Goal: Task Accomplishment & Management: Use online tool/utility

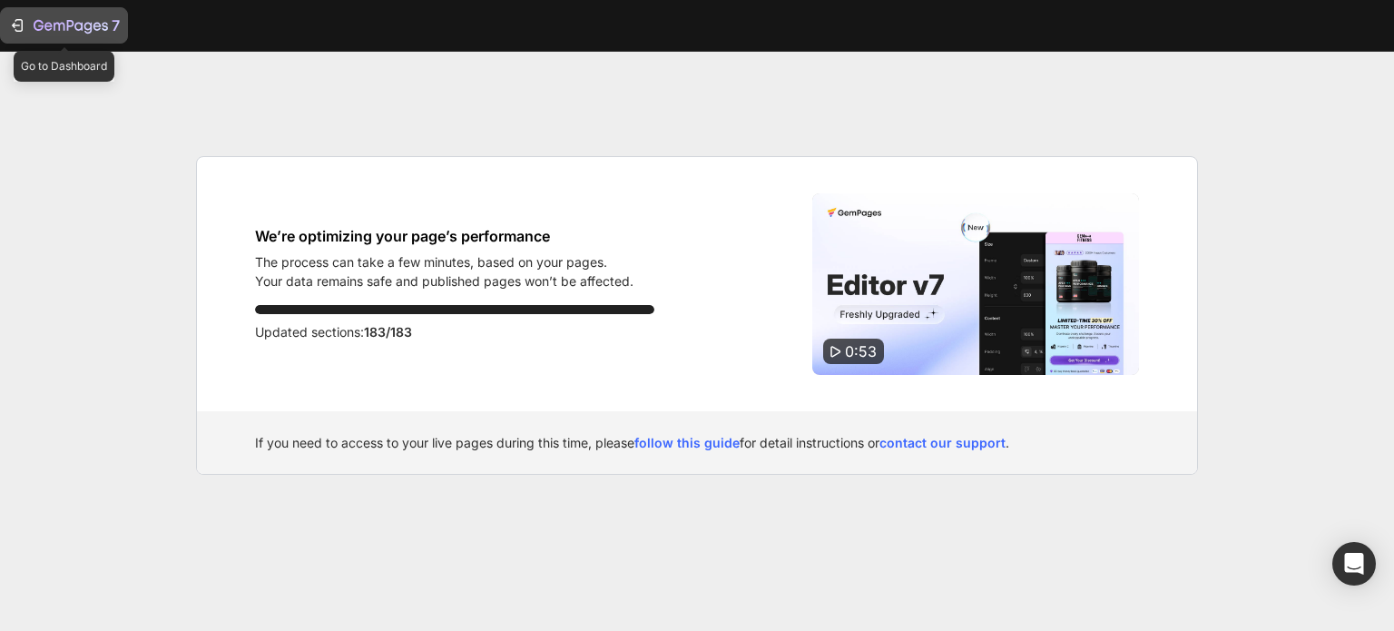
click at [18, 23] on icon "button" at bounding box center [17, 25] width 18 height 18
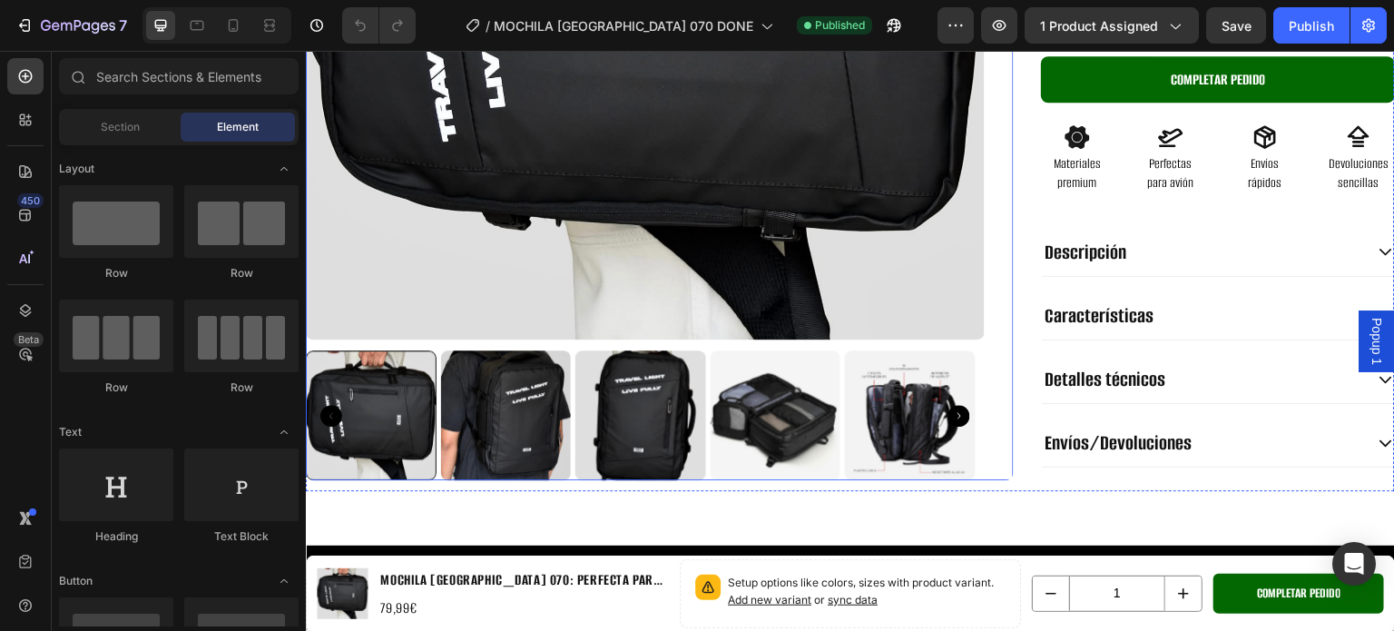
scroll to position [454, 0]
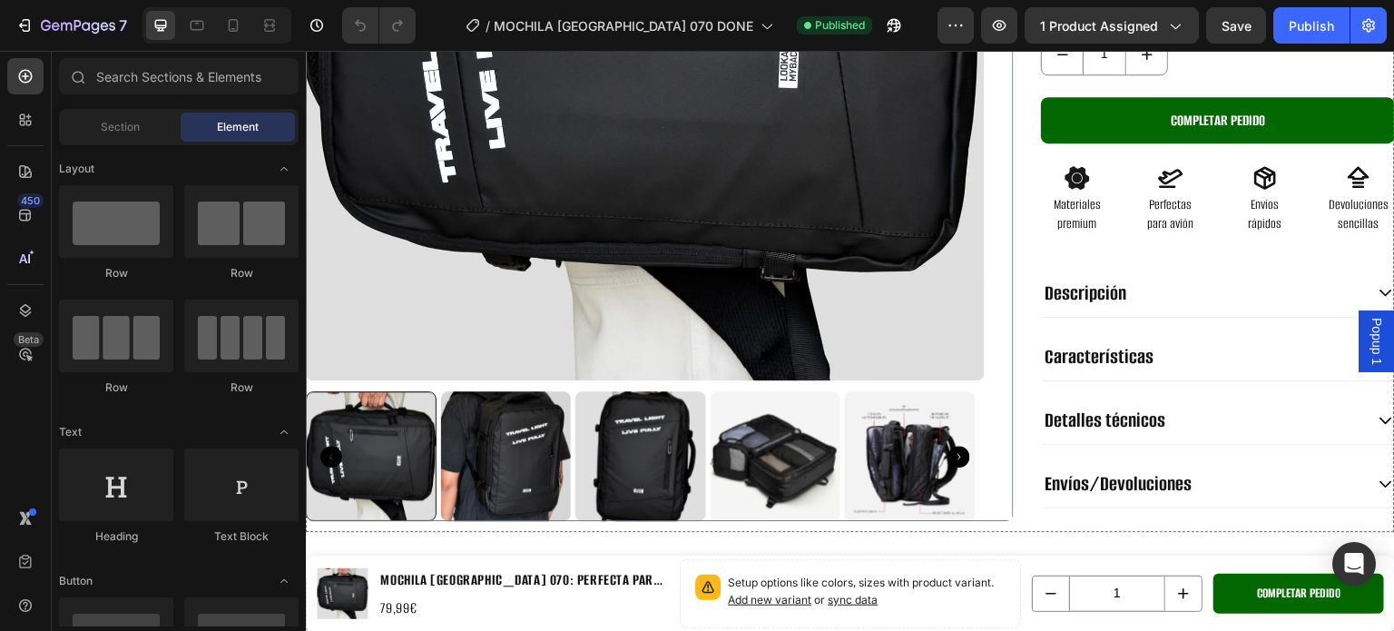
click at [956, 448] on icon "Carousel Next Arrow" at bounding box center [959, 457] width 22 height 22
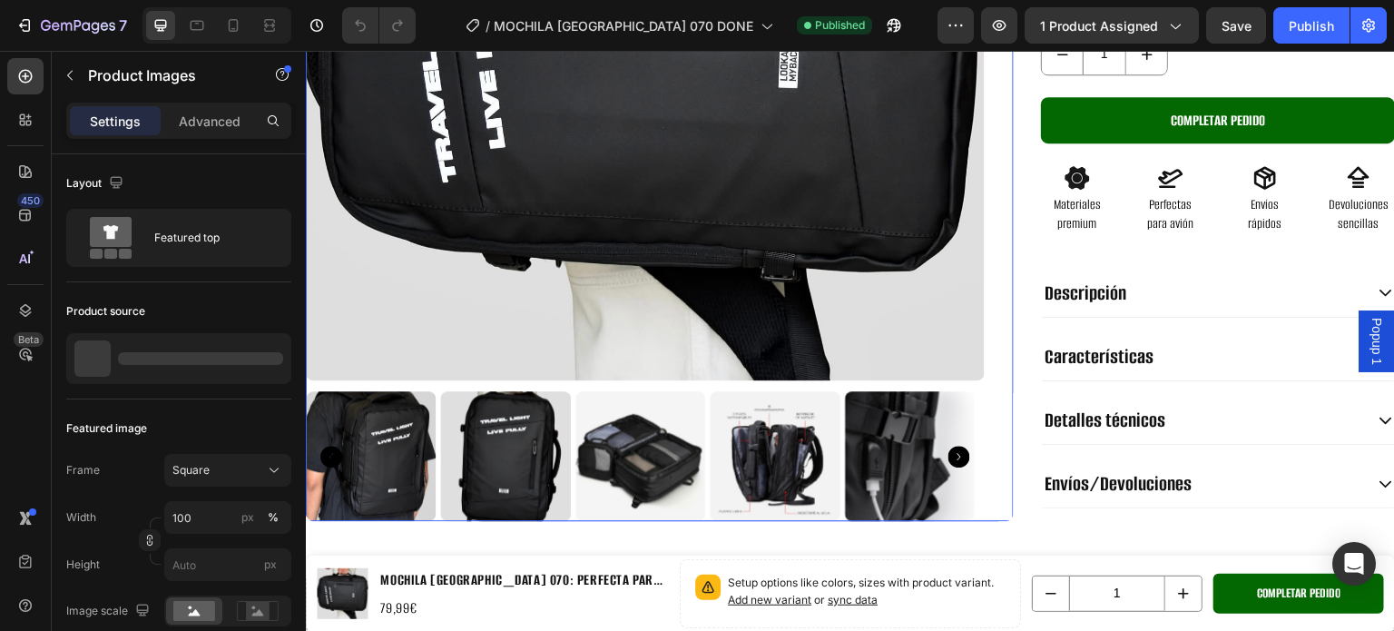
click at [956, 448] on icon "Carousel Next Arrow" at bounding box center [959, 457] width 22 height 22
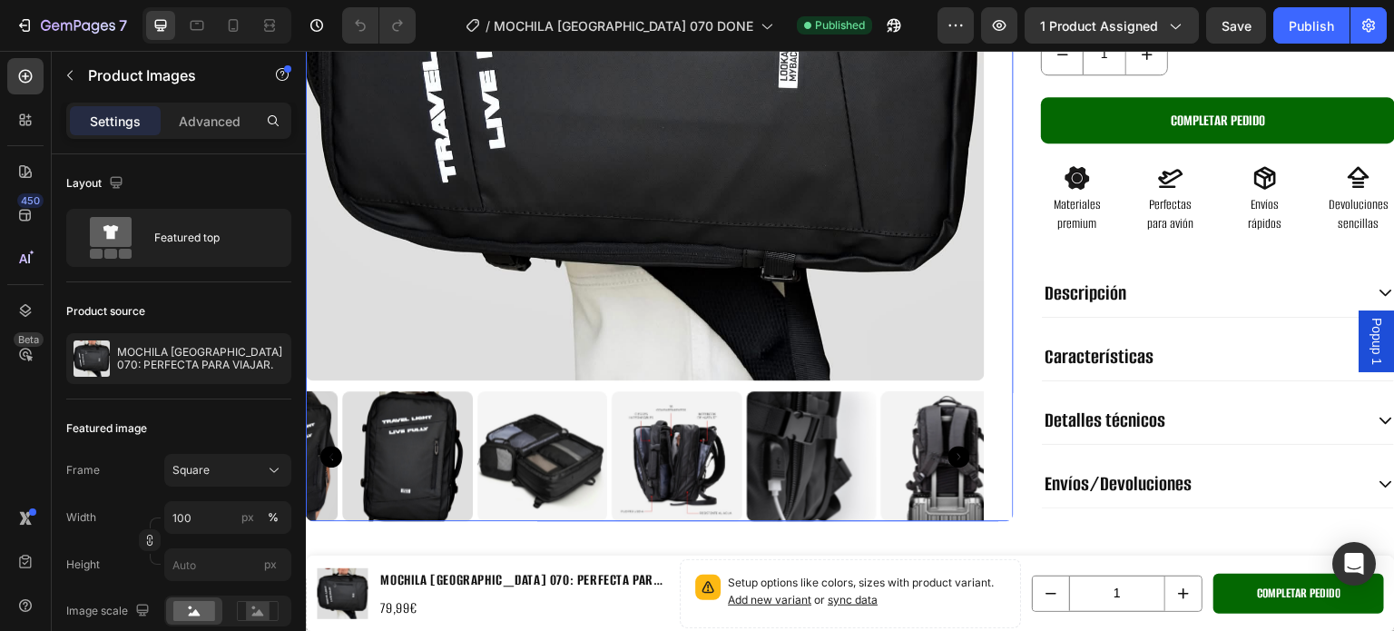
click at [956, 448] on icon "Carousel Next Arrow" at bounding box center [959, 457] width 22 height 22
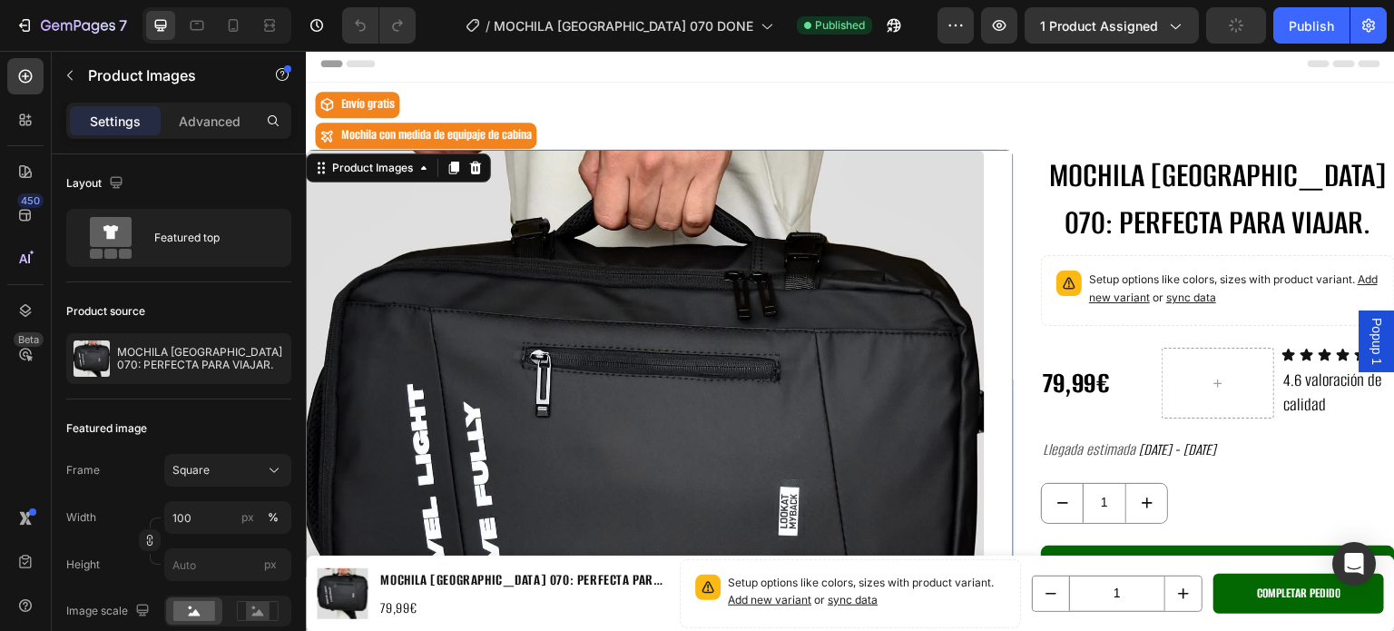
scroll to position [0, 0]
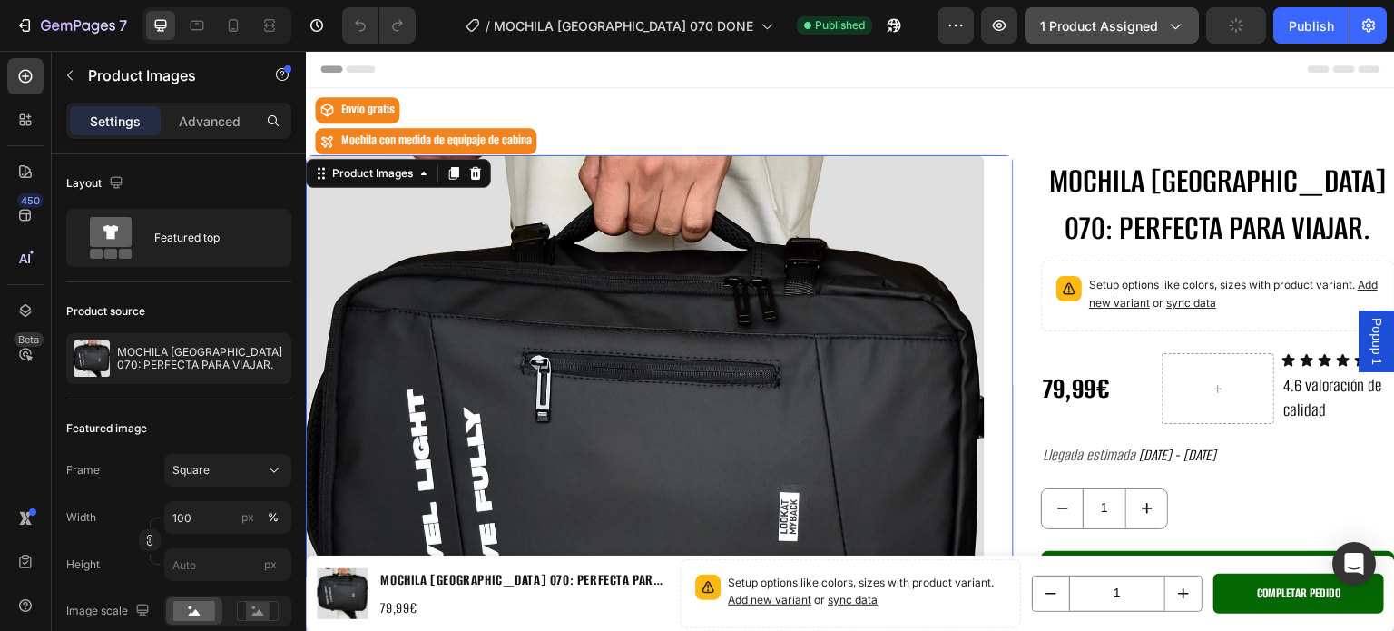
click at [1104, 31] on span "1 product assigned" at bounding box center [1099, 25] width 118 height 19
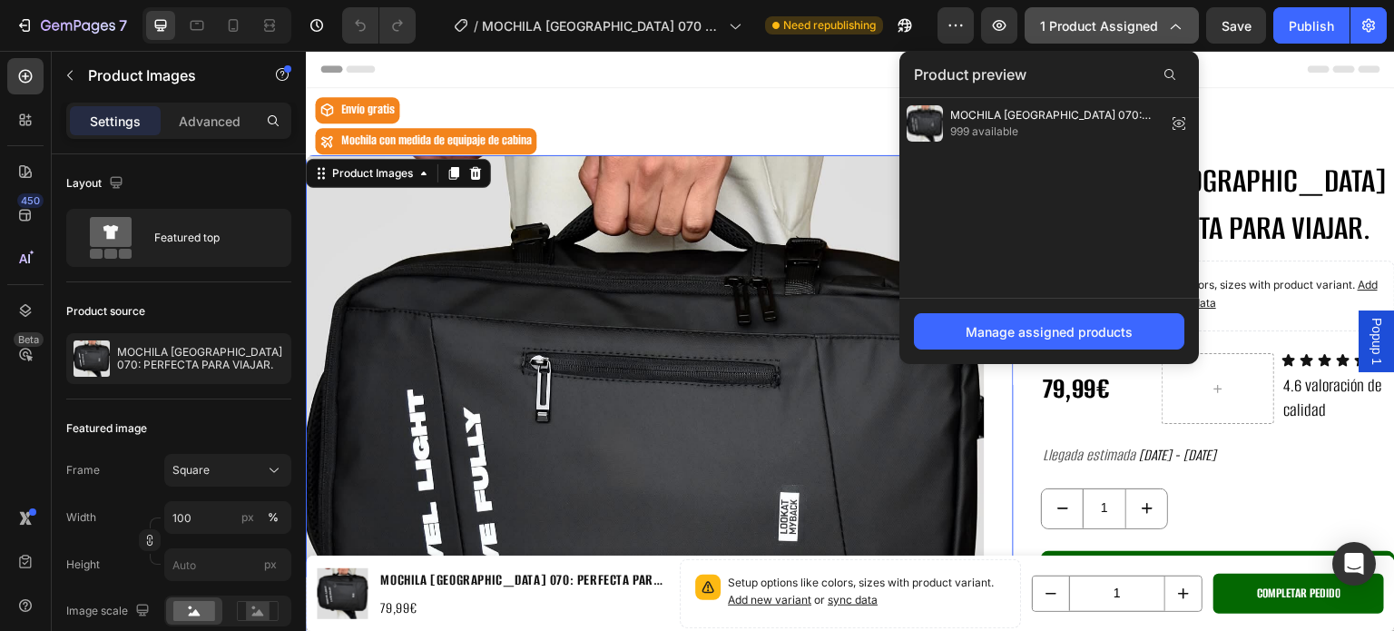
click at [1104, 31] on span "1 product assigned" at bounding box center [1099, 25] width 118 height 19
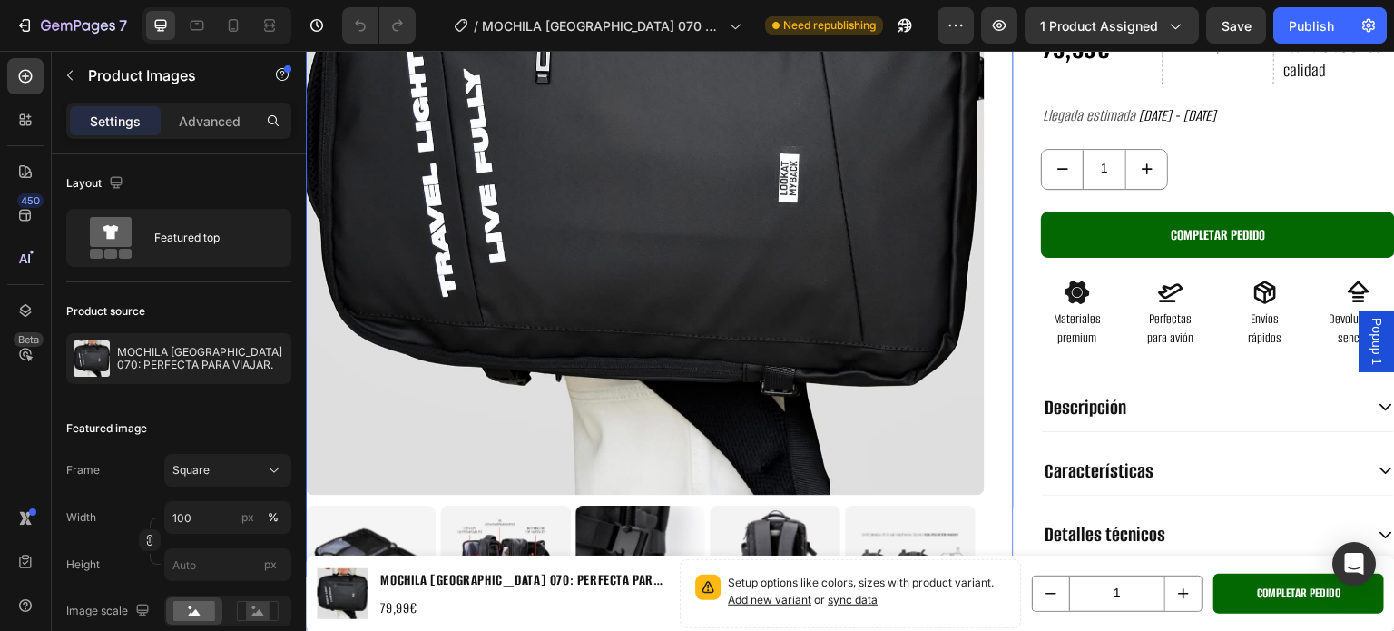
scroll to position [454, 0]
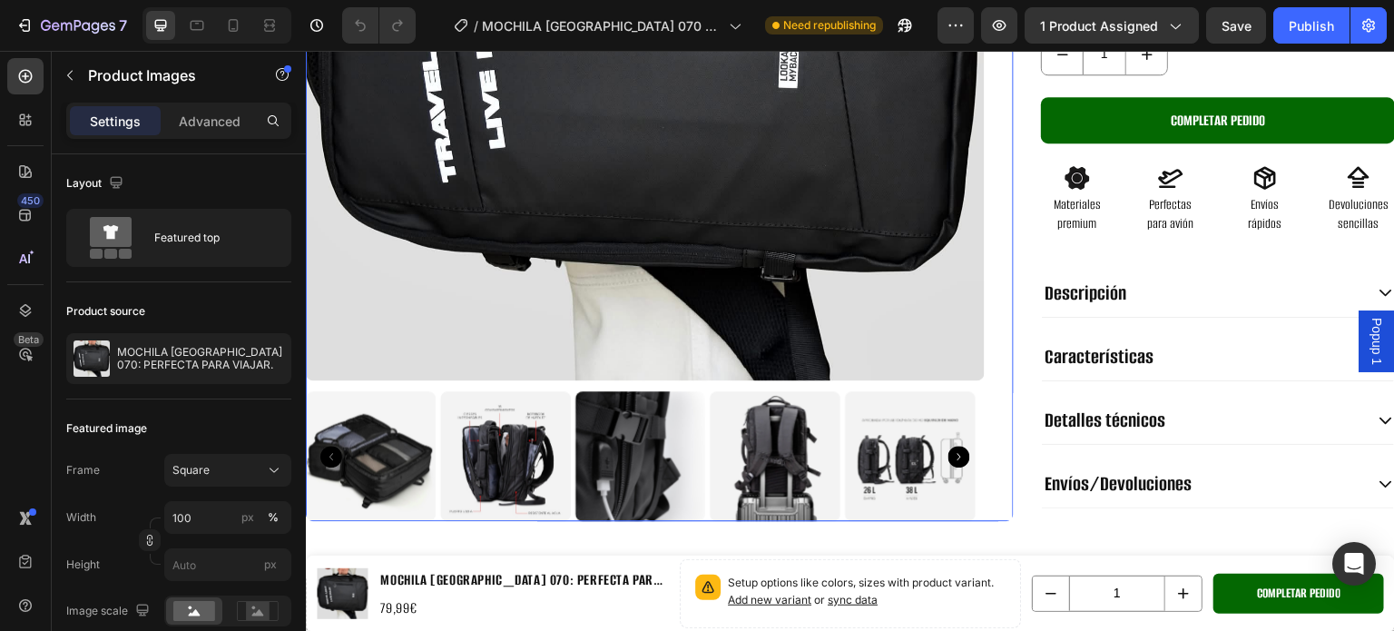
click at [407, 451] on img at bounding box center [371, 456] width 131 height 131
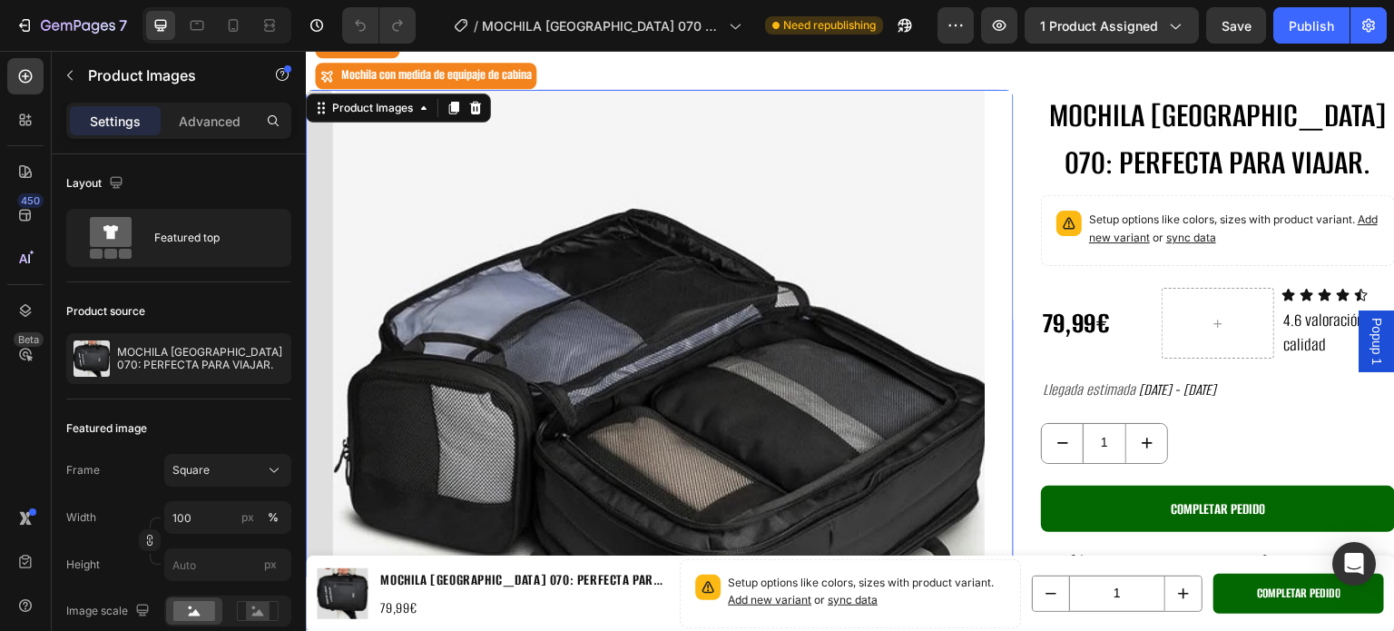
scroll to position [0, 0]
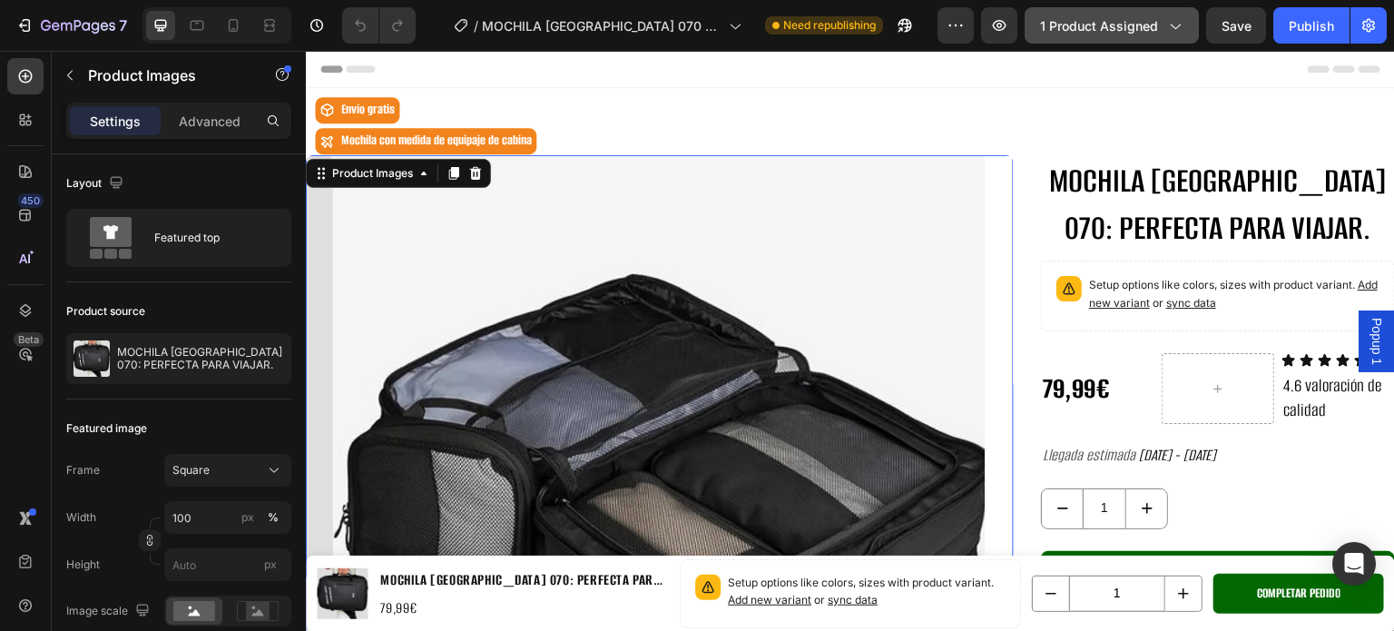
click at [1088, 34] on span "1 product assigned" at bounding box center [1099, 25] width 118 height 19
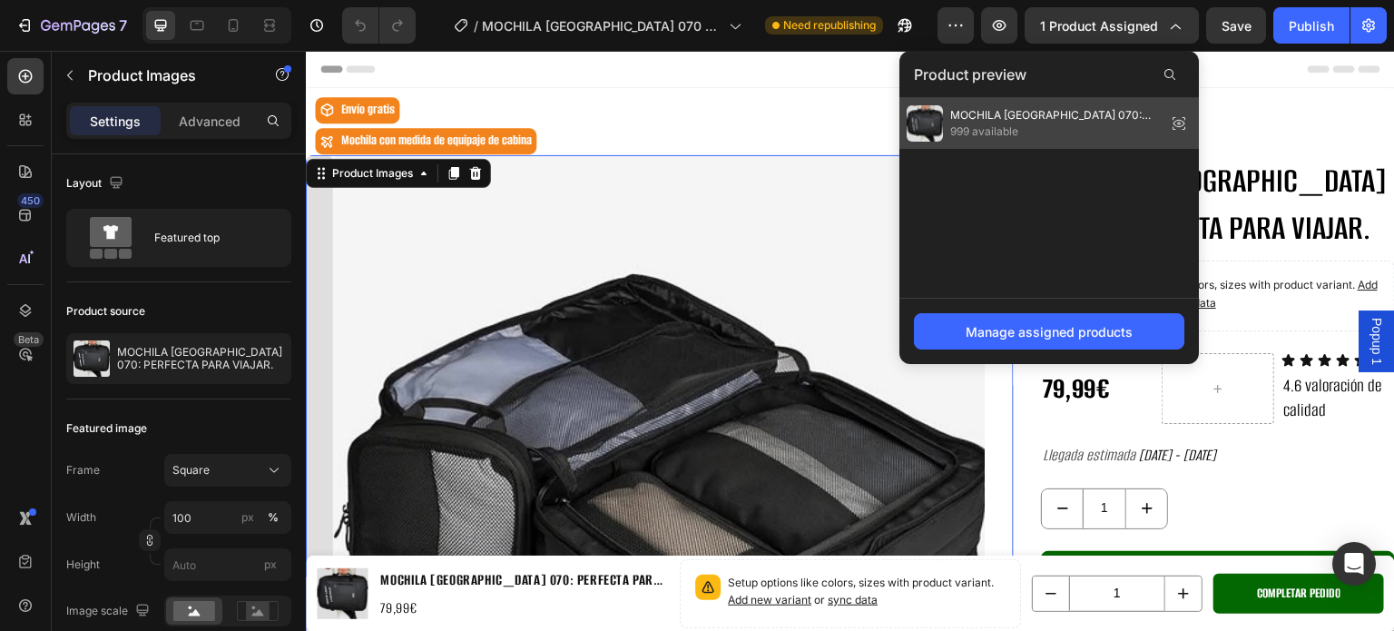
click at [1052, 123] on span "999 available" at bounding box center [1054, 131] width 209 height 16
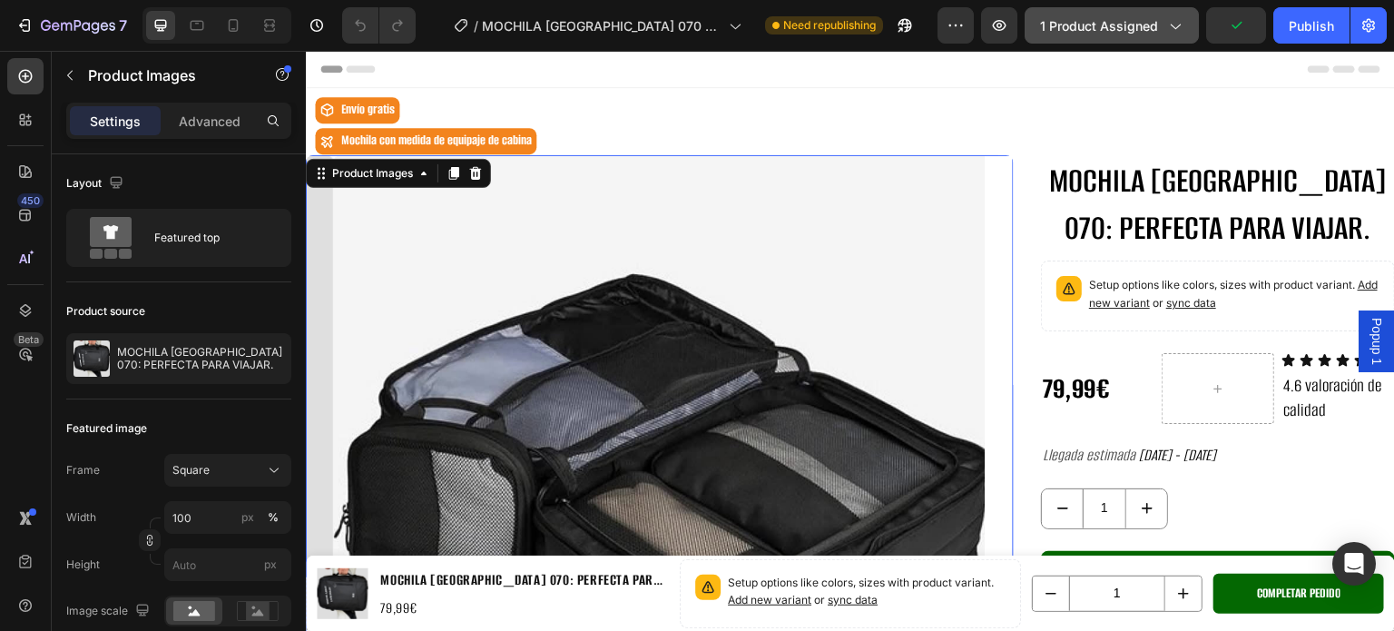
click at [1141, 32] on span "1 product assigned" at bounding box center [1099, 25] width 118 height 19
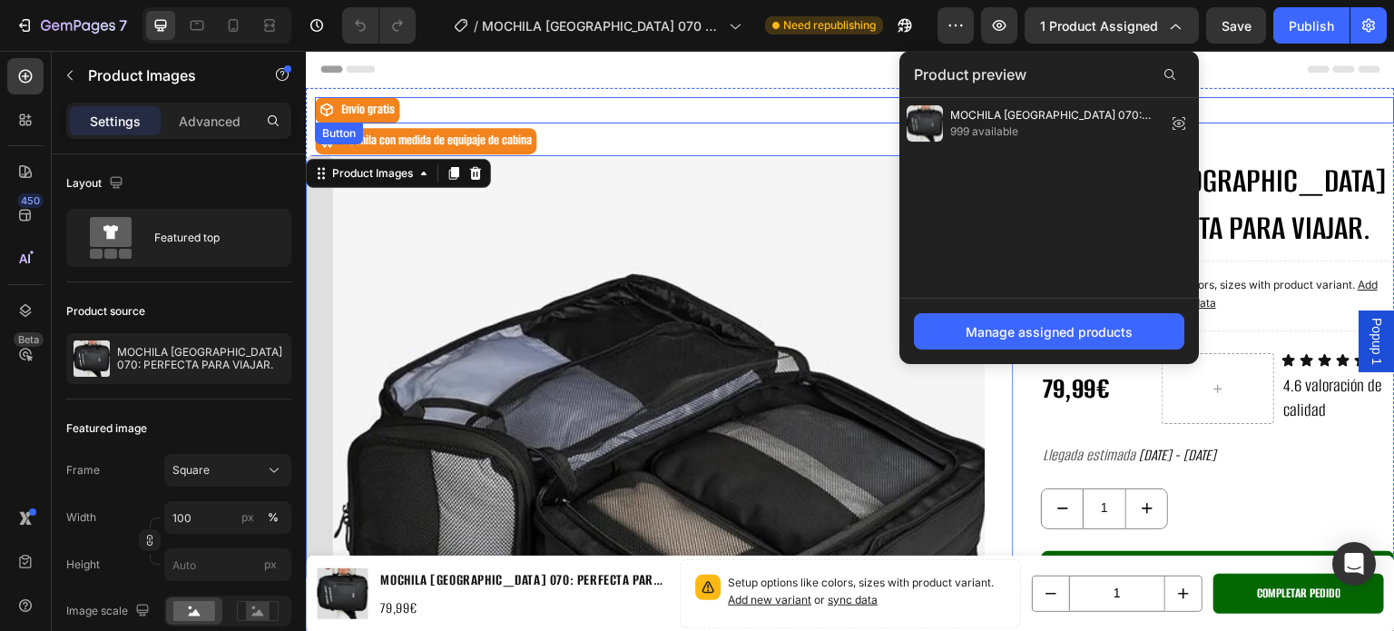
click at [766, 107] on div "Envío gratis Button" at bounding box center [855, 110] width 1080 height 26
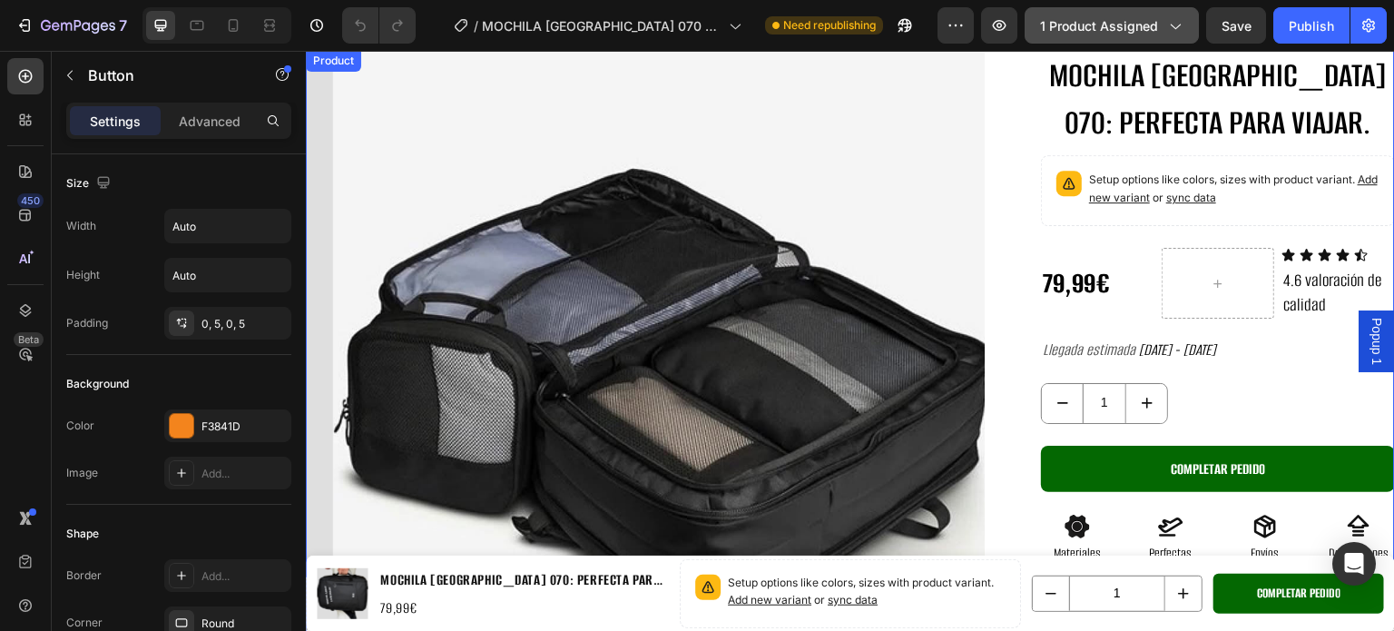
scroll to position [91, 0]
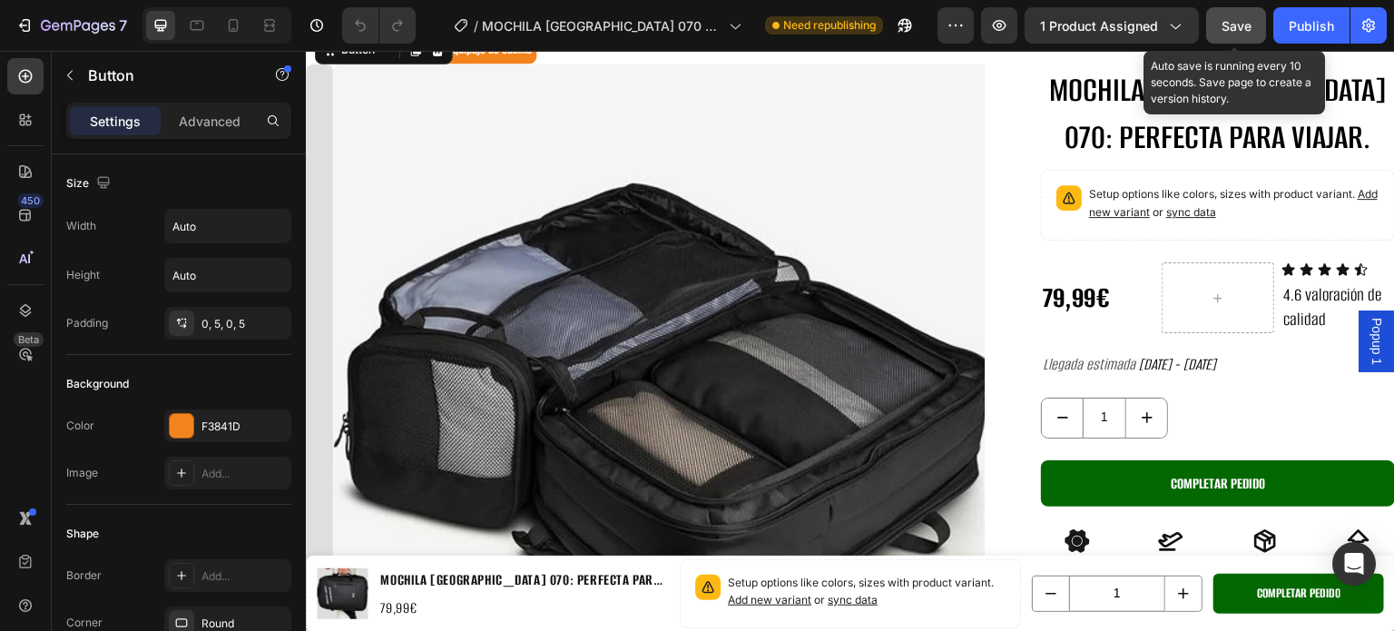
click at [1220, 26] on button "Save" at bounding box center [1236, 25] width 60 height 36
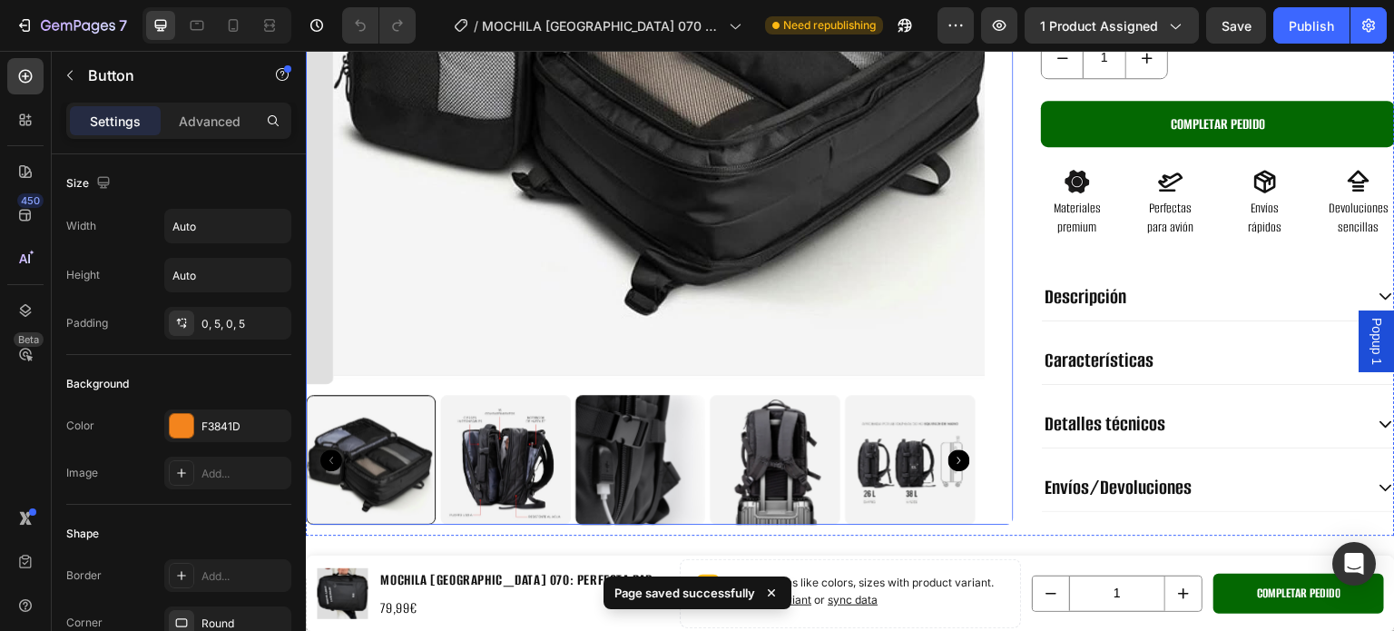
scroll to position [454, 0]
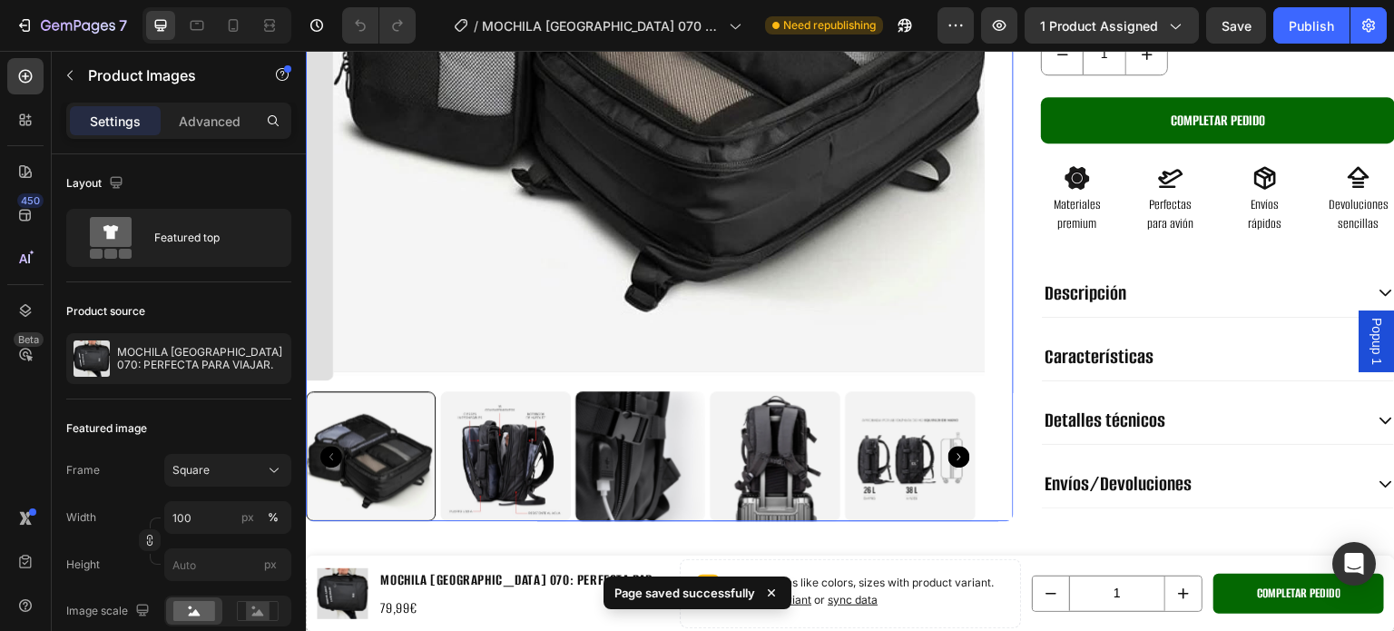
click at [486, 453] on img at bounding box center [506, 456] width 131 height 131
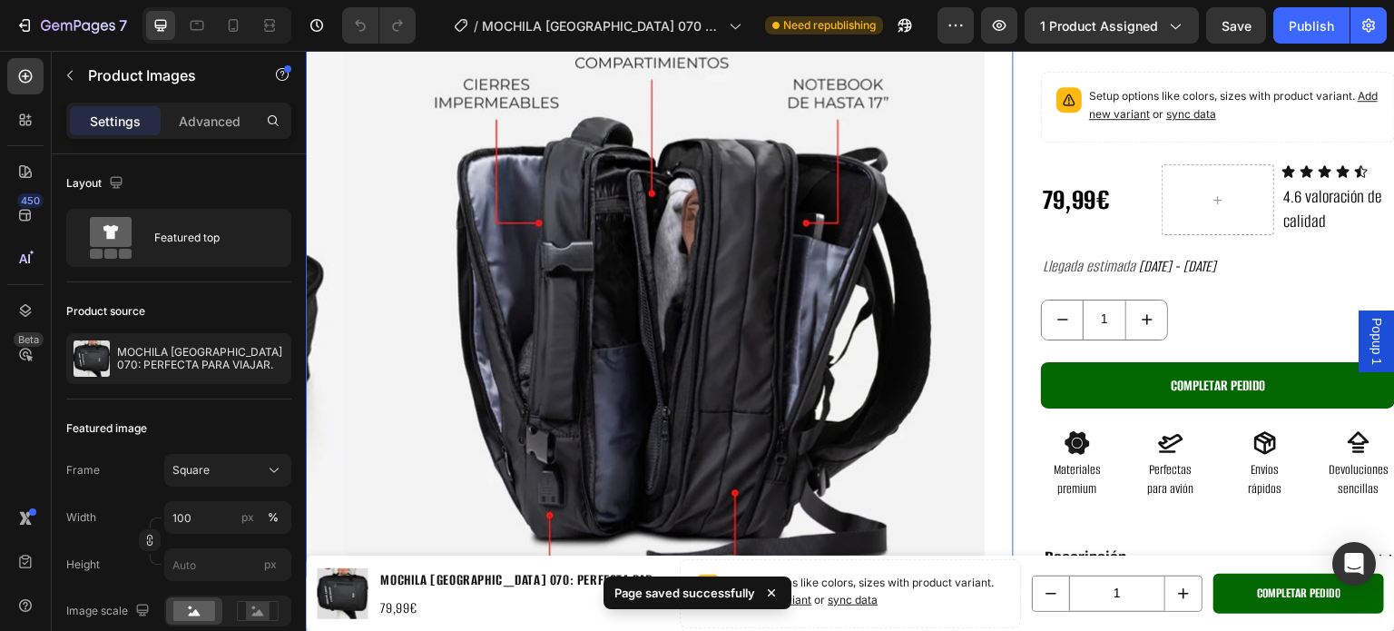
scroll to position [91, 0]
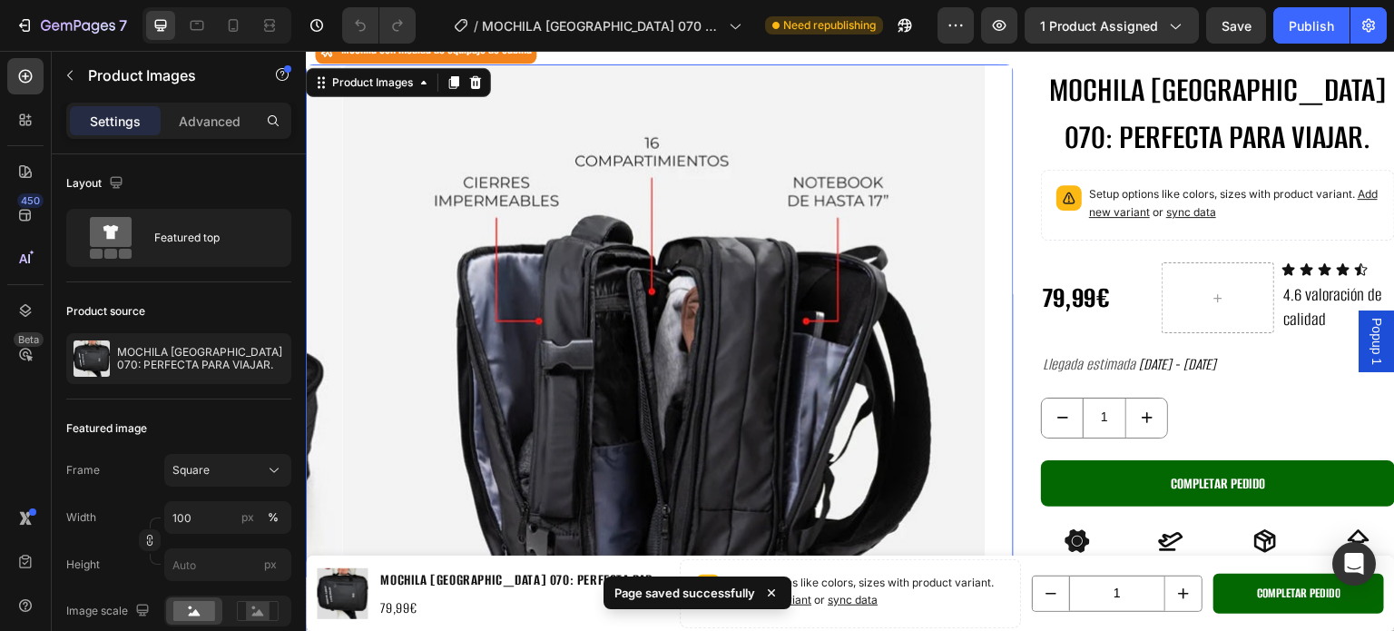
click at [553, 369] on img at bounding box center [682, 403] width 679 height 679
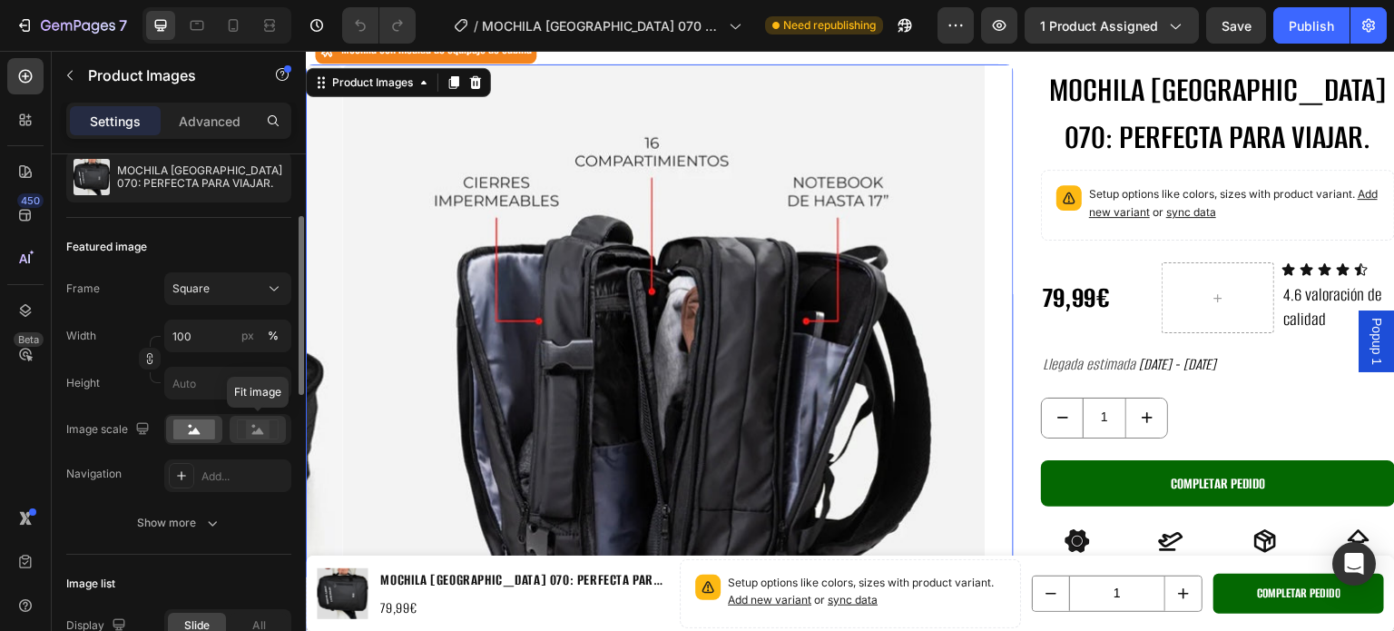
click at [254, 435] on rect at bounding box center [258, 429] width 24 height 18
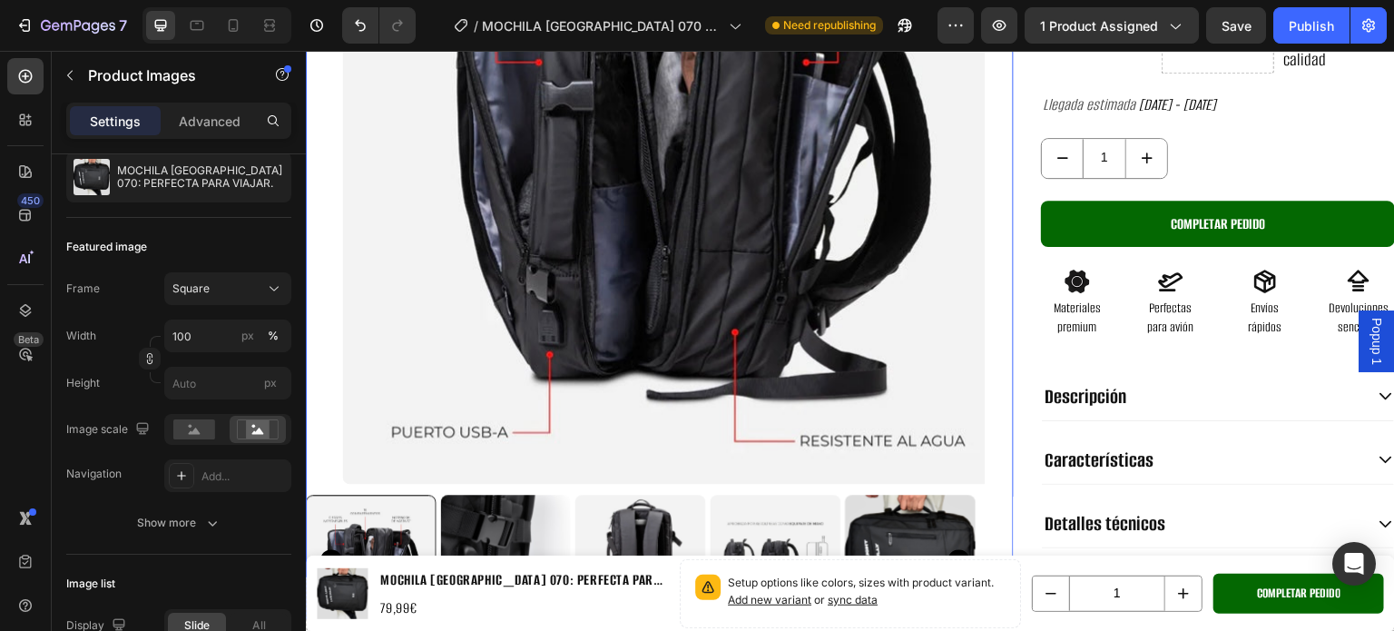
scroll to position [363, 0]
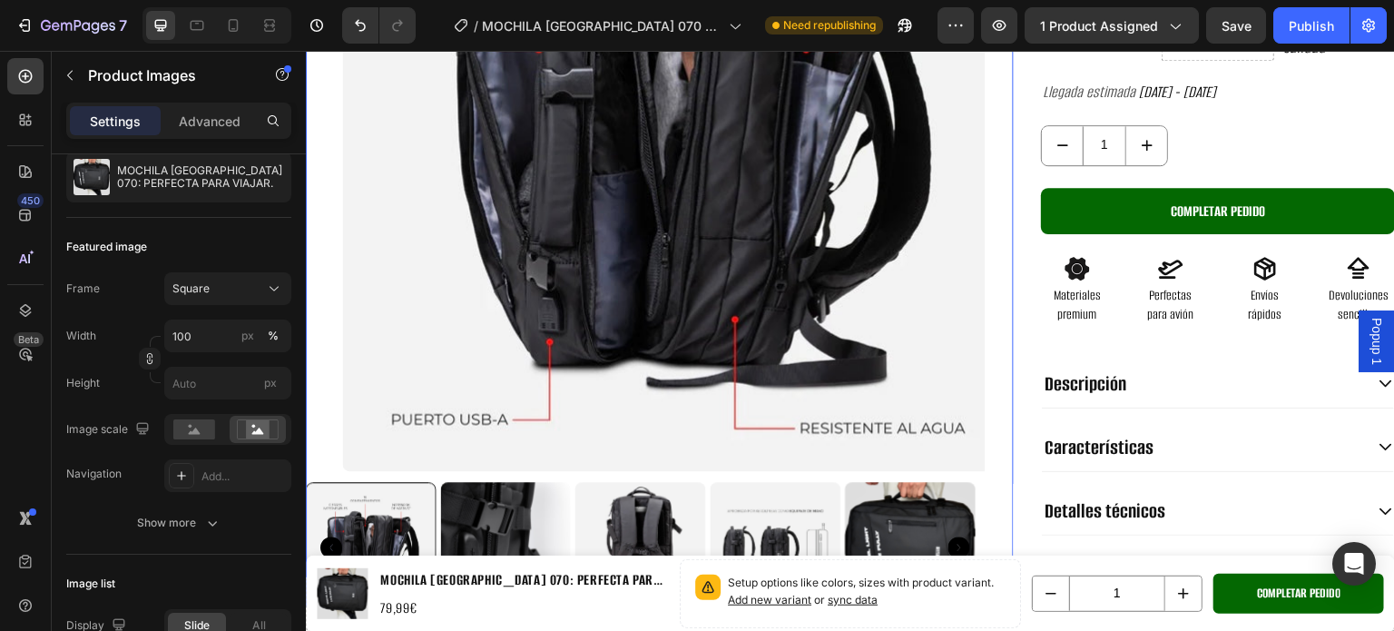
click at [433, 320] on img at bounding box center [682, 131] width 679 height 679
click at [196, 436] on rect at bounding box center [194, 429] width 42 height 20
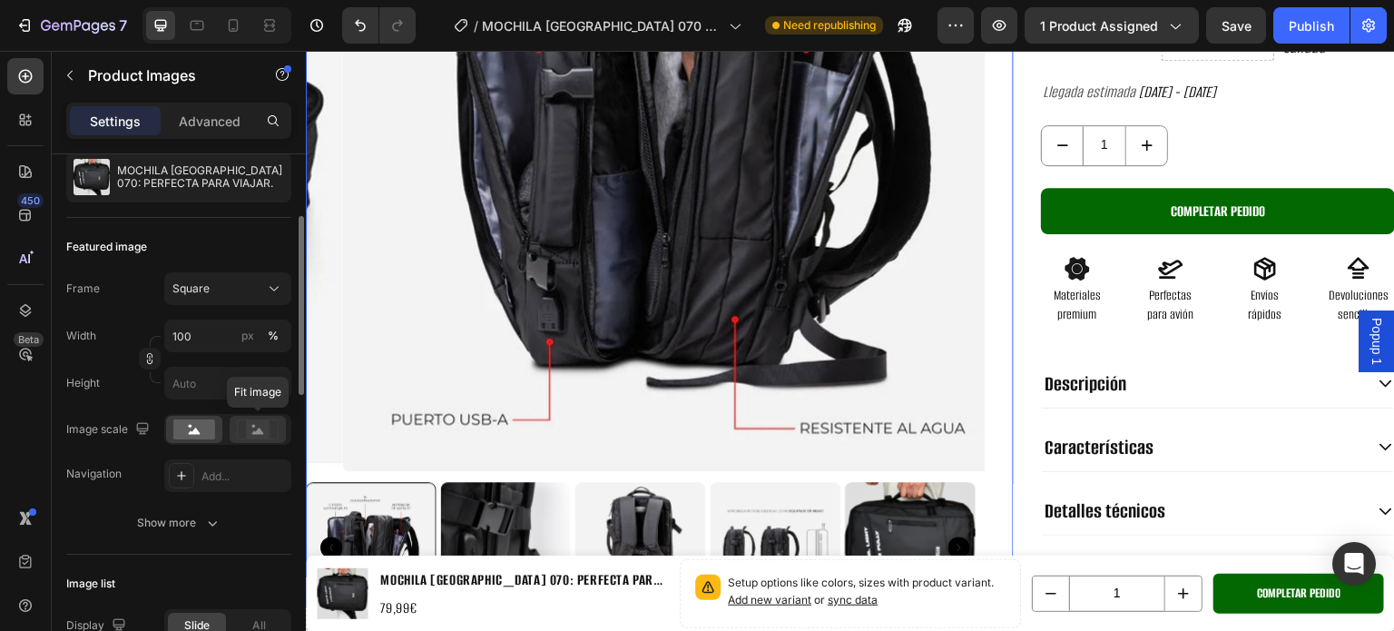
click at [272, 427] on icon at bounding box center [258, 429] width 42 height 20
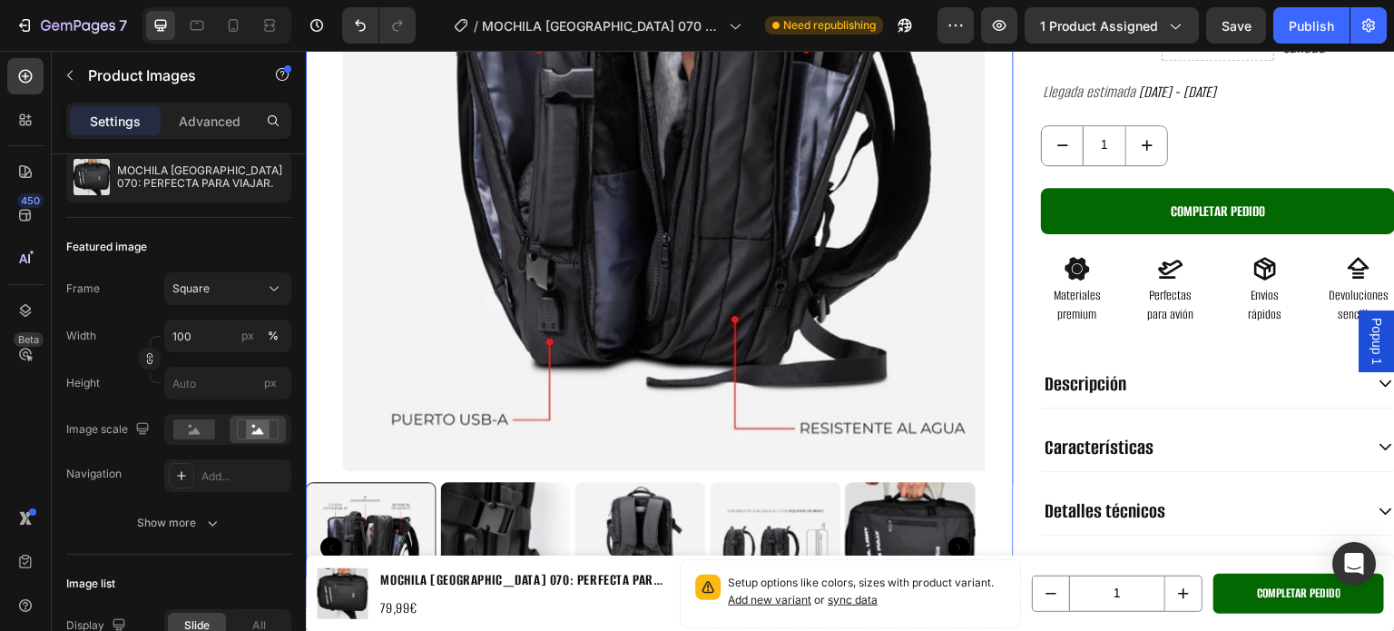
click at [528, 362] on img at bounding box center [682, 131] width 679 height 679
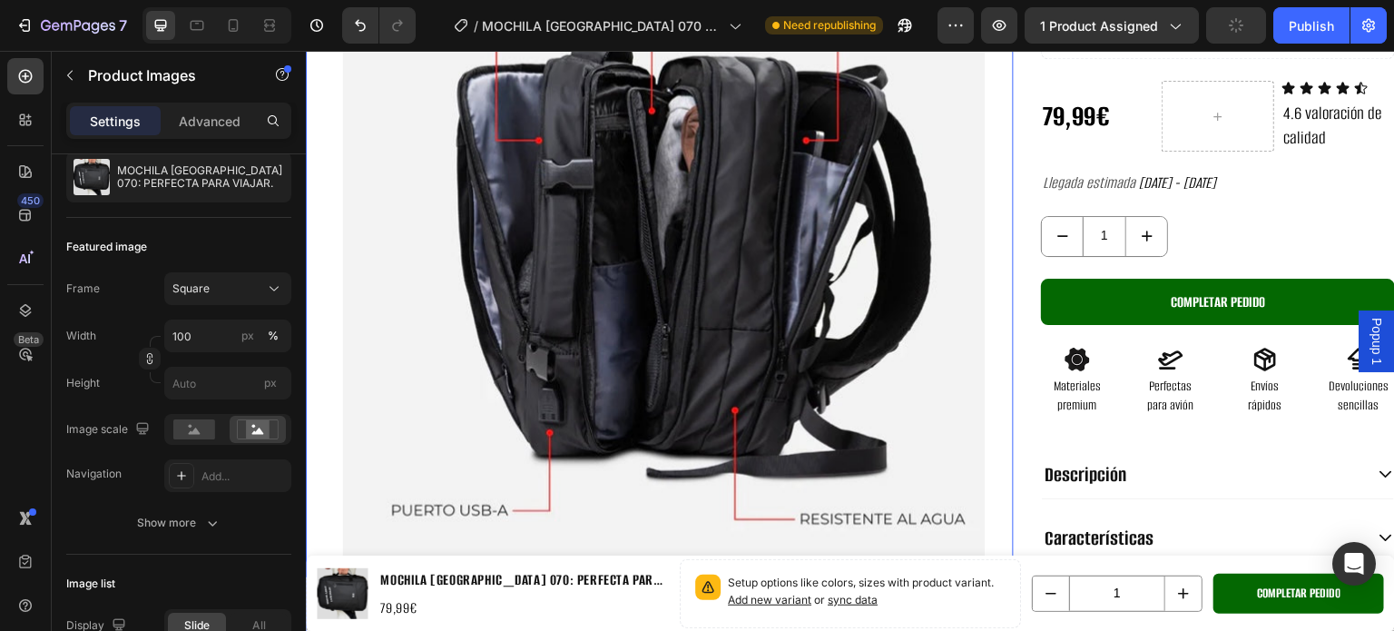
scroll to position [0, 0]
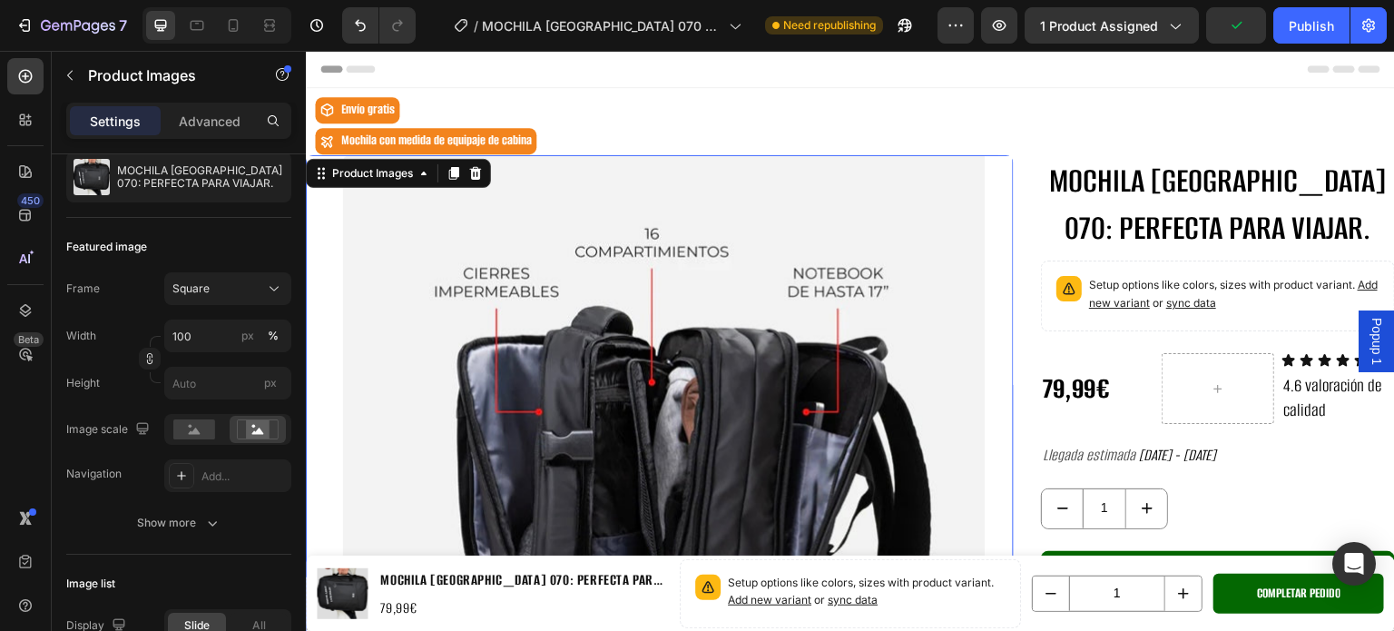
click at [691, 237] on img at bounding box center [682, 494] width 679 height 679
click at [206, 432] on rect at bounding box center [194, 429] width 42 height 20
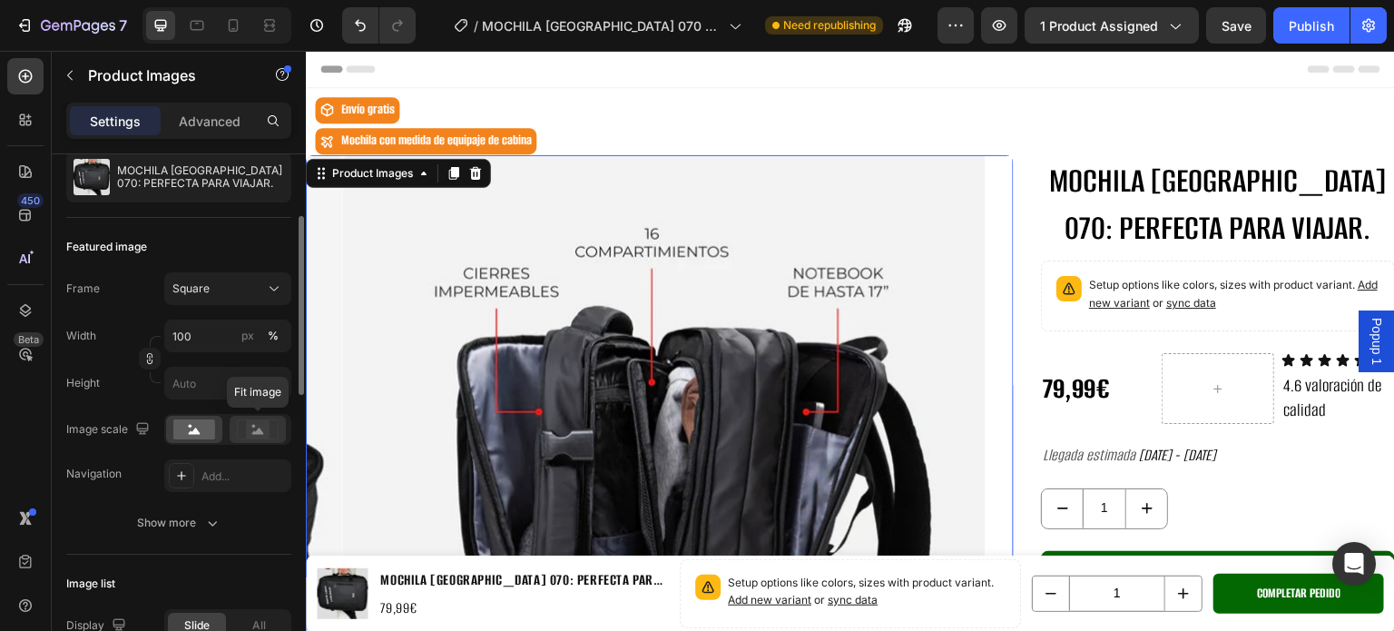
click at [254, 431] on icon at bounding box center [258, 430] width 12 height 6
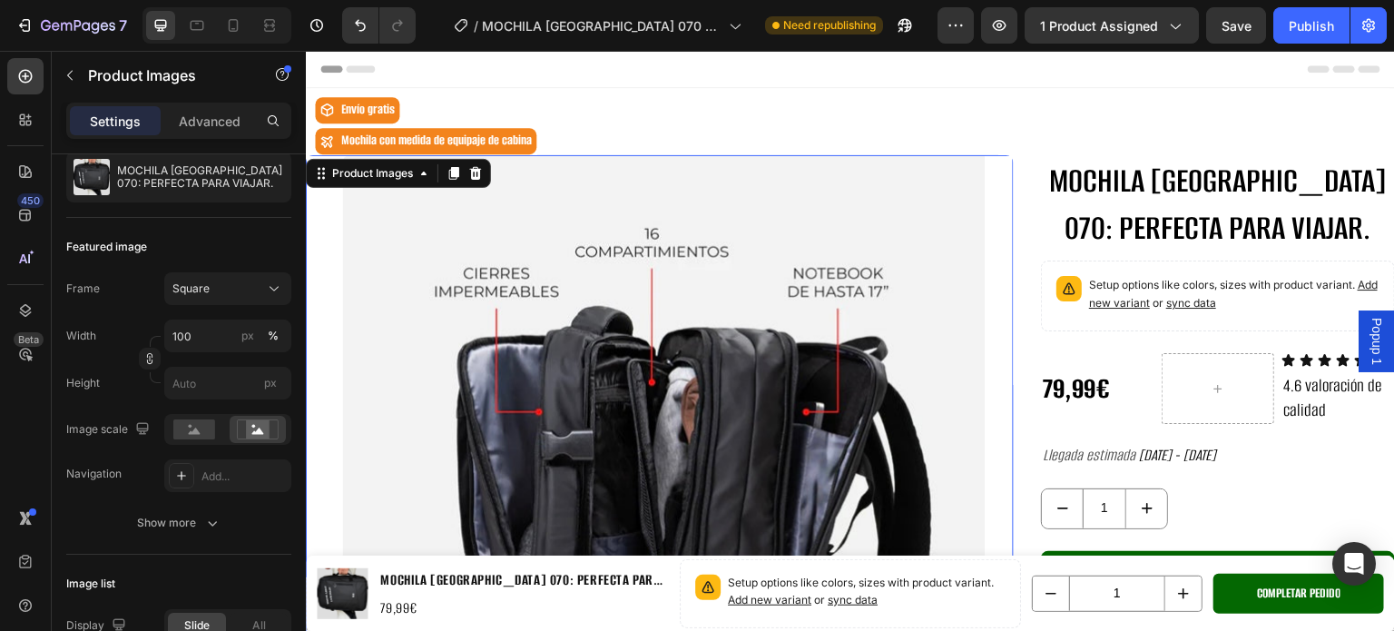
click at [450, 407] on img at bounding box center [682, 494] width 679 height 679
click at [265, 431] on rect at bounding box center [258, 429] width 24 height 18
click at [250, 442] on div at bounding box center [258, 429] width 56 height 27
click at [1292, 34] on button "Publish" at bounding box center [1311, 25] width 76 height 36
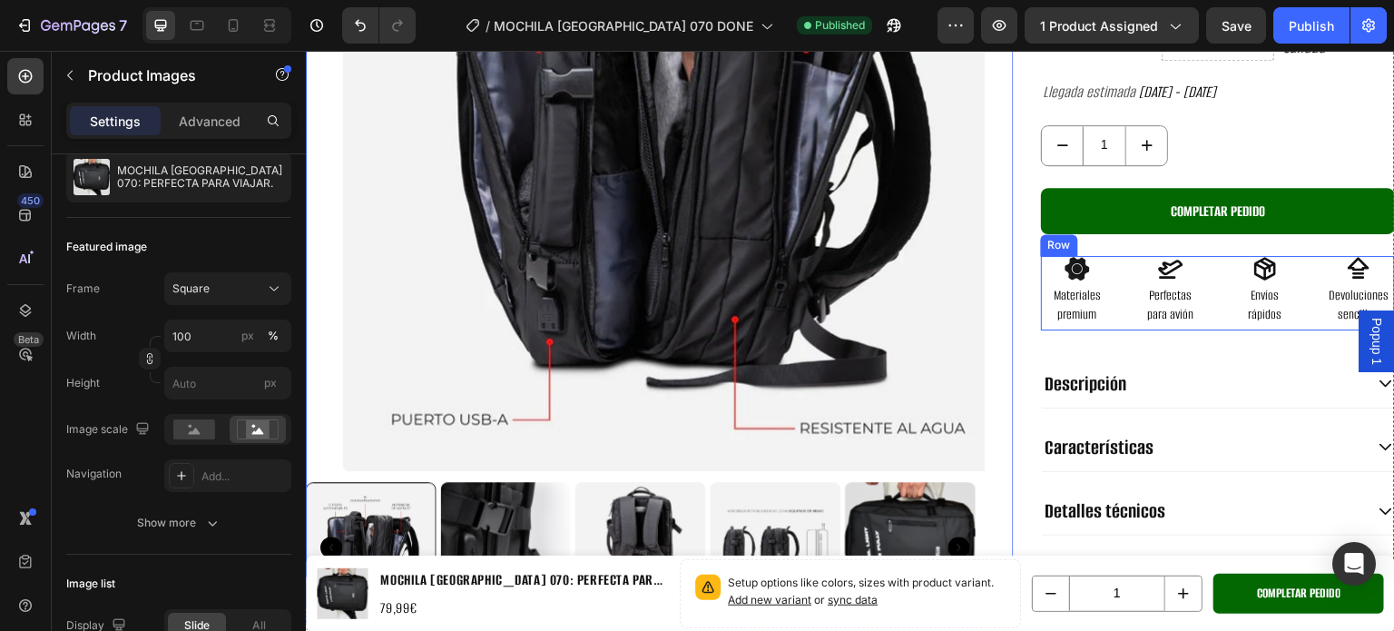
scroll to position [544, 0]
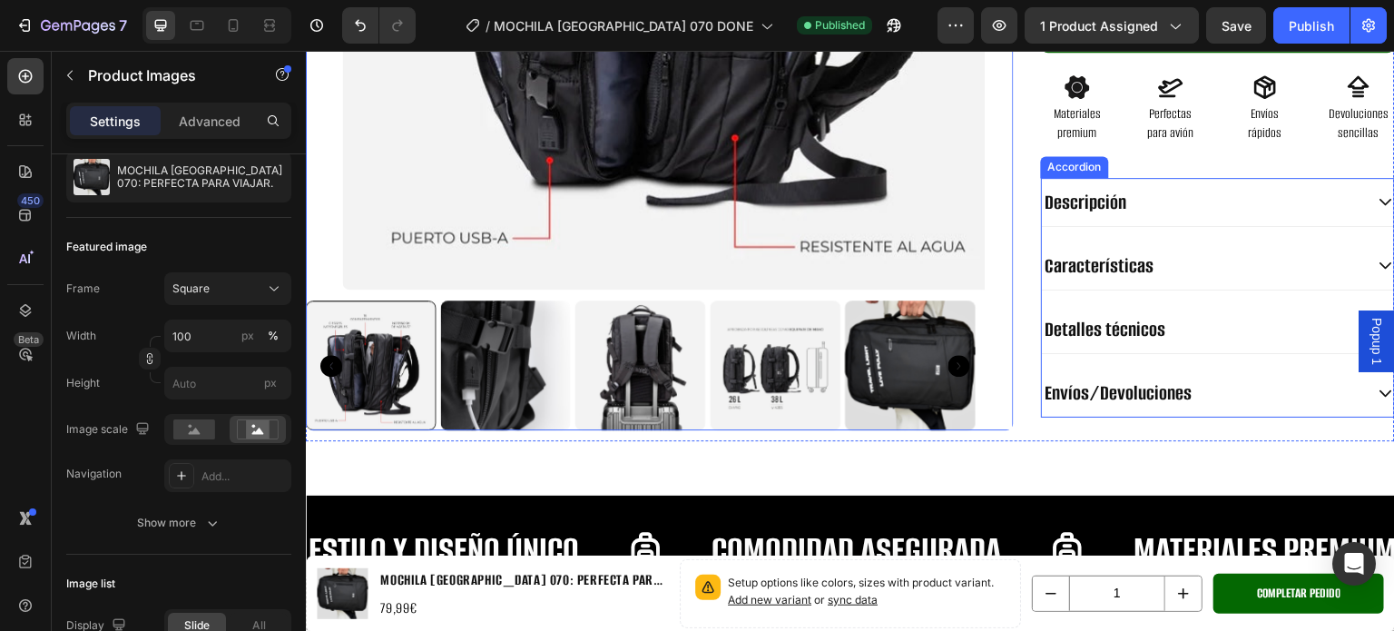
click at [1200, 202] on div "Descripción" at bounding box center [1202, 202] width 321 height 34
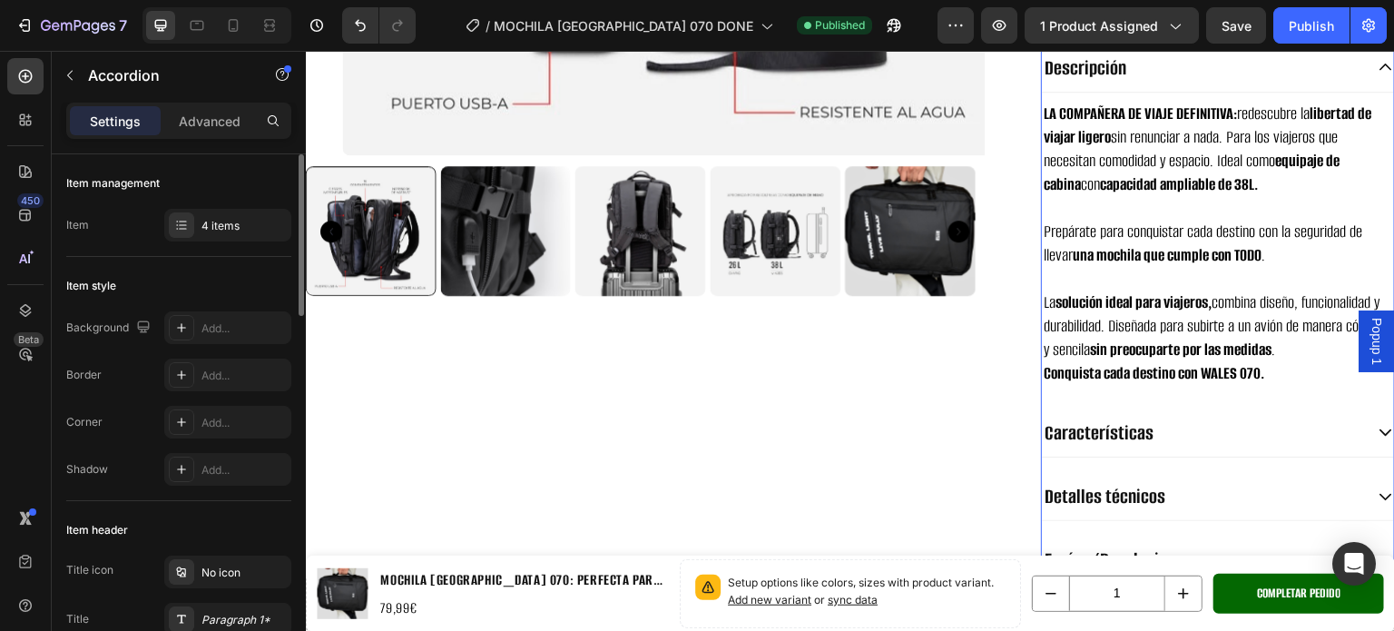
scroll to position [726, 0]
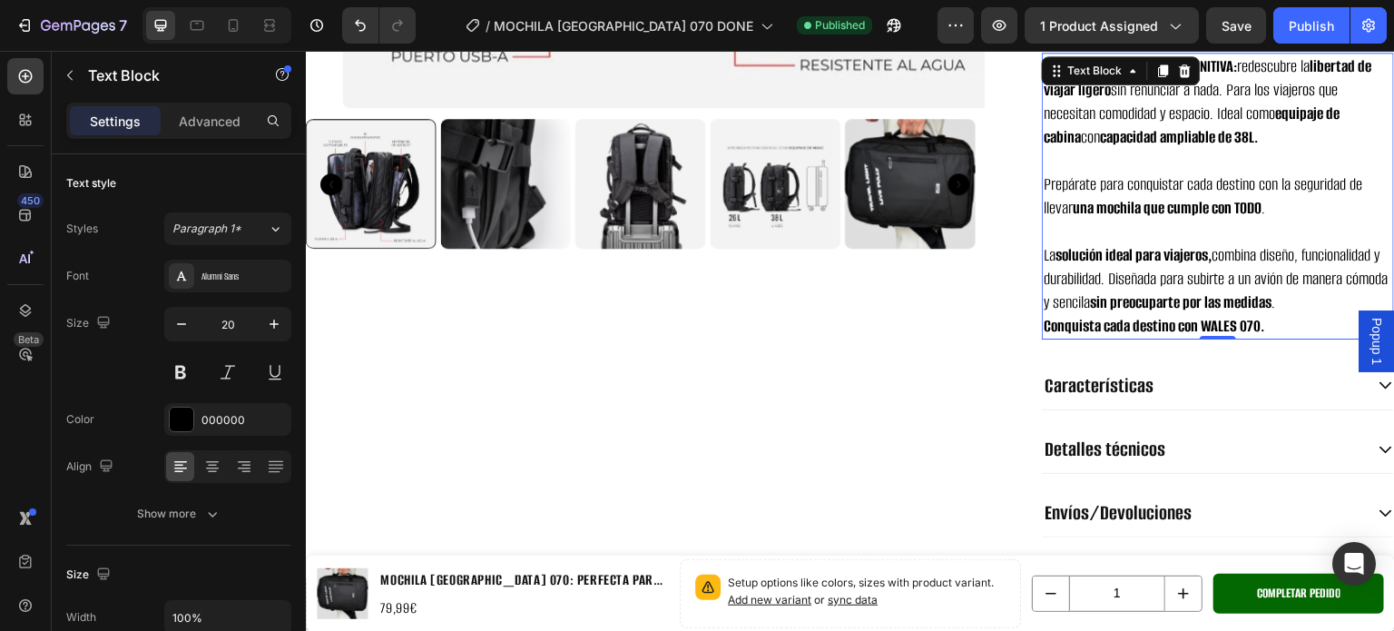
click at [1200, 246] on strong "solución ideal para viajeros," at bounding box center [1133, 255] width 156 height 22
click at [1209, 254] on p "La solución ideal para viajeros, combina diseño, funcionalidad y durabilidad. D…" at bounding box center [1218, 278] width 348 height 71
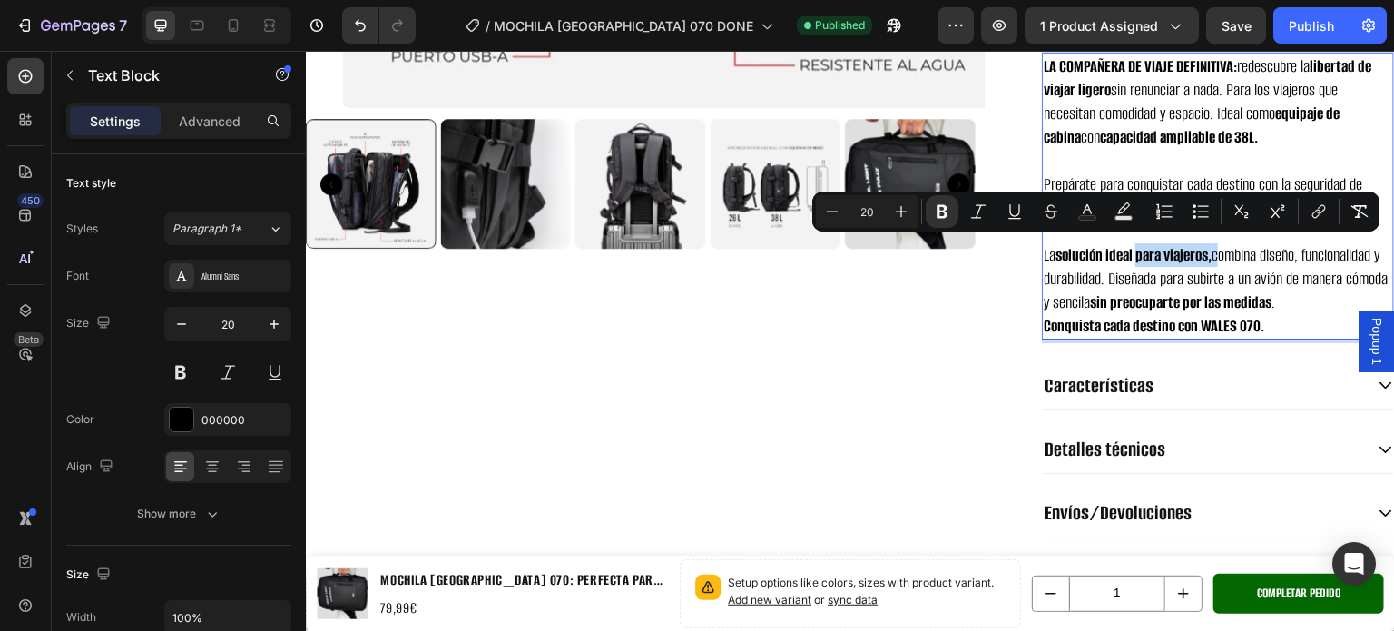
drag, startPoint x: 1212, startPoint y: 257, endPoint x: 1130, endPoint y: 258, distance: 82.6
click at [1130, 258] on p "La solución ideal para viajeros, combina diseño, funcionalidad y durabilidad. D…" at bounding box center [1218, 278] width 348 height 71
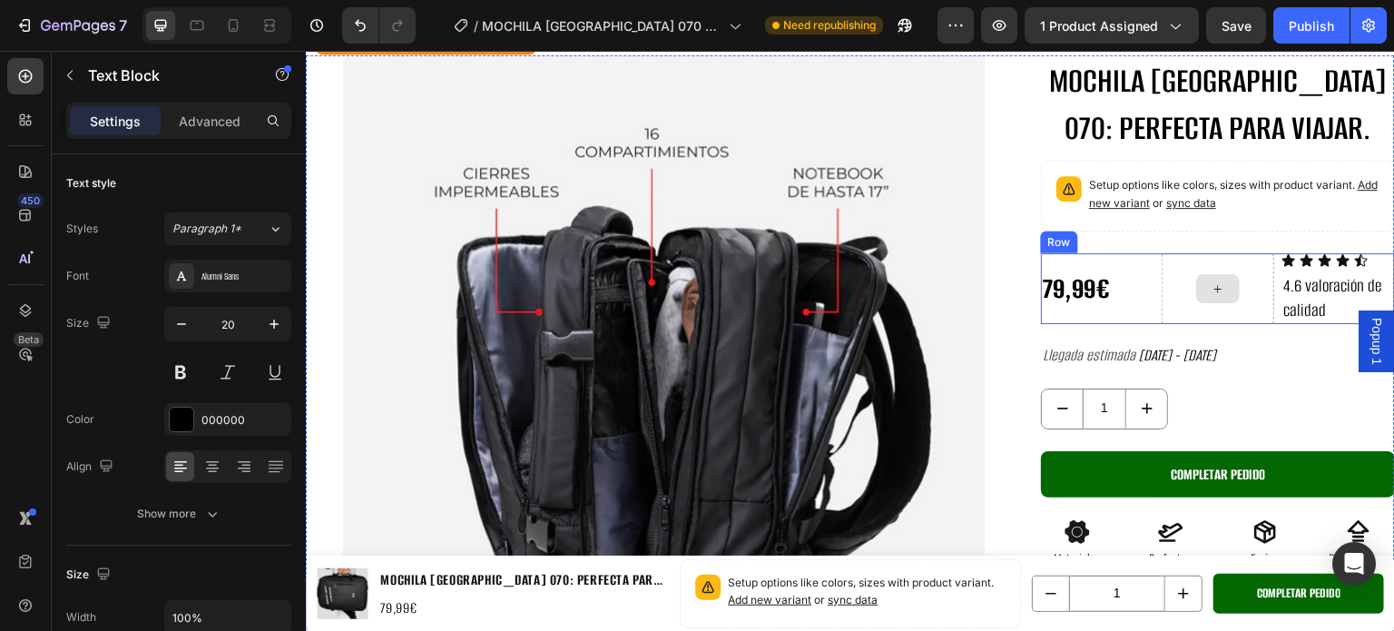
scroll to position [91, 0]
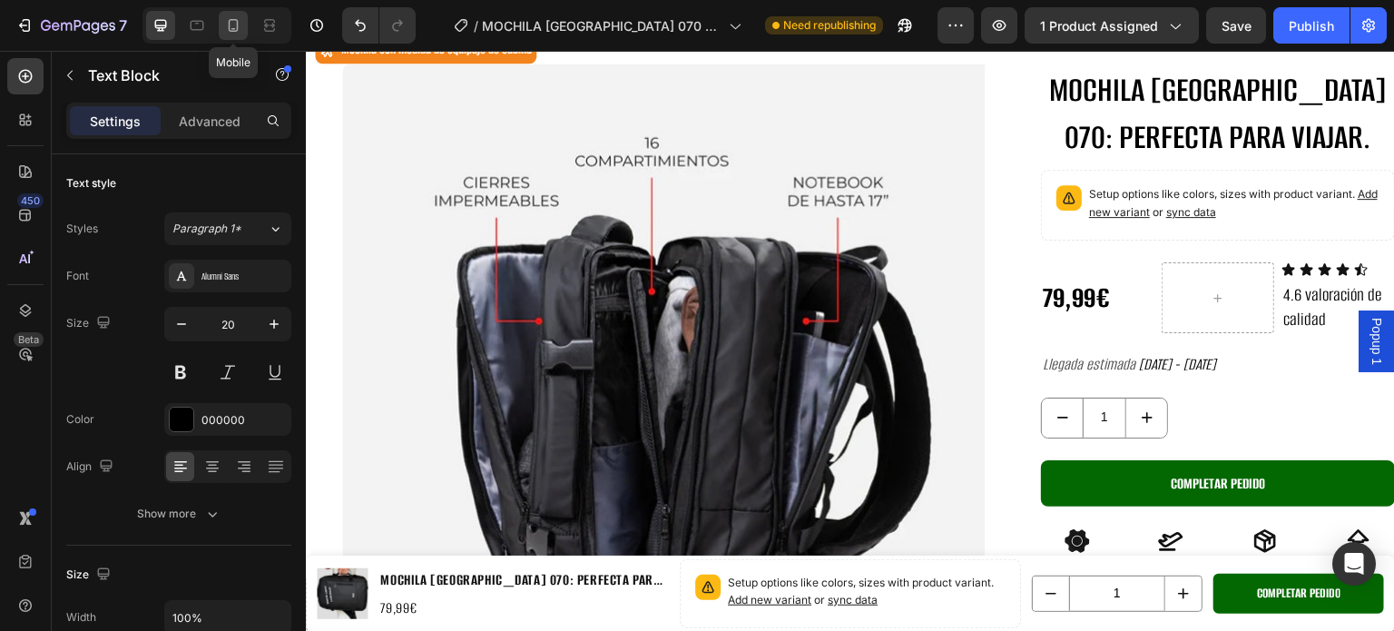
click at [233, 32] on icon at bounding box center [233, 25] width 18 height 18
type input "16"
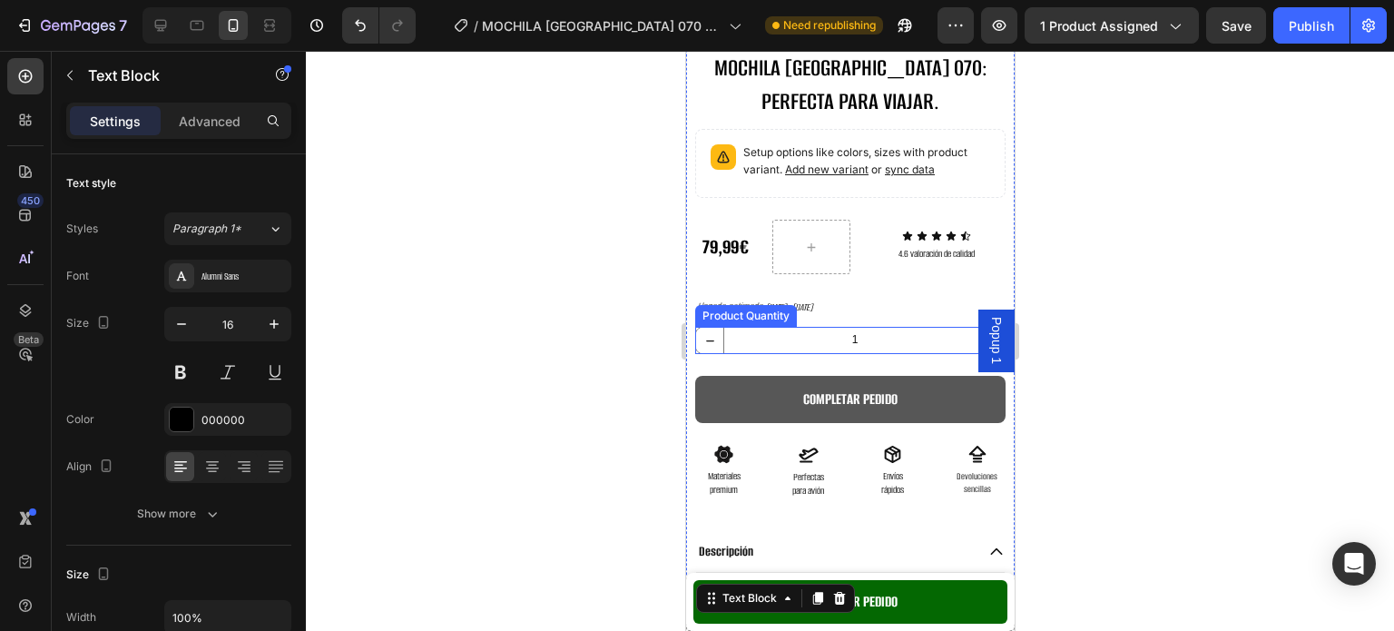
scroll to position [452, 0]
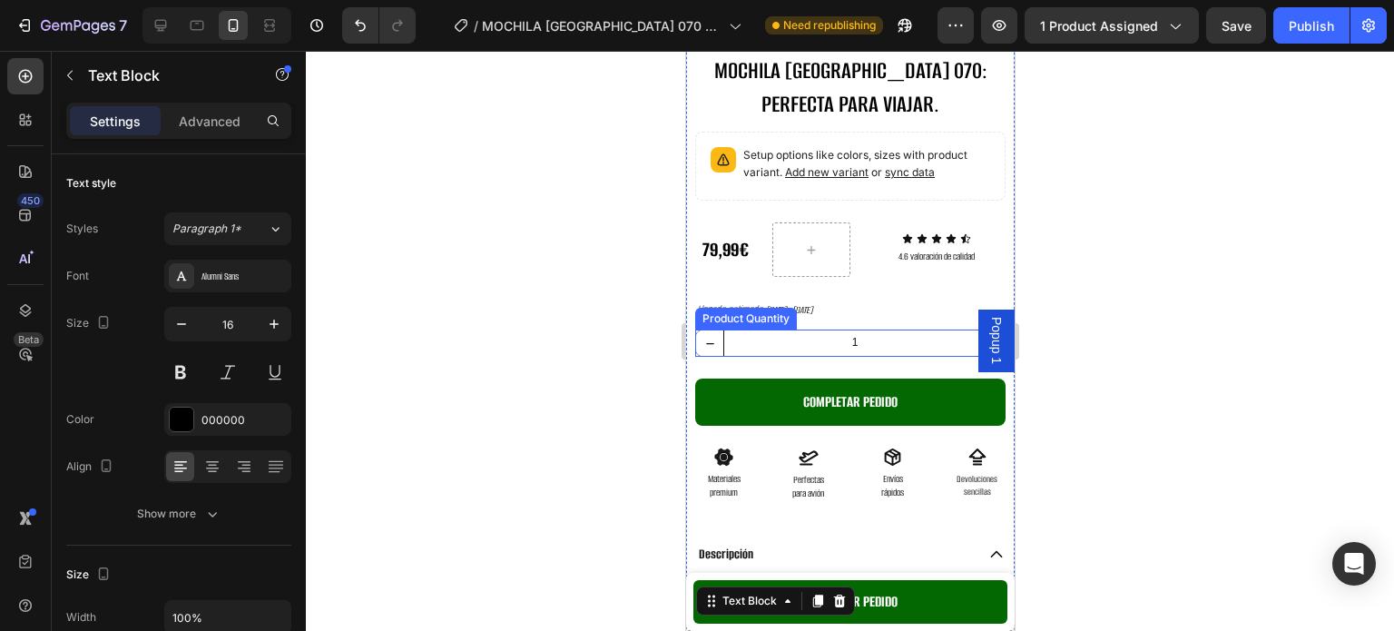
click at [759, 330] on input "1" at bounding box center [853, 342] width 263 height 25
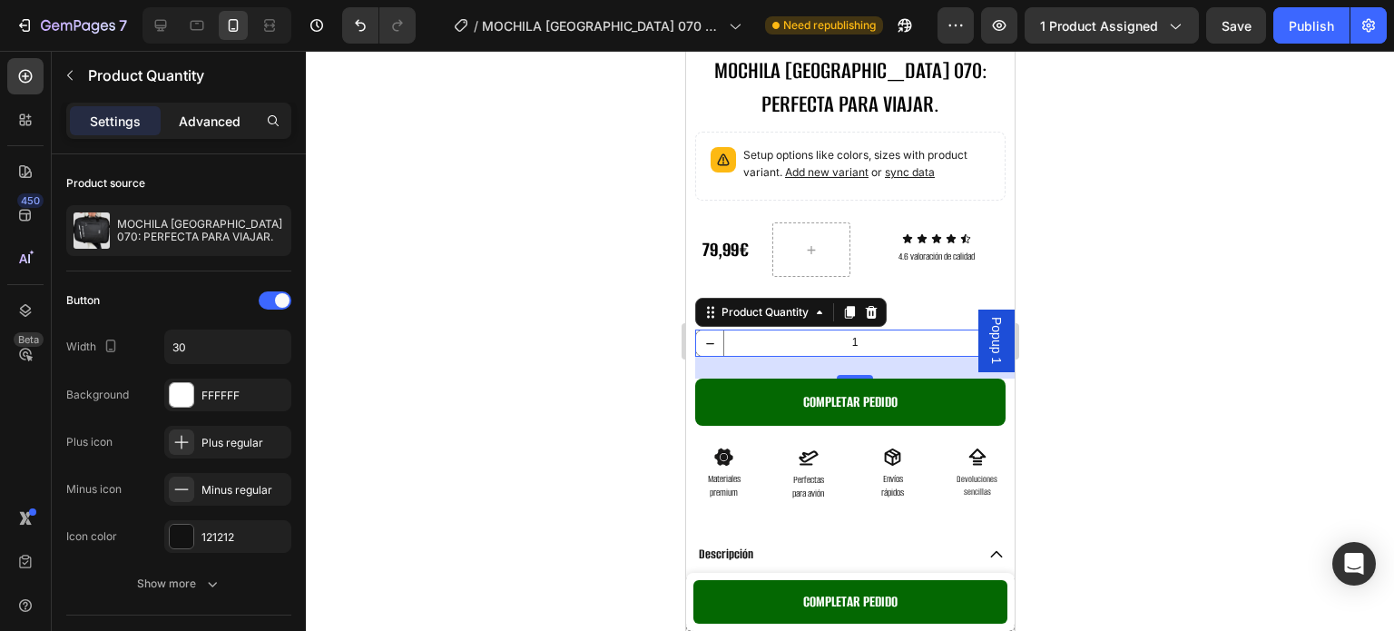
click at [185, 119] on p "Advanced" at bounding box center [210, 121] width 62 height 19
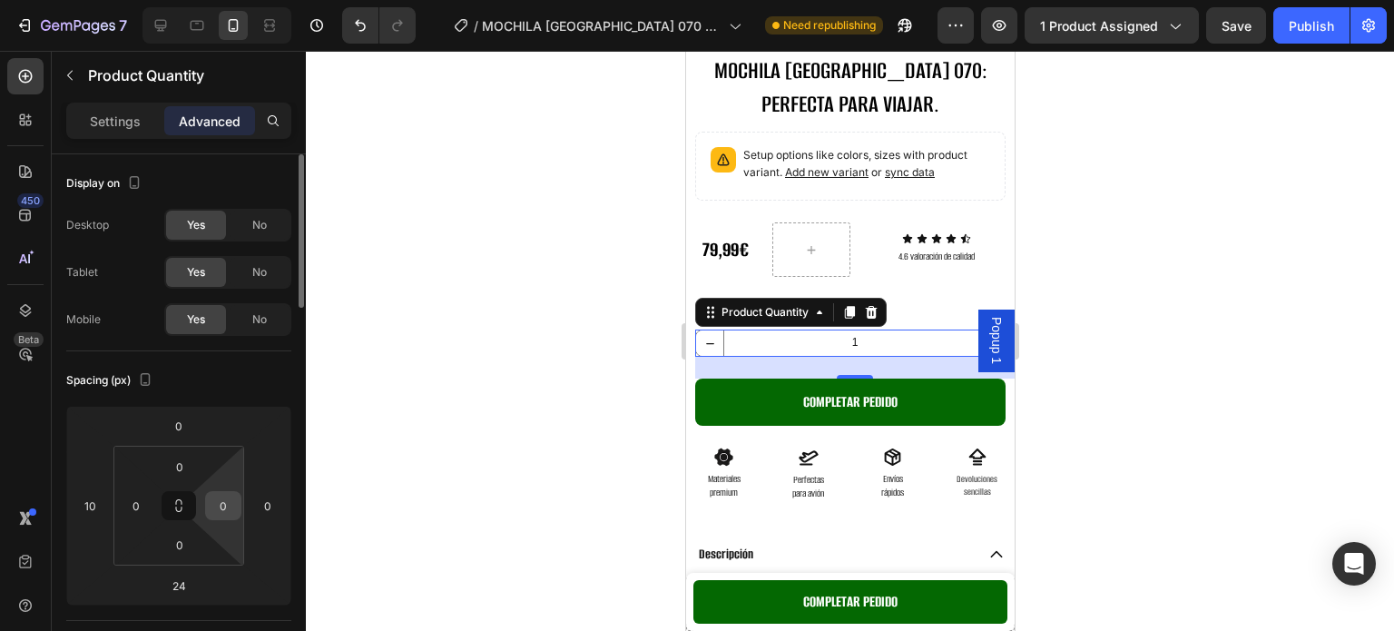
click at [221, 499] on input "0" at bounding box center [223, 505] width 27 height 27
type input "2"
type input "230"
click at [1260, 340] on div at bounding box center [850, 341] width 1088 height 580
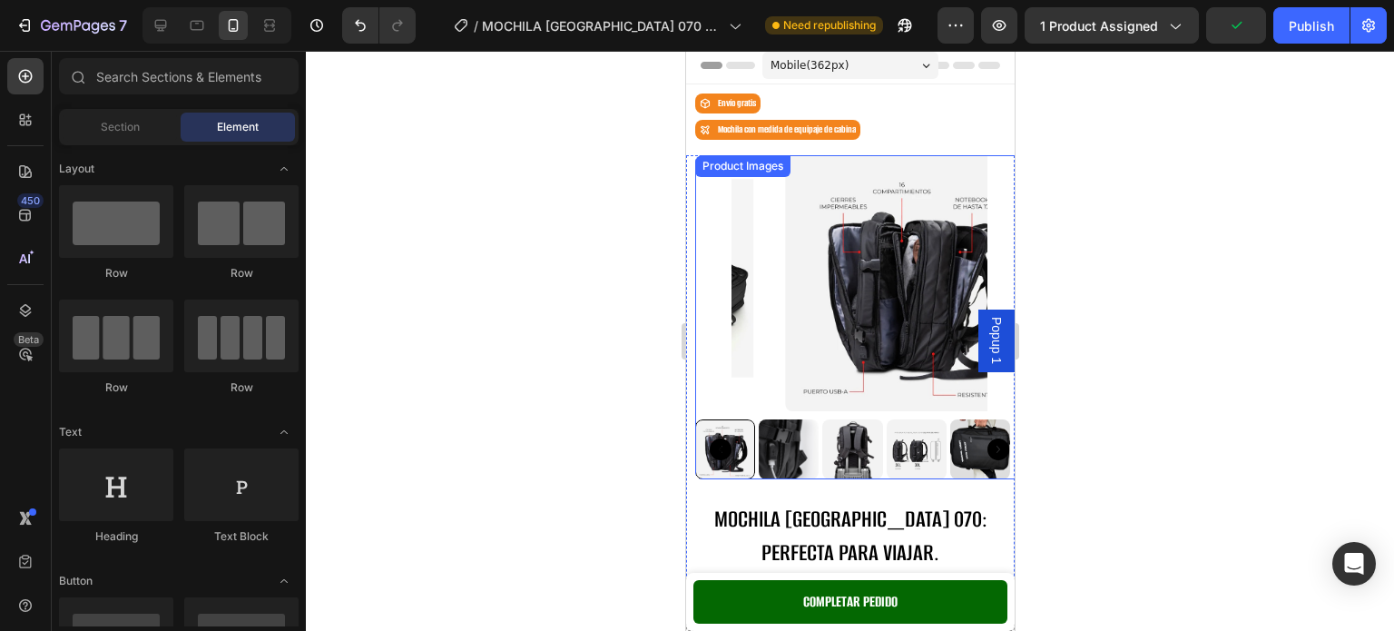
scroll to position [0, 0]
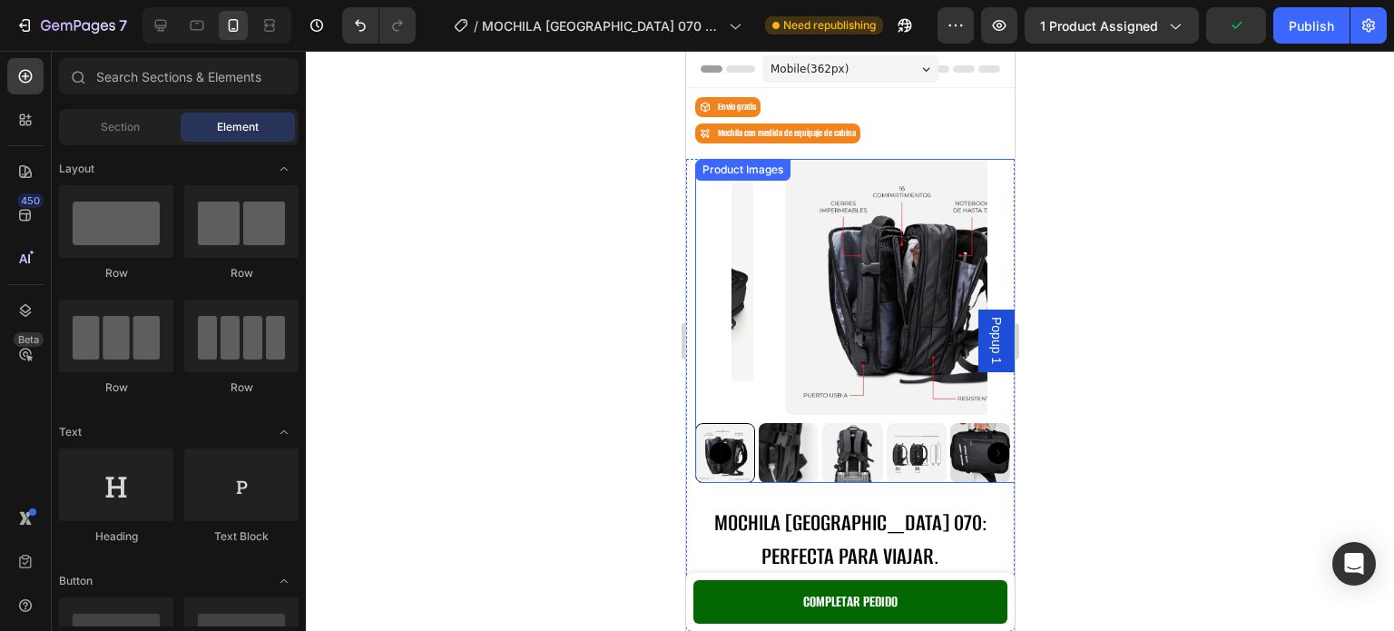
click at [876, 260] on img at bounding box center [912, 287] width 256 height 256
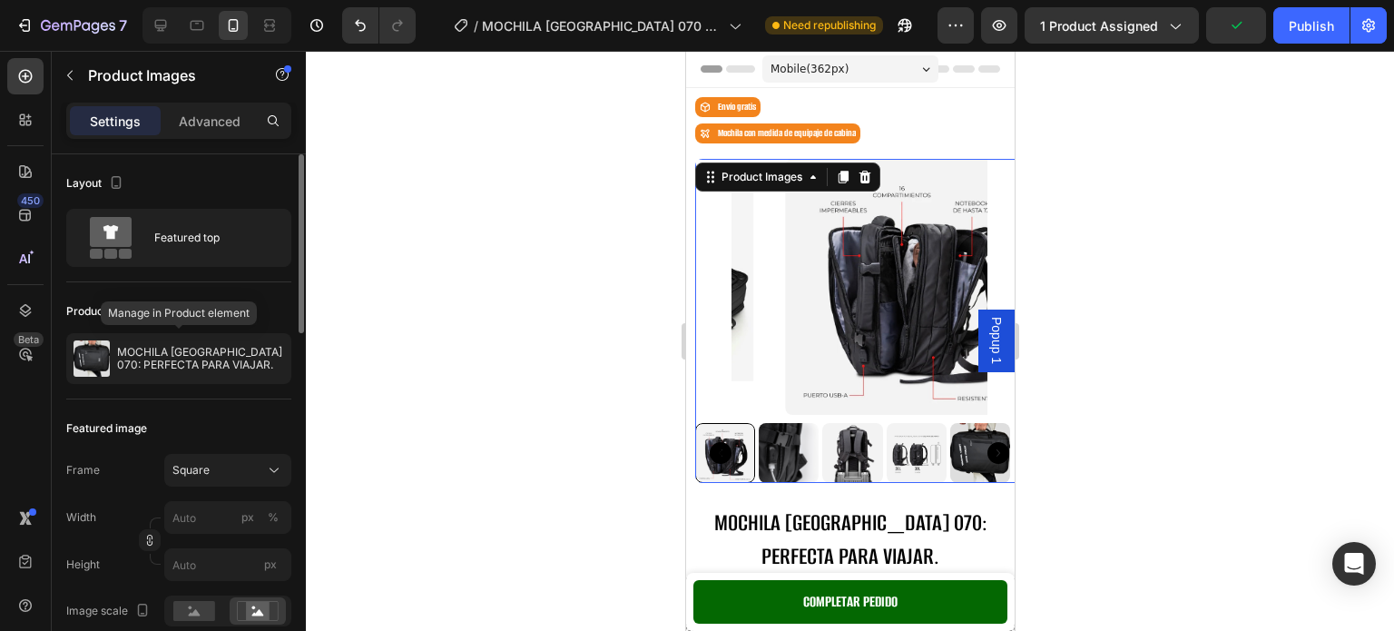
scroll to position [91, 0]
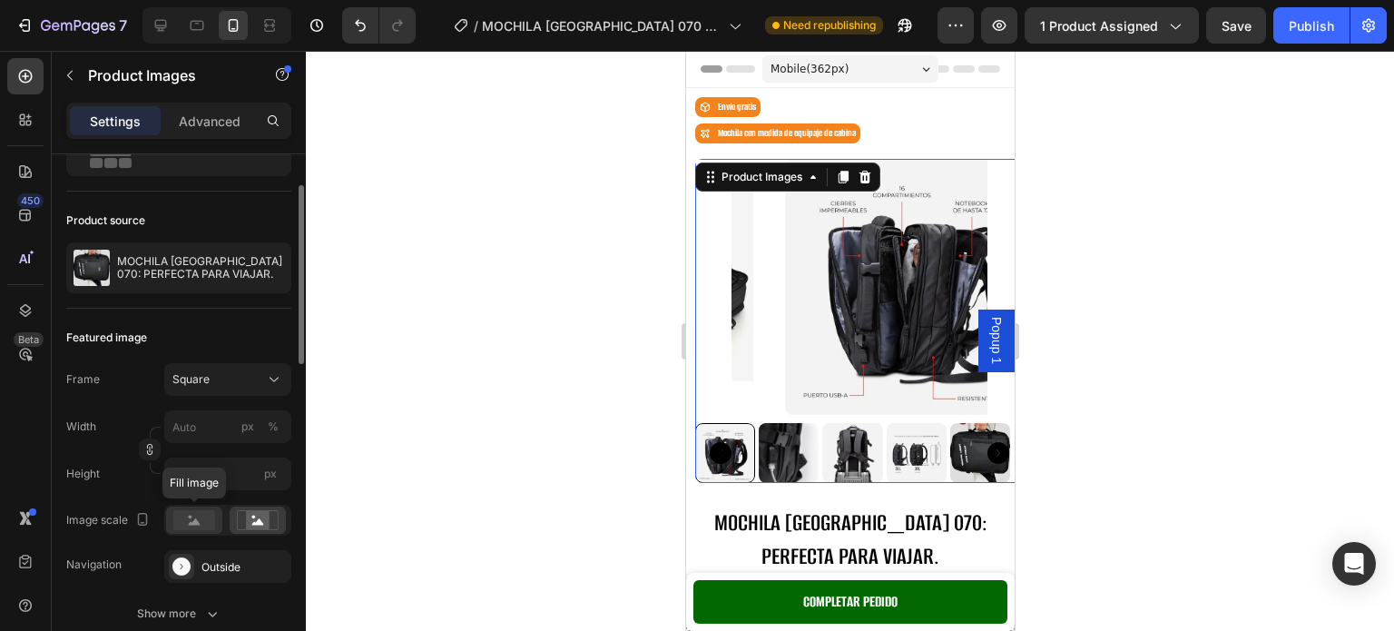
click at [193, 522] on icon at bounding box center [195, 521] width 12 height 6
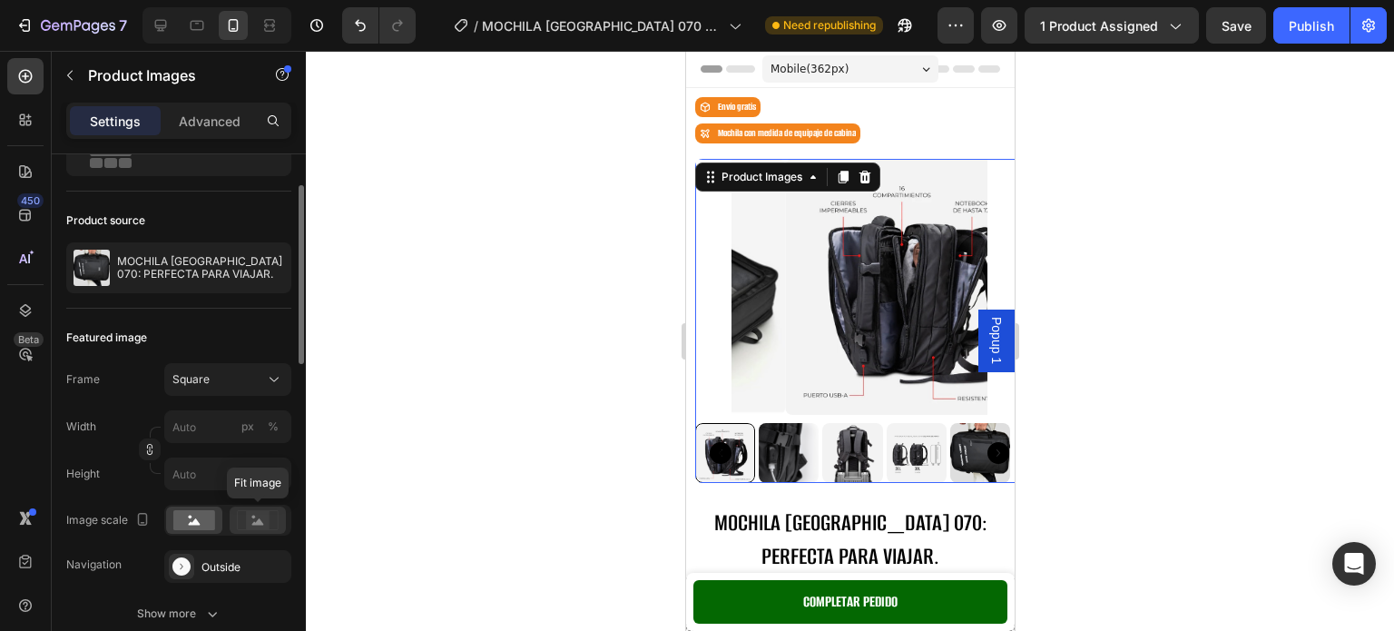
click at [255, 521] on rect at bounding box center [258, 520] width 24 height 18
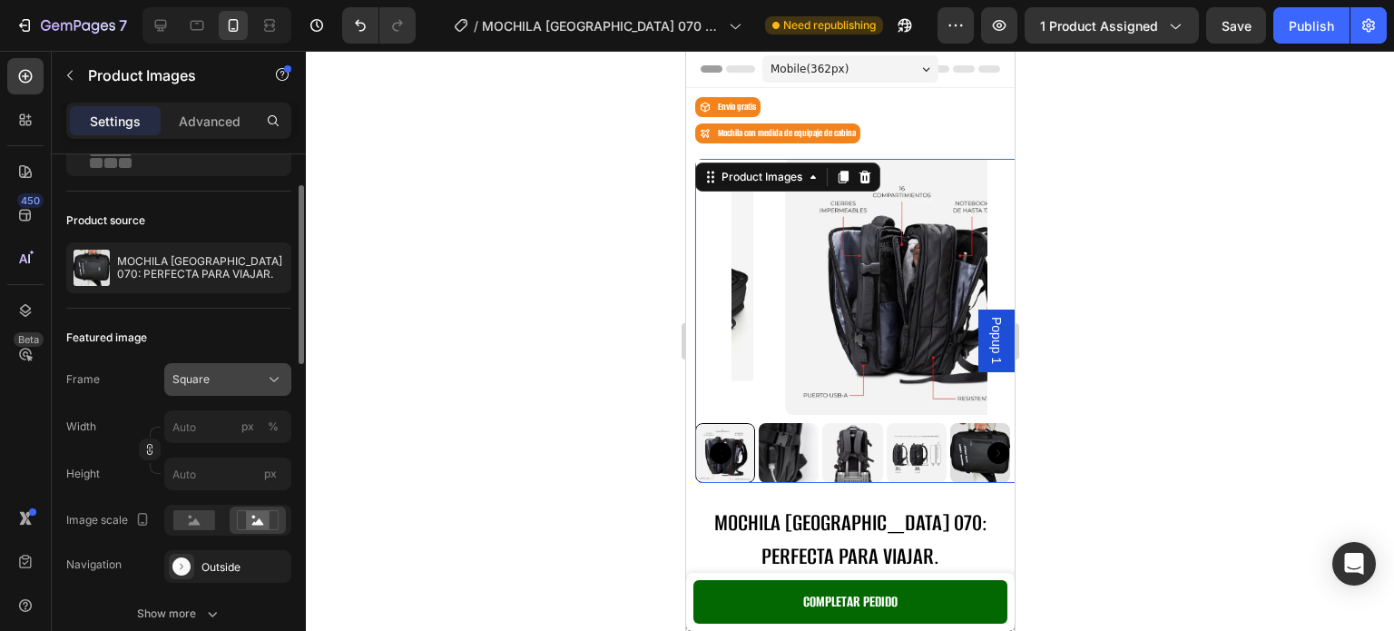
click at [240, 371] on div "Square" at bounding box center [216, 379] width 89 height 16
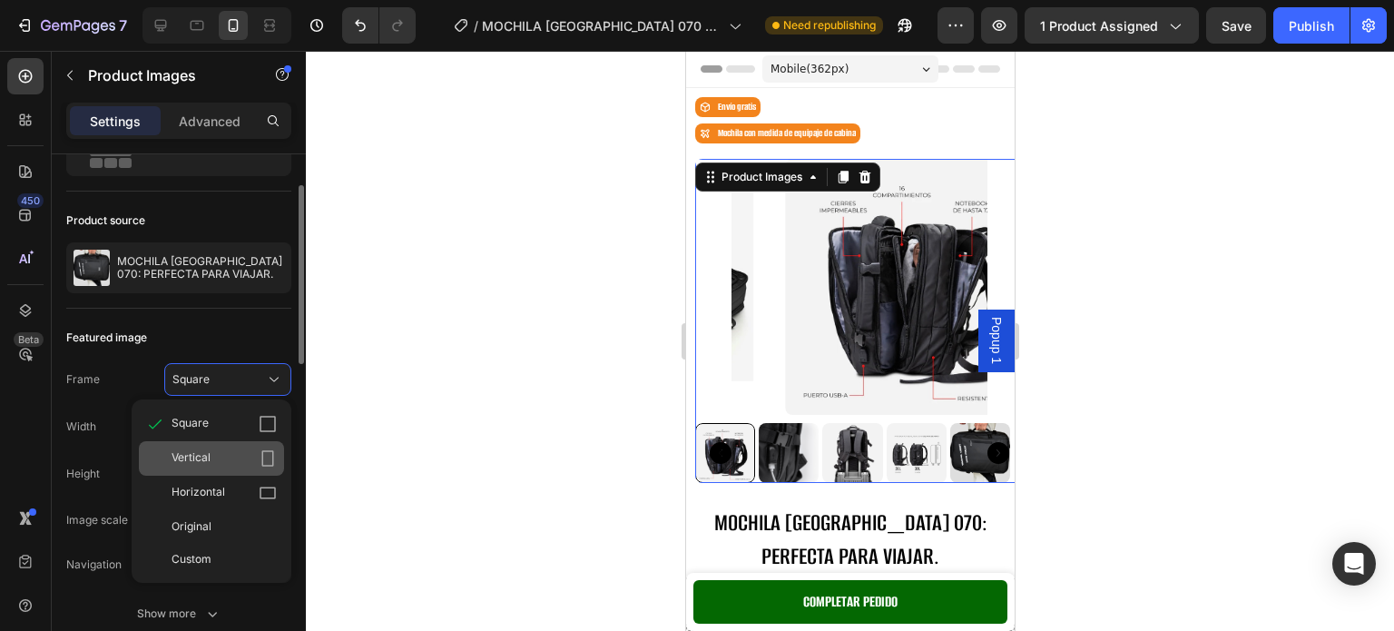
click at [233, 455] on div "Vertical" at bounding box center [224, 458] width 105 height 18
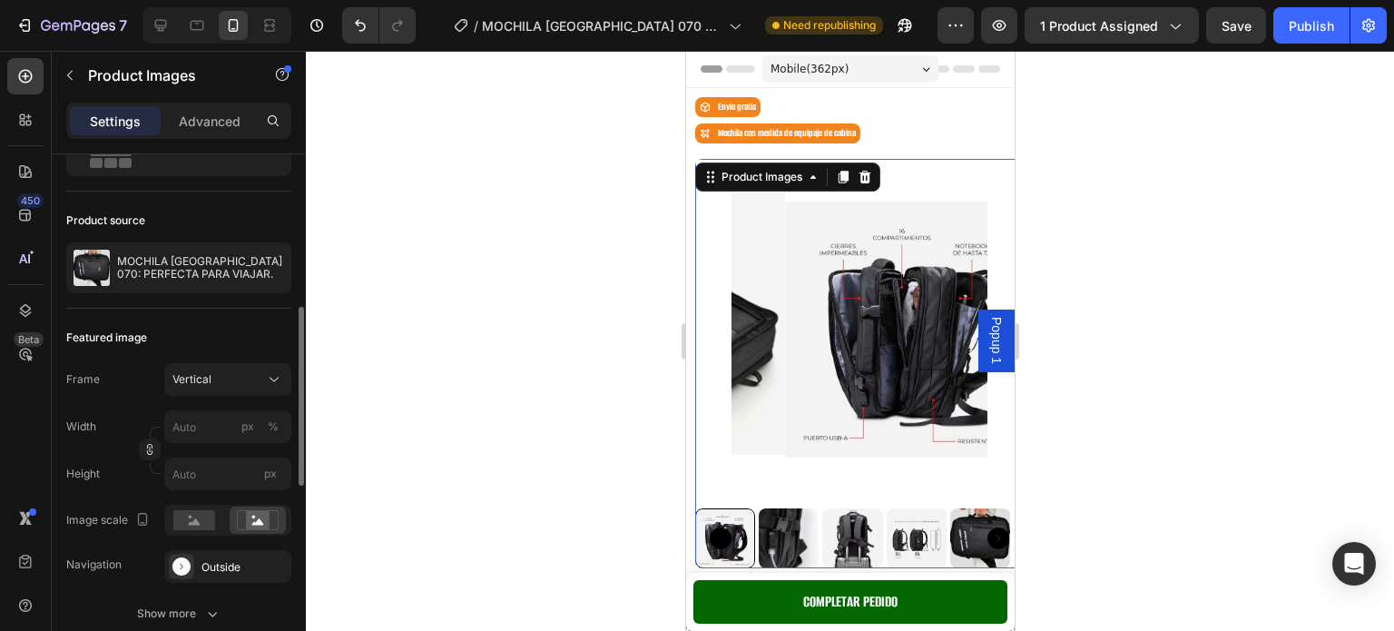
scroll to position [181, 0]
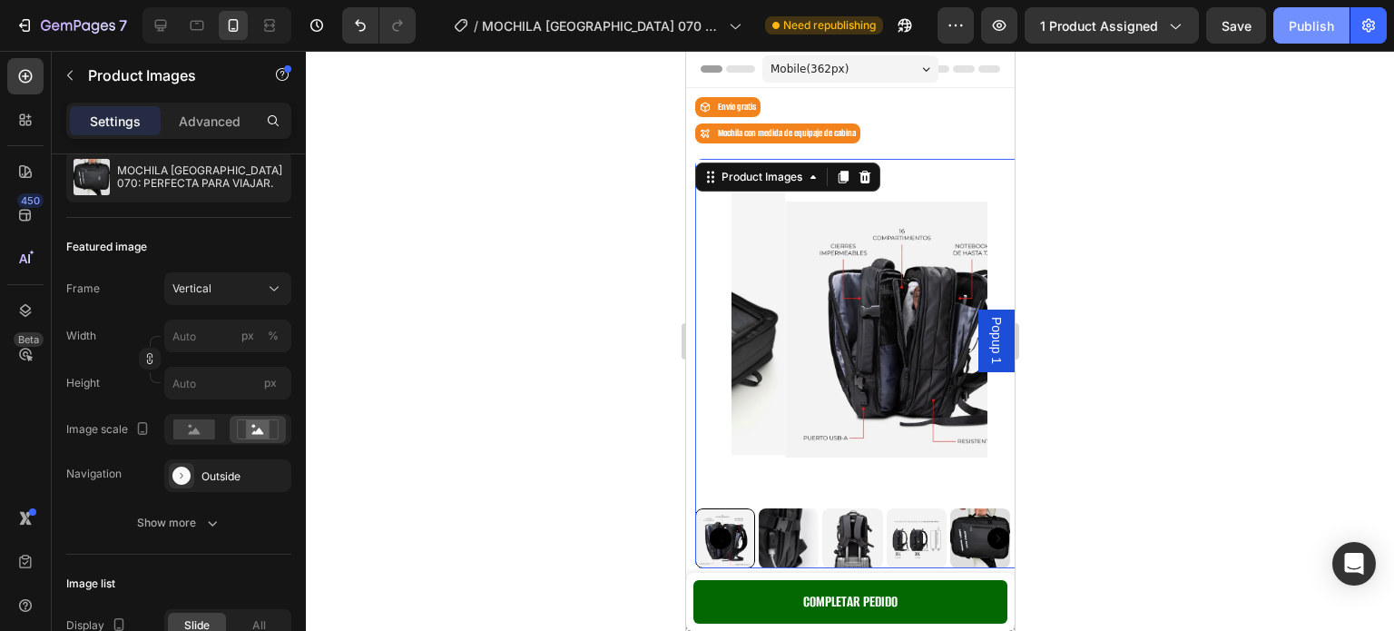
click at [1288, 23] on button "Publish" at bounding box center [1311, 25] width 76 height 36
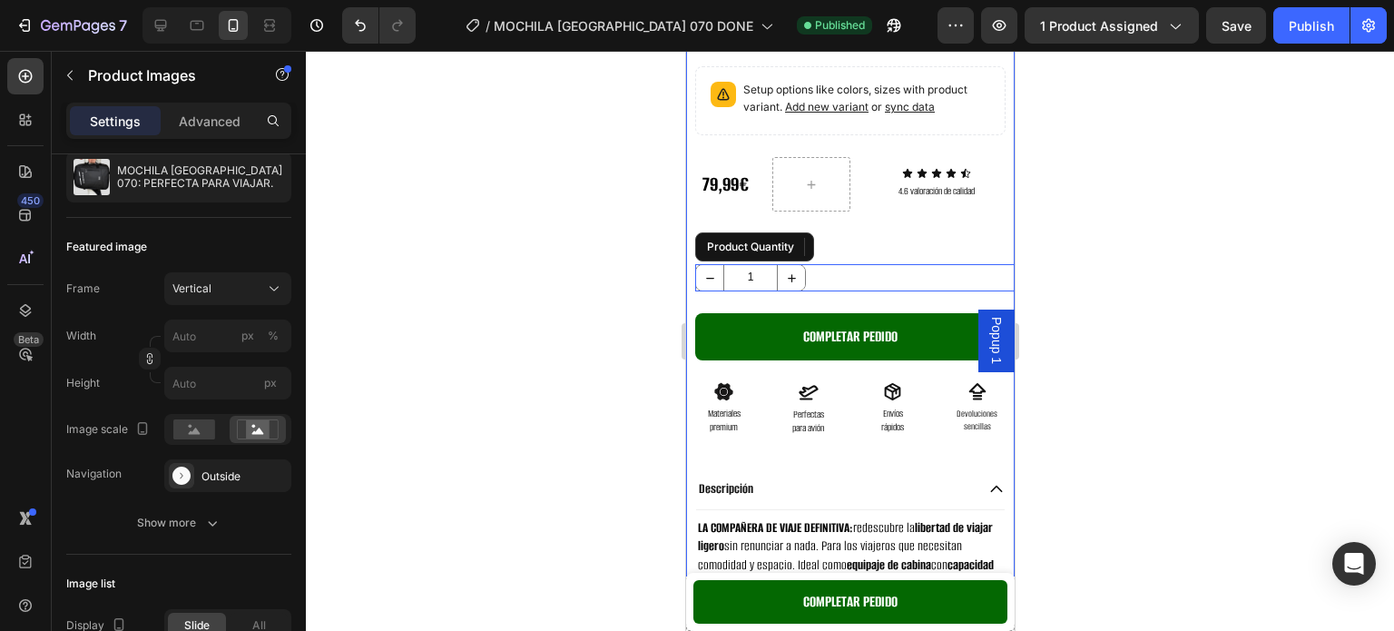
scroll to position [544, 0]
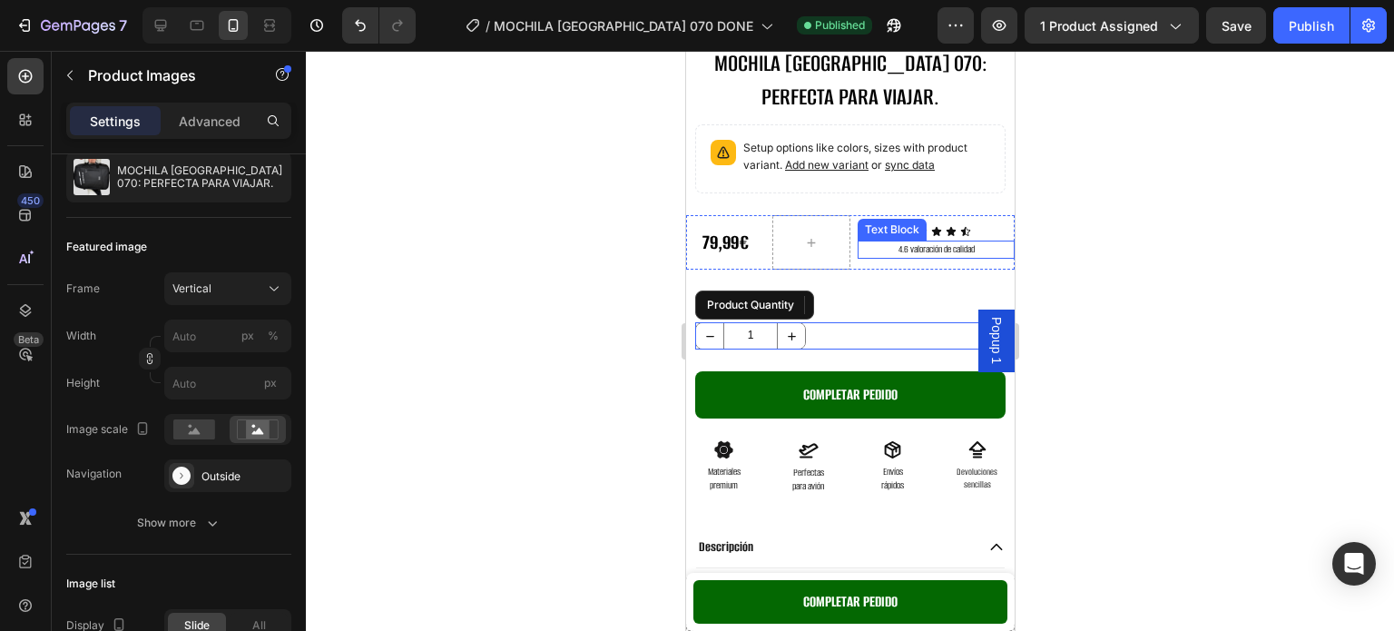
click at [923, 242] on p "4.6 valoración de calidad" at bounding box center [934, 249] width 153 height 15
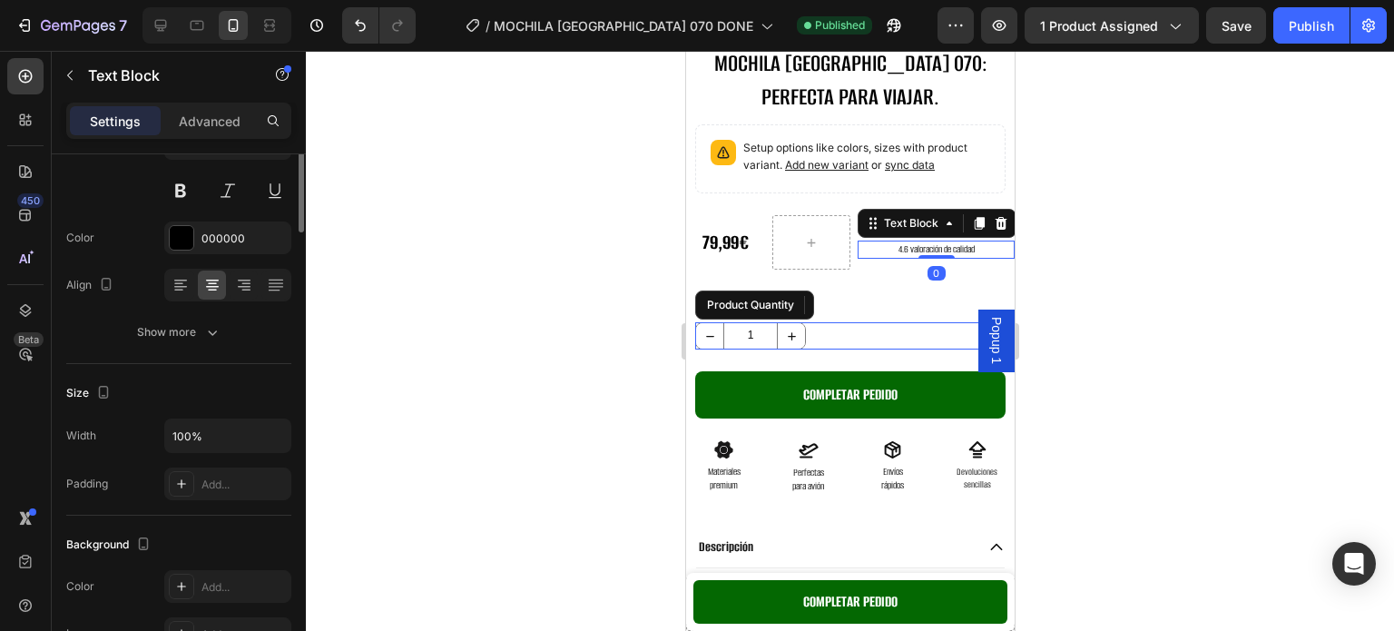
scroll to position [0, 0]
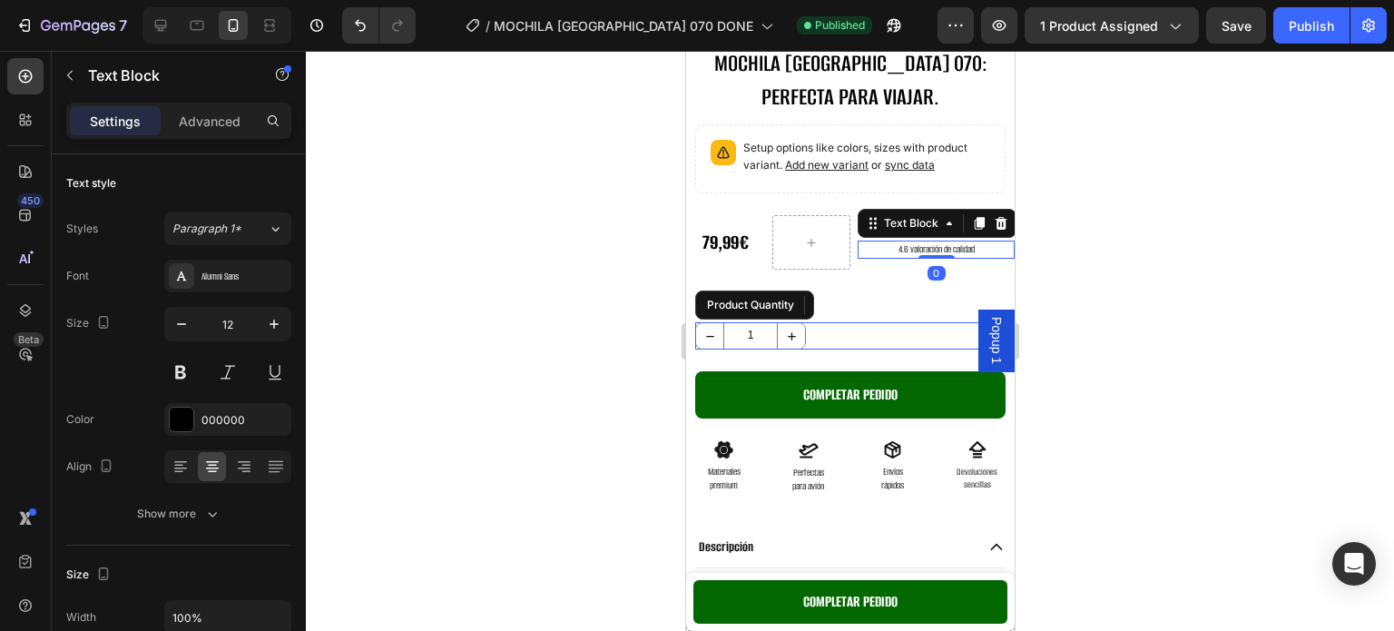
click at [893, 242] on p "4.6 valoración de calidad" at bounding box center [934, 249] width 153 height 15
click at [1083, 211] on div at bounding box center [850, 341] width 1088 height 580
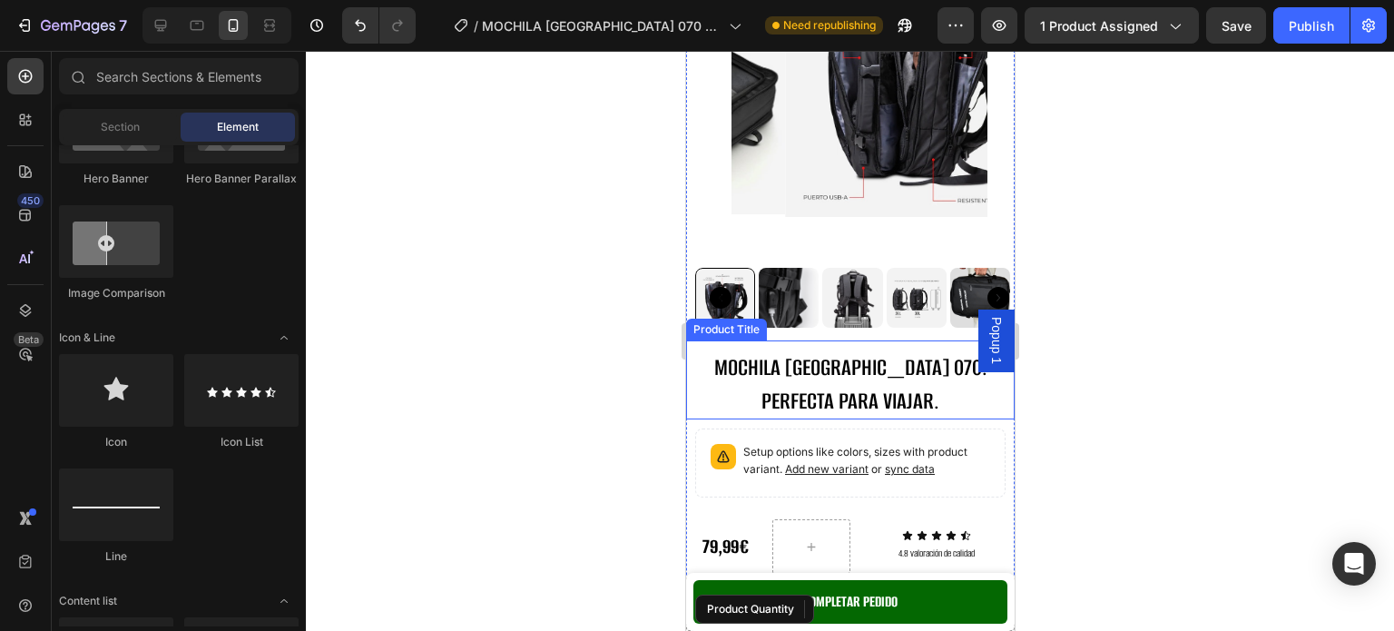
scroll to position [272, 0]
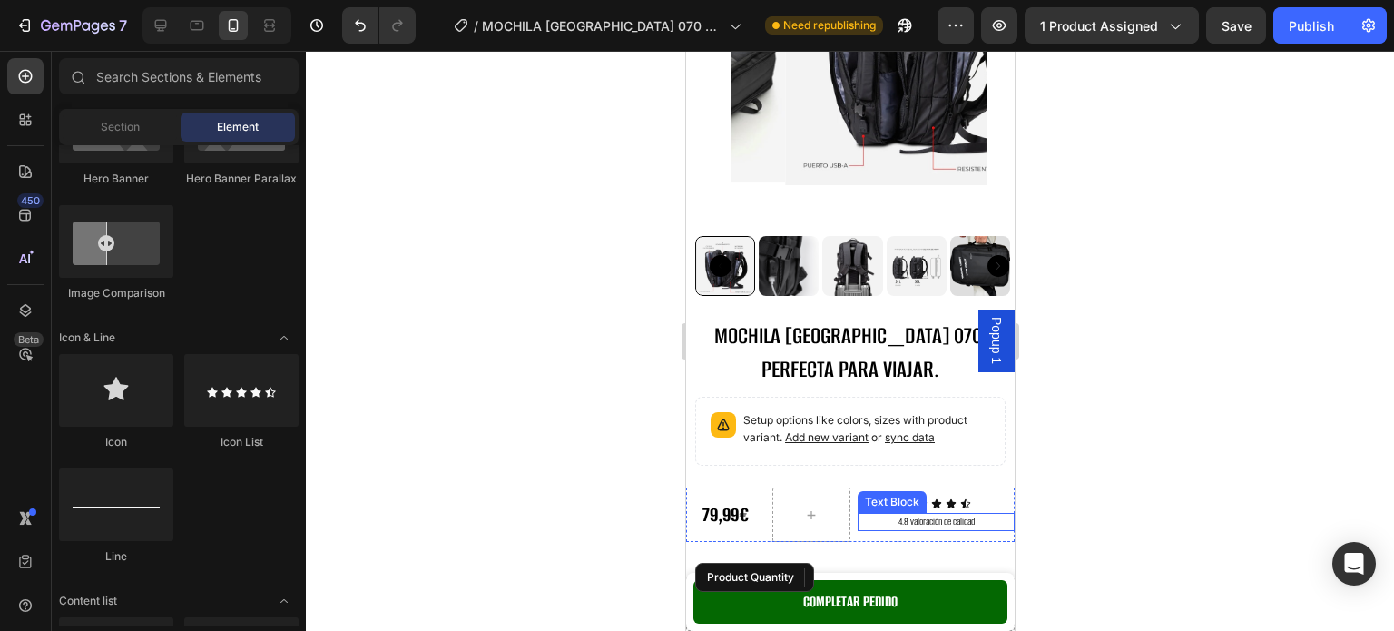
click at [896, 515] on p "4.8 valoración de calidad" at bounding box center [934, 522] width 153 height 15
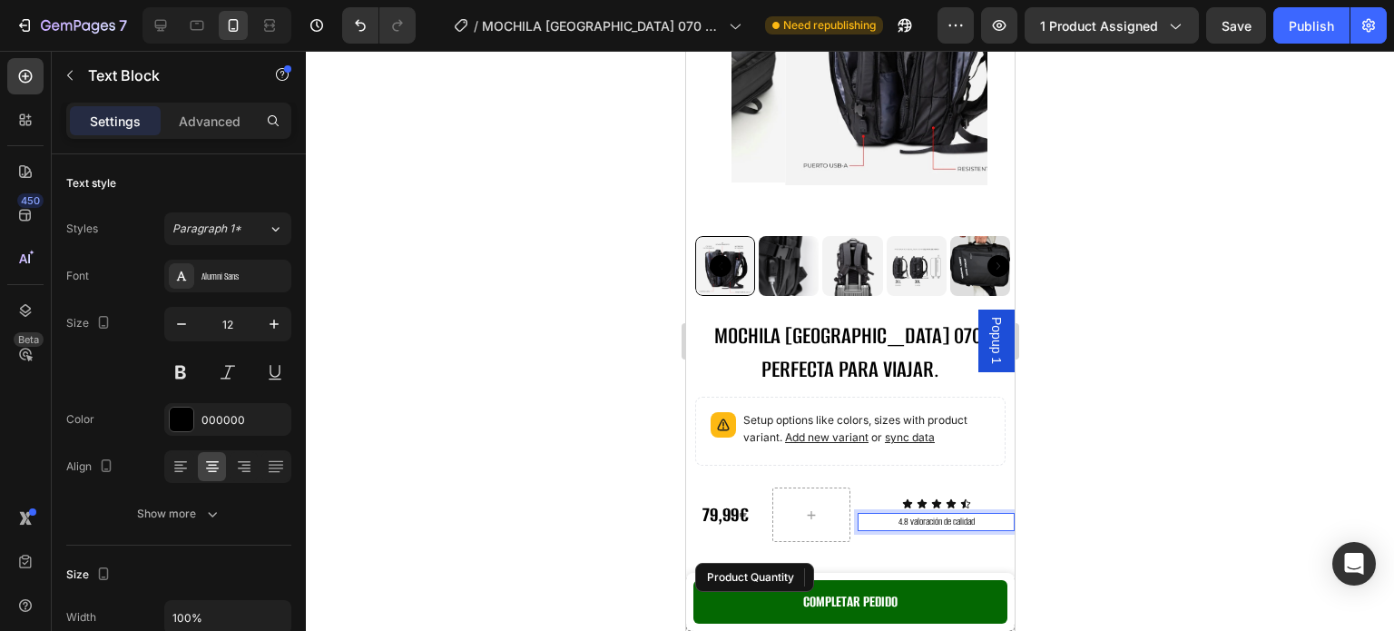
click at [896, 515] on p "4.8 valoración de calidad" at bounding box center [934, 522] width 153 height 15
click at [1254, 330] on div at bounding box center [850, 341] width 1088 height 580
click at [897, 515] on p "4.87 valoración de calidad" at bounding box center [934, 522] width 153 height 15
click at [900, 515] on p "4.87 valoración de calidad" at bounding box center [934, 522] width 153 height 15
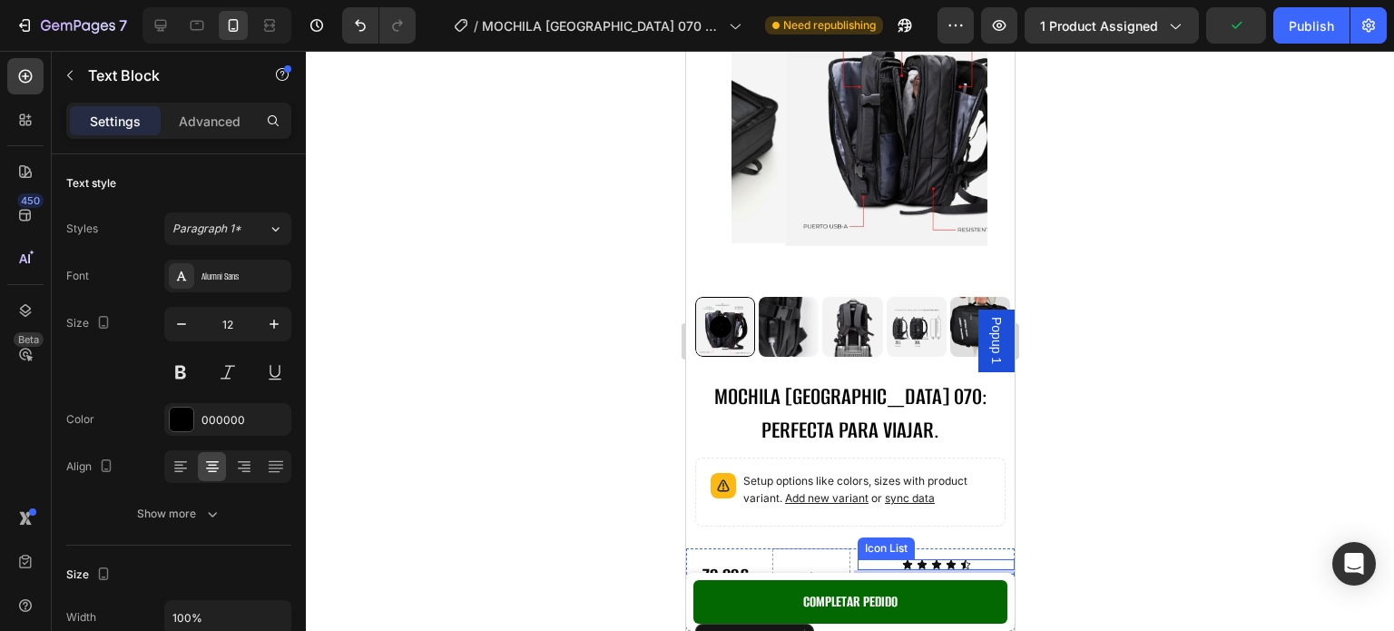
scroll to position [0, 0]
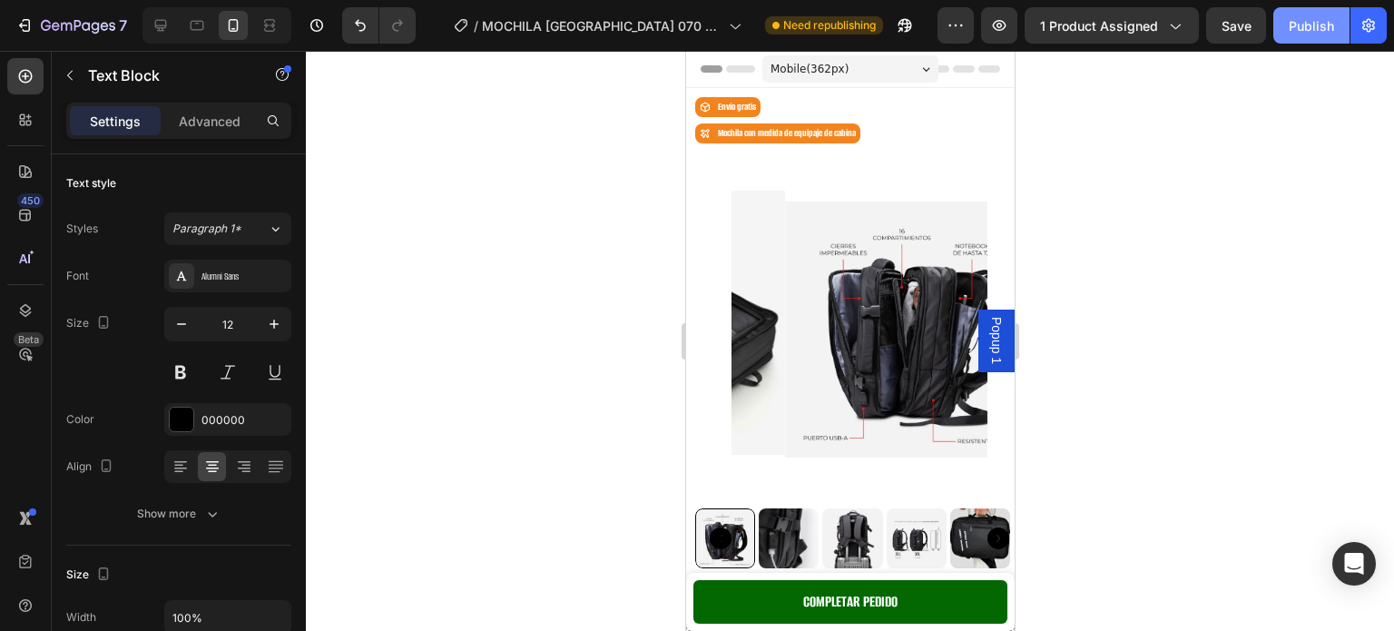
click at [1325, 25] on div "Publish" at bounding box center [1311, 25] width 45 height 19
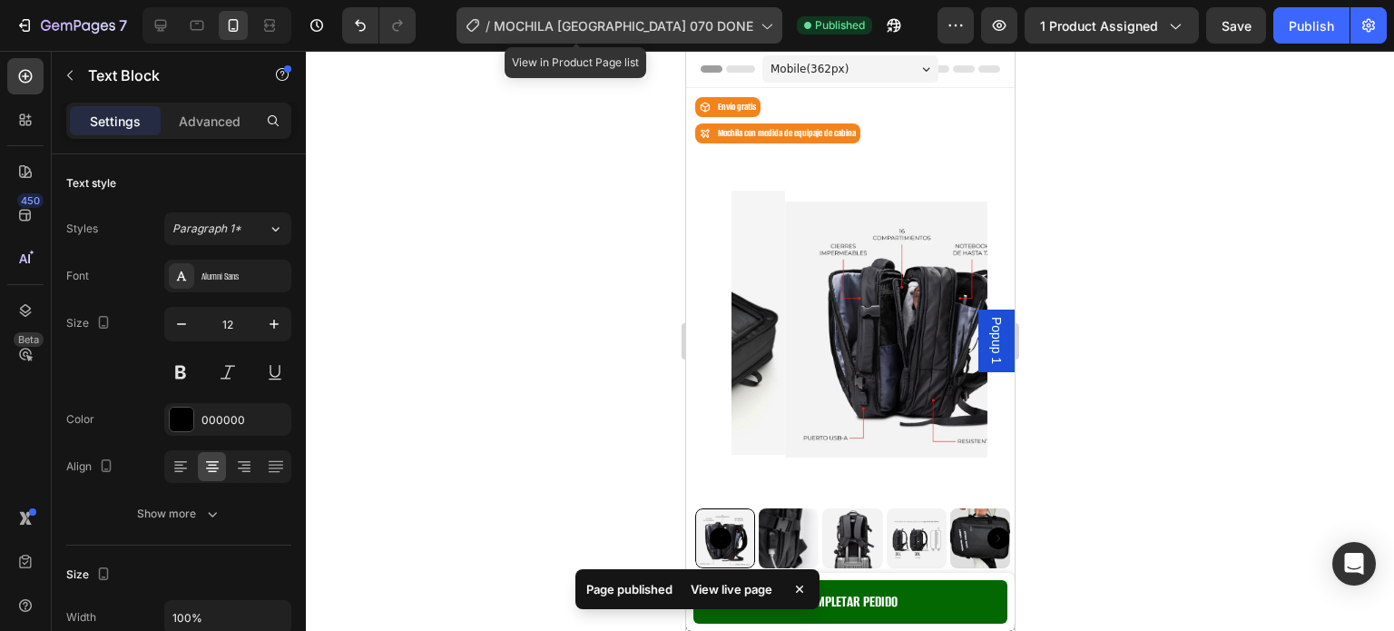
click at [652, 35] on div "/ MOCHILA WALES 070 DONE" at bounding box center [619, 25] width 326 height 36
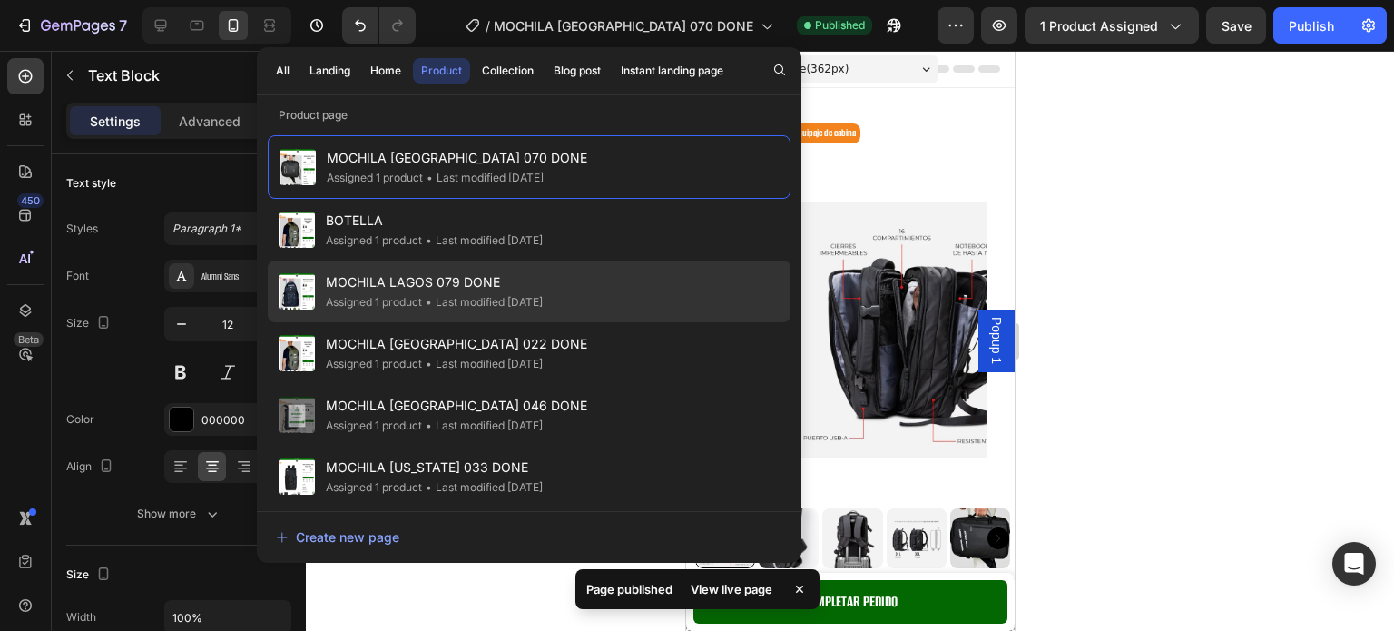
click at [487, 297] on div "• Last modified 2 months ago" at bounding box center [482, 302] width 121 height 18
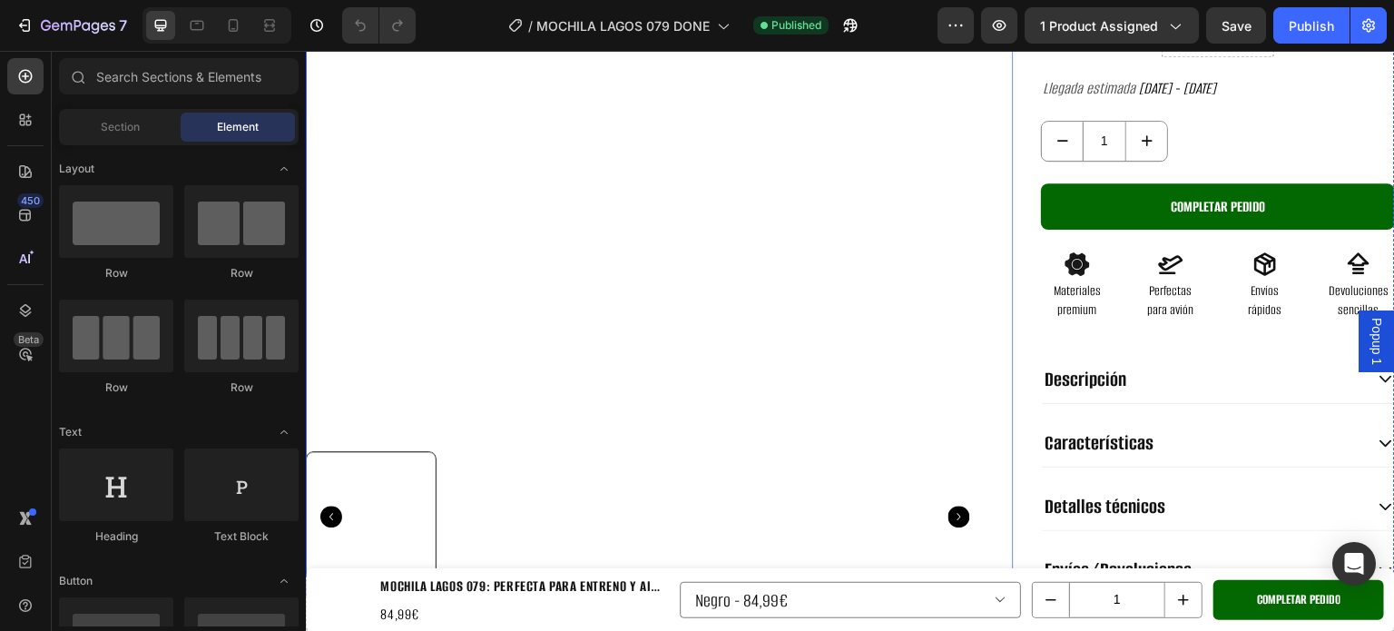
scroll to position [363, 0]
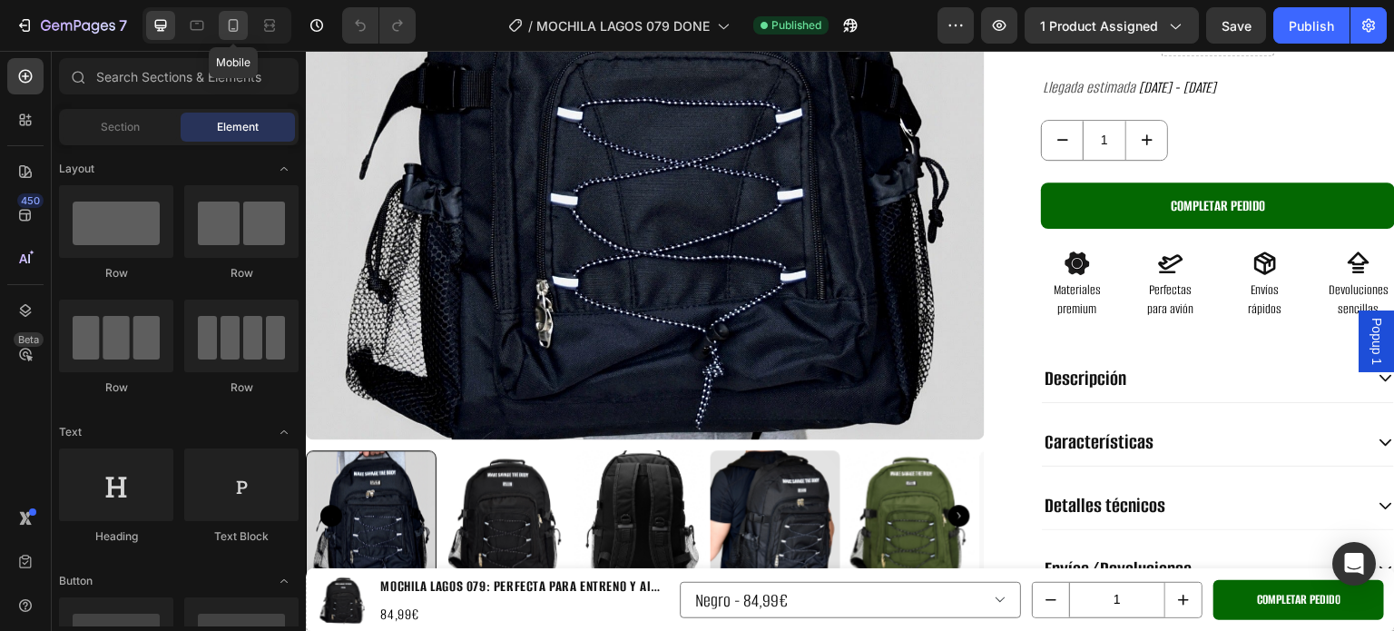
click at [236, 33] on icon at bounding box center [233, 25] width 18 height 18
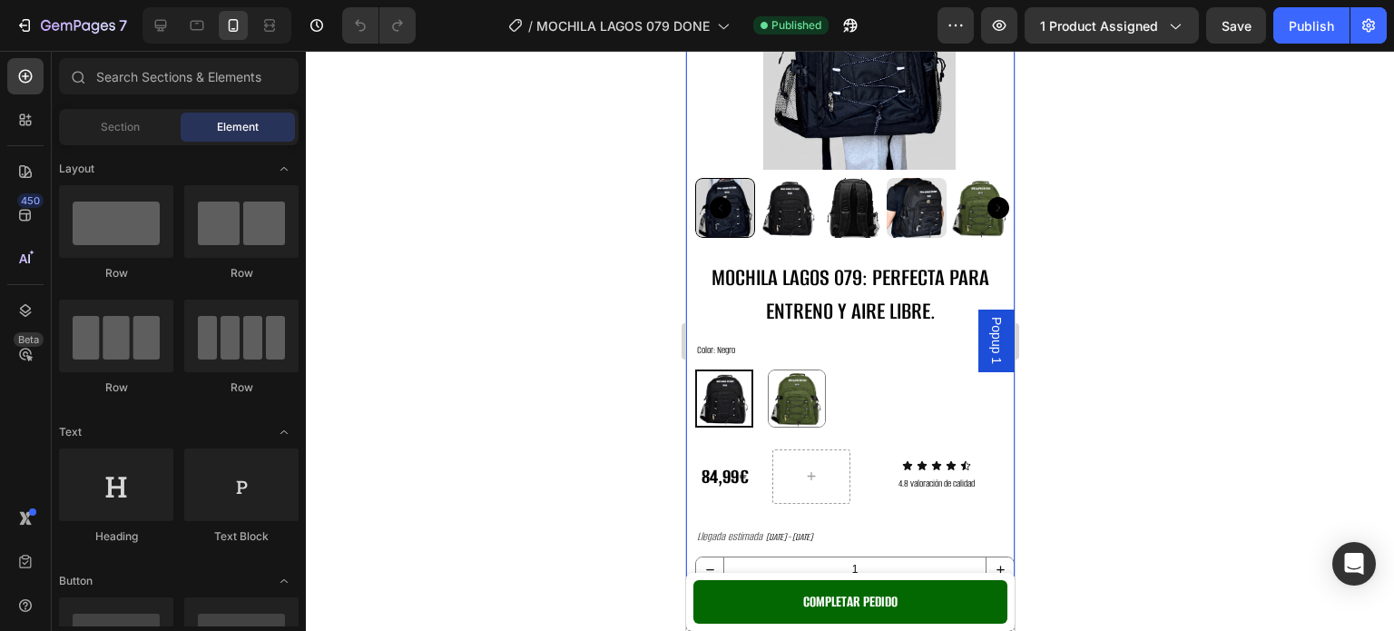
scroll to position [341, 0]
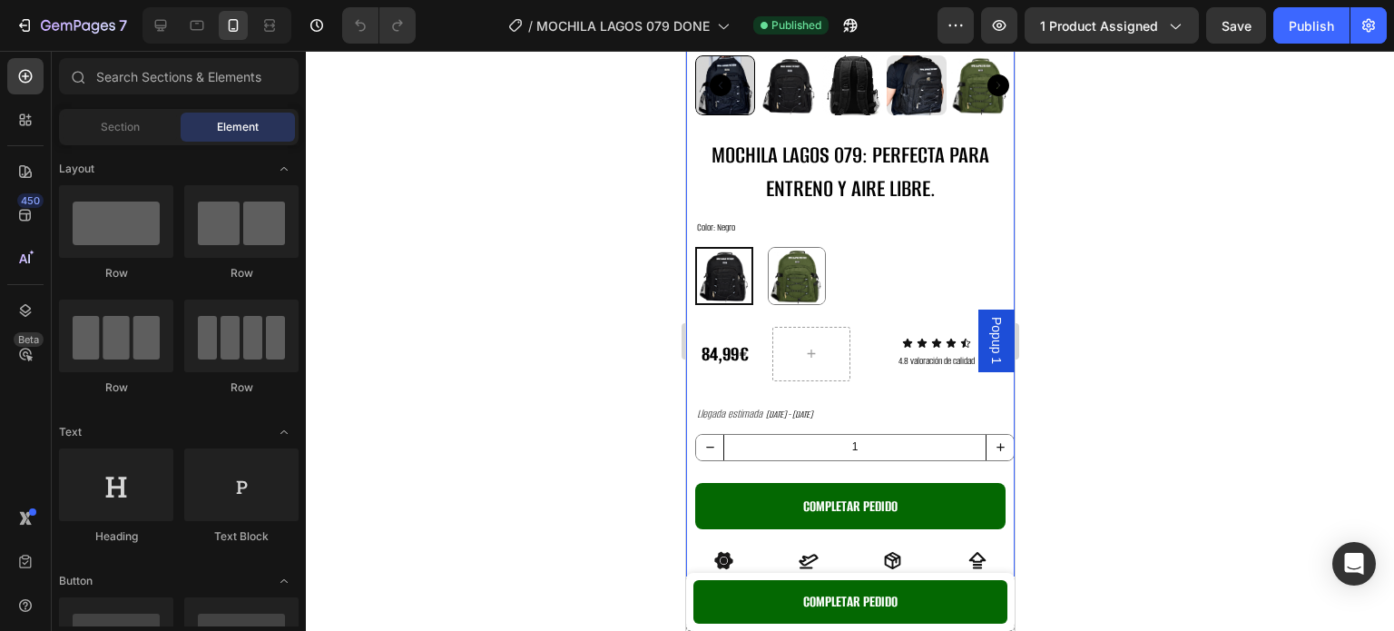
click at [870, 439] on input "1" at bounding box center [853, 447] width 263 height 25
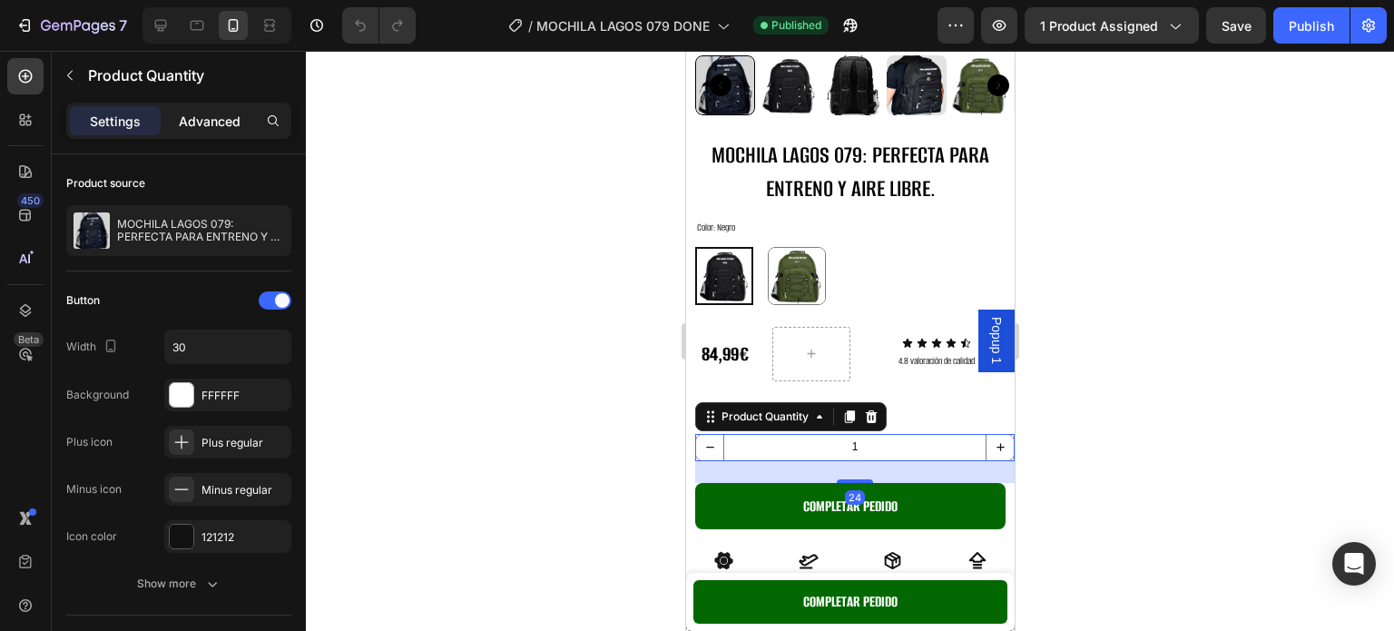
click at [196, 128] on p "Advanced" at bounding box center [210, 121] width 62 height 19
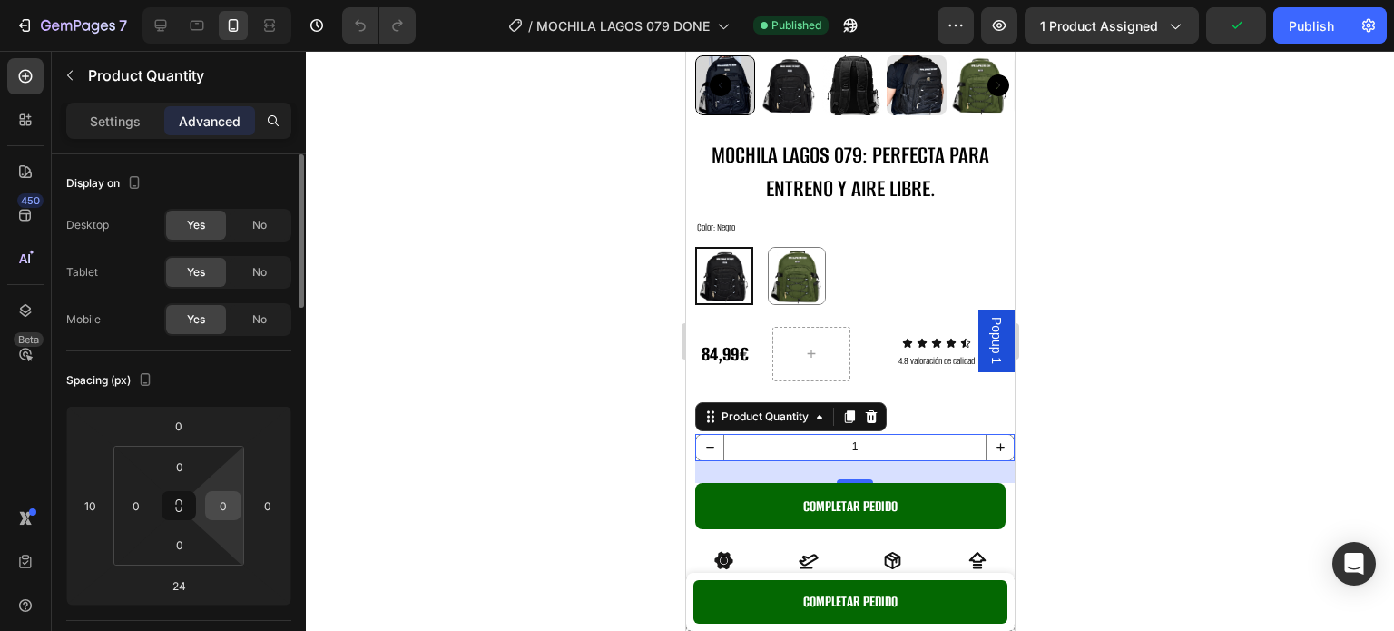
click at [226, 500] on input "0" at bounding box center [223, 505] width 27 height 27
type input "230"
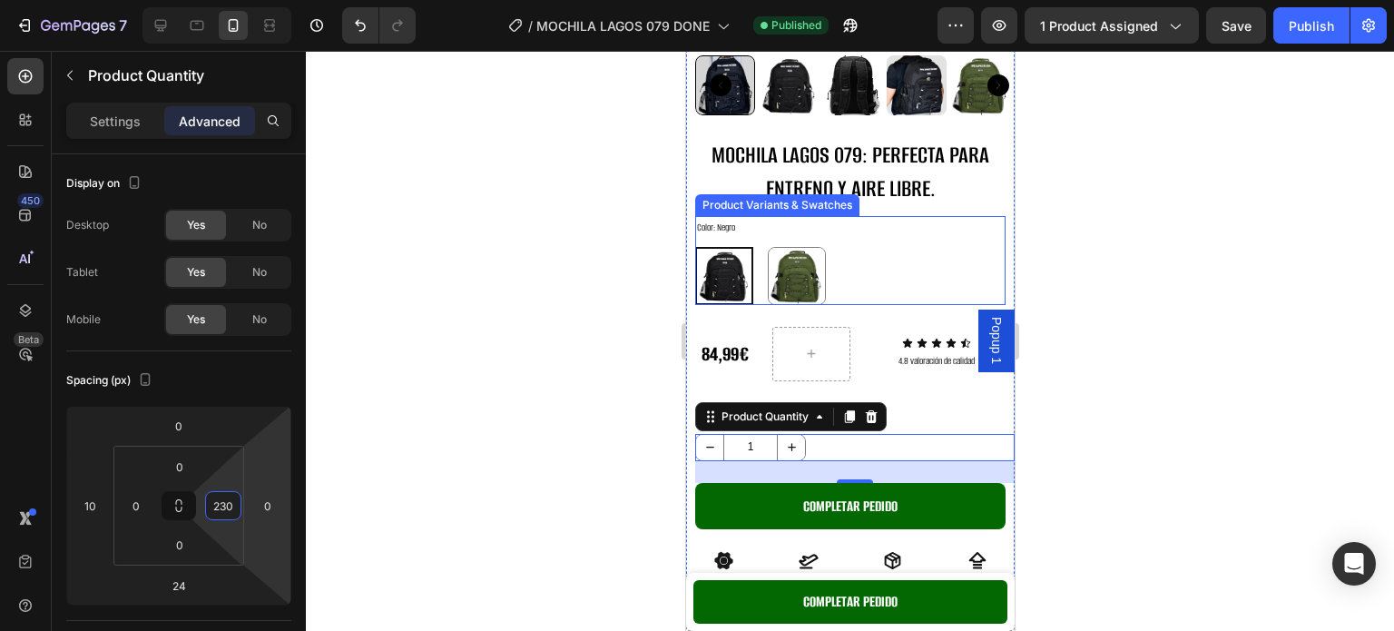
click at [1225, 271] on div at bounding box center [850, 341] width 1088 height 580
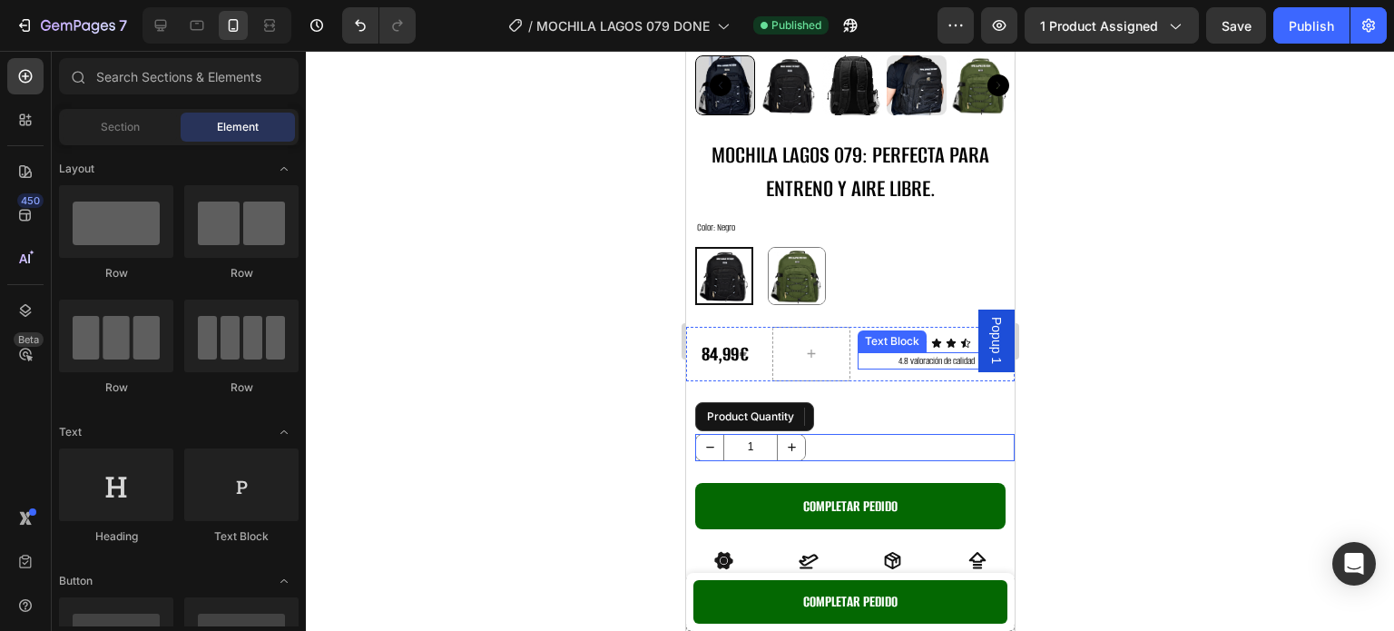
click at [894, 354] on p "4.8 valoración de calidad" at bounding box center [934, 361] width 153 height 15
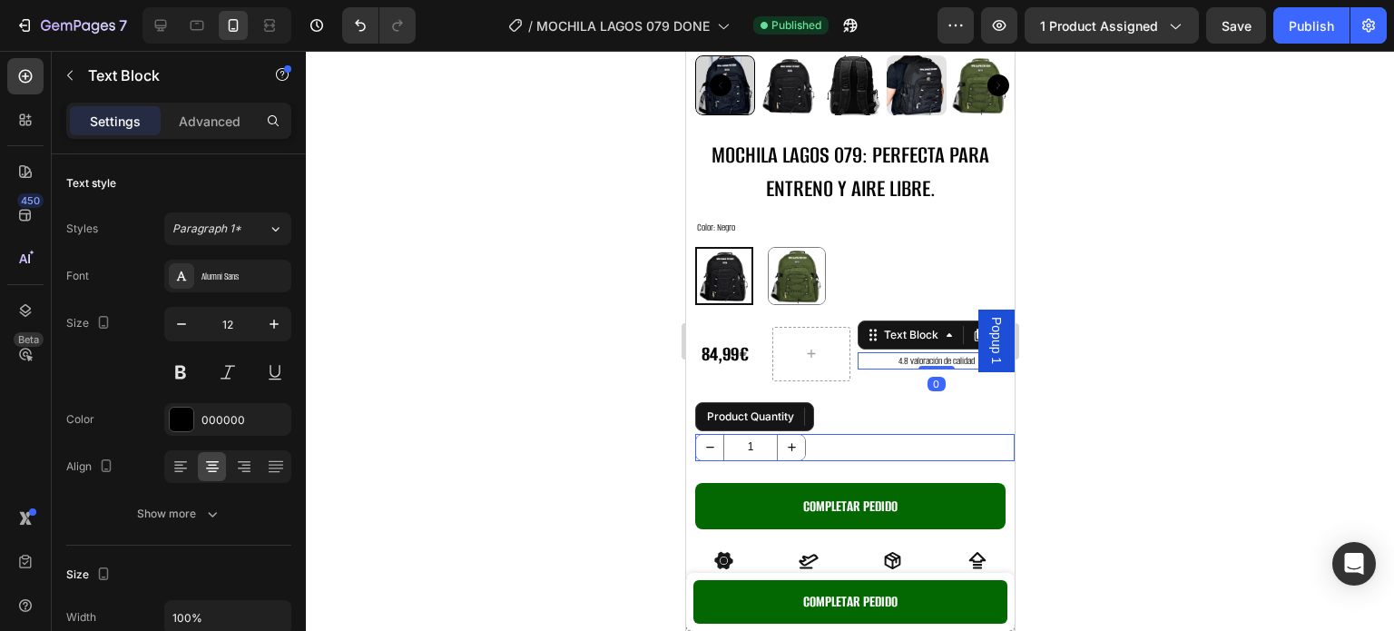
click at [896, 354] on p "4.8 valoración de calidad" at bounding box center [934, 361] width 153 height 15
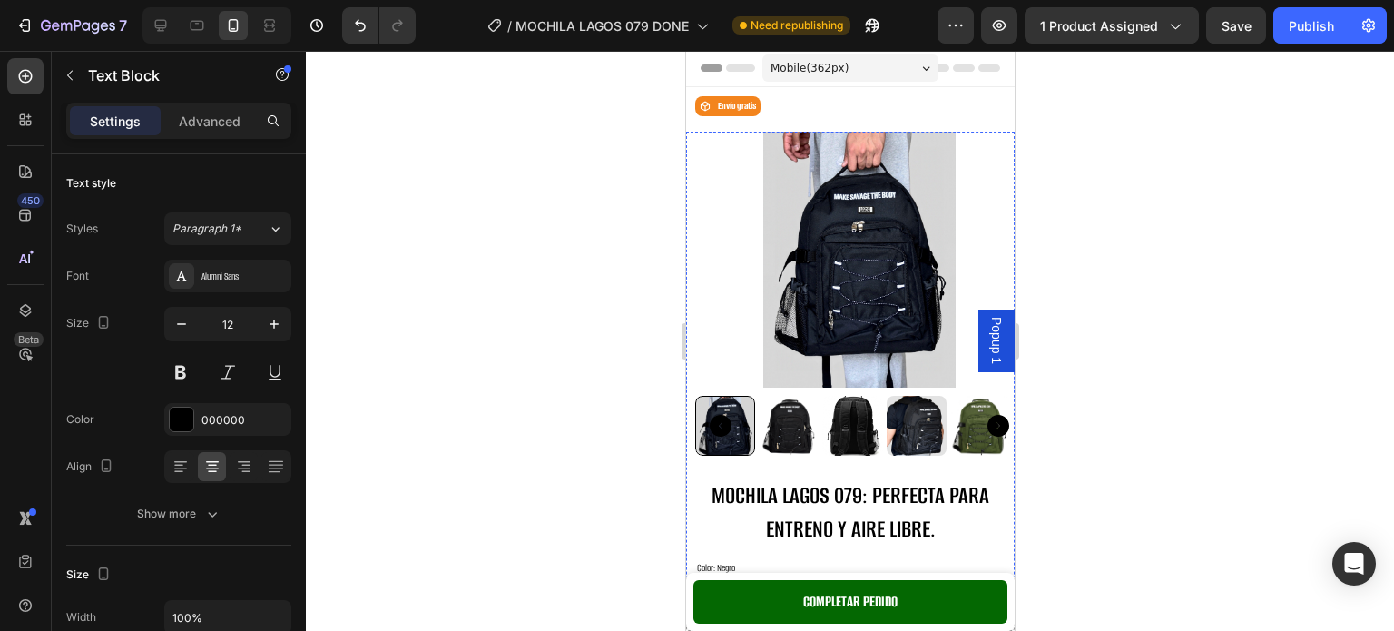
scroll to position [0, 0]
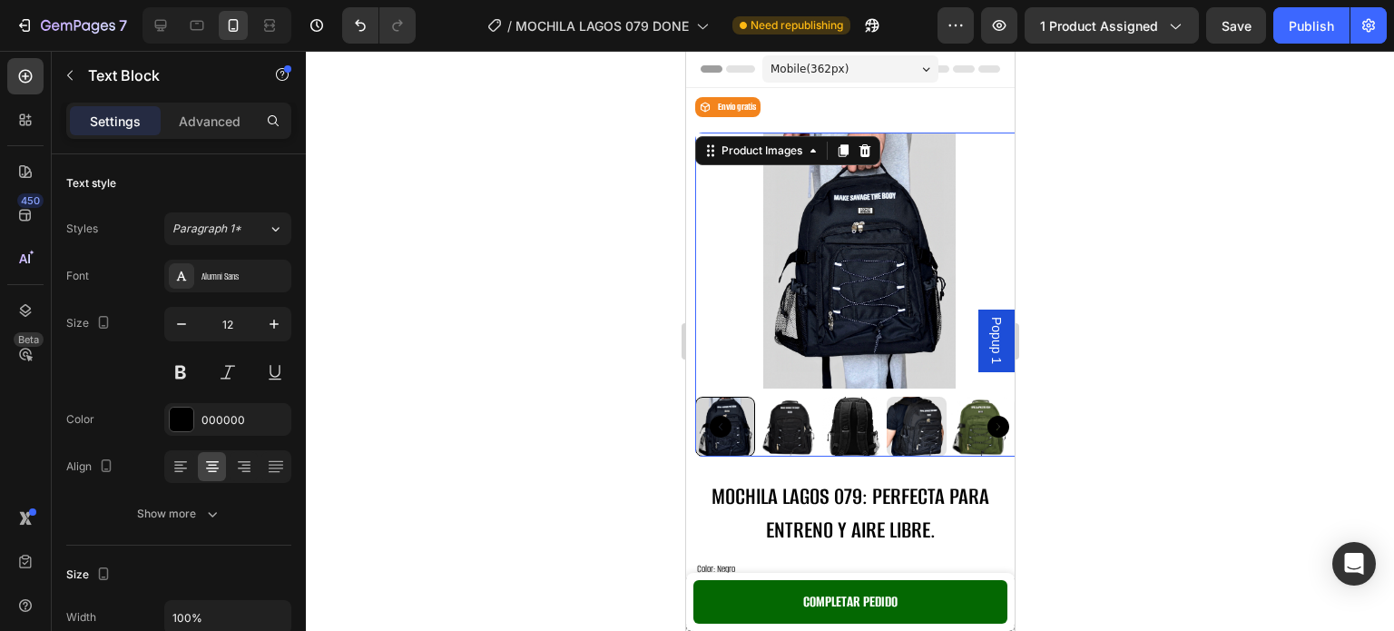
click at [808, 300] on img at bounding box center [858, 260] width 256 height 256
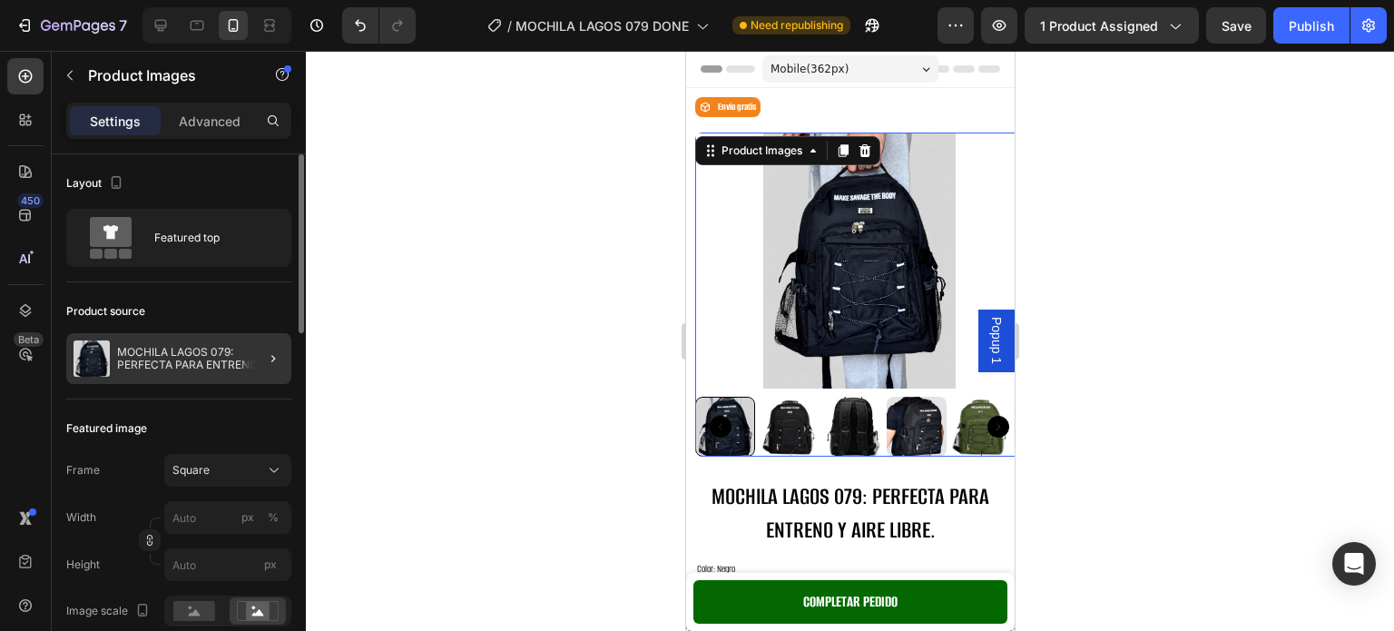
scroll to position [91, 0]
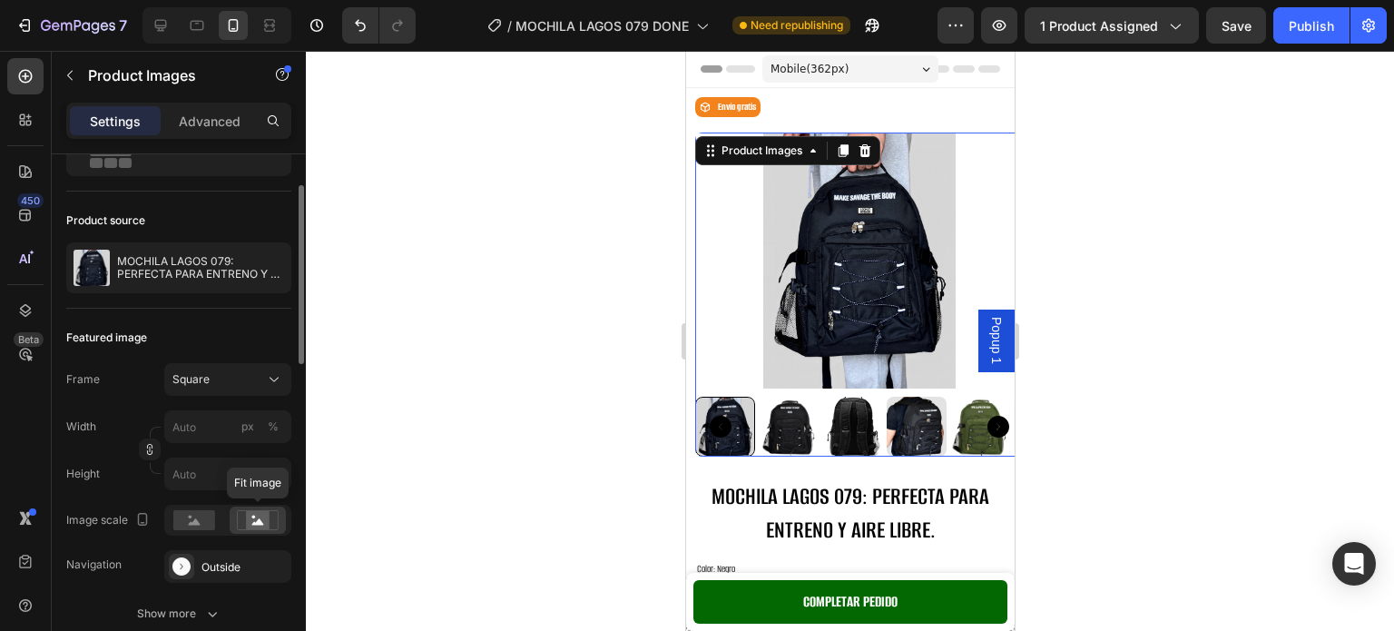
click at [256, 523] on icon at bounding box center [258, 521] width 12 height 6
click at [227, 377] on div "Square" at bounding box center [216, 379] width 89 height 16
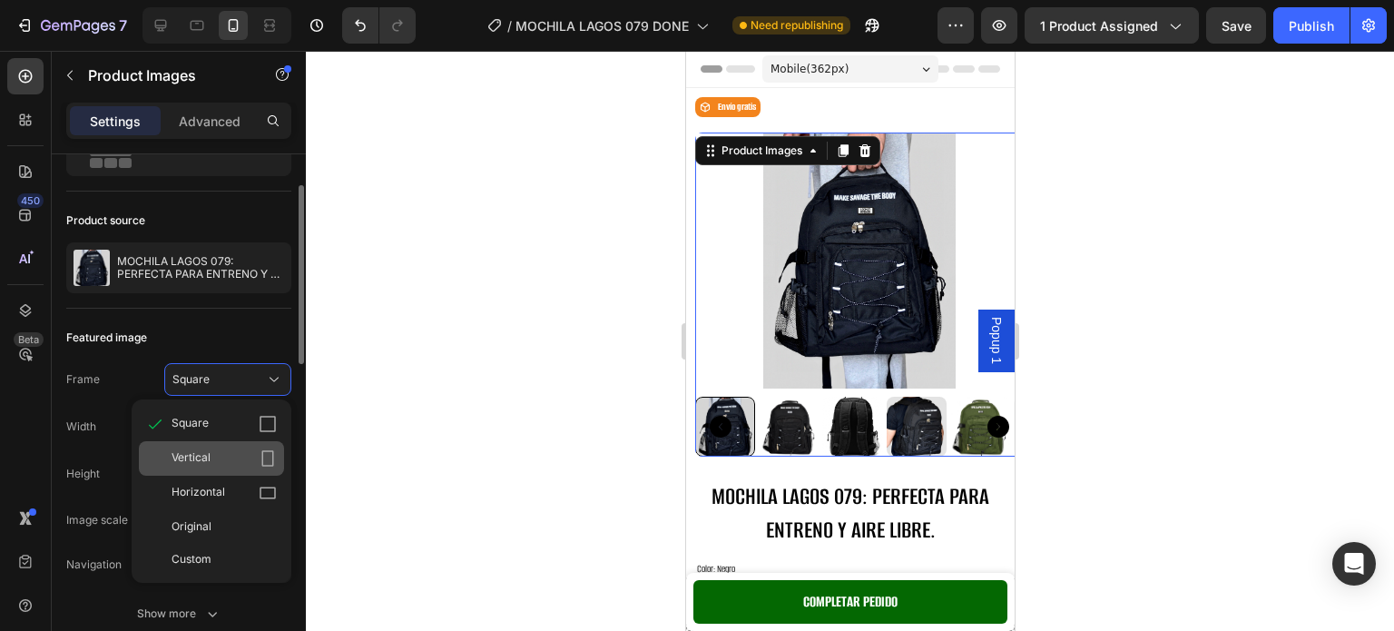
click at [251, 449] on div "Vertical" at bounding box center [224, 458] width 105 height 18
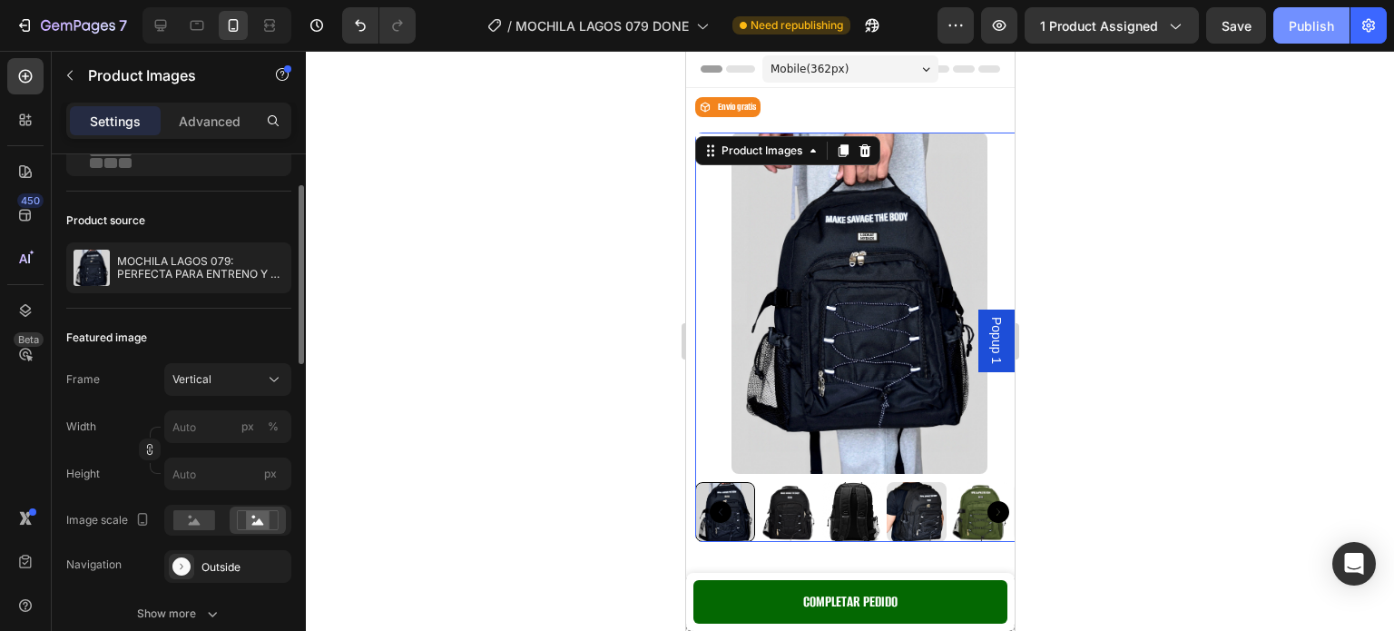
click at [1297, 34] on div "Publish" at bounding box center [1311, 25] width 45 height 19
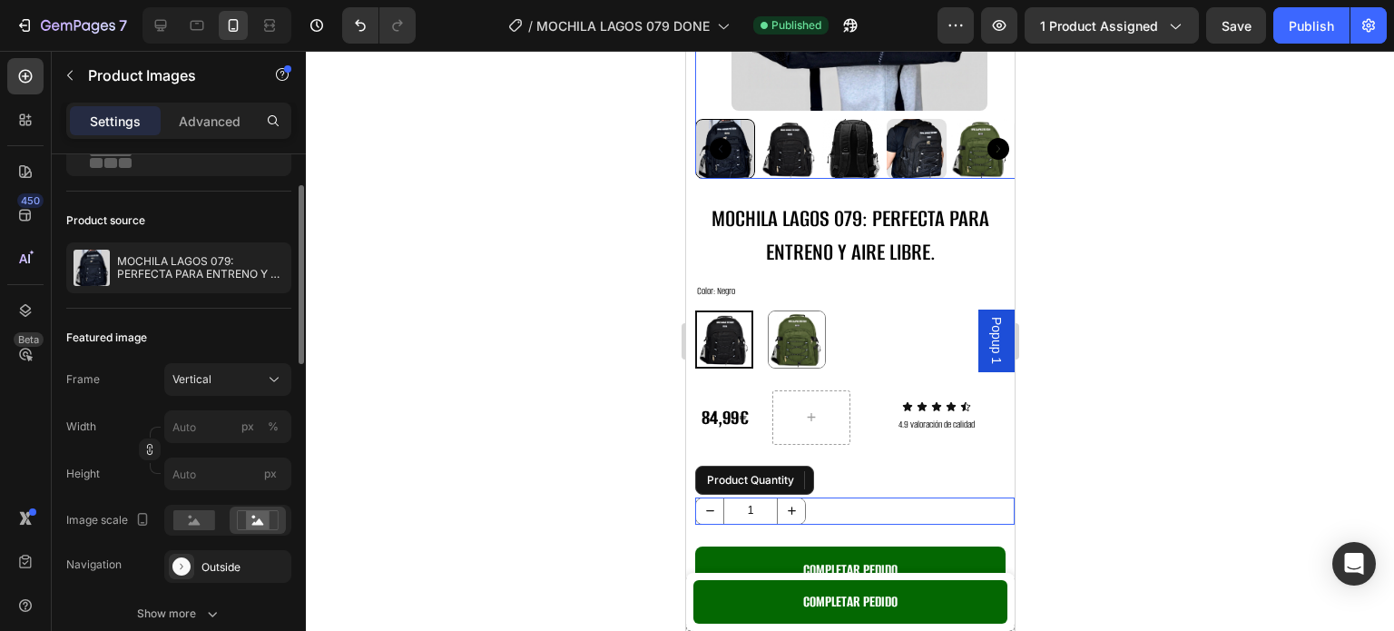
scroll to position [0, 0]
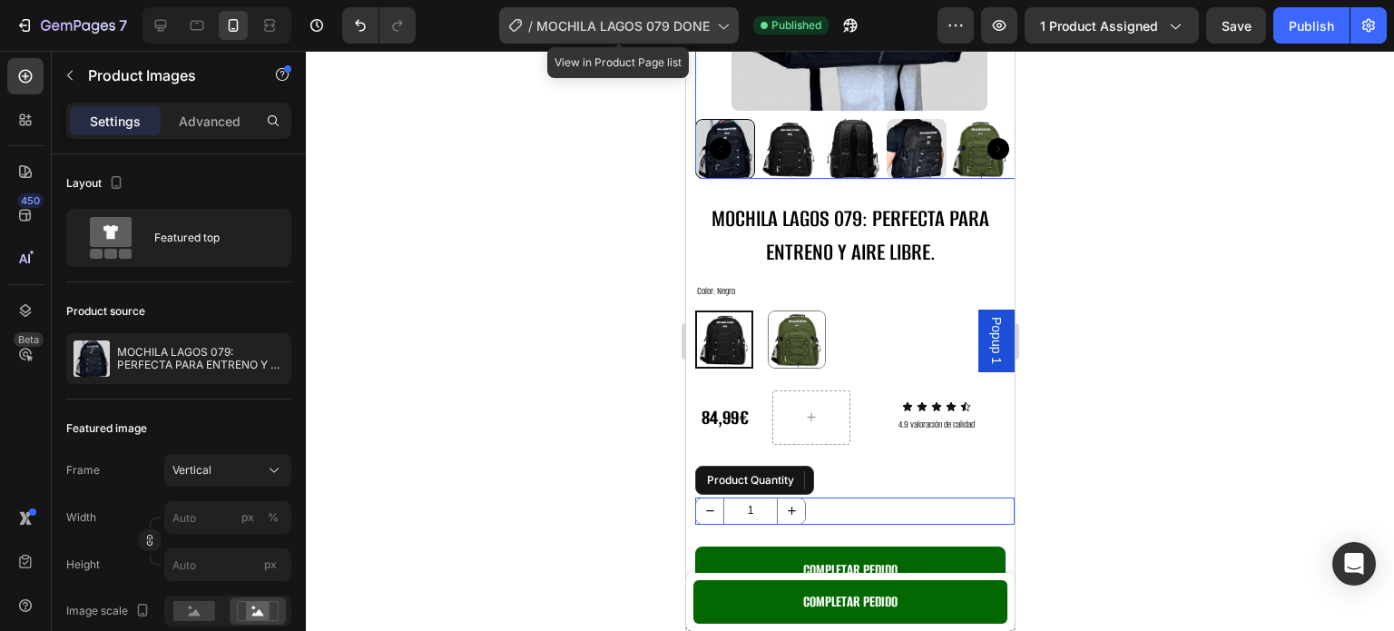
click at [637, 32] on span "MOCHILA LAGOS 079 DONE" at bounding box center [622, 25] width 173 height 19
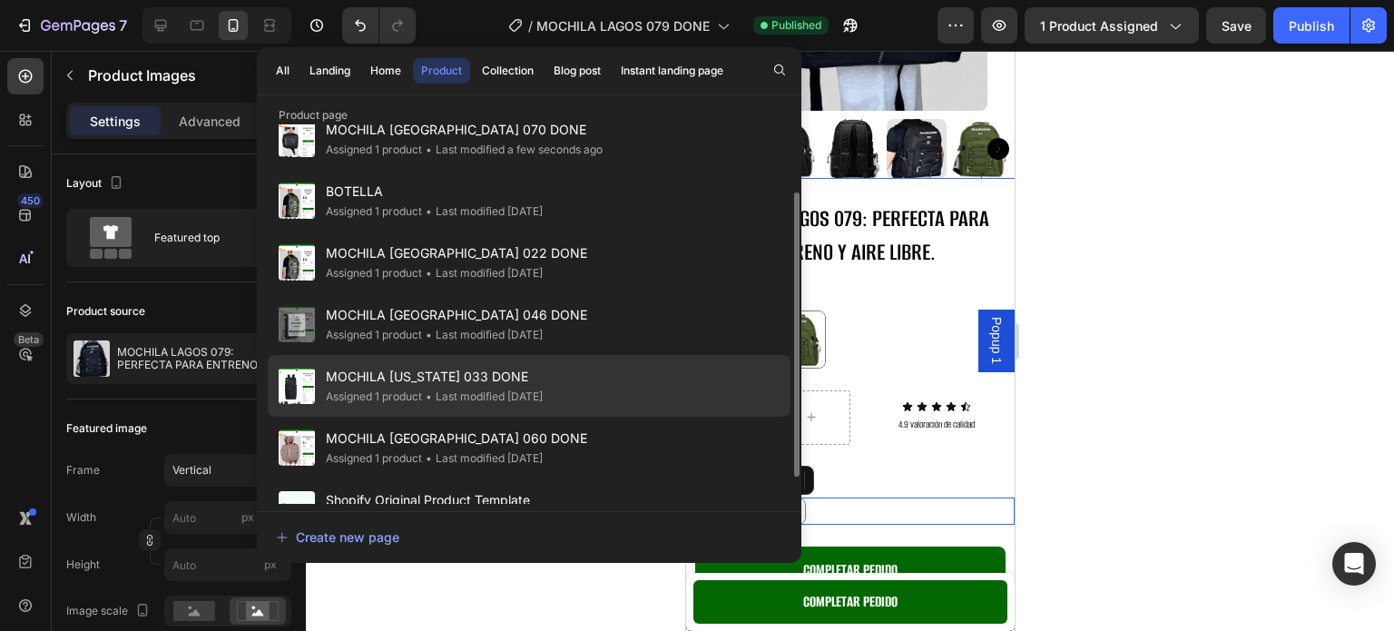
scroll to position [127, 0]
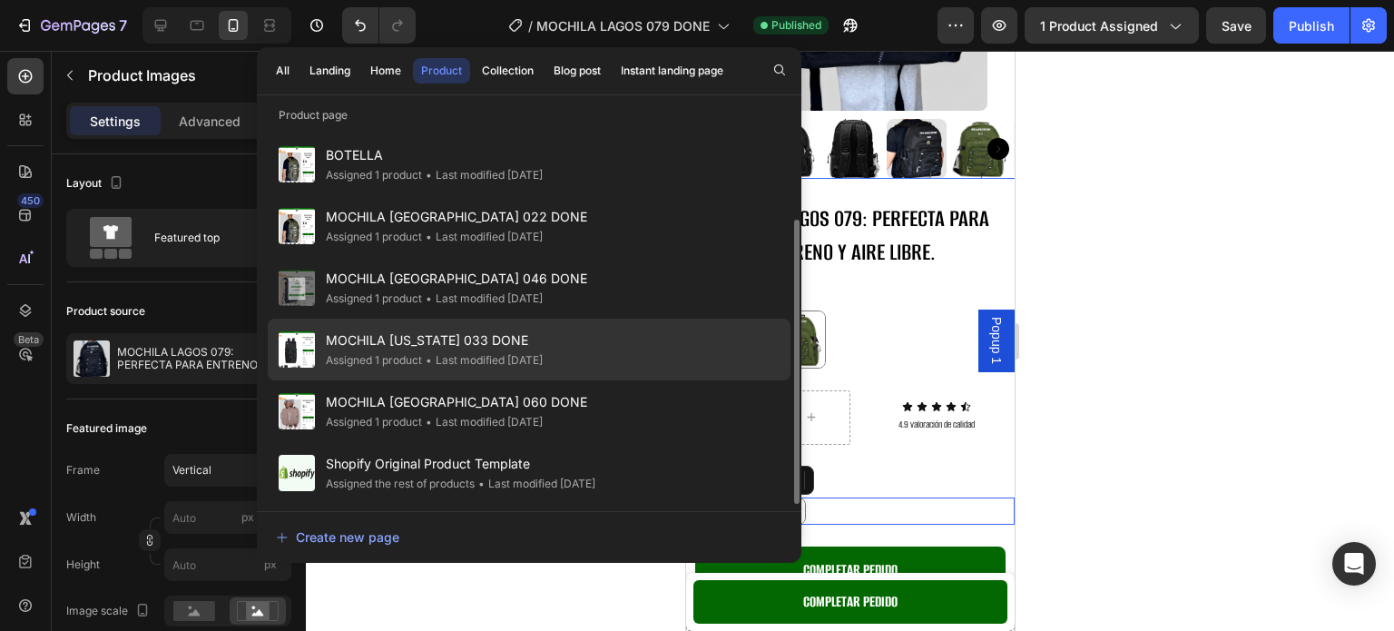
click at [466, 344] on span "MOCHILA [US_STATE] 033 DONE" at bounding box center [434, 340] width 217 height 22
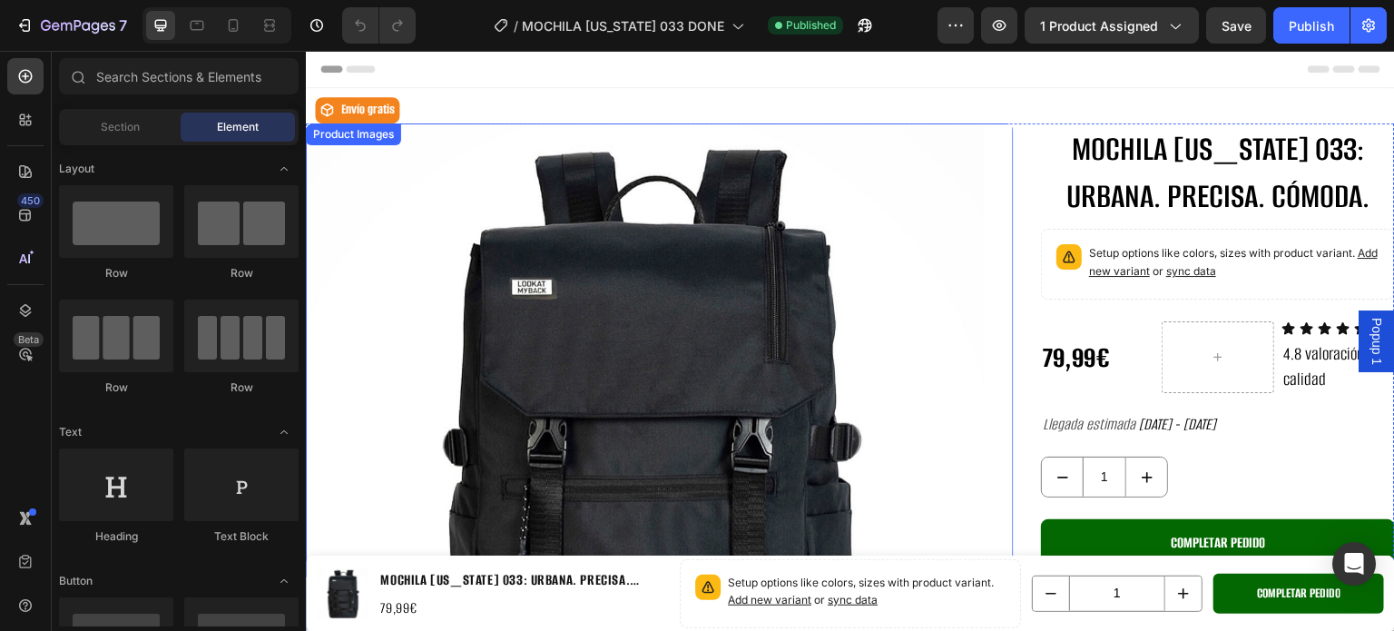
scroll to position [91, 0]
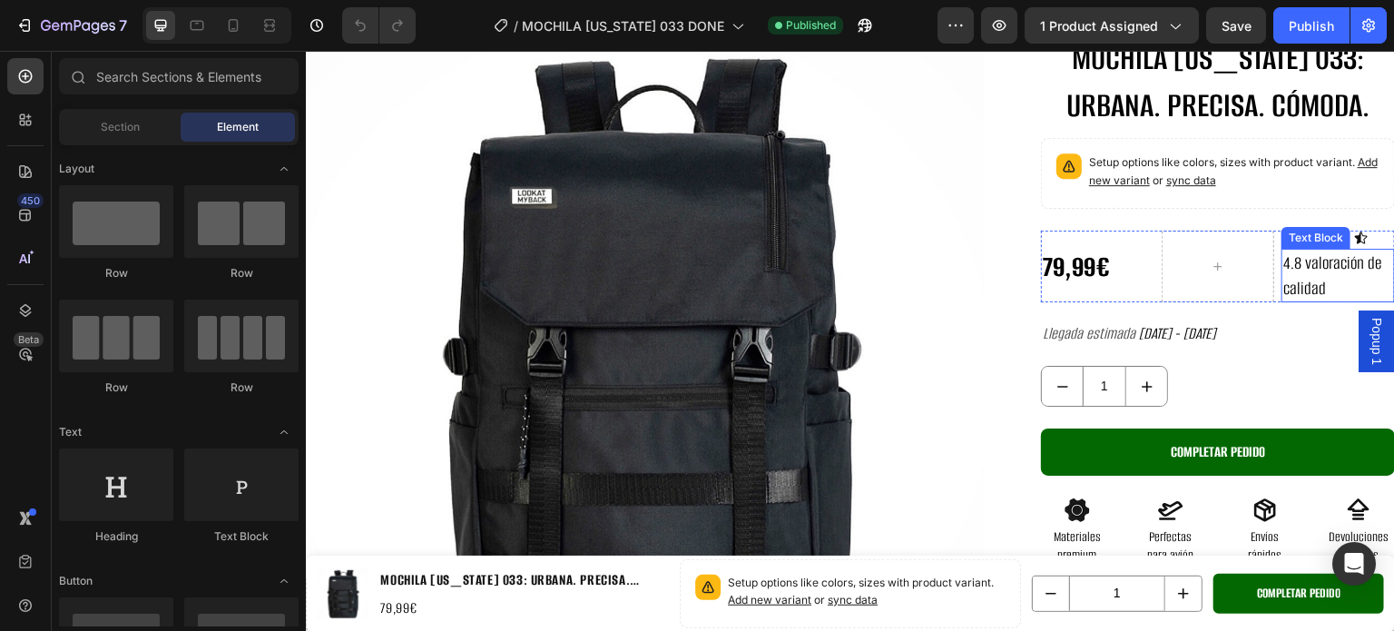
click at [1288, 266] on p "4.8 valoración de calidad" at bounding box center [1338, 275] width 110 height 50
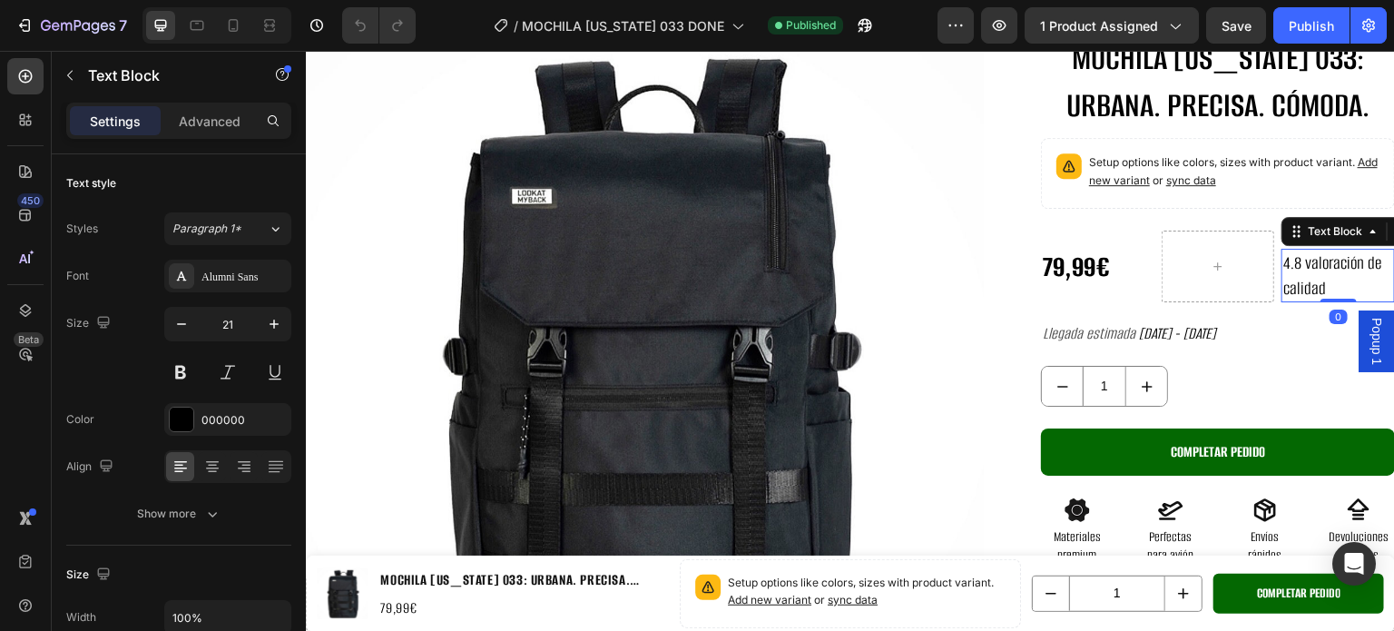
click at [1288, 265] on p "4.8 valoración de calidad" at bounding box center [1338, 275] width 110 height 50
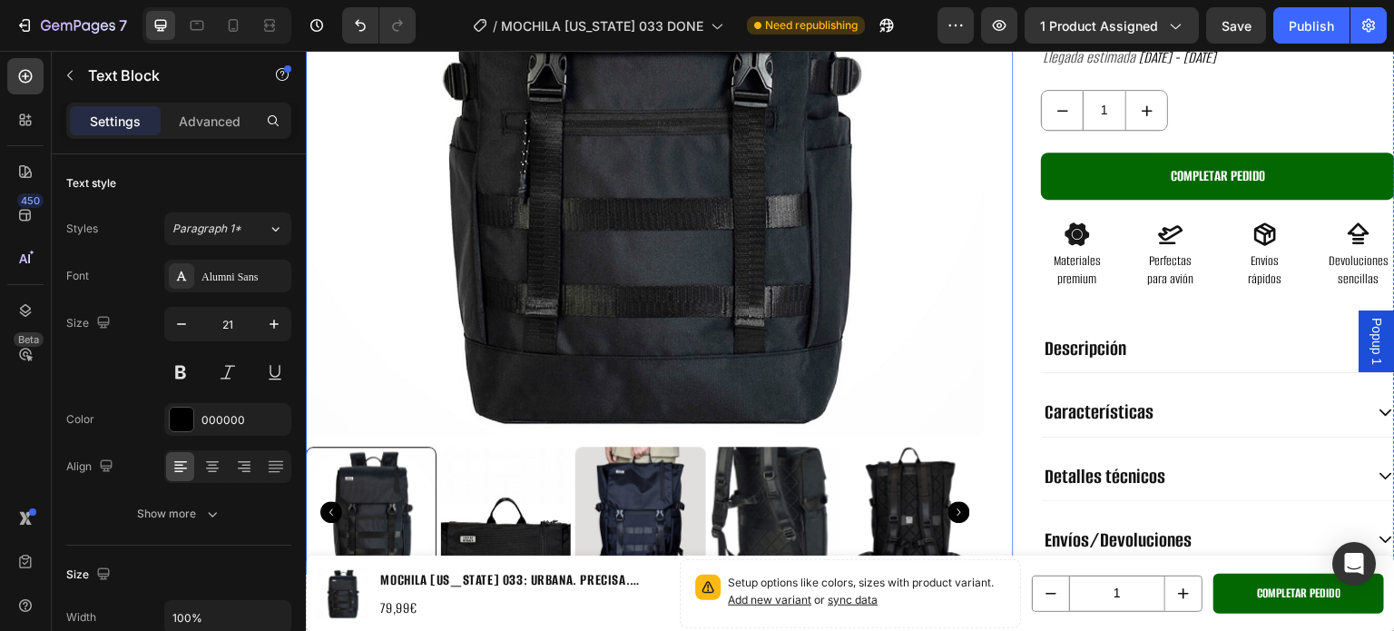
scroll to position [363, 0]
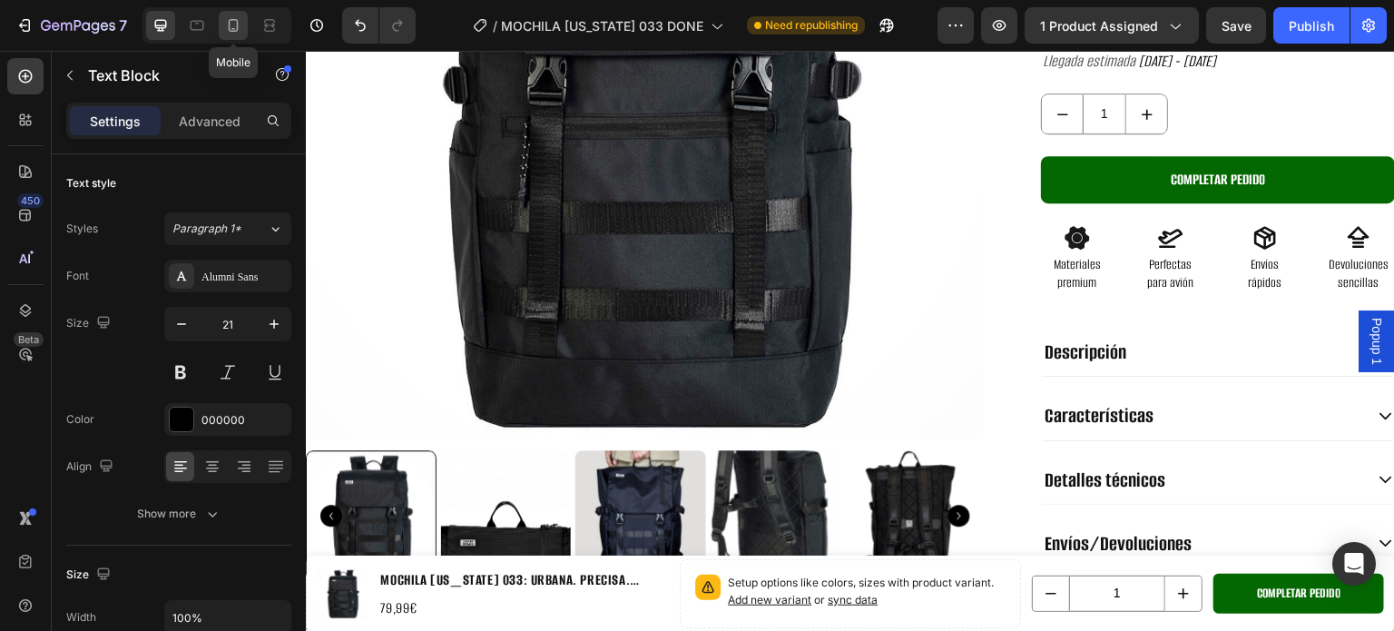
click at [239, 32] on icon at bounding box center [233, 25] width 18 height 18
type input "12"
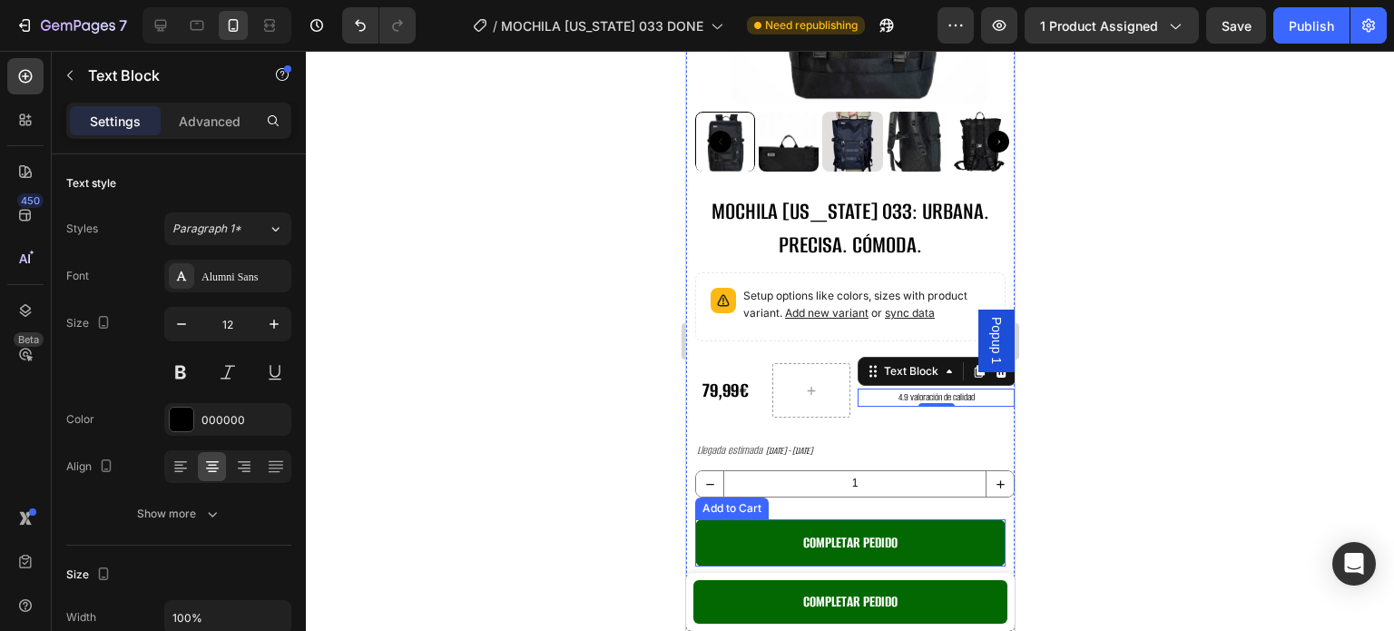
scroll to position [272, 0]
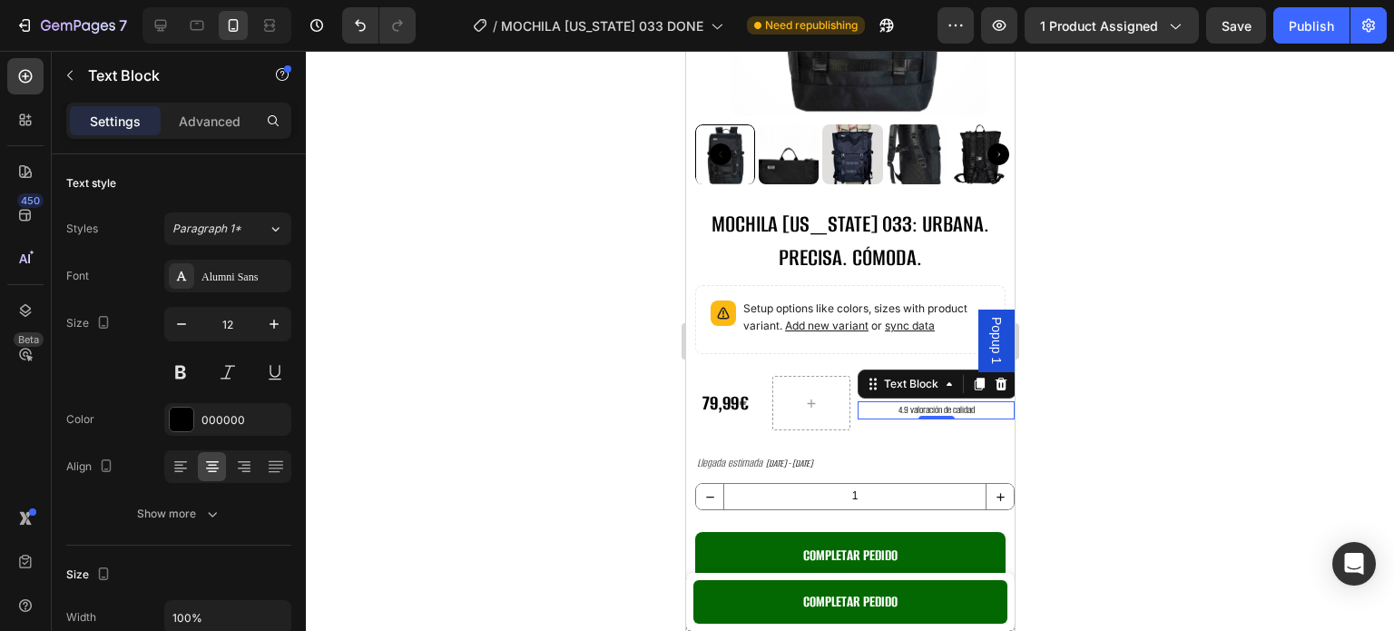
click at [1107, 260] on div at bounding box center [850, 341] width 1088 height 580
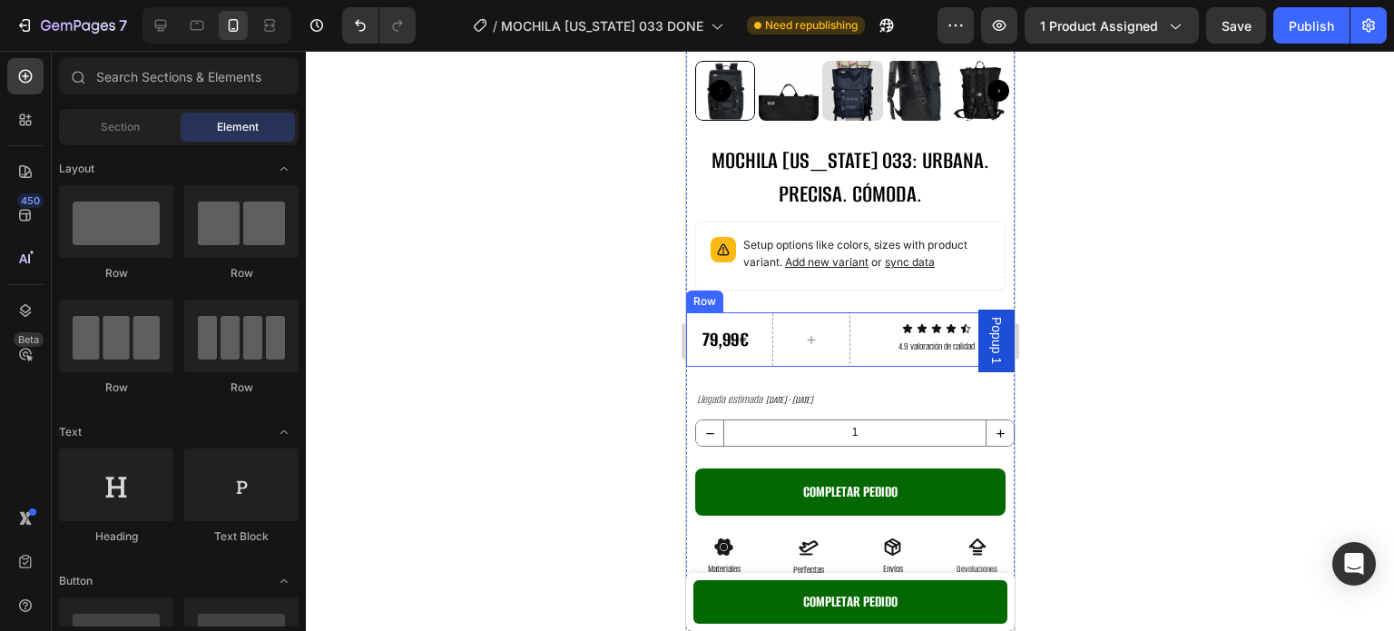
scroll to position [363, 0]
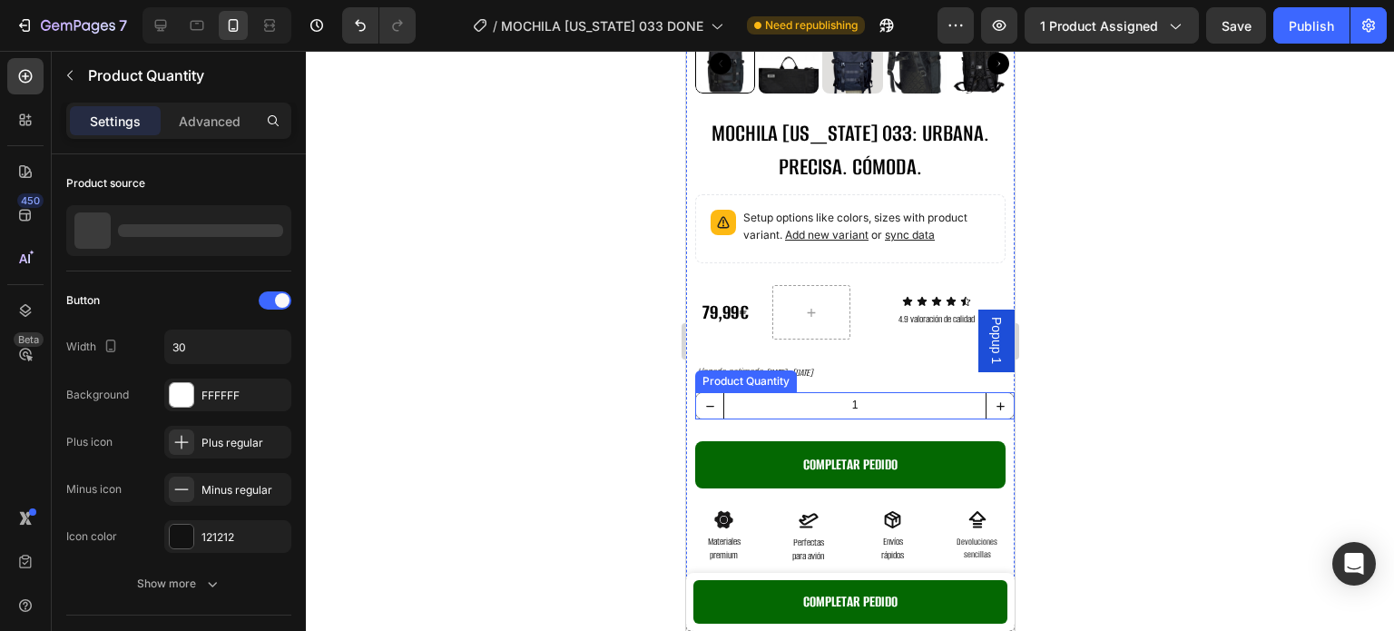
click at [883, 395] on input "1" at bounding box center [853, 405] width 263 height 25
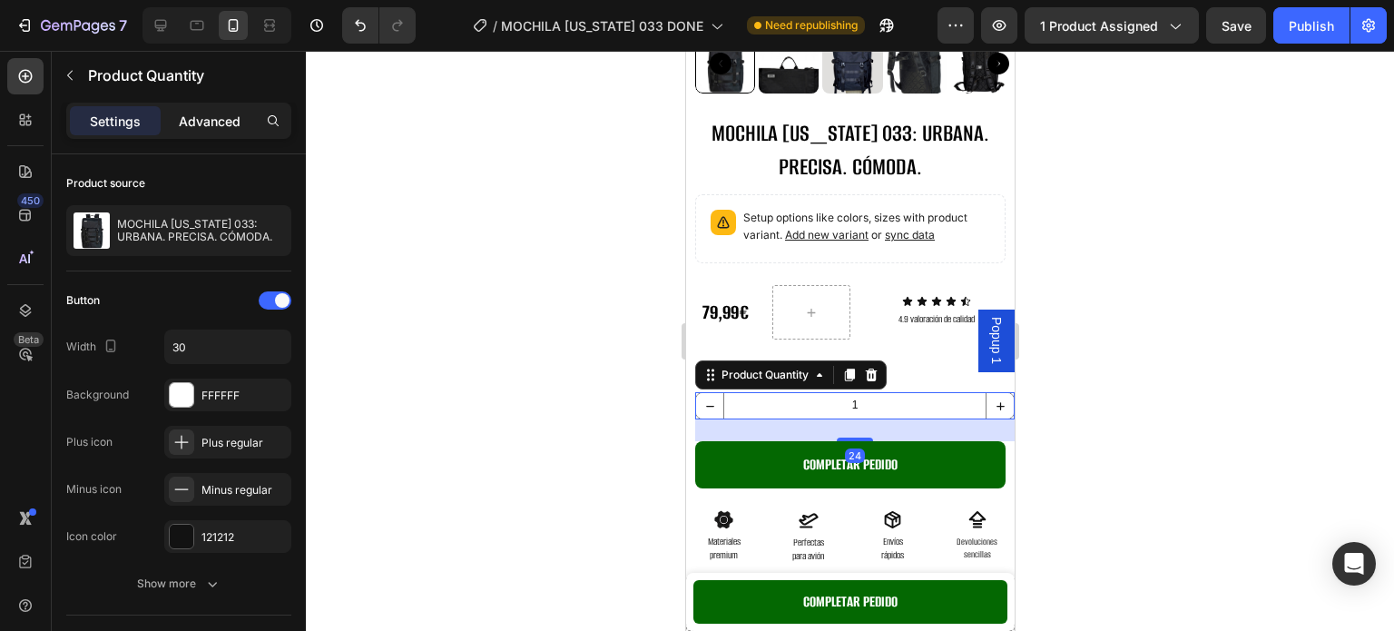
click at [229, 134] on div "Advanced" at bounding box center [209, 120] width 91 height 29
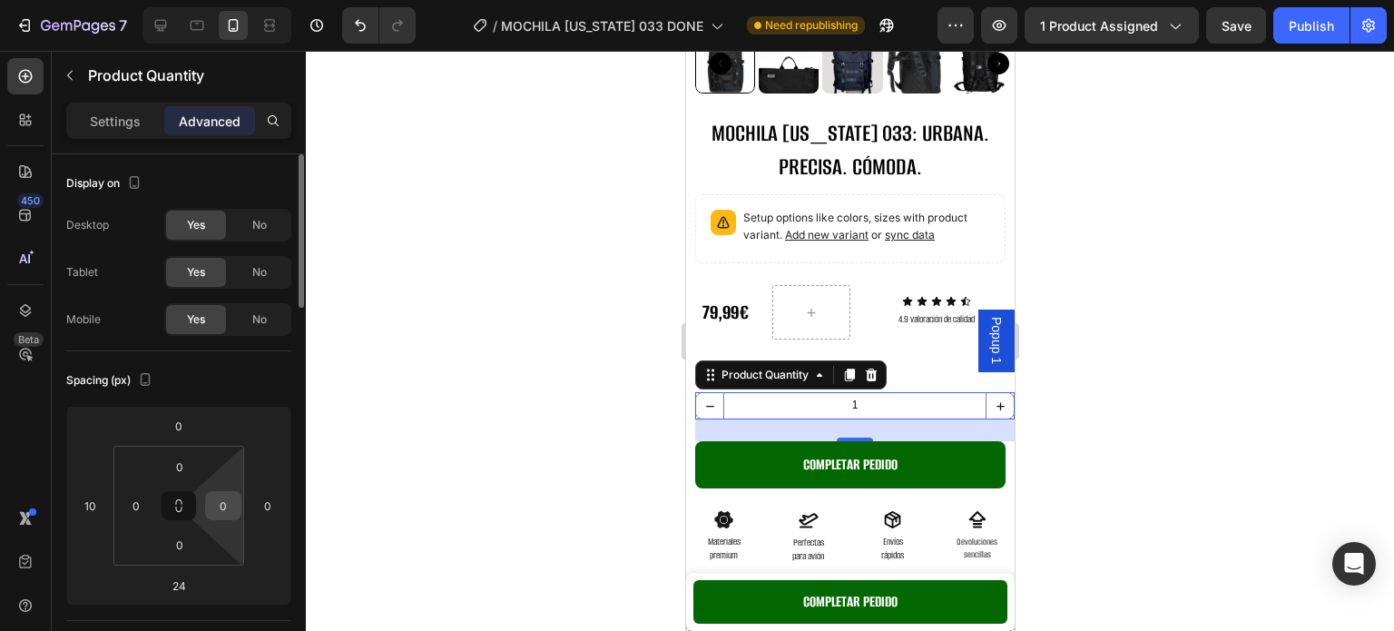
click at [229, 506] on input "0" at bounding box center [223, 505] width 27 height 27
type input "230"
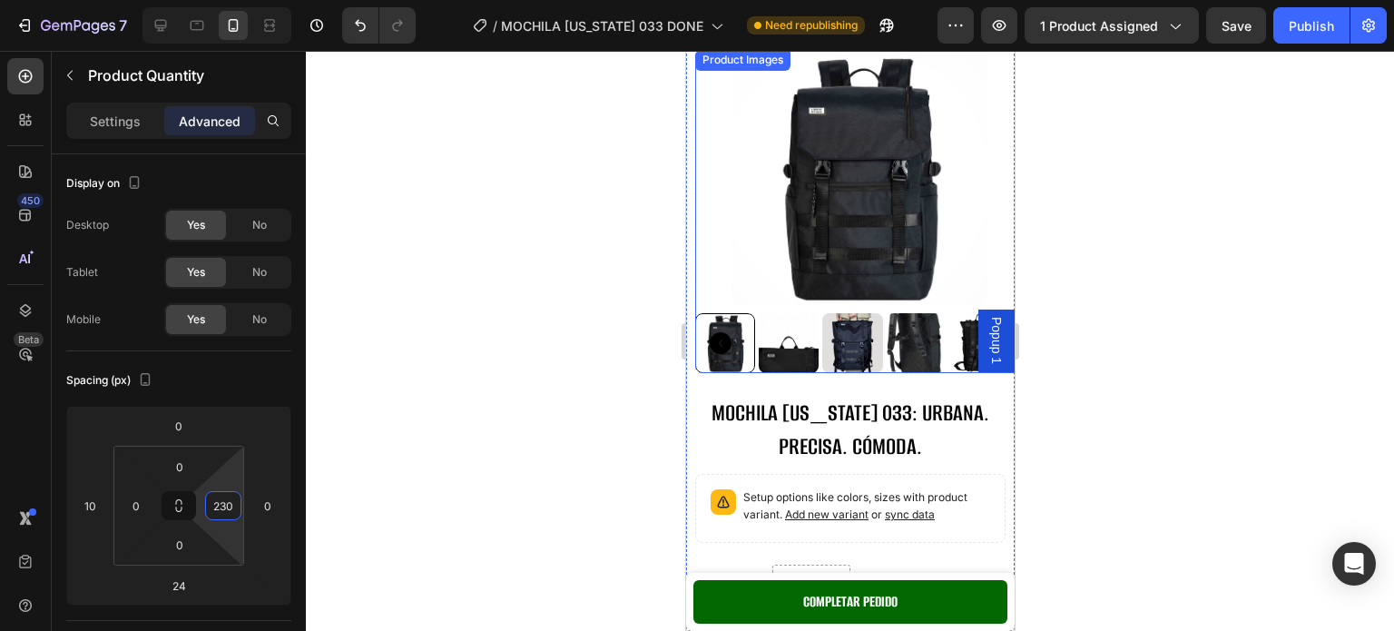
scroll to position [0, 0]
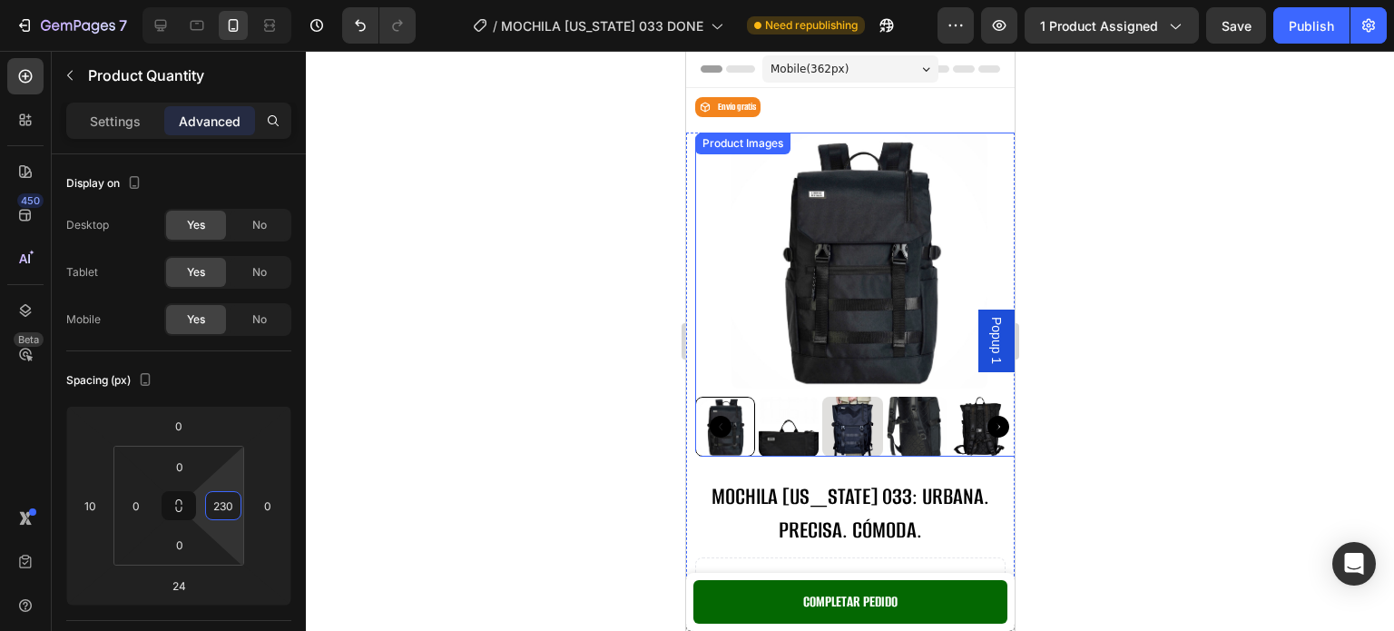
click at [943, 240] on img at bounding box center [858, 260] width 256 height 256
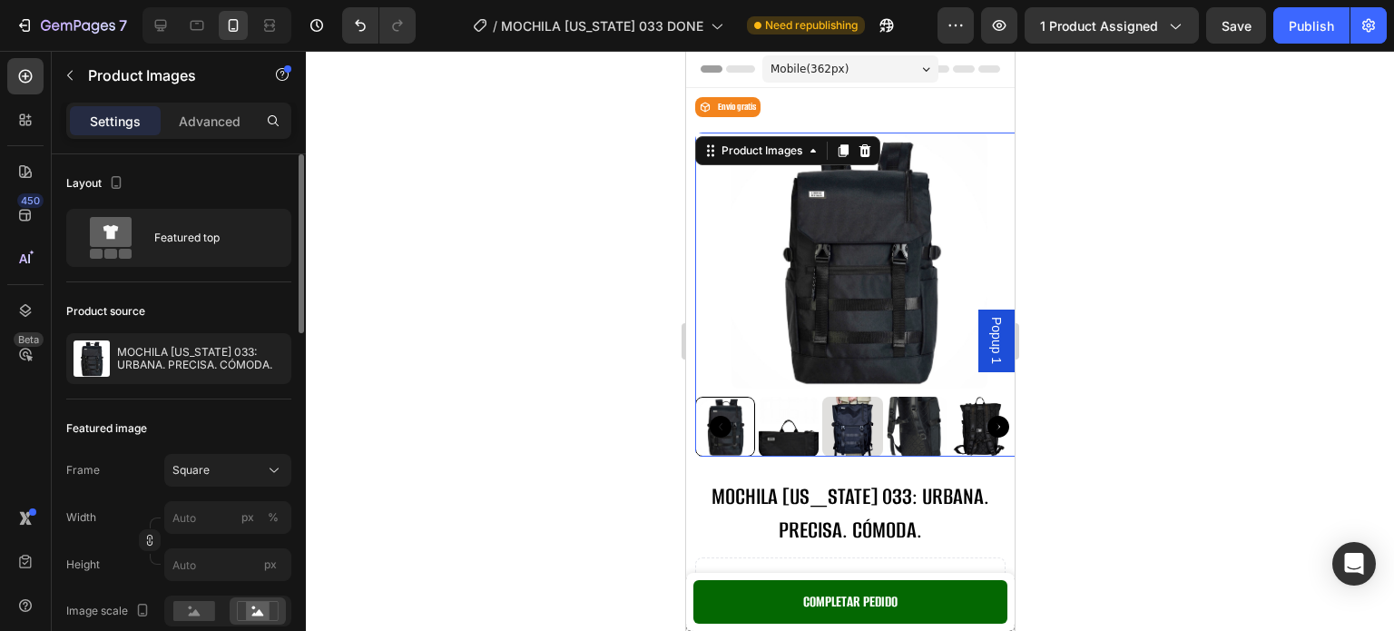
scroll to position [181, 0]
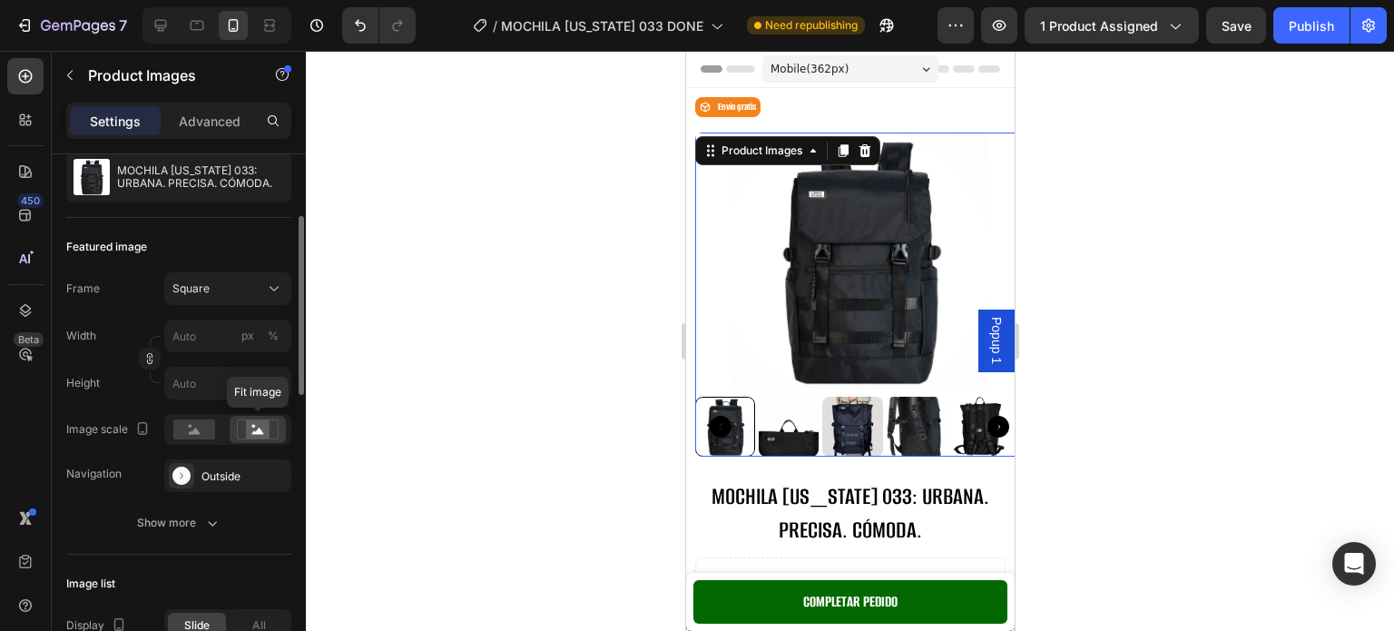
click at [238, 436] on icon at bounding box center [258, 429] width 42 height 20
click at [268, 435] on rect at bounding box center [258, 429] width 24 height 18
click at [240, 280] on div "Square" at bounding box center [216, 288] width 89 height 16
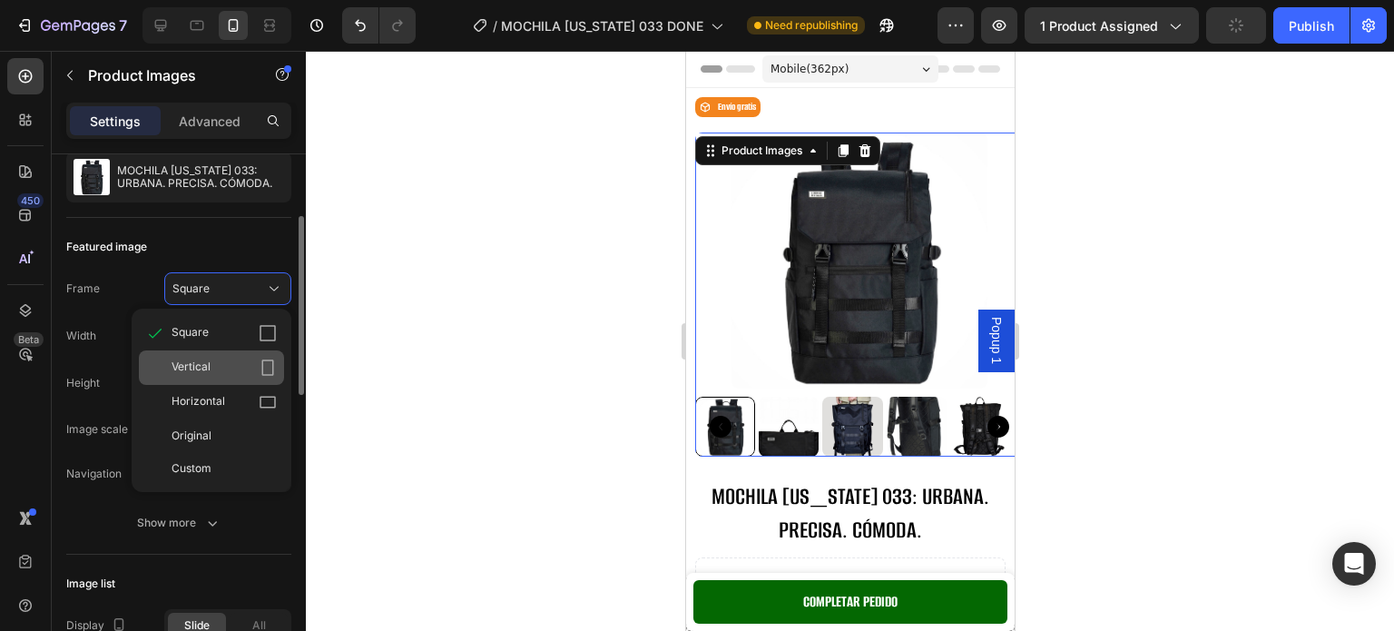
click at [250, 353] on div "Vertical" at bounding box center [211, 367] width 145 height 34
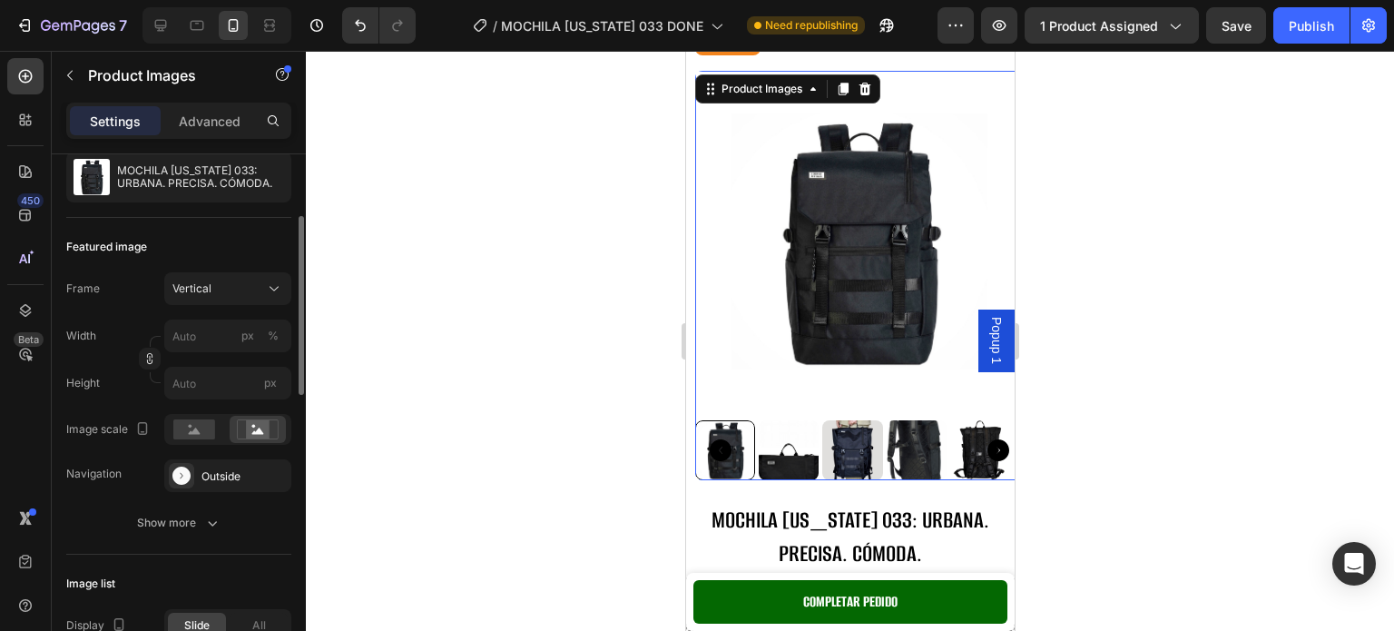
scroll to position [91, 0]
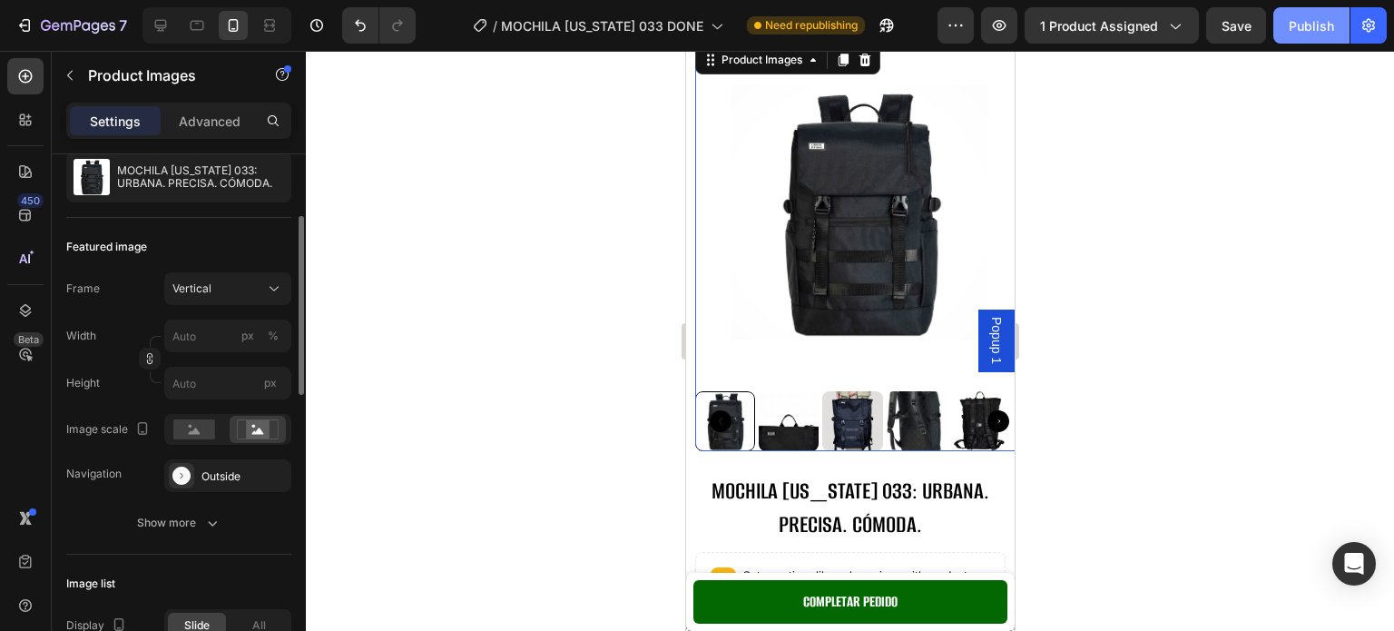
drag, startPoint x: 1287, startPoint y: 21, endPoint x: 1290, endPoint y: 31, distance: 10.6
click at [1288, 22] on button "Publish" at bounding box center [1311, 25] width 76 height 36
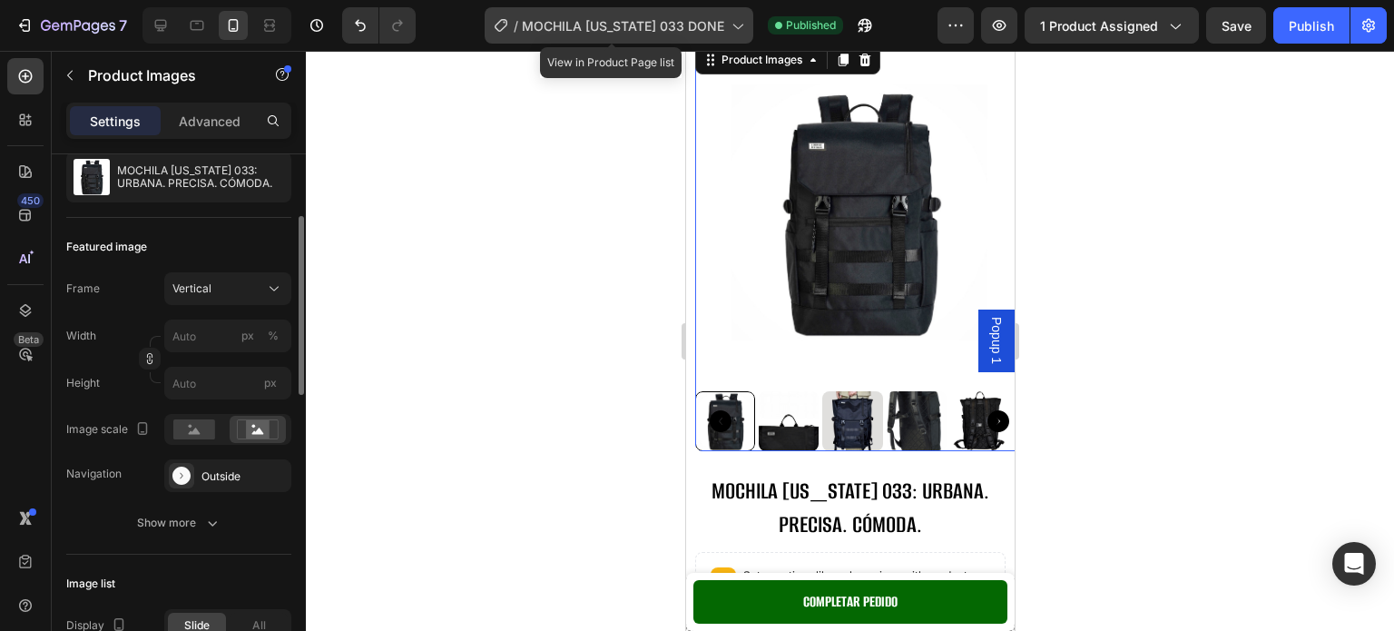
click at [593, 28] on span "MOCHILA [US_STATE] 033 DONE" at bounding box center [623, 25] width 202 height 19
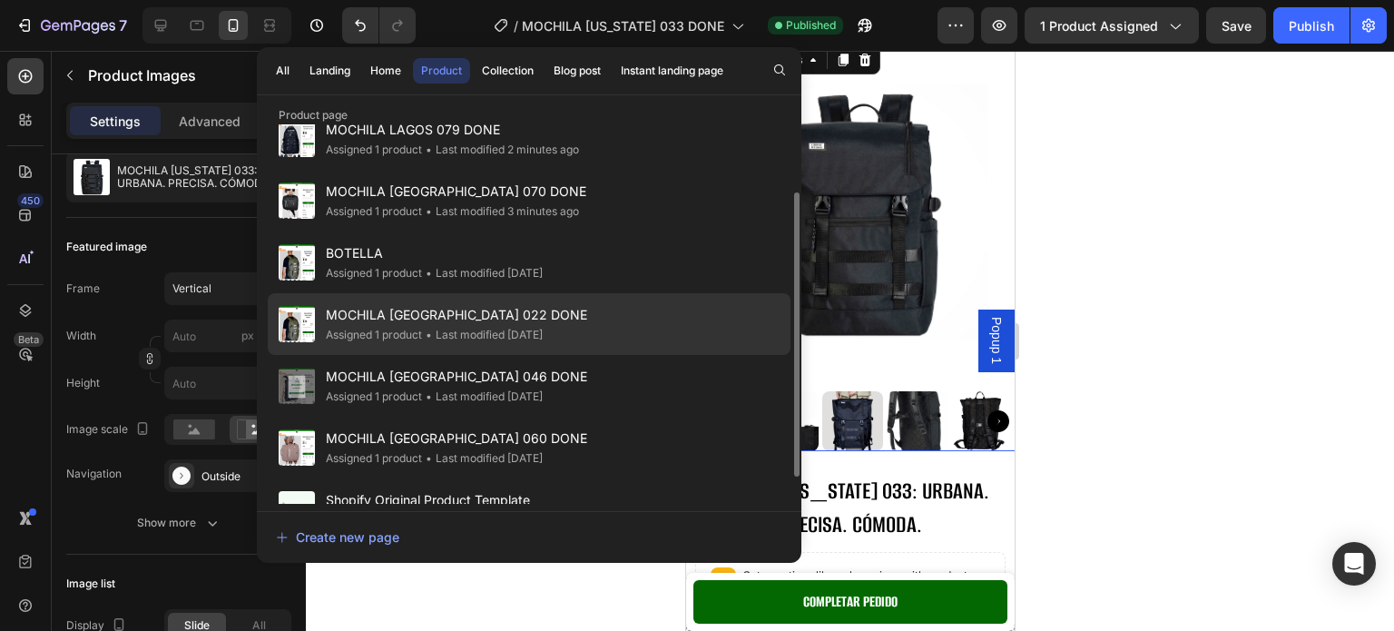
click at [573, 318] on span "MOCHILA [GEOGRAPHIC_DATA] 022 DONE" at bounding box center [456, 315] width 261 height 22
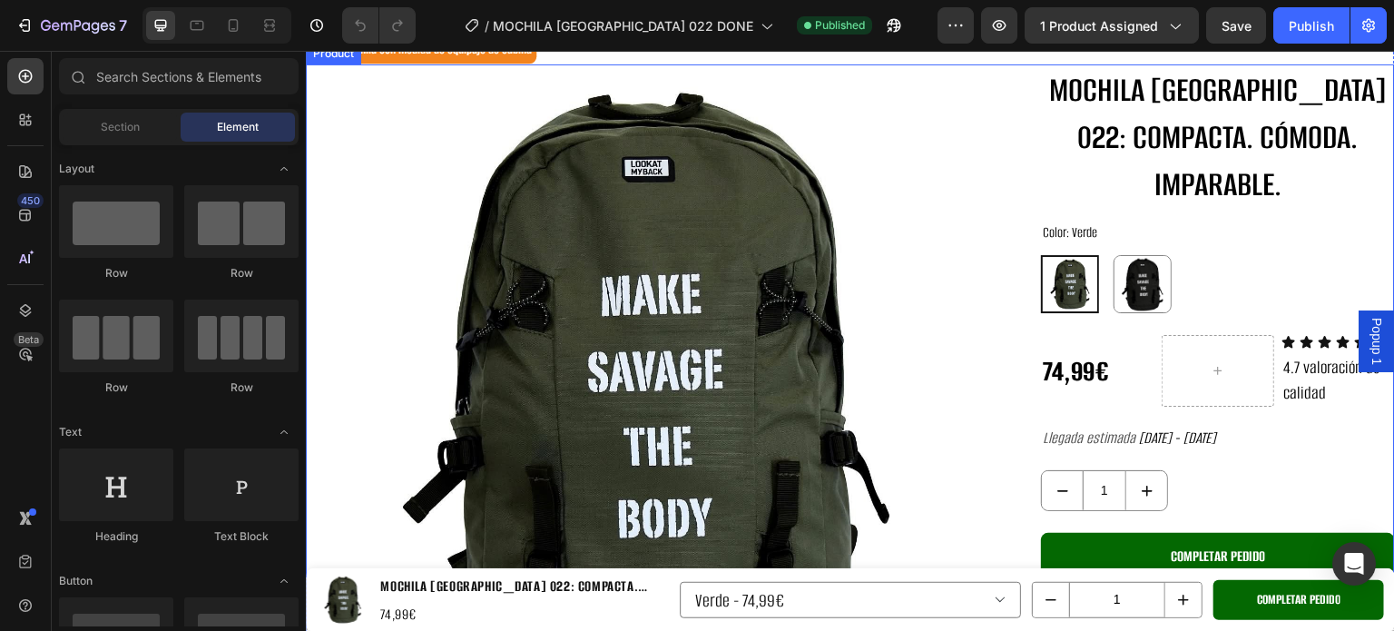
scroll to position [181, 0]
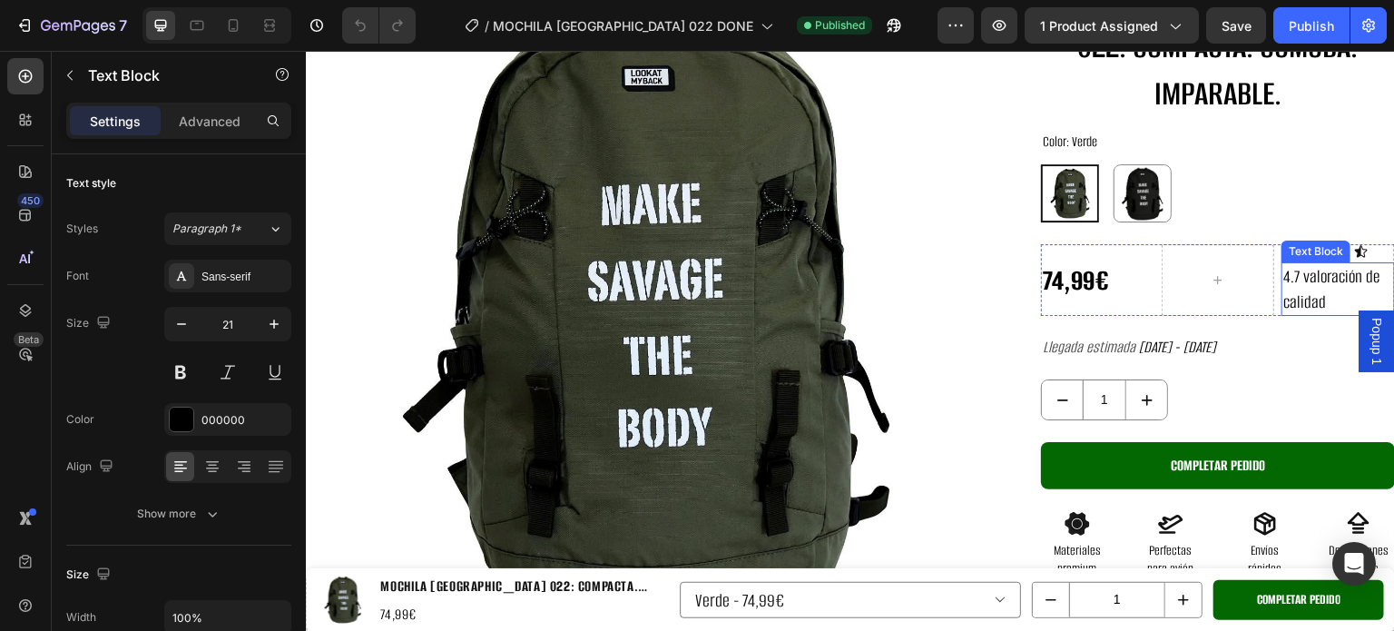
click at [1289, 279] on p "4.7 valoración de calidad" at bounding box center [1338, 289] width 110 height 50
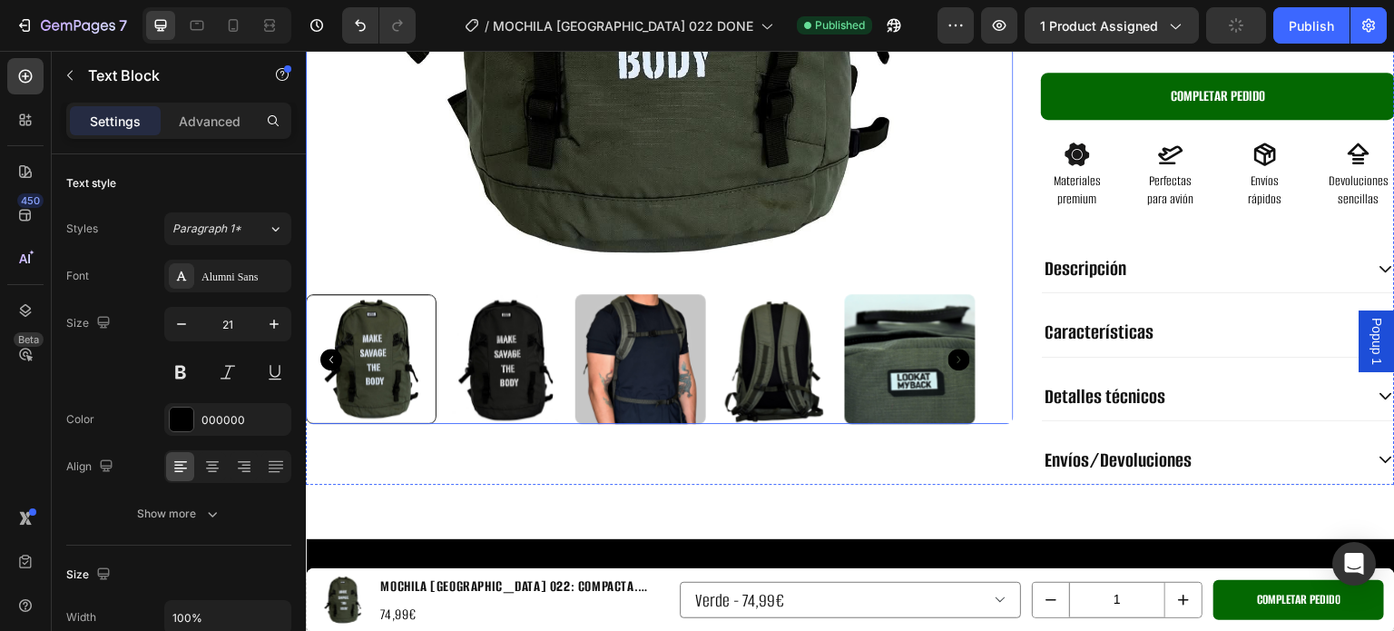
scroll to position [363, 0]
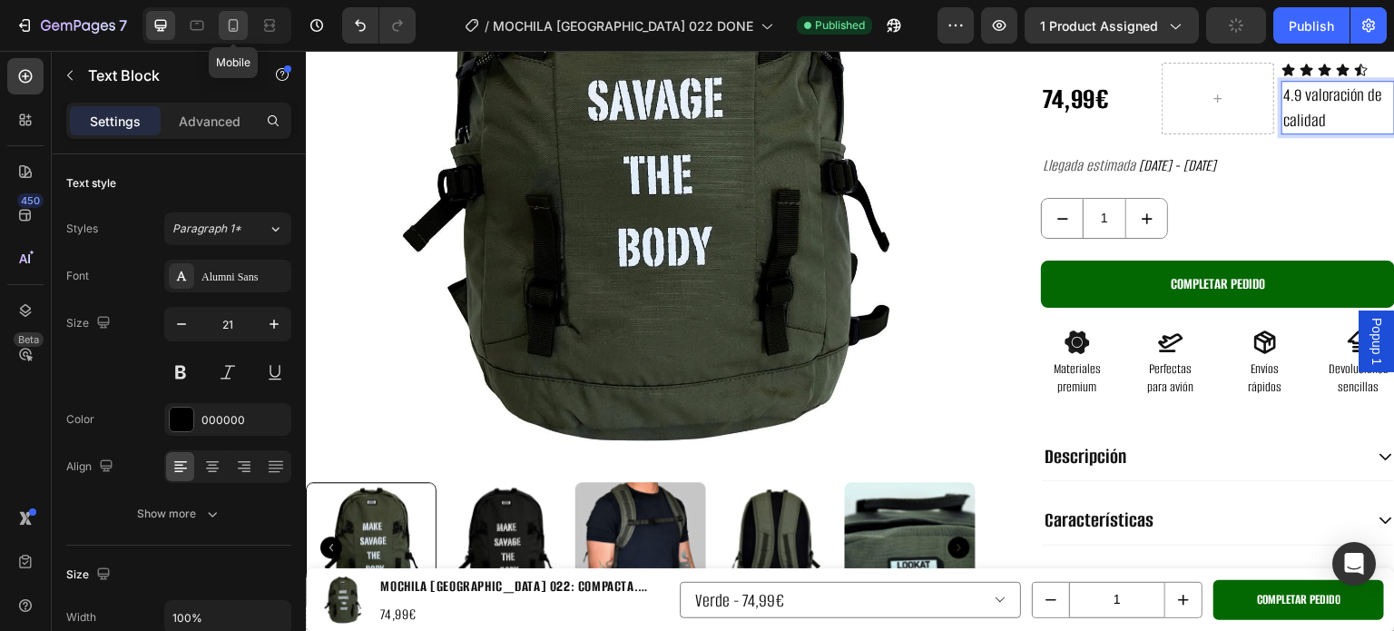
click at [240, 27] on icon at bounding box center [233, 25] width 18 height 18
type input "12"
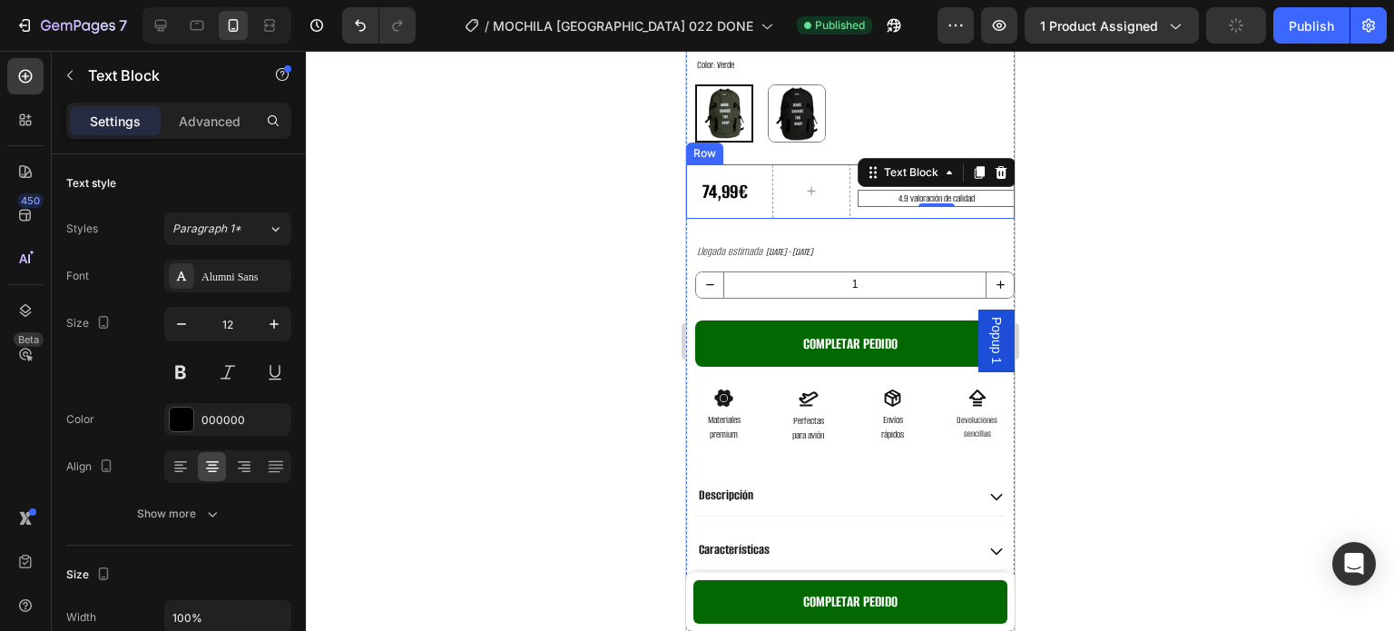
scroll to position [410, 0]
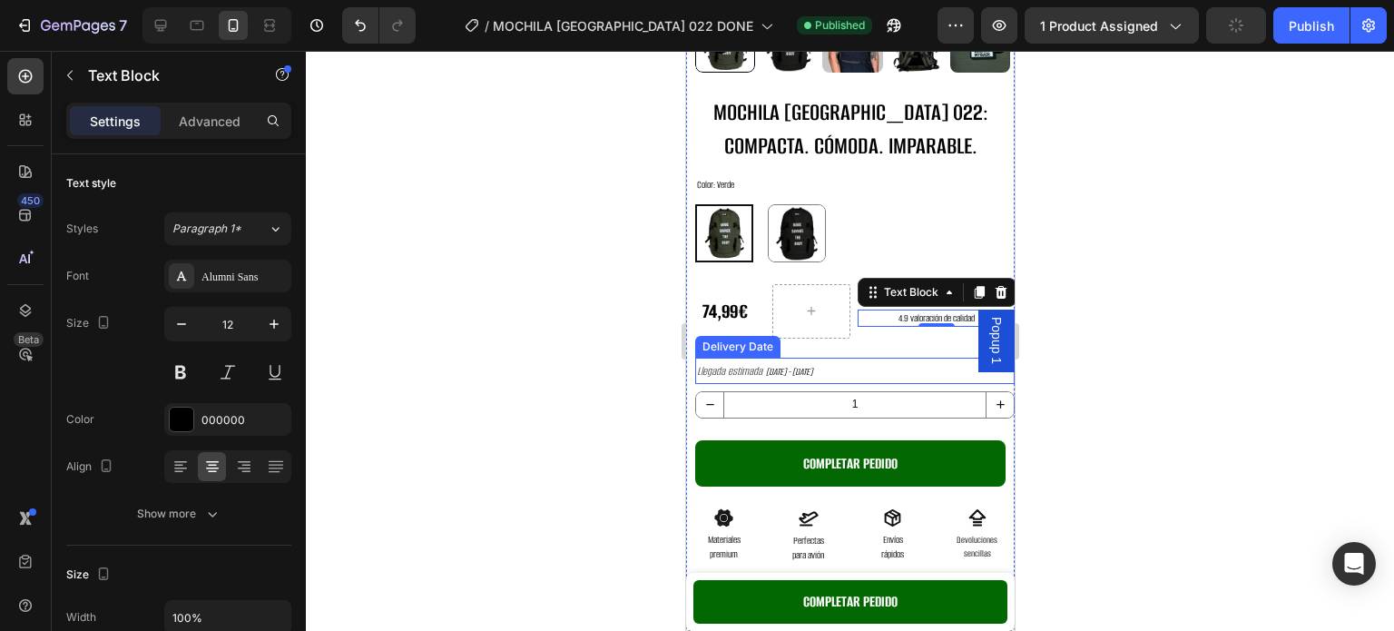
click at [916, 407] on div "MOCHILA PRETORIA 022: COMPACTA. CÓMODA. IMPARABLE. Product Title Color: Verde V…" at bounding box center [849, 448] width 328 height 726
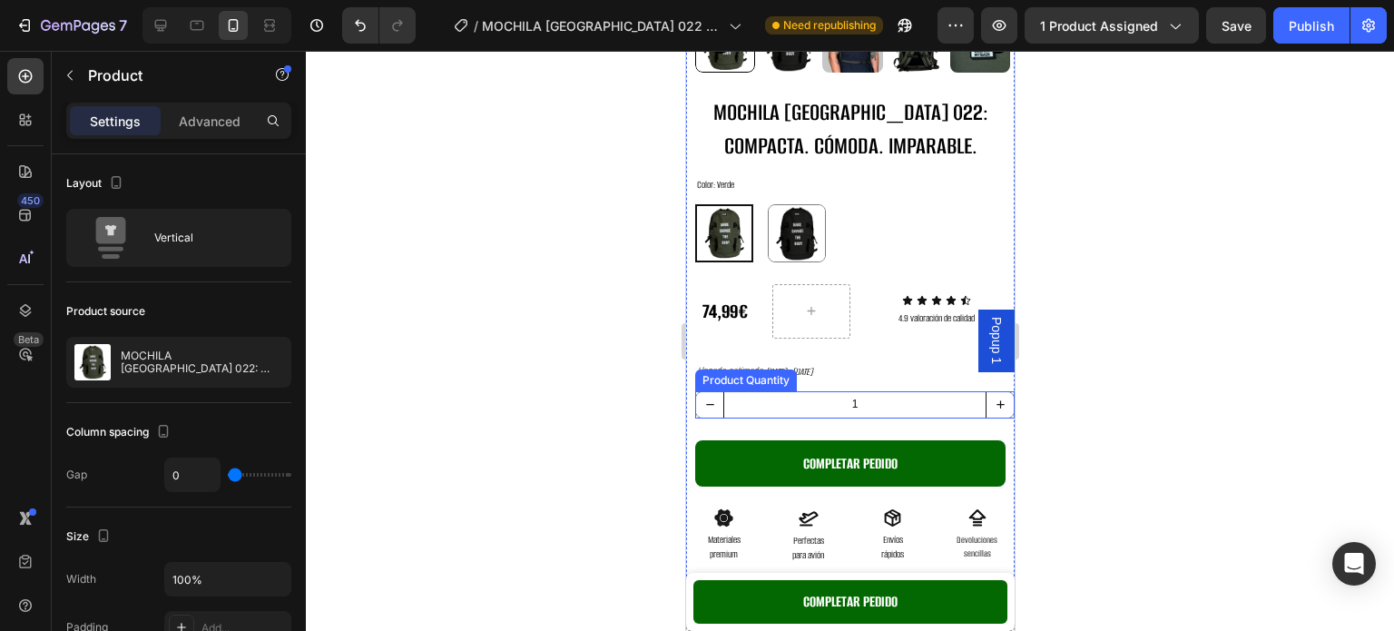
click at [914, 397] on input "1" at bounding box center [853, 404] width 263 height 25
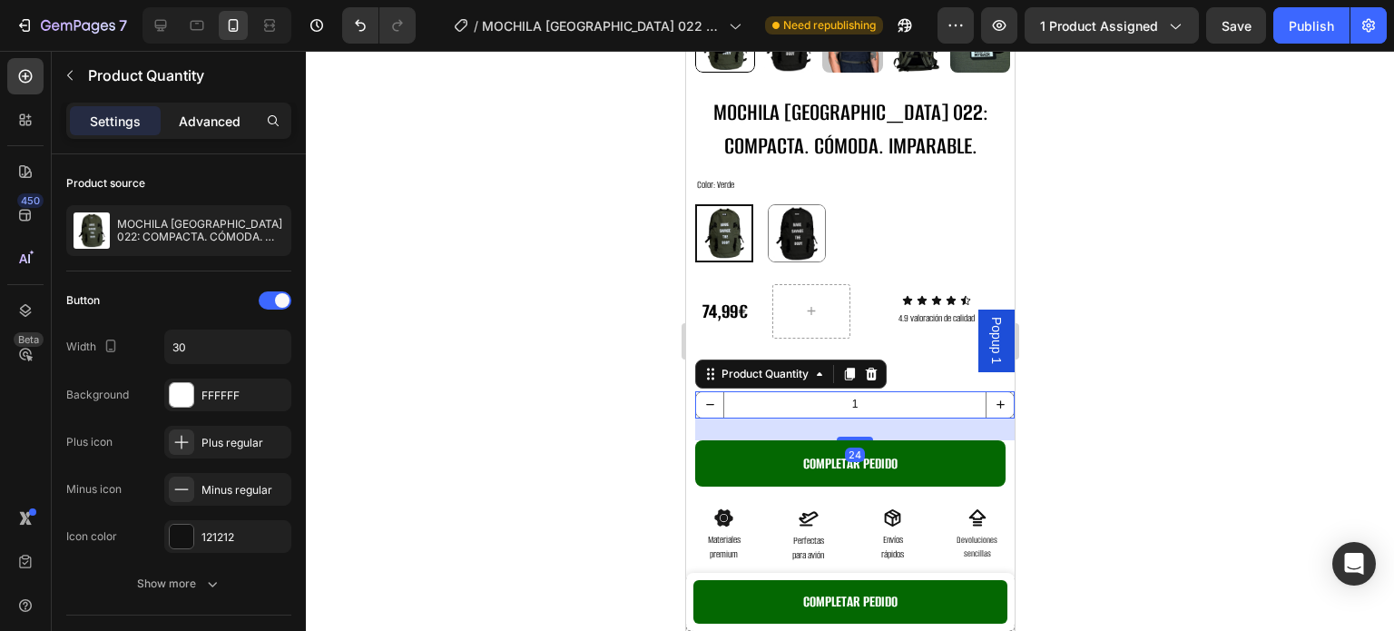
click at [236, 127] on p "Advanced" at bounding box center [210, 121] width 62 height 19
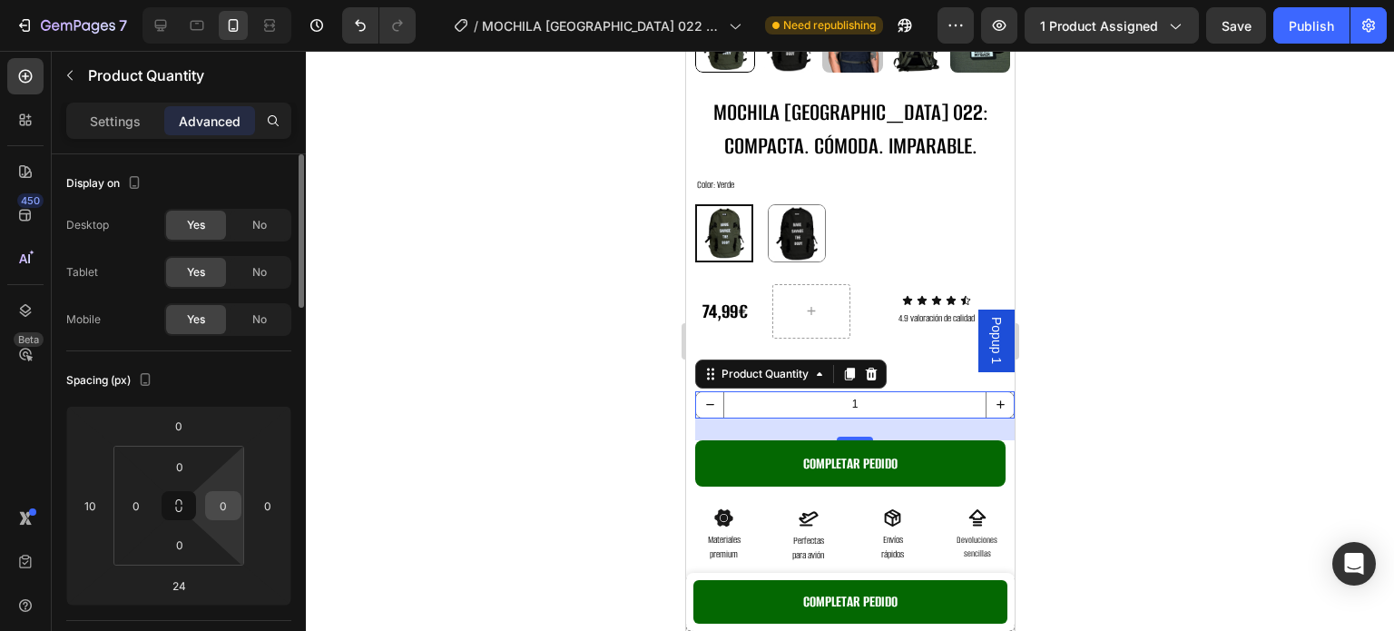
click at [225, 501] on input "0" at bounding box center [223, 505] width 27 height 27
type input "230"
click at [1289, 25] on div "Publish" at bounding box center [1311, 25] width 45 height 19
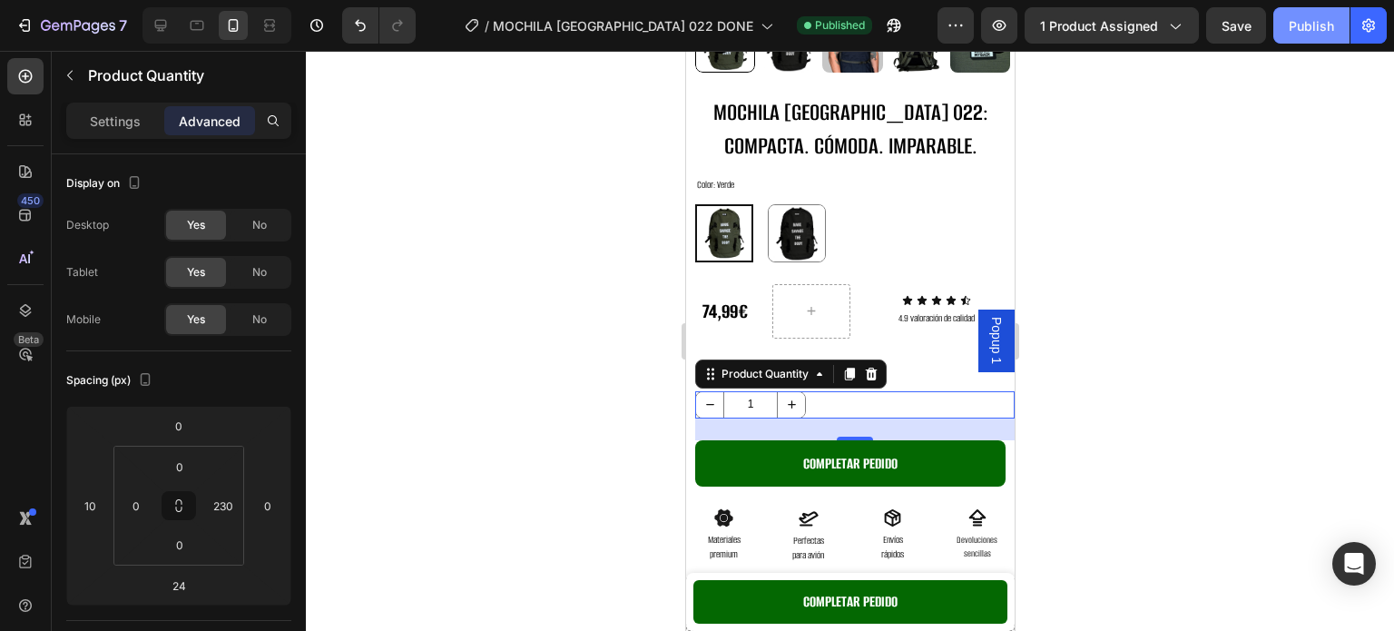
click at [1289, 25] on button "Publish" at bounding box center [1311, 25] width 76 height 36
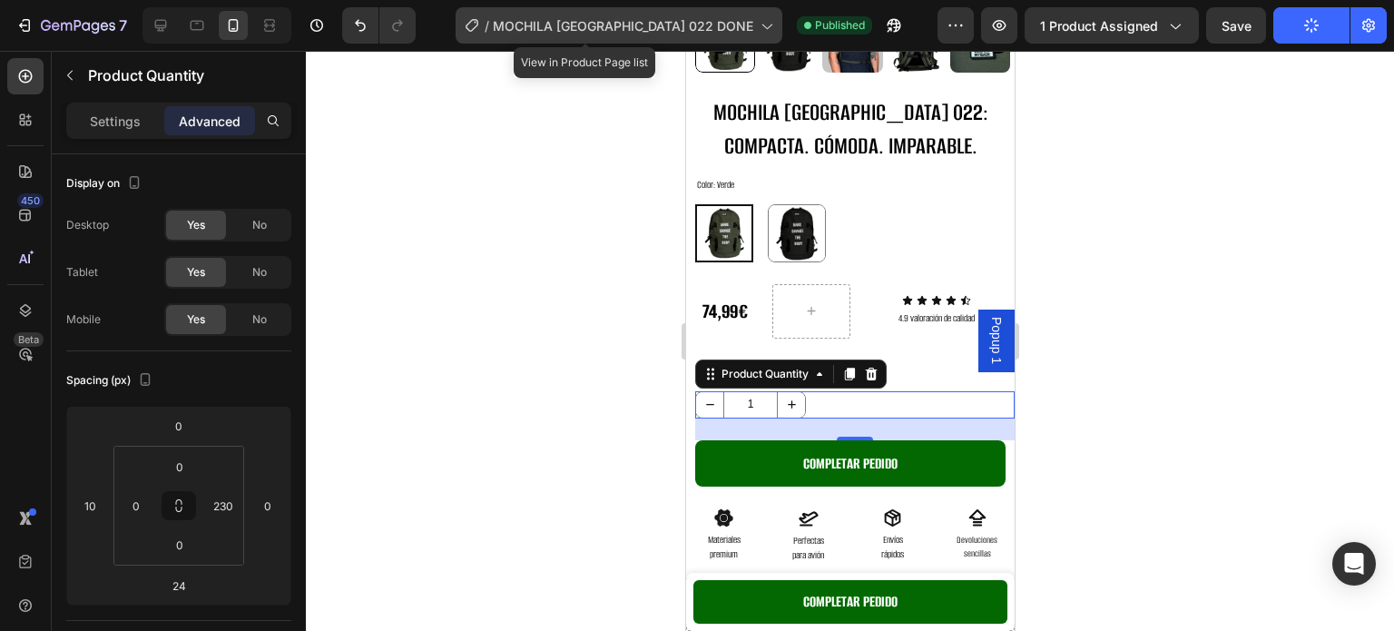
click at [671, 21] on span "MOCHILA [GEOGRAPHIC_DATA] 022 DONE" at bounding box center [623, 25] width 260 height 19
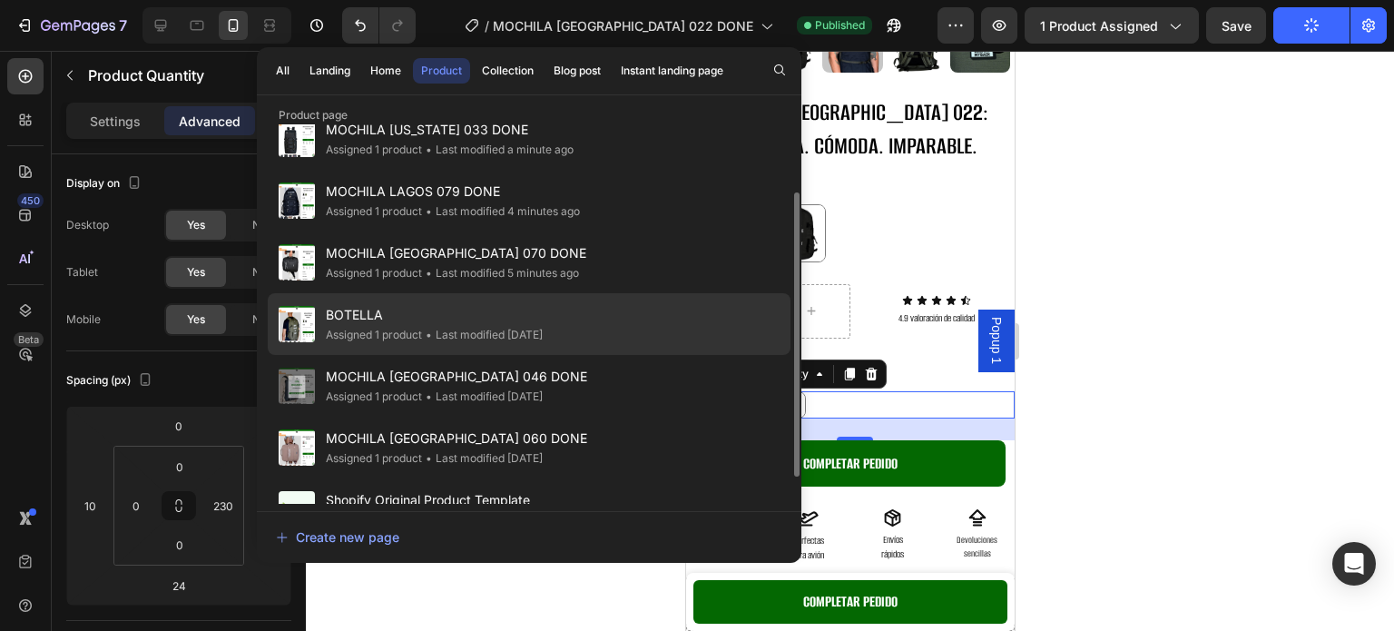
scroll to position [127, 0]
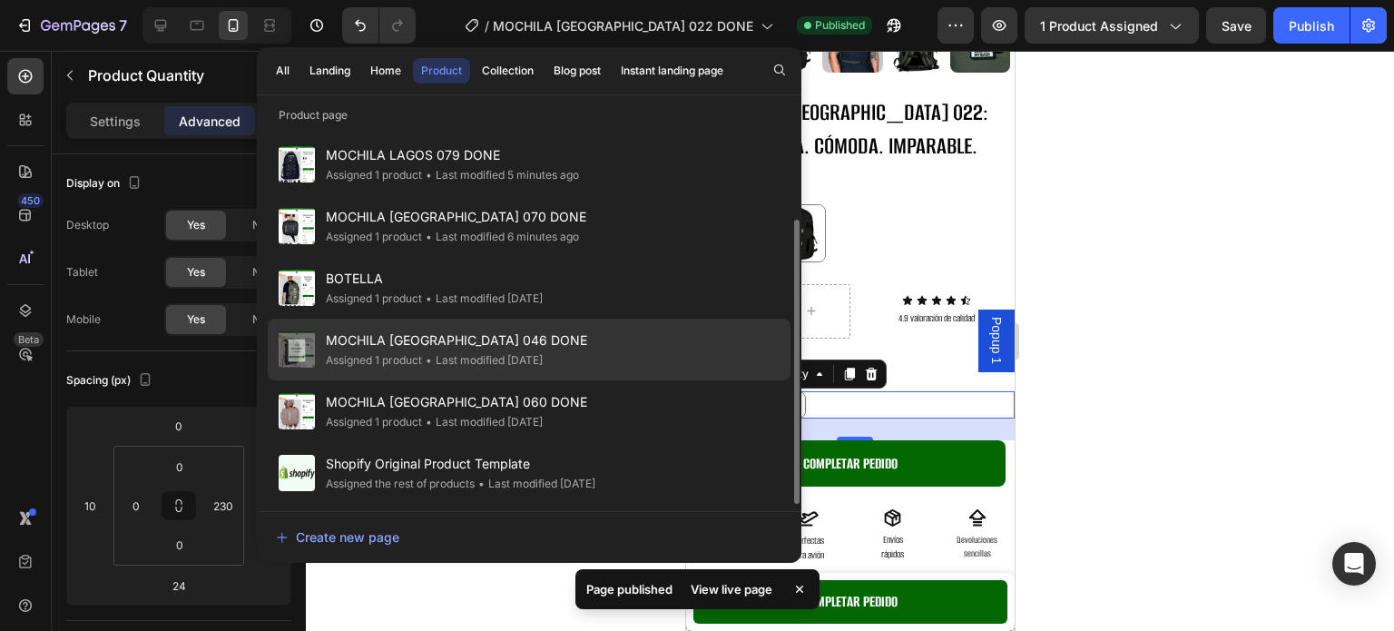
click at [447, 338] on span "MOCHILA [GEOGRAPHIC_DATA] 046 DONE" at bounding box center [456, 340] width 261 height 22
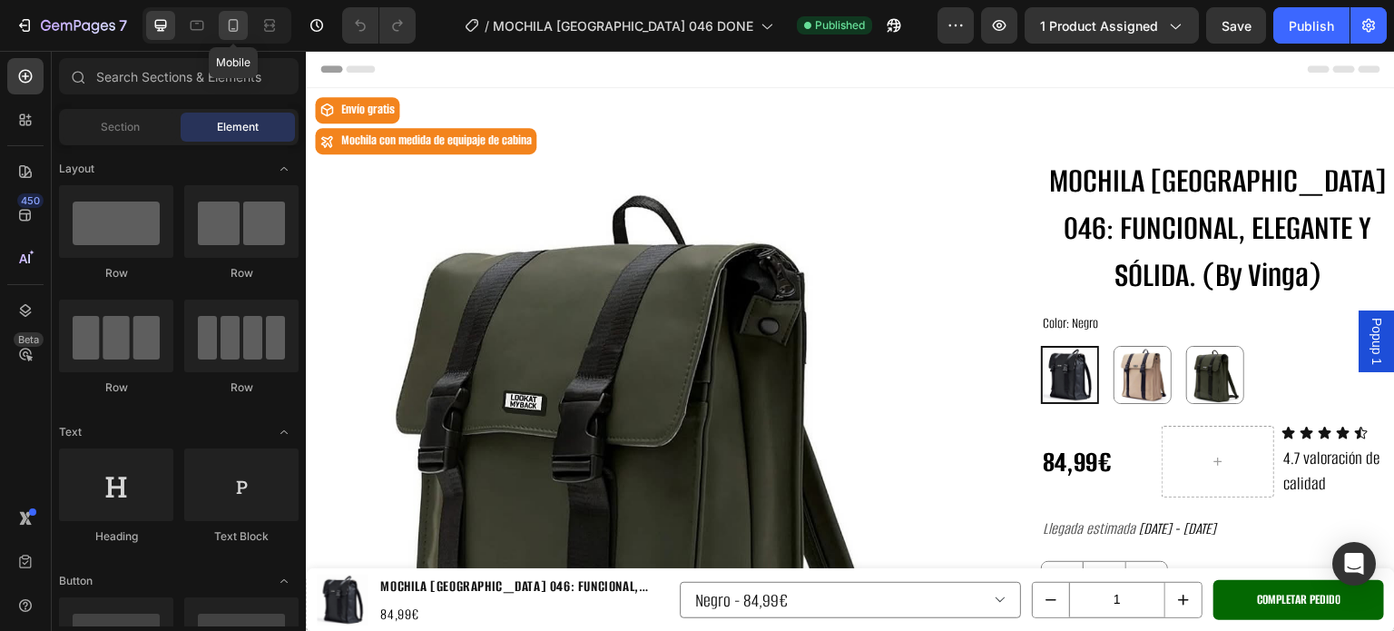
click at [236, 25] on icon at bounding box center [233, 25] width 18 height 18
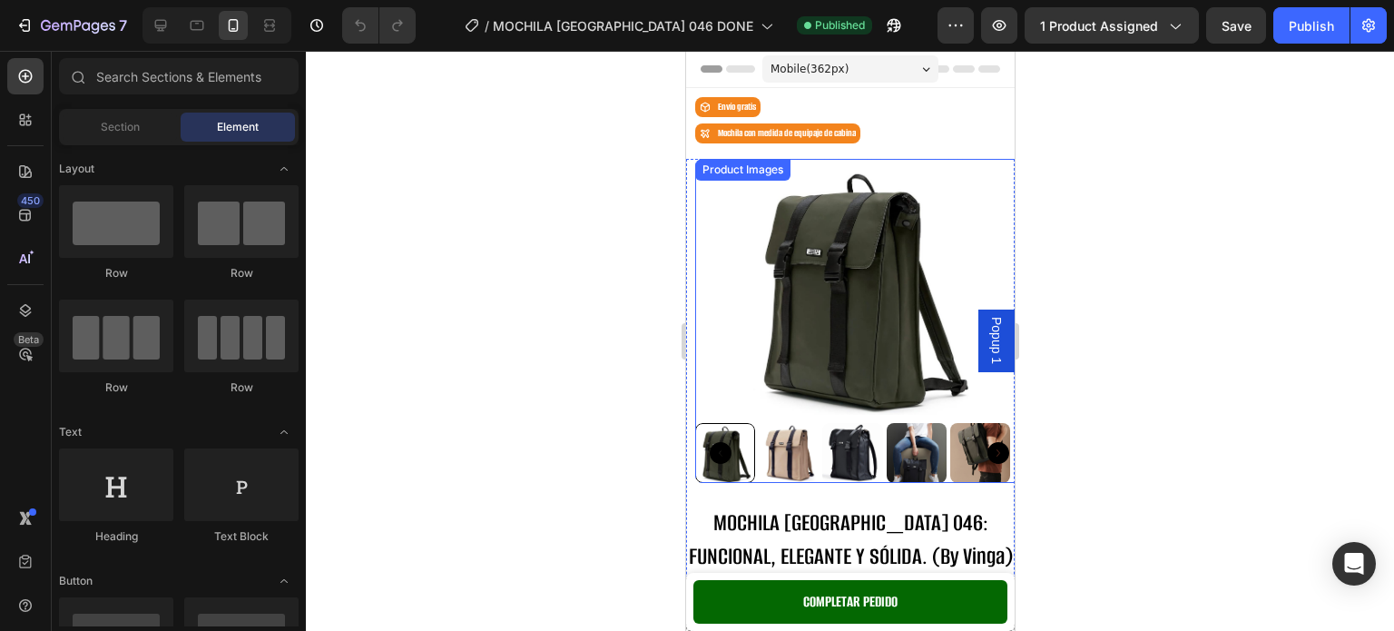
click at [746, 289] on img at bounding box center [858, 287] width 256 height 256
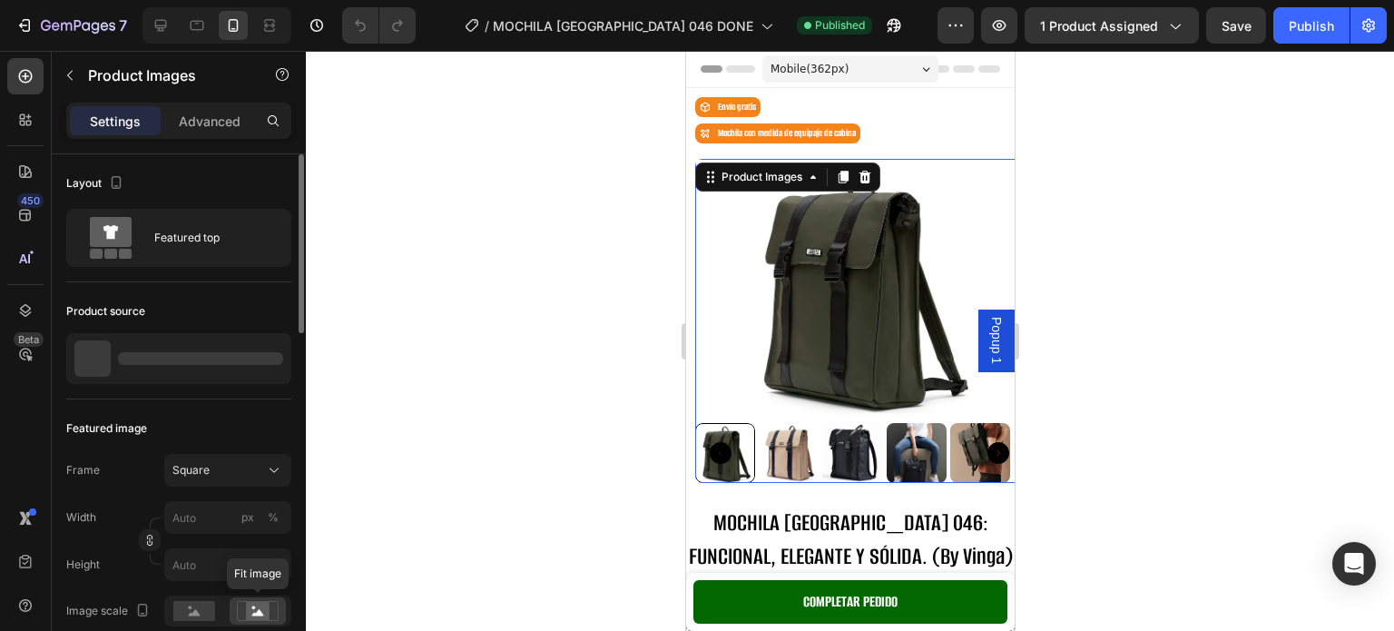
click at [240, 616] on icon at bounding box center [258, 611] width 42 height 20
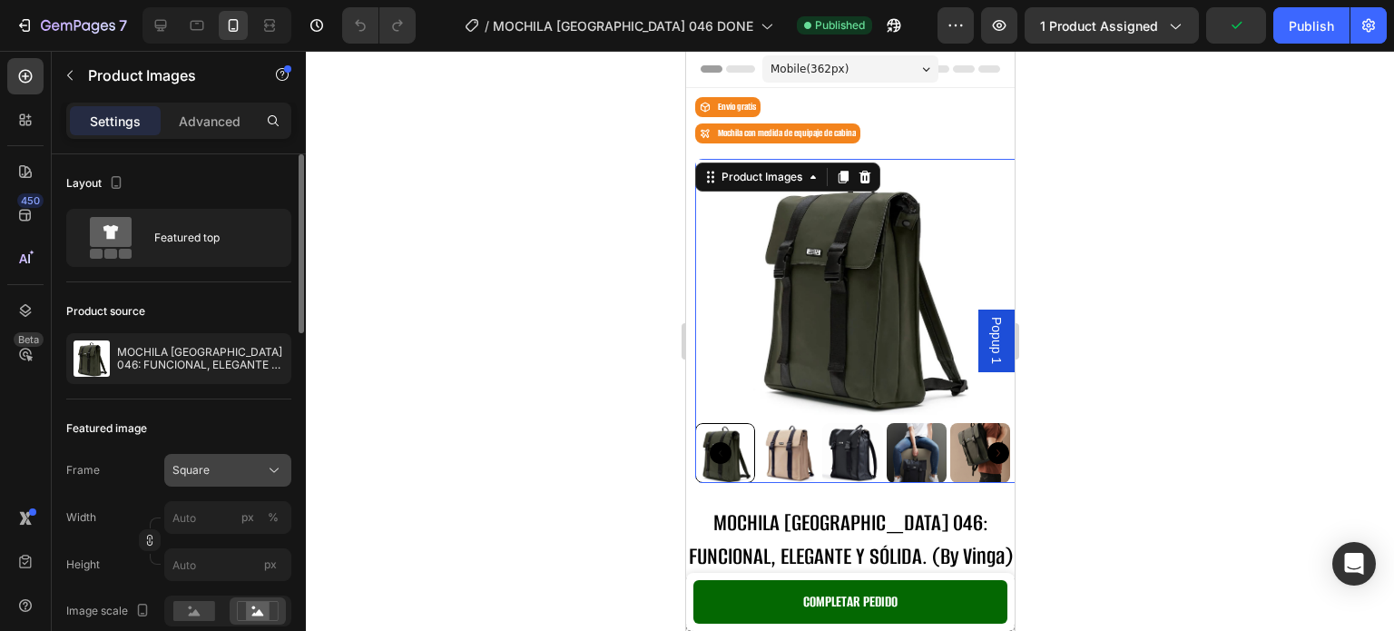
click at [243, 478] on button "Square" at bounding box center [227, 470] width 127 height 33
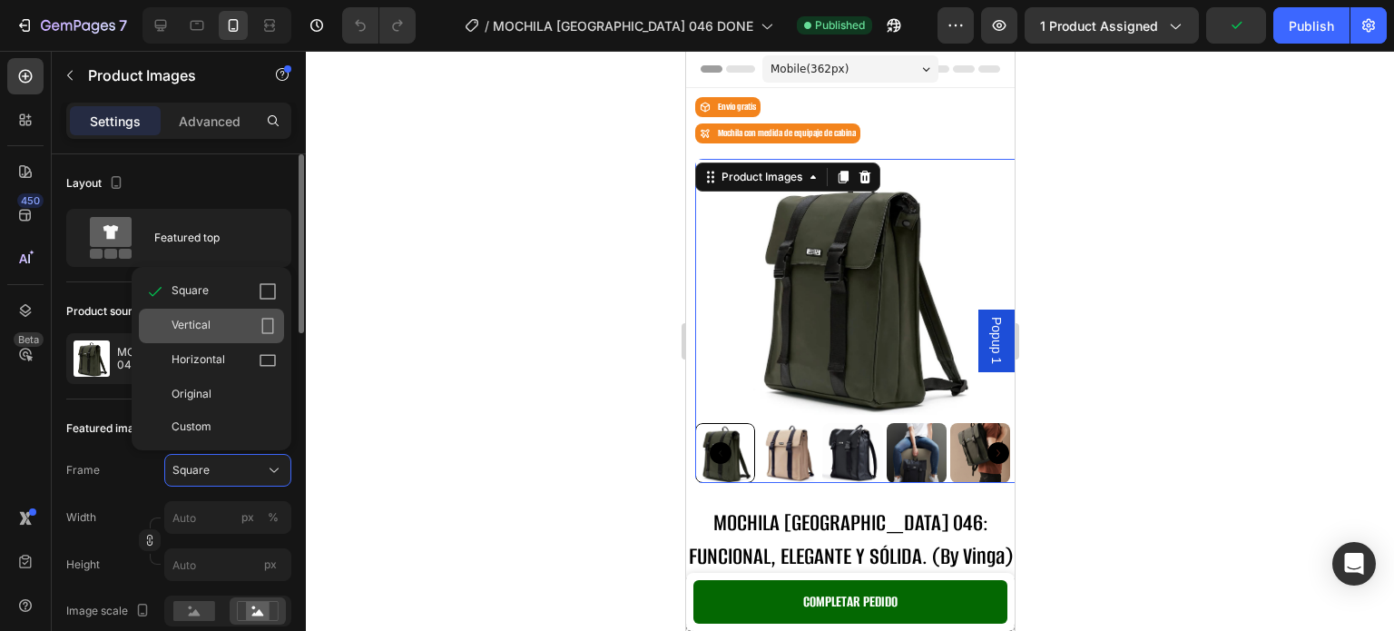
click at [250, 329] on div "Vertical" at bounding box center [224, 326] width 105 height 18
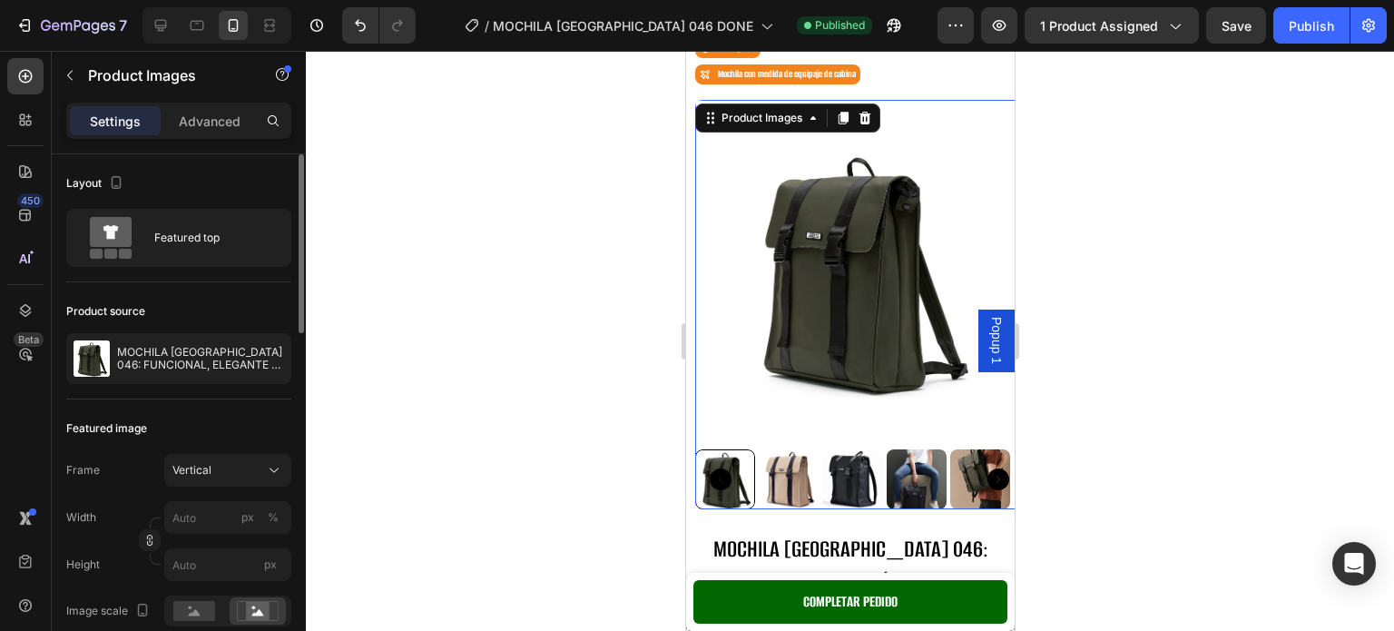
scroll to position [91, 0]
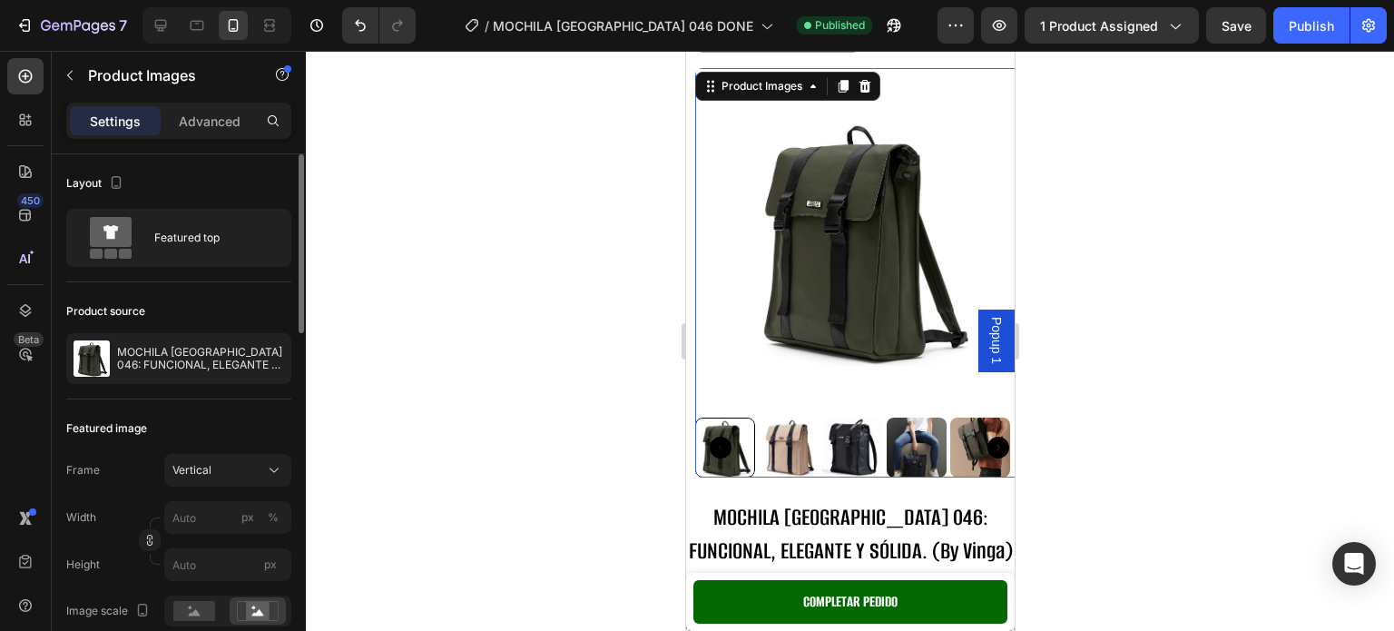
click at [789, 435] on img at bounding box center [788, 447] width 60 height 60
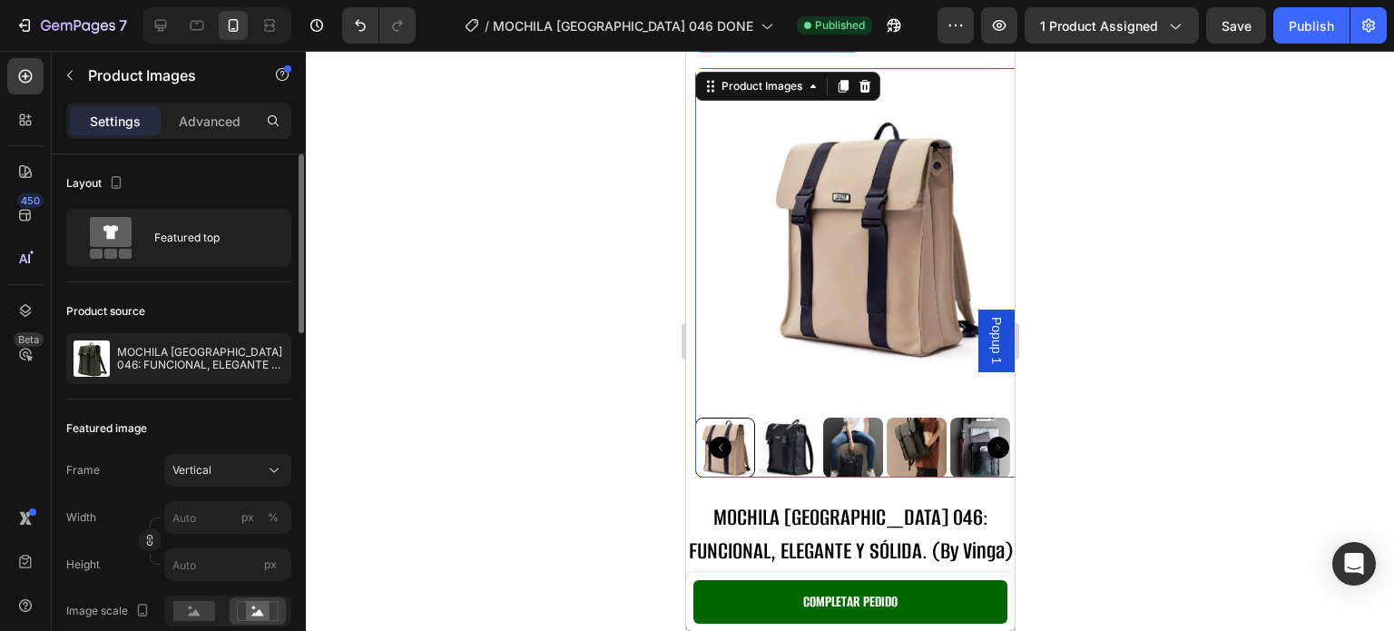
click at [792, 432] on img at bounding box center [789, 447] width 60 height 60
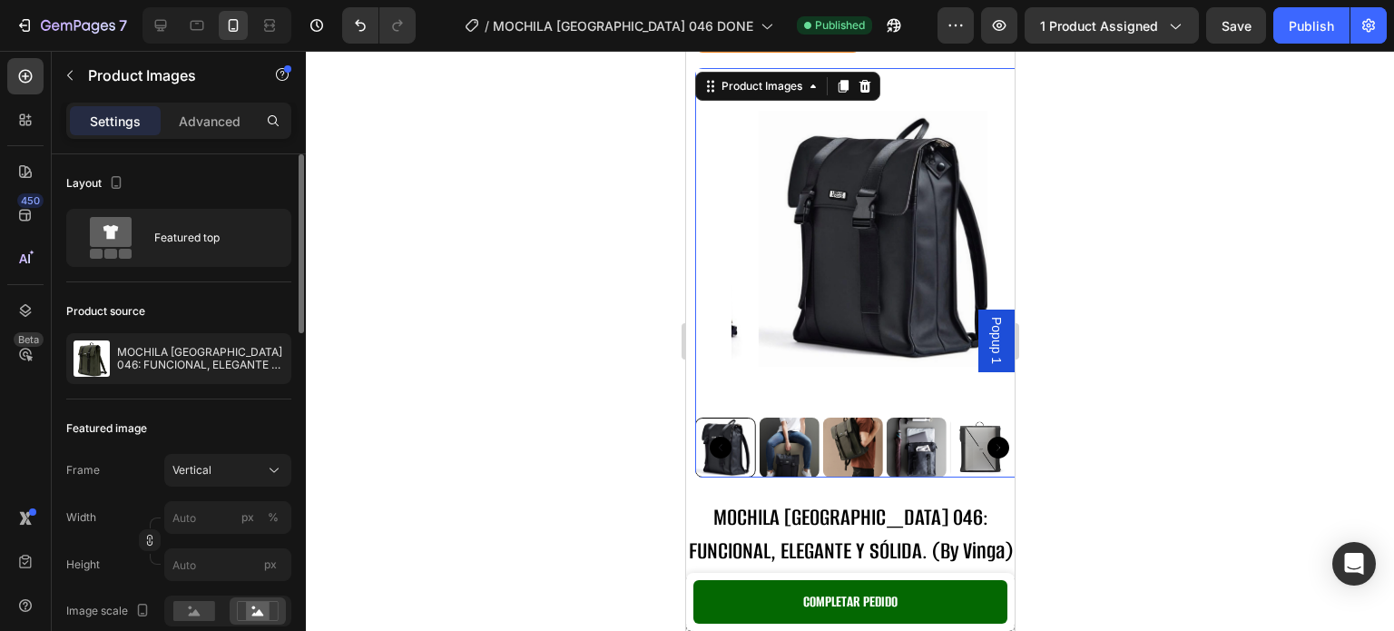
click at [792, 438] on img at bounding box center [789, 447] width 60 height 60
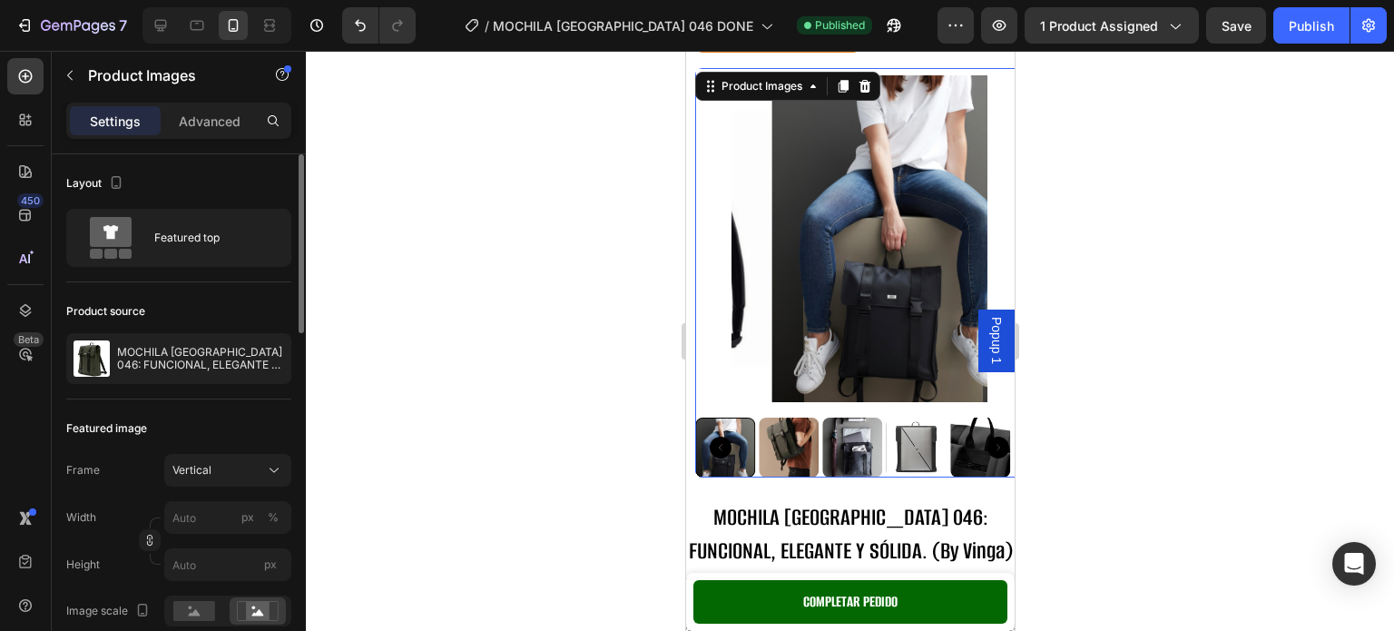
click at [800, 442] on img at bounding box center [788, 447] width 60 height 60
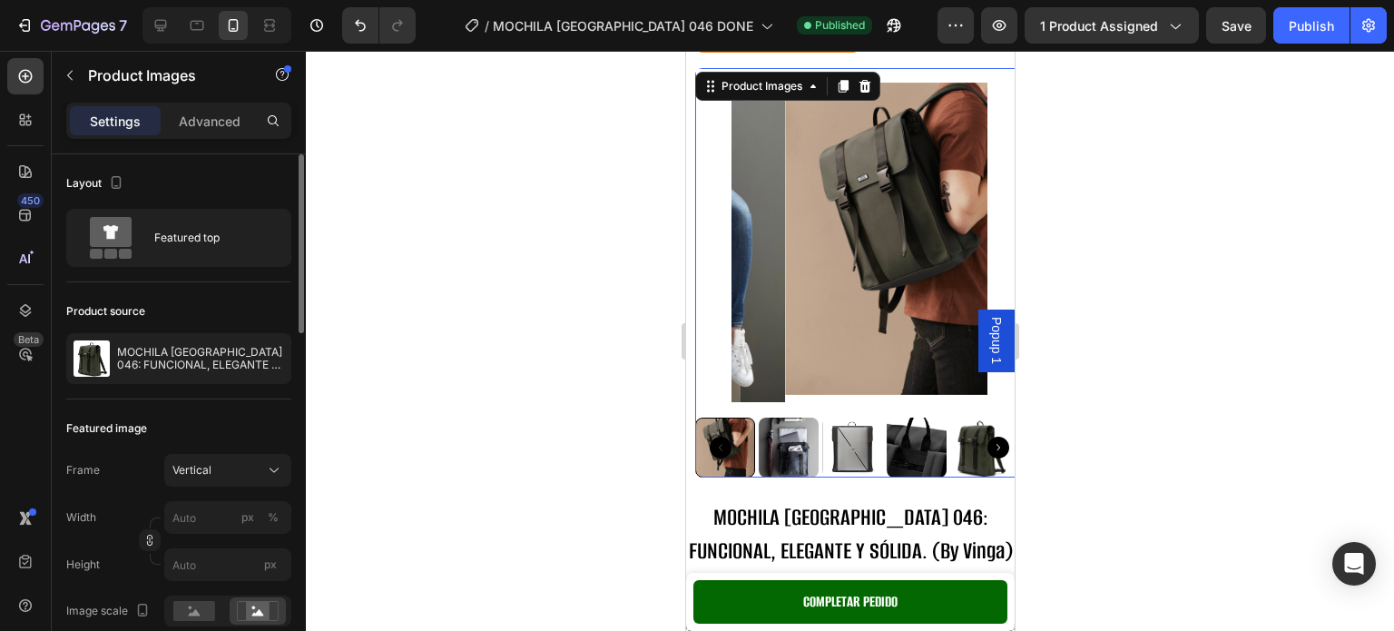
click at [802, 444] on div at bounding box center [858, 447] width 328 height 60
click at [751, 439] on div at bounding box center [724, 447] width 60 height 60
click at [745, 441] on div at bounding box center [724, 447] width 60 height 60
click at [1332, 34] on div "Publish" at bounding box center [1311, 25] width 45 height 19
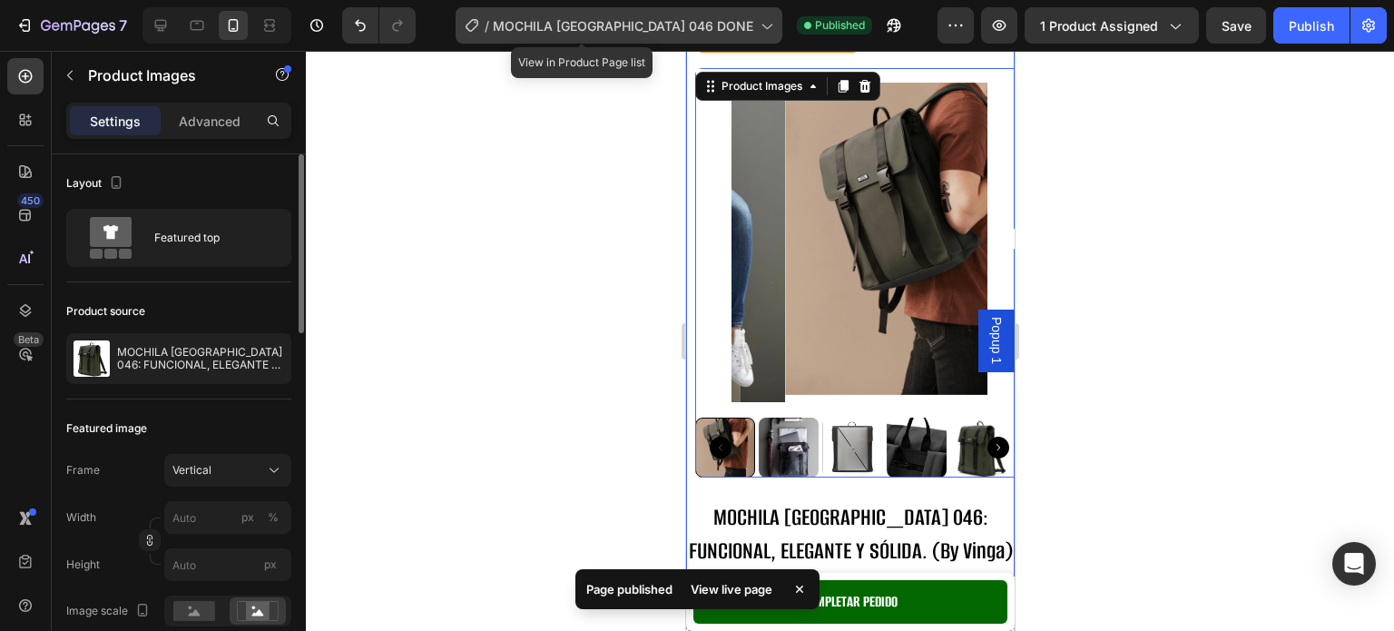
click at [629, 26] on span "MOCHILA [GEOGRAPHIC_DATA] 046 DONE" at bounding box center [623, 25] width 260 height 19
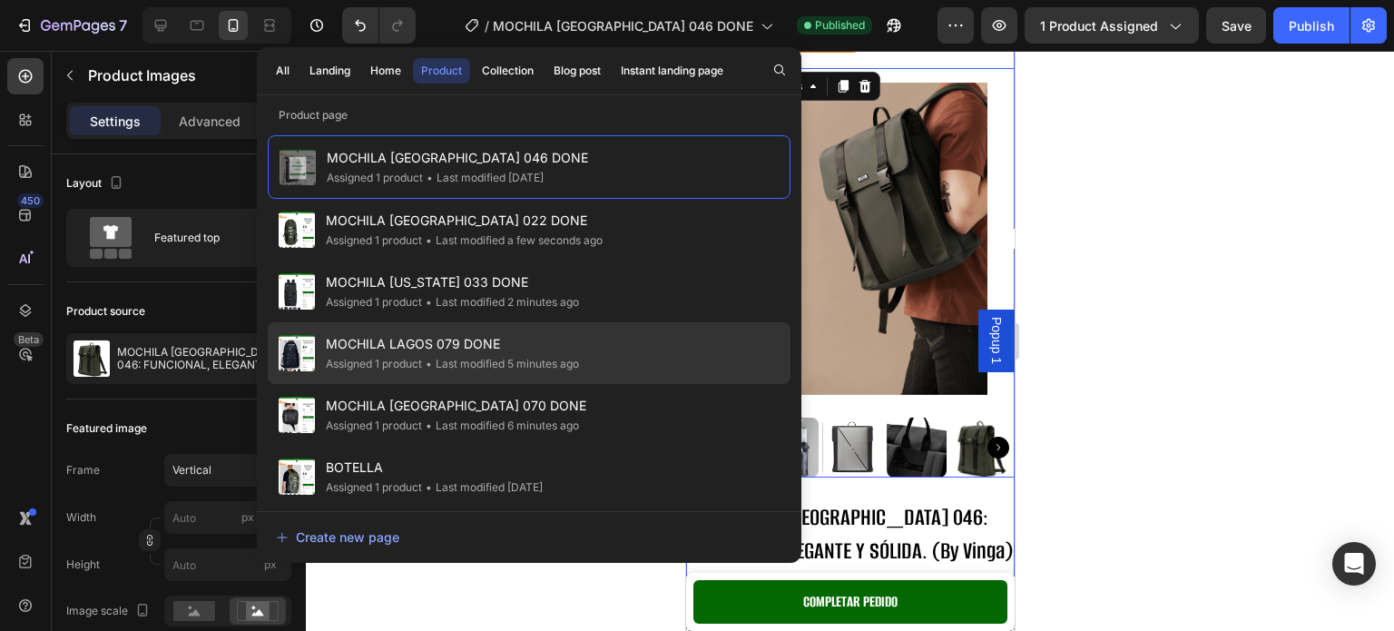
scroll to position [127, 0]
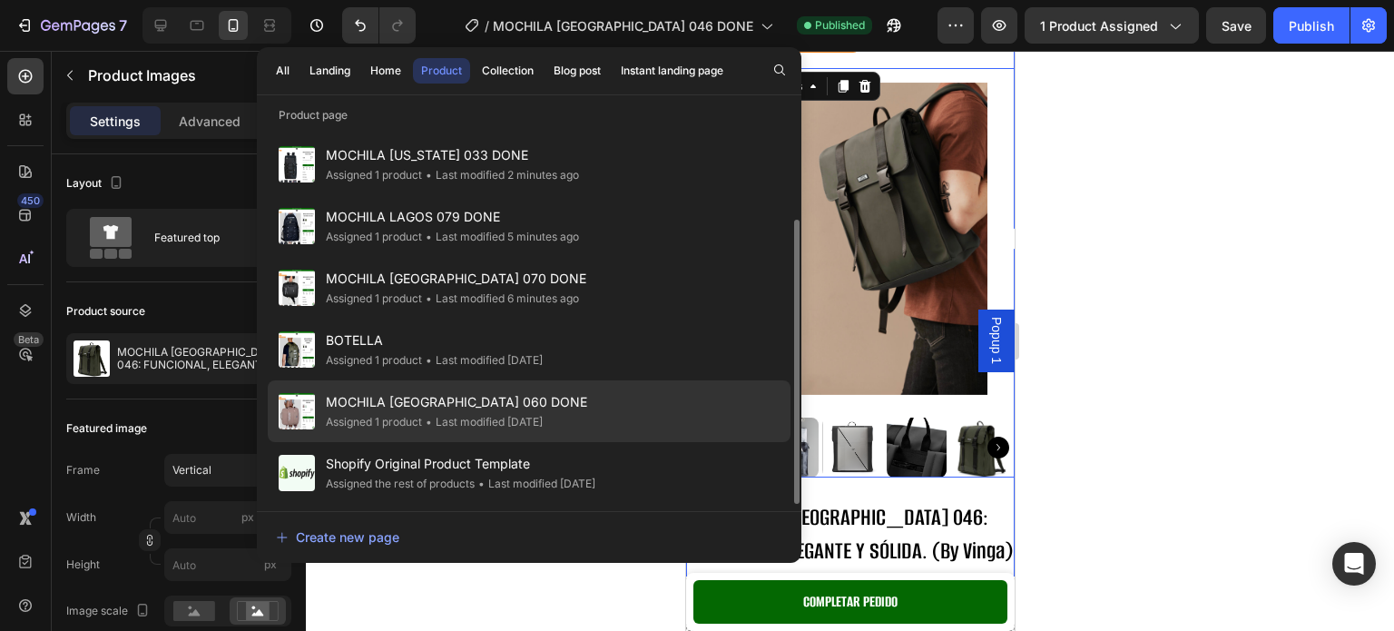
click at [523, 413] on div "• Last modified 2 months ago" at bounding box center [482, 422] width 121 height 18
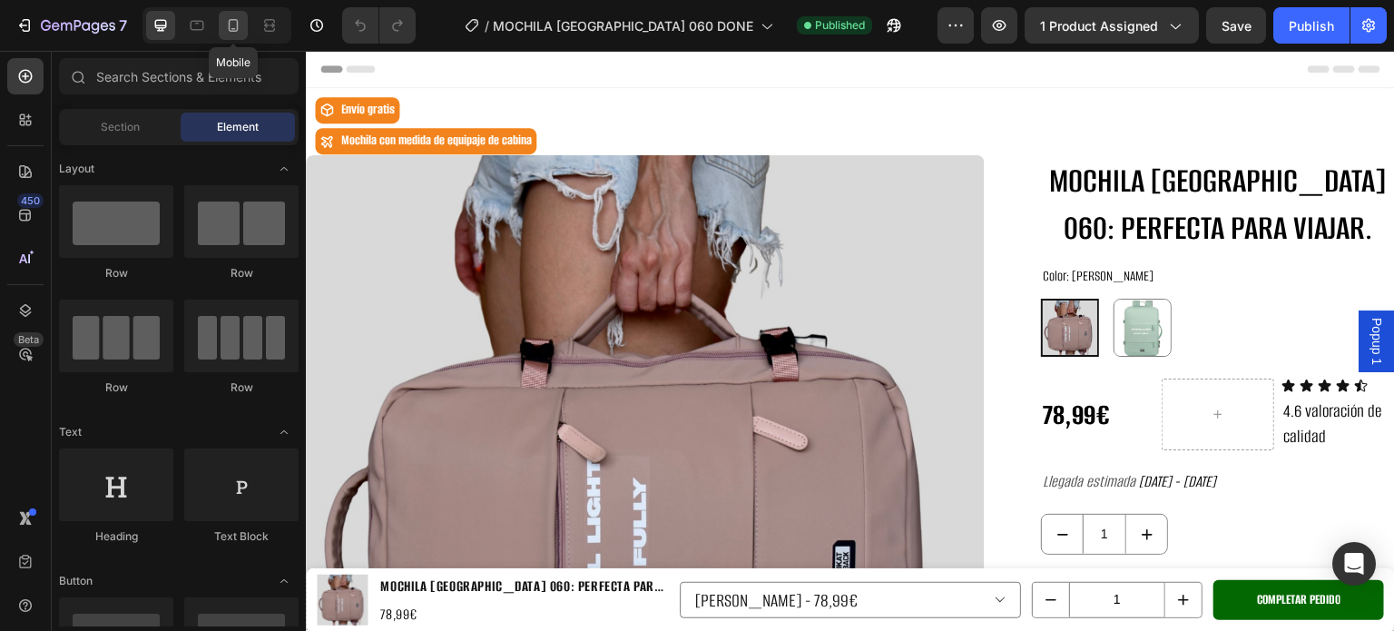
click at [240, 21] on icon at bounding box center [233, 25] width 18 height 18
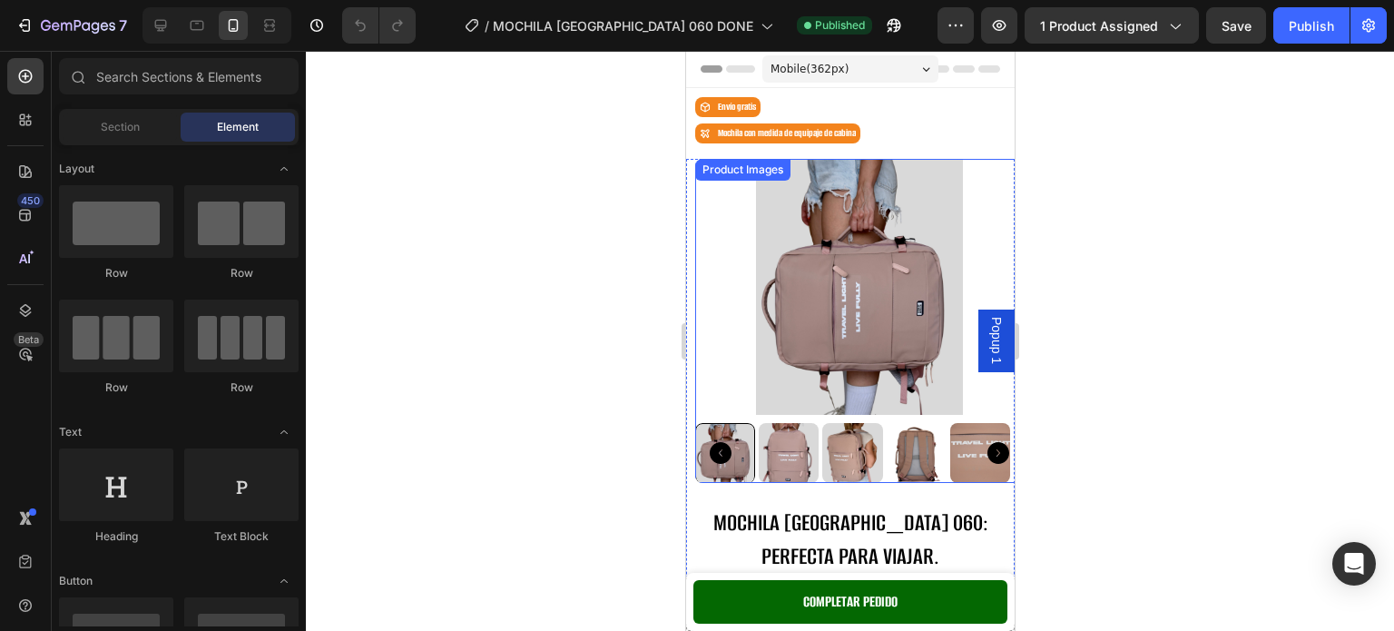
click at [748, 296] on img at bounding box center [858, 287] width 256 height 256
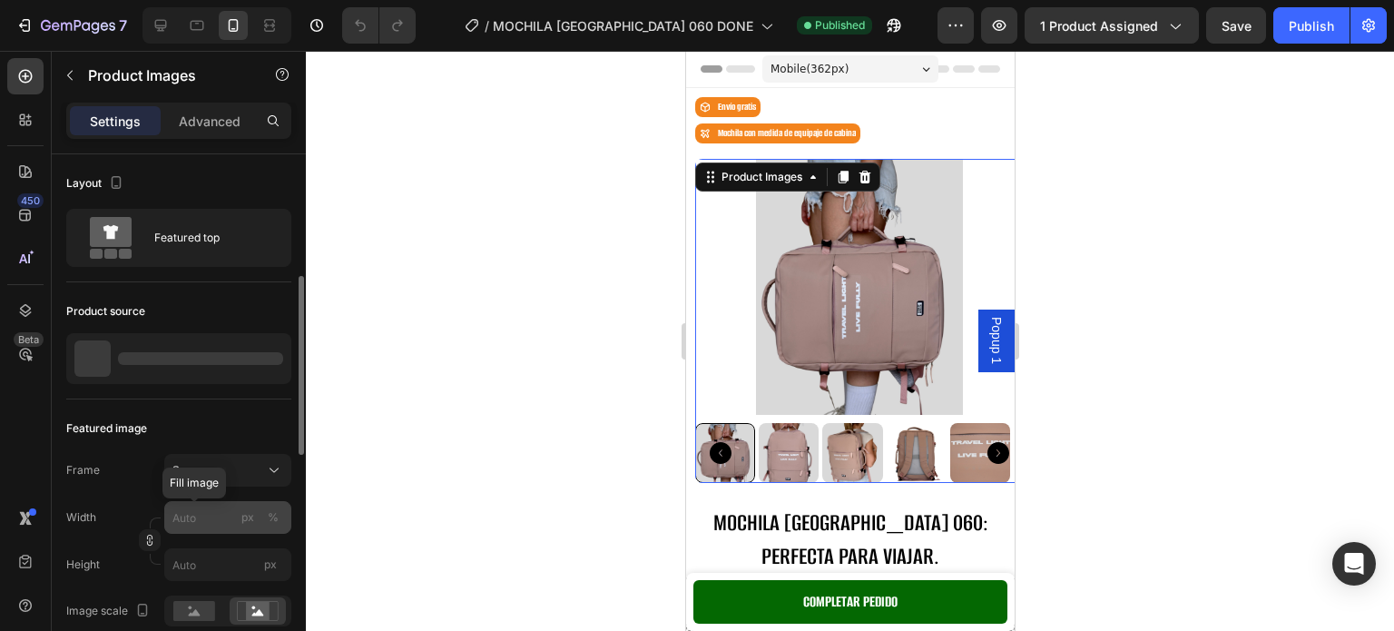
scroll to position [91, 0]
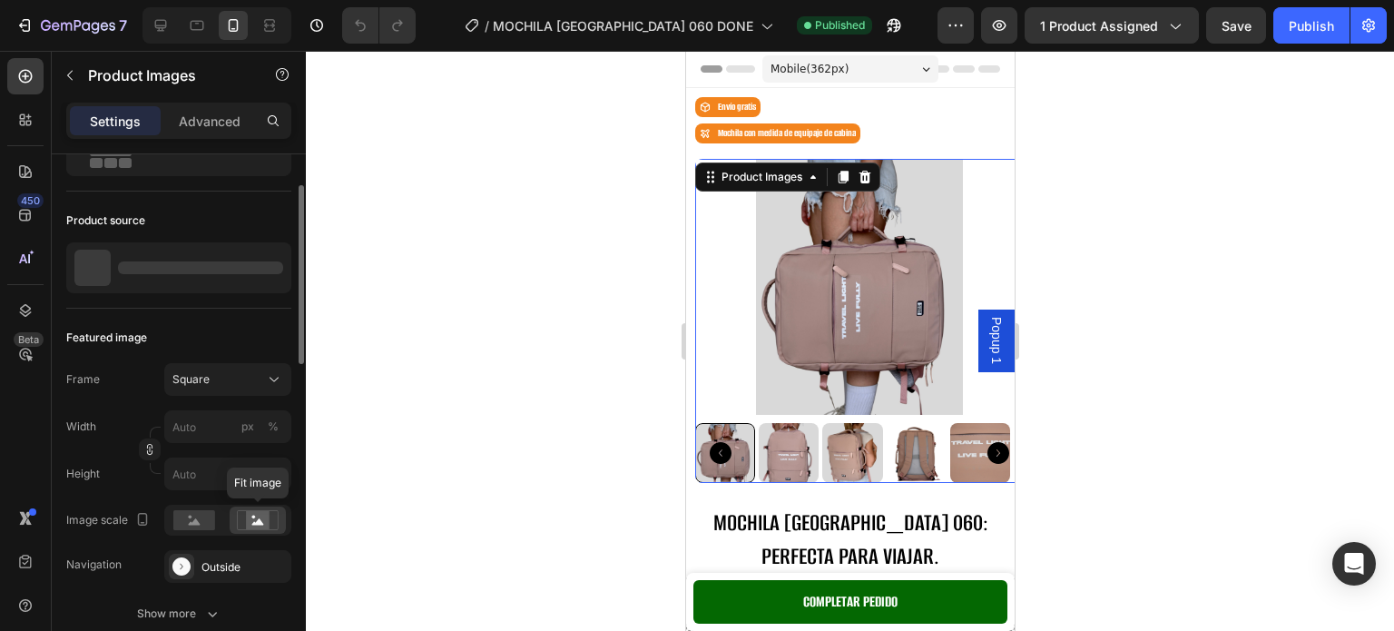
click at [252, 516] on circle at bounding box center [254, 517] width 4 height 4
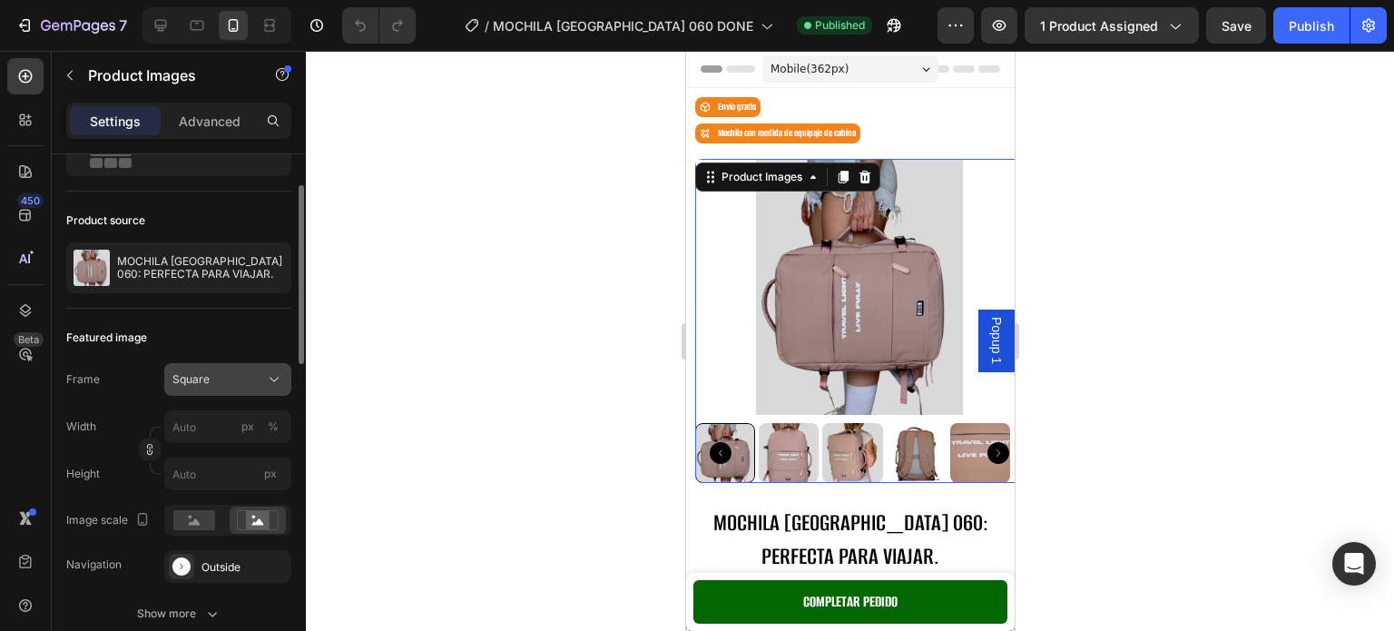
click at [258, 389] on button "Square" at bounding box center [227, 379] width 127 height 33
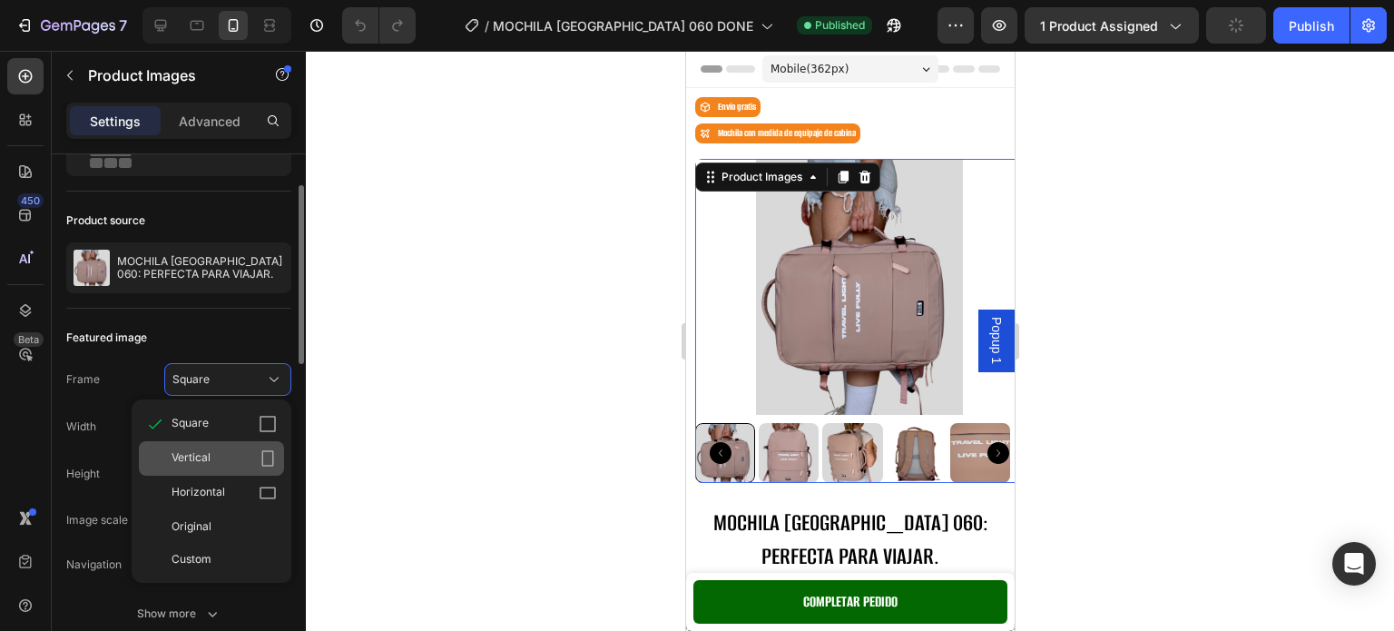
click at [240, 453] on div "Vertical" at bounding box center [224, 458] width 105 height 18
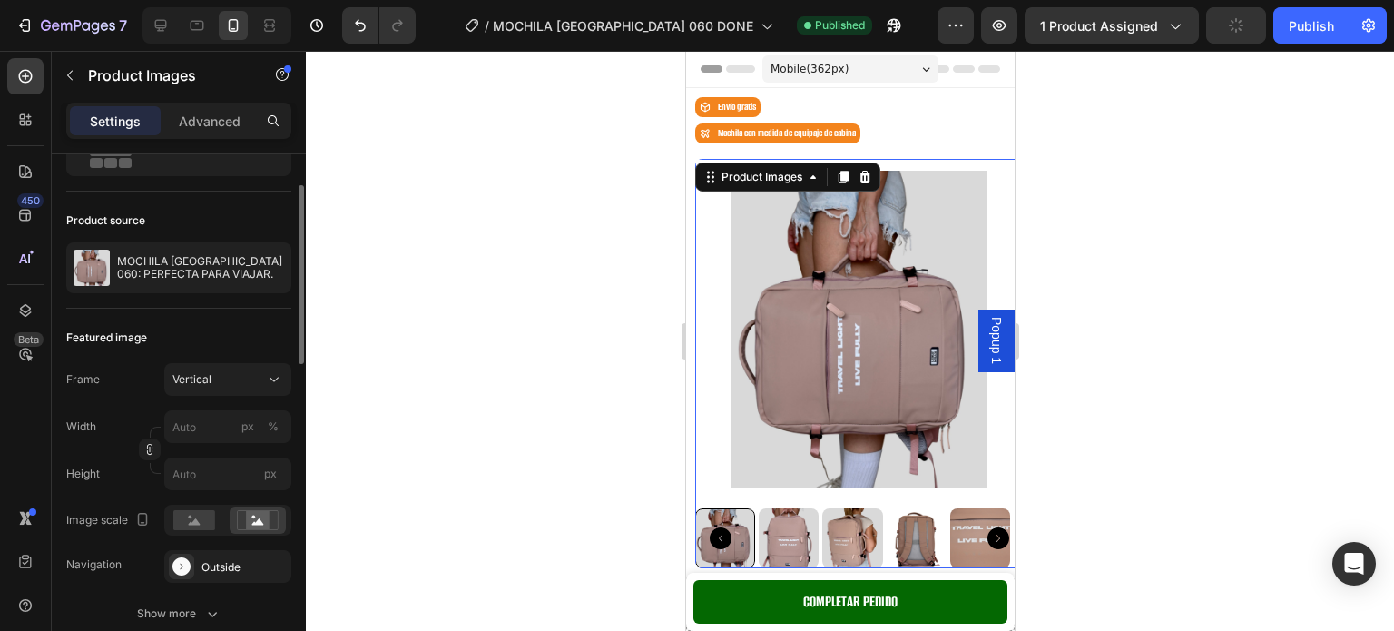
click at [769, 534] on img at bounding box center [788, 538] width 60 height 60
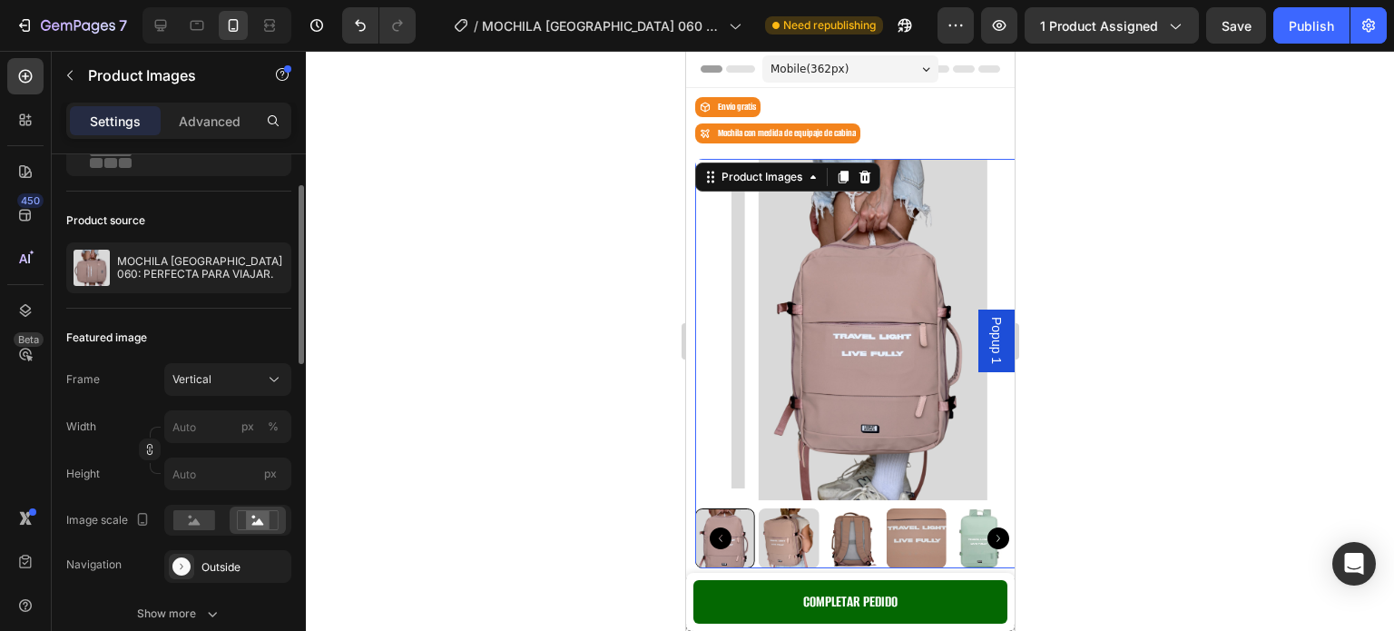
click at [789, 529] on img at bounding box center [788, 538] width 60 height 60
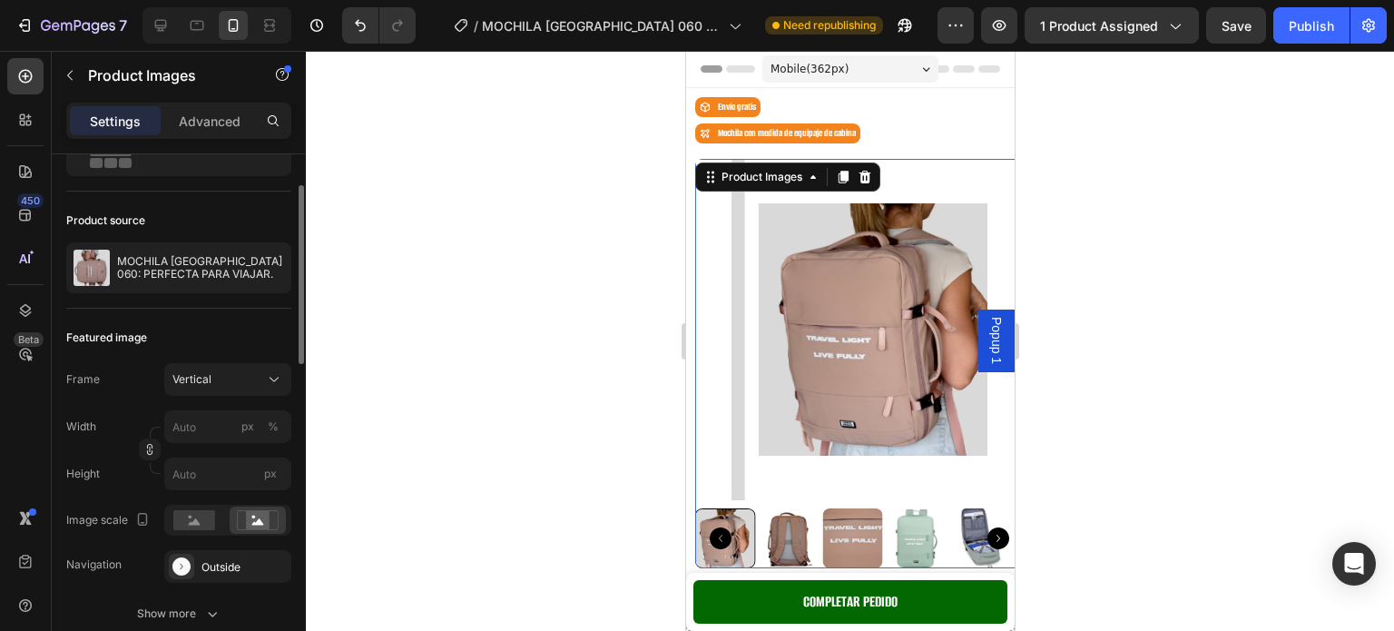
click at [795, 525] on img at bounding box center [788, 538] width 60 height 60
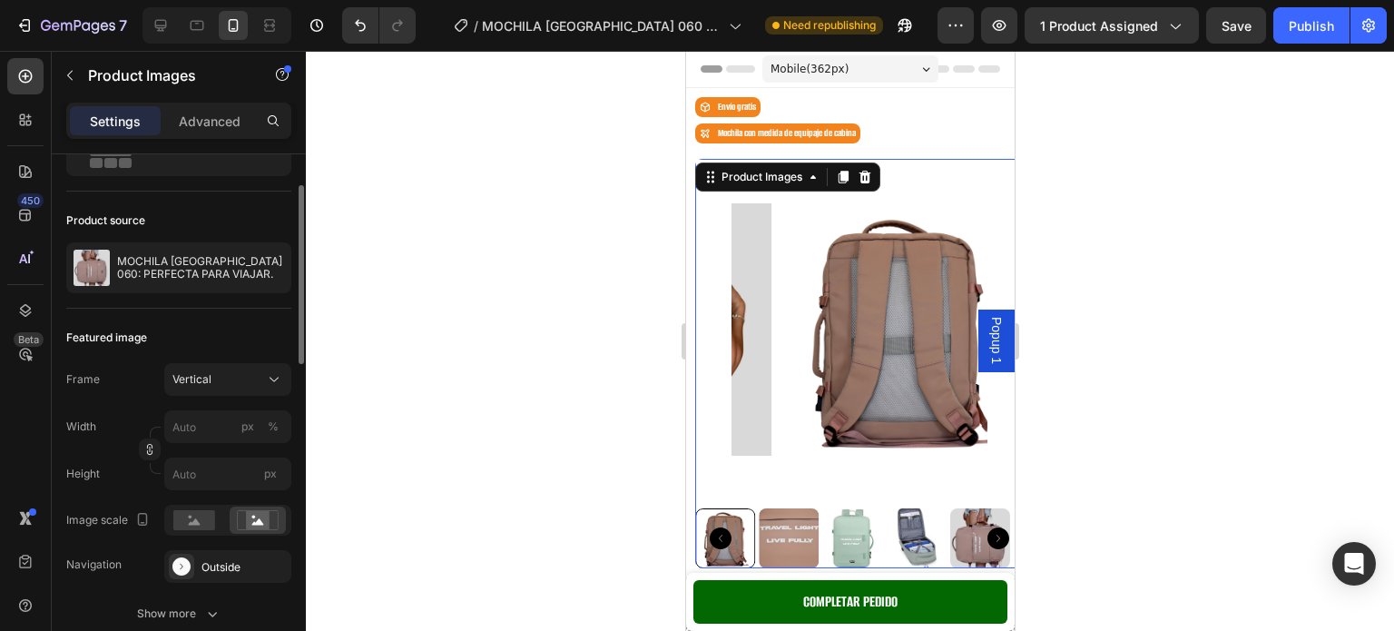
click at [799, 523] on img at bounding box center [788, 538] width 60 height 60
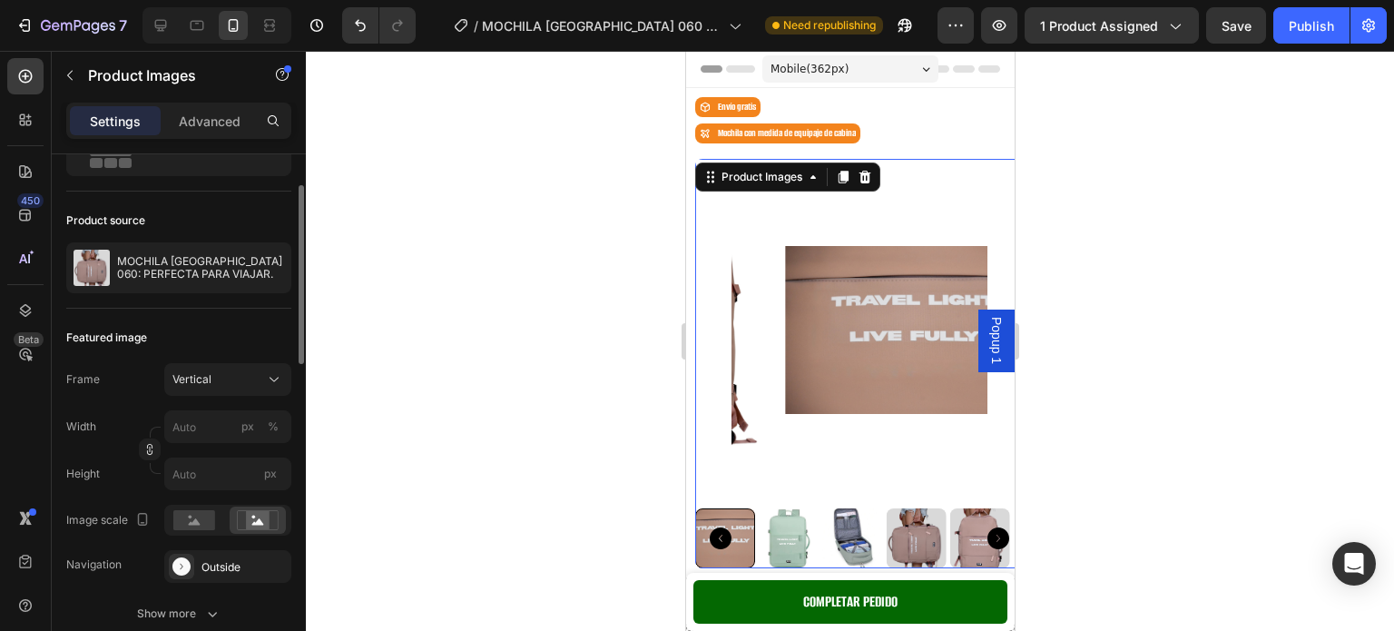
click at [796, 521] on img at bounding box center [788, 538] width 60 height 60
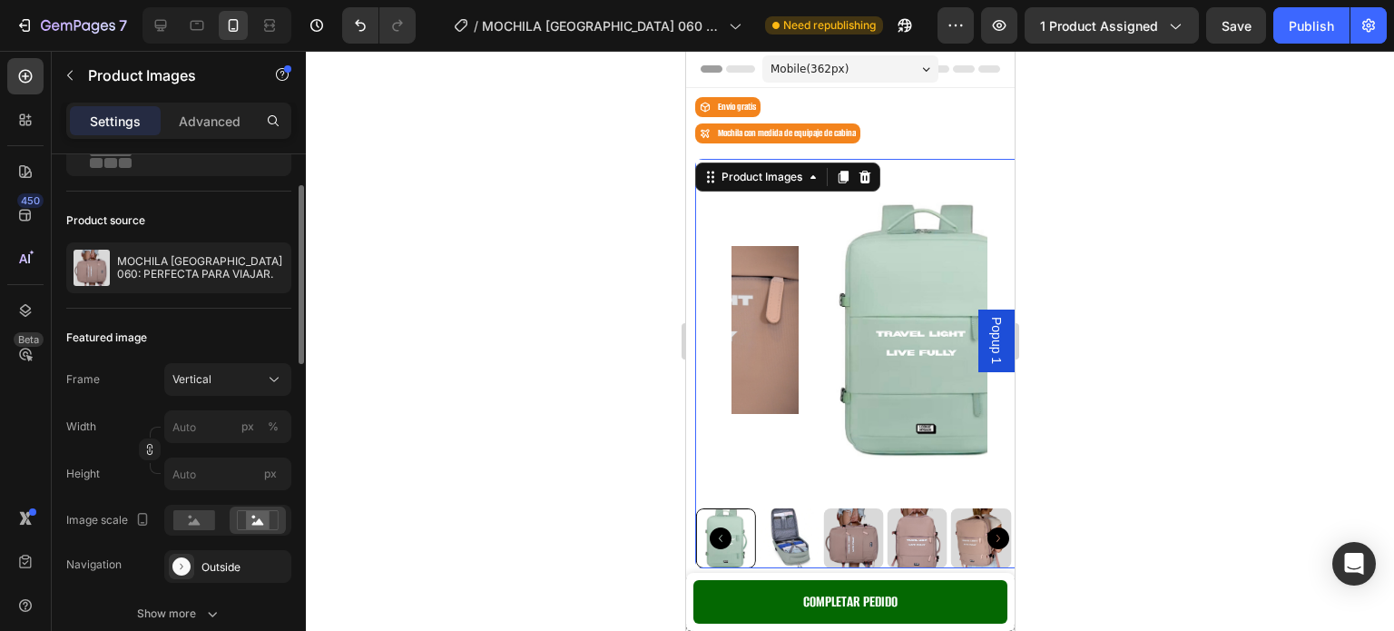
click at [814, 521] on img at bounding box center [789, 538] width 60 height 60
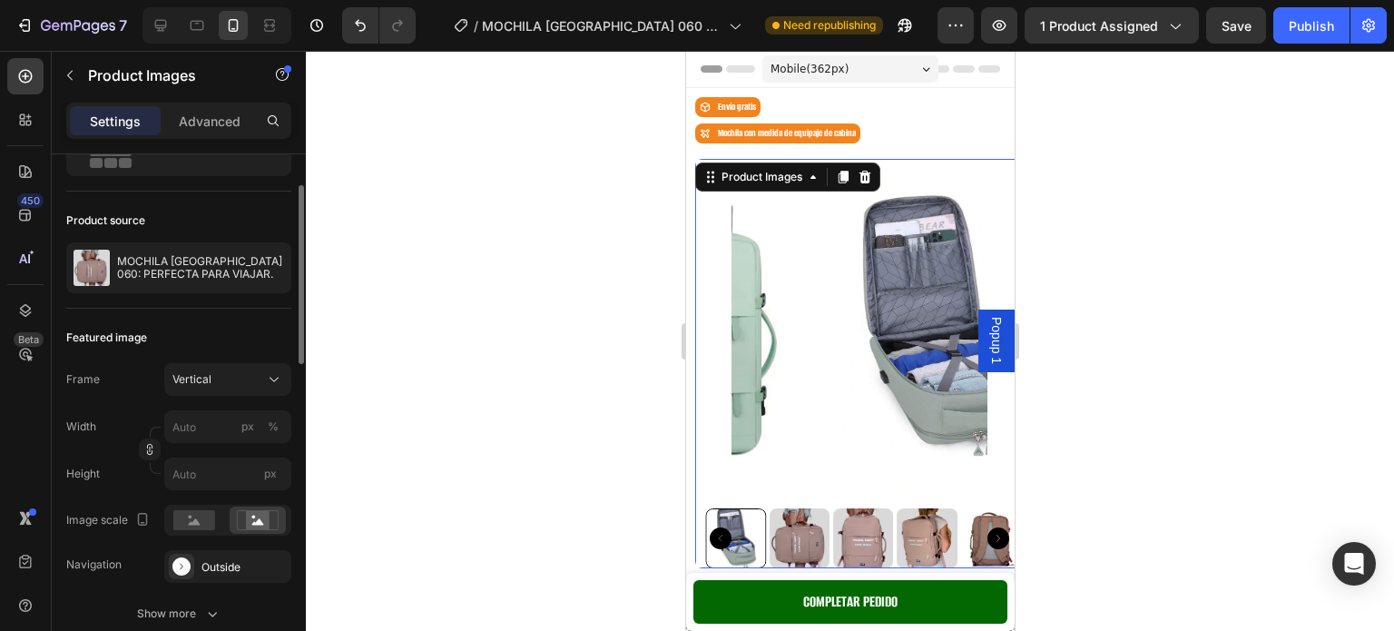
click at [823, 518] on div at bounding box center [858, 538] width 328 height 60
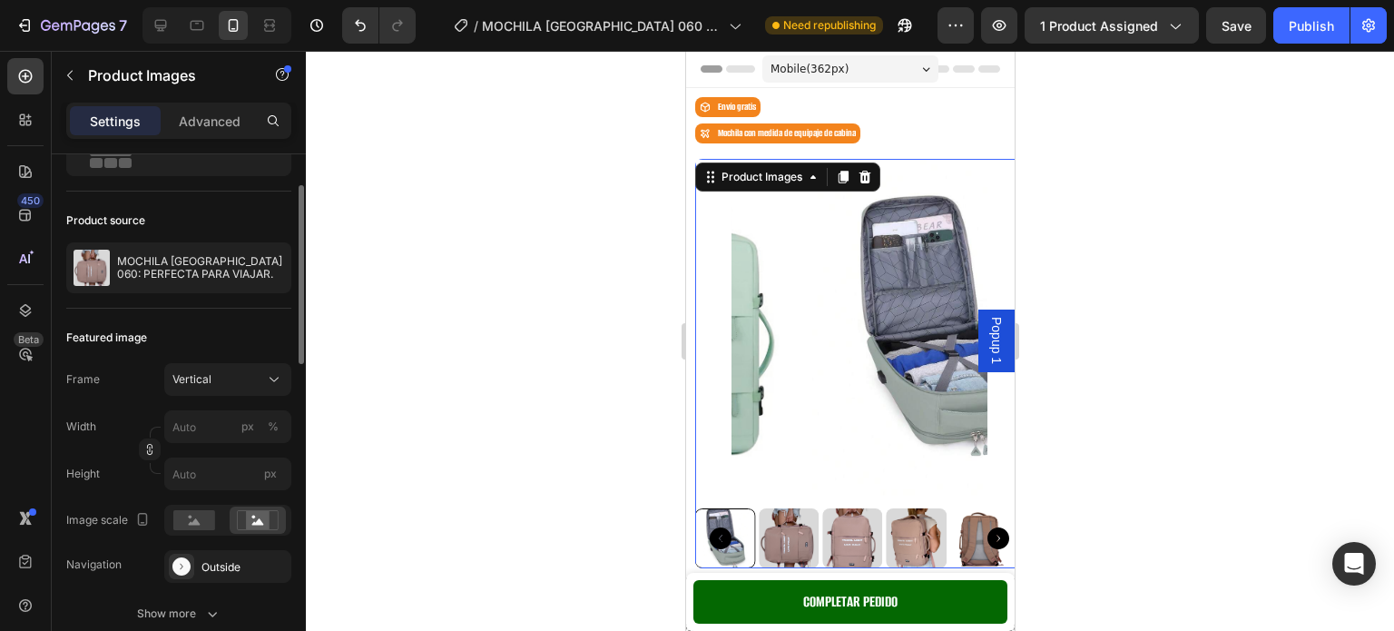
click at [831, 518] on img at bounding box center [851, 538] width 60 height 60
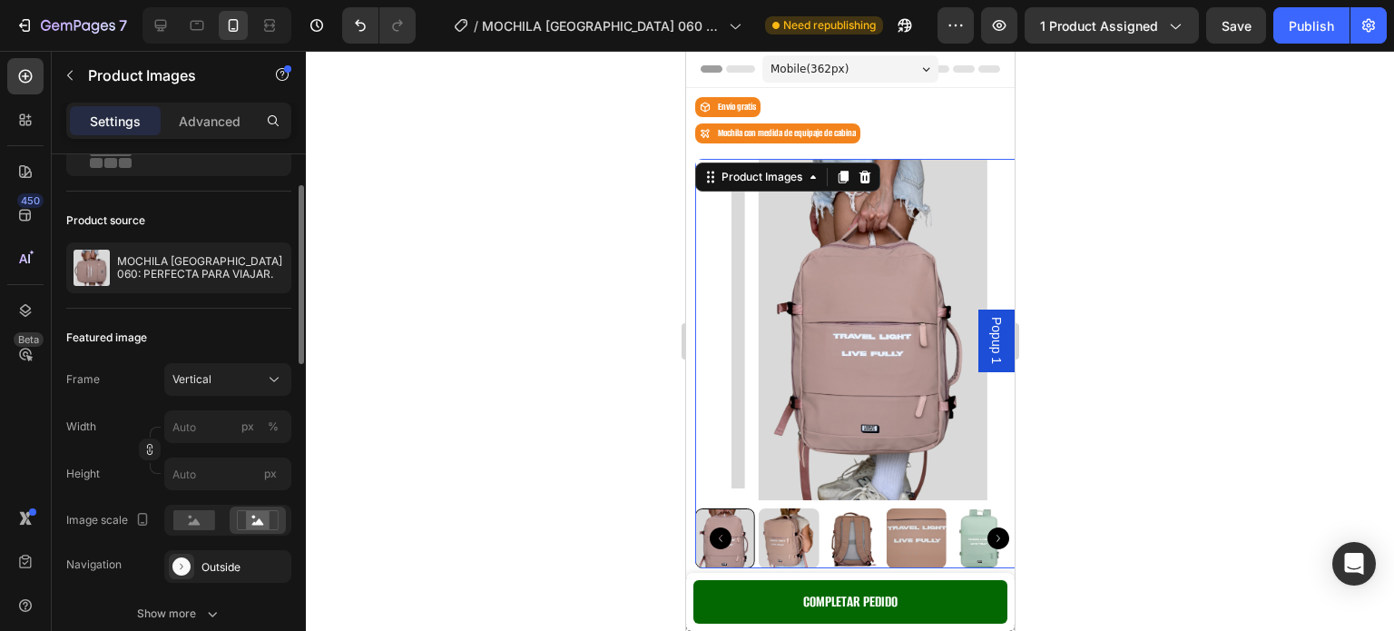
click at [843, 518] on img at bounding box center [851, 538] width 60 height 60
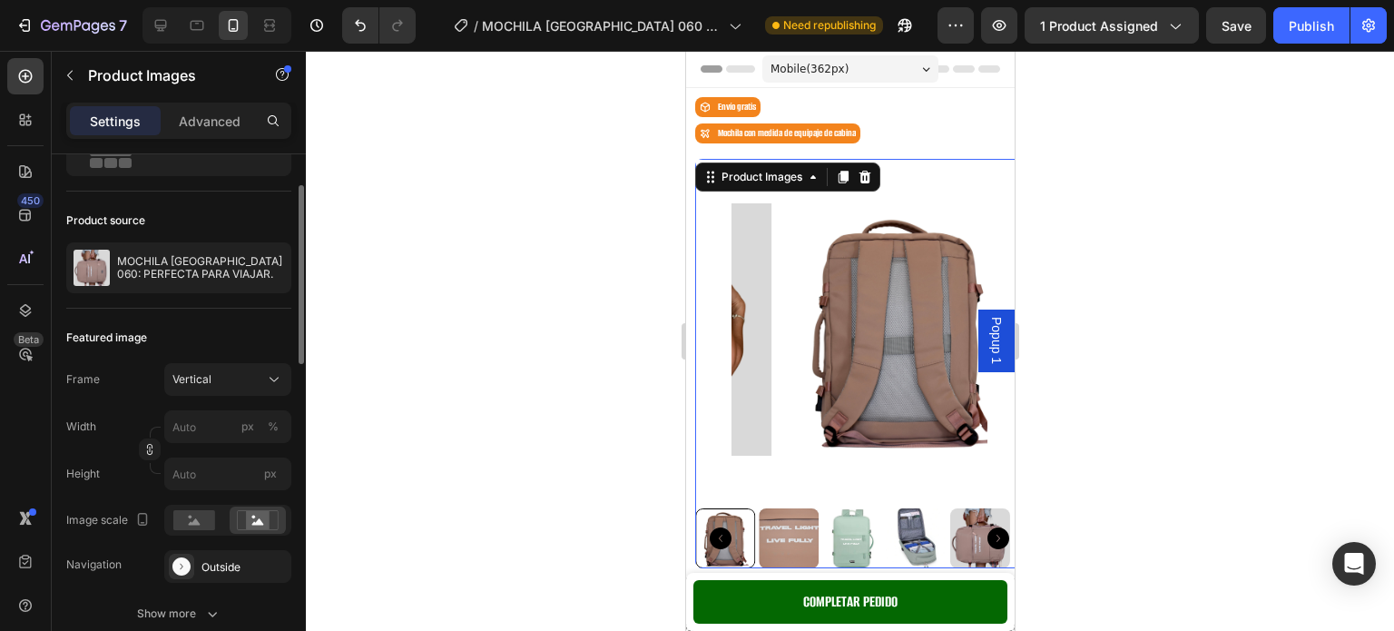
click at [828, 515] on img at bounding box center [851, 538] width 60 height 60
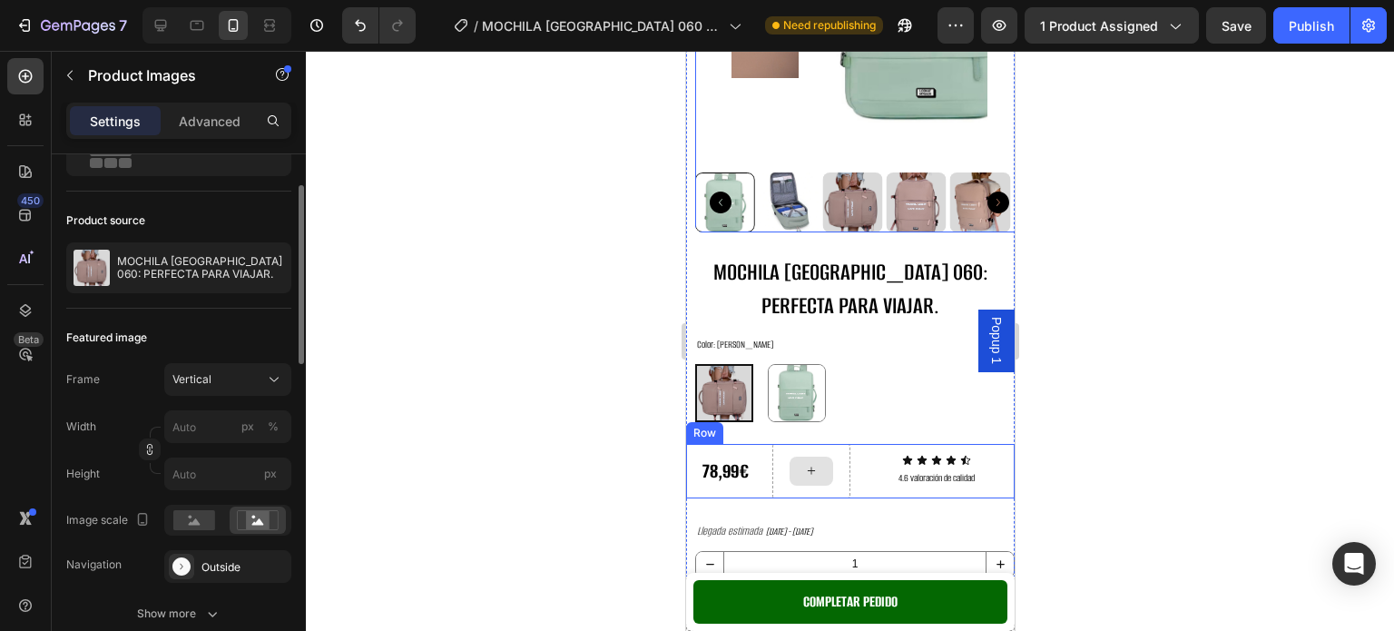
scroll to position [363, 0]
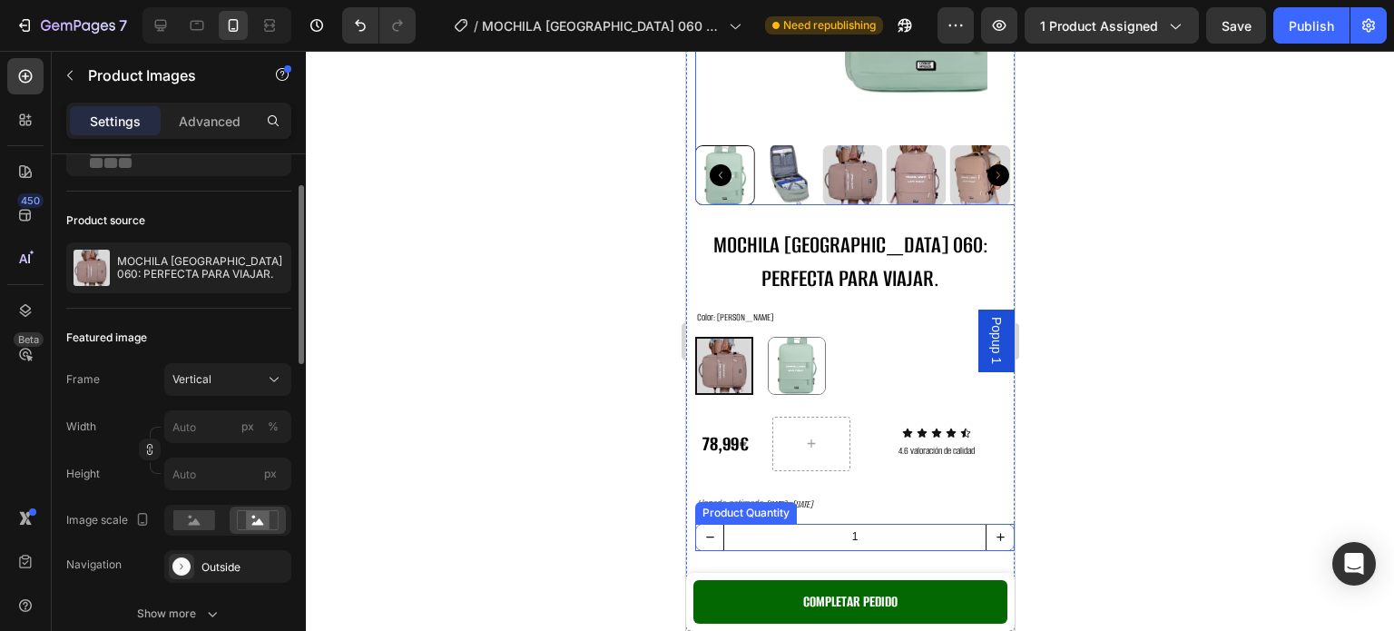
click at [799, 524] on input "1" at bounding box center [853, 536] width 263 height 25
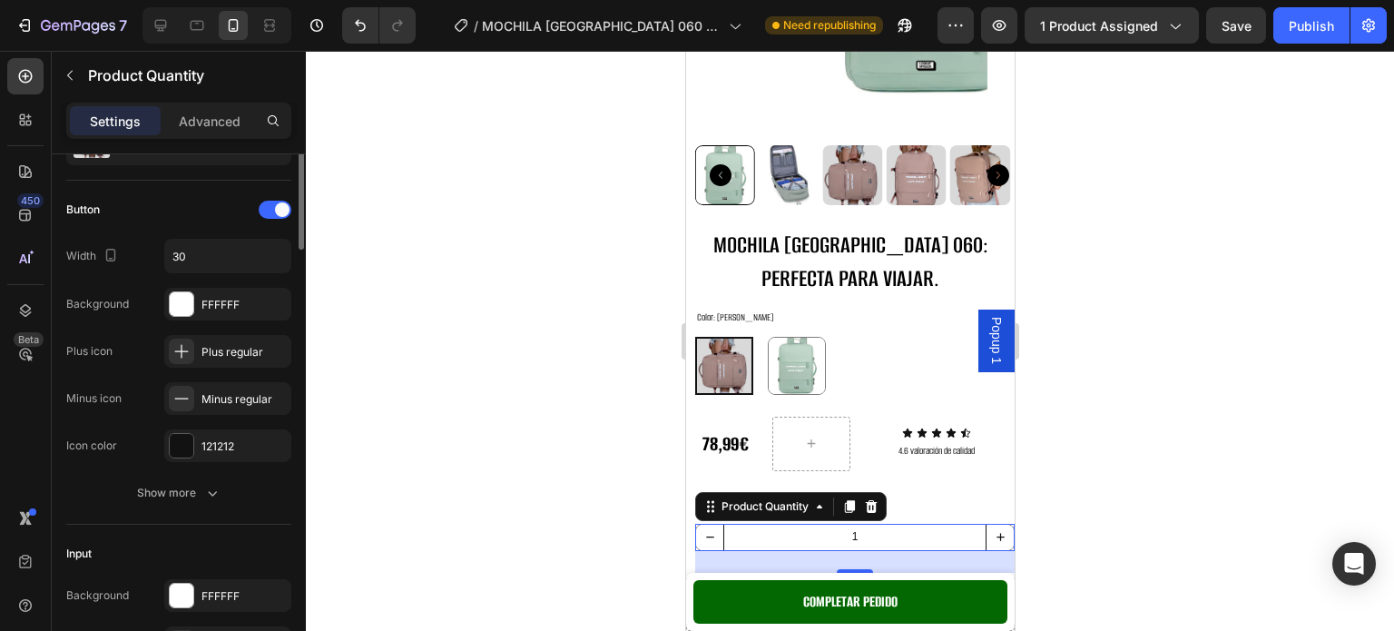
scroll to position [0, 0]
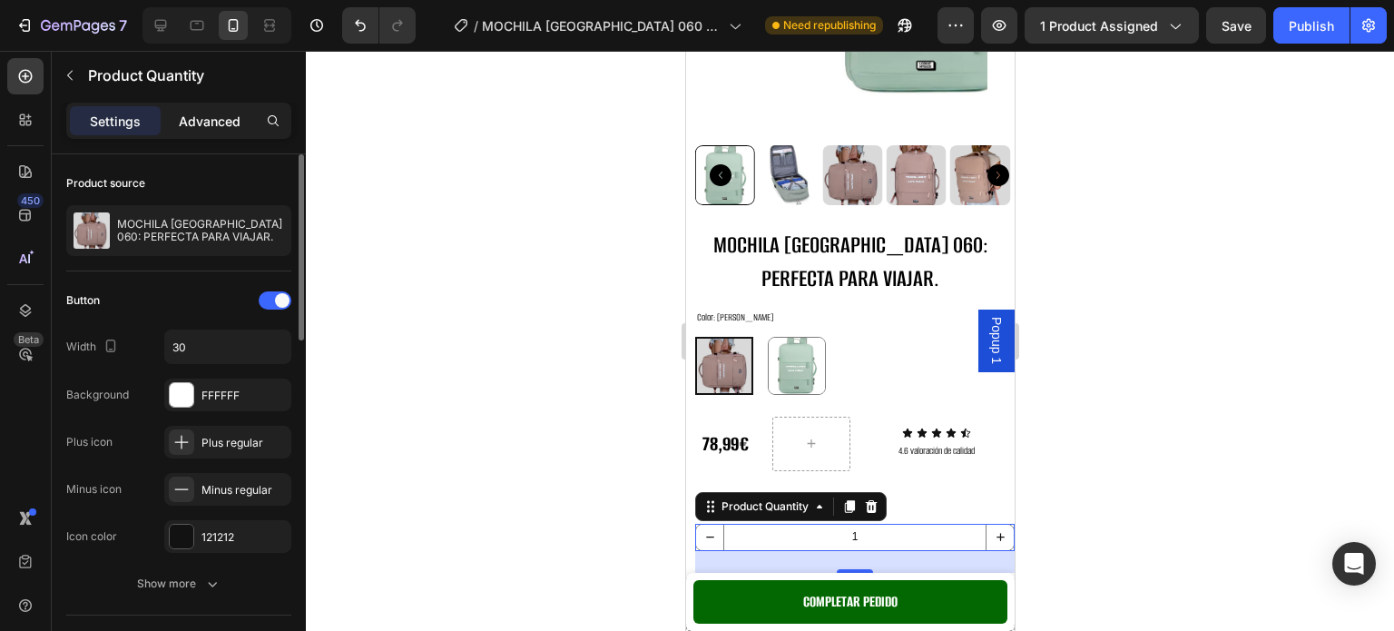
click at [218, 122] on p "Advanced" at bounding box center [210, 121] width 62 height 19
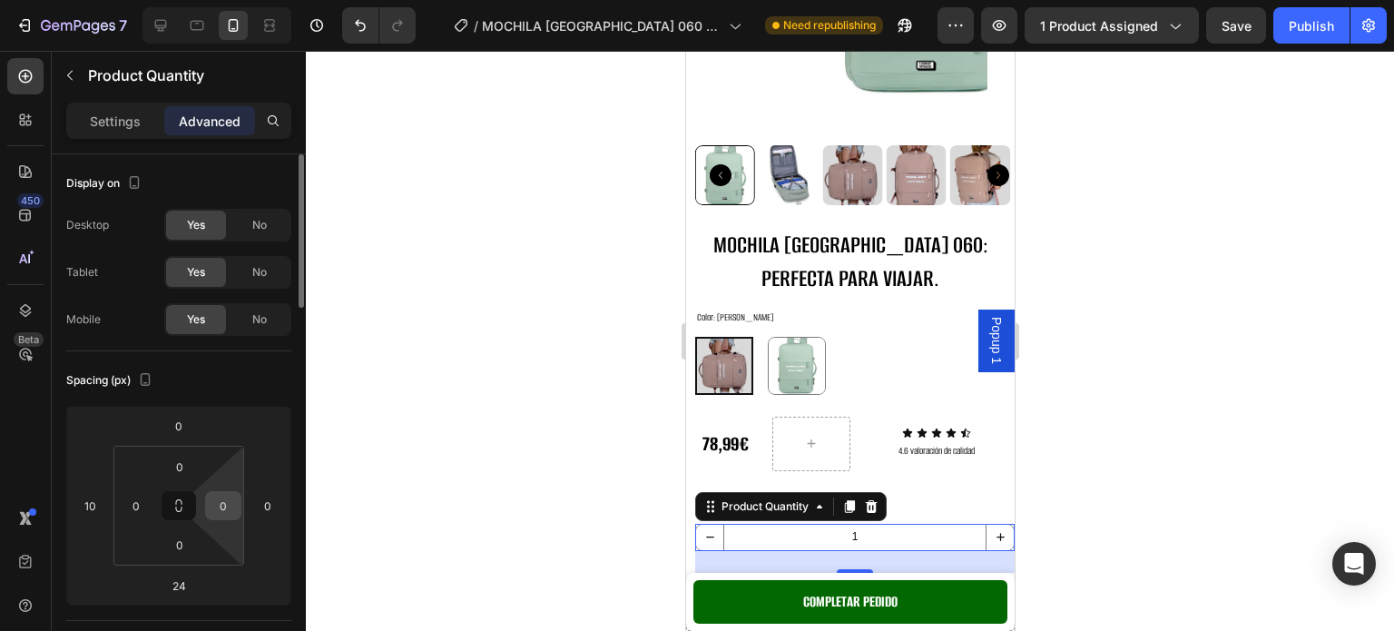
click at [231, 498] on input "0" at bounding box center [223, 505] width 27 height 27
type input "230"
click at [1337, 33] on button "Publish" at bounding box center [1311, 25] width 76 height 36
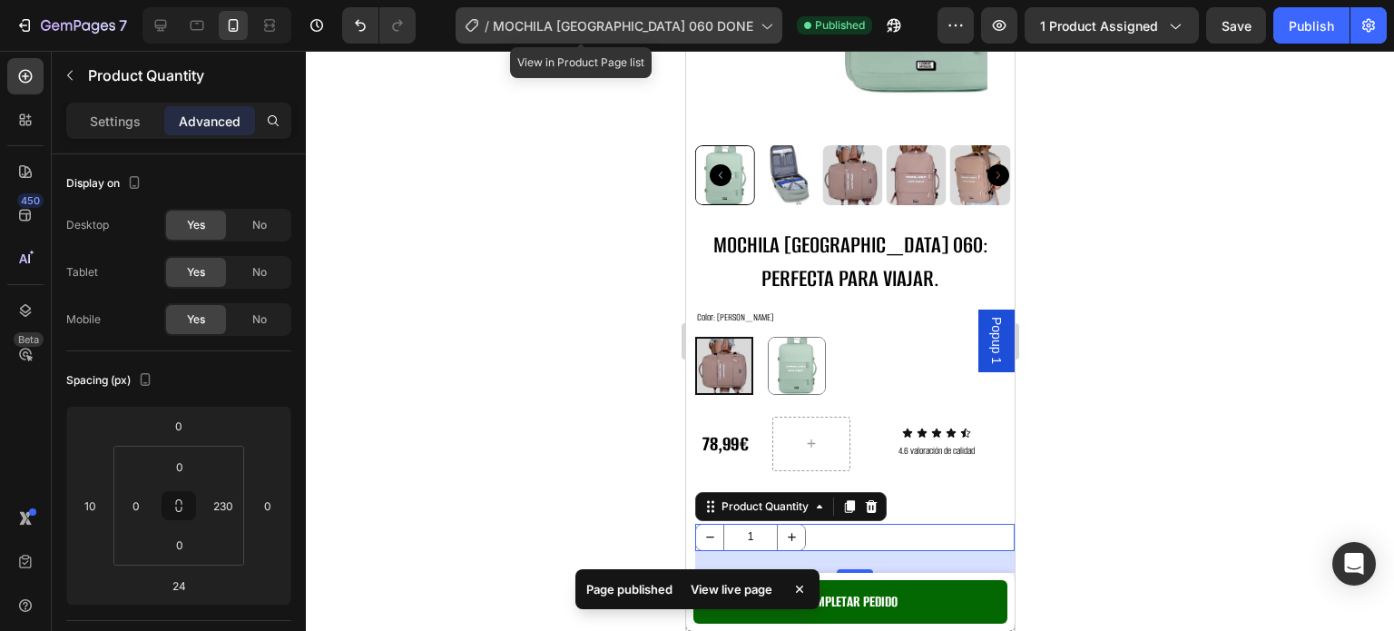
click at [649, 24] on span "MOCHILA [GEOGRAPHIC_DATA] 060 DONE" at bounding box center [623, 25] width 260 height 19
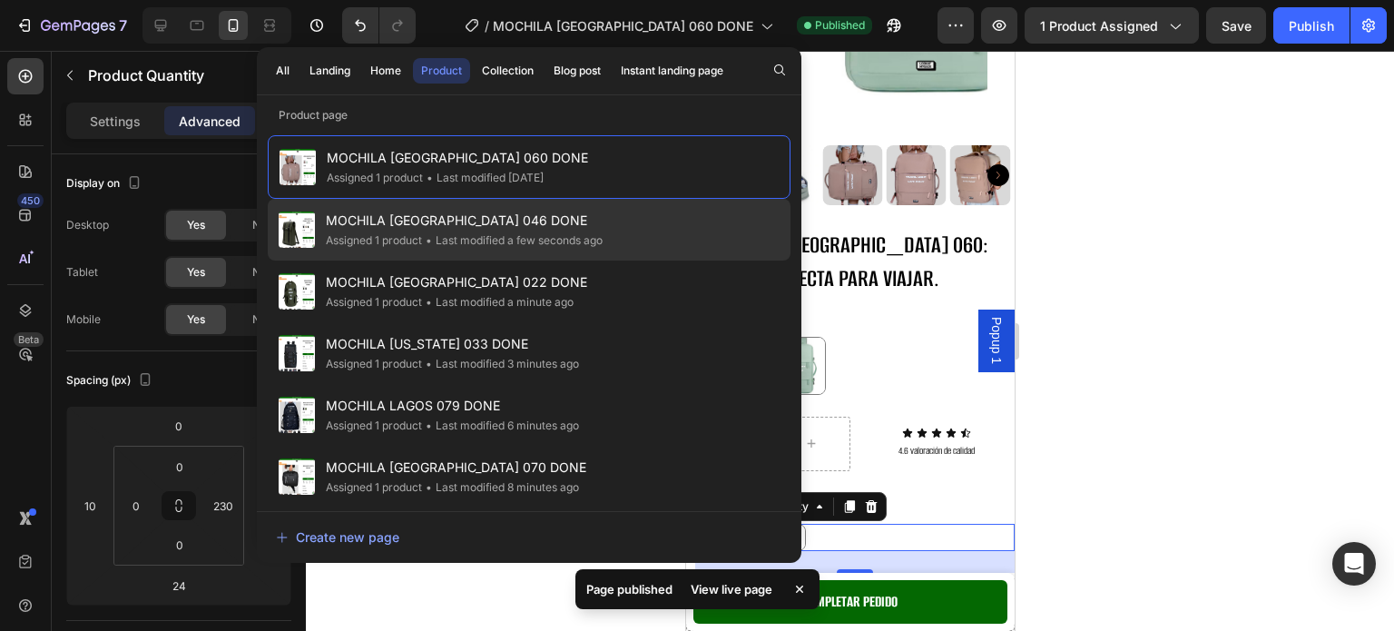
click at [530, 215] on span "MOCHILA [GEOGRAPHIC_DATA] 046 DONE" at bounding box center [464, 221] width 277 height 22
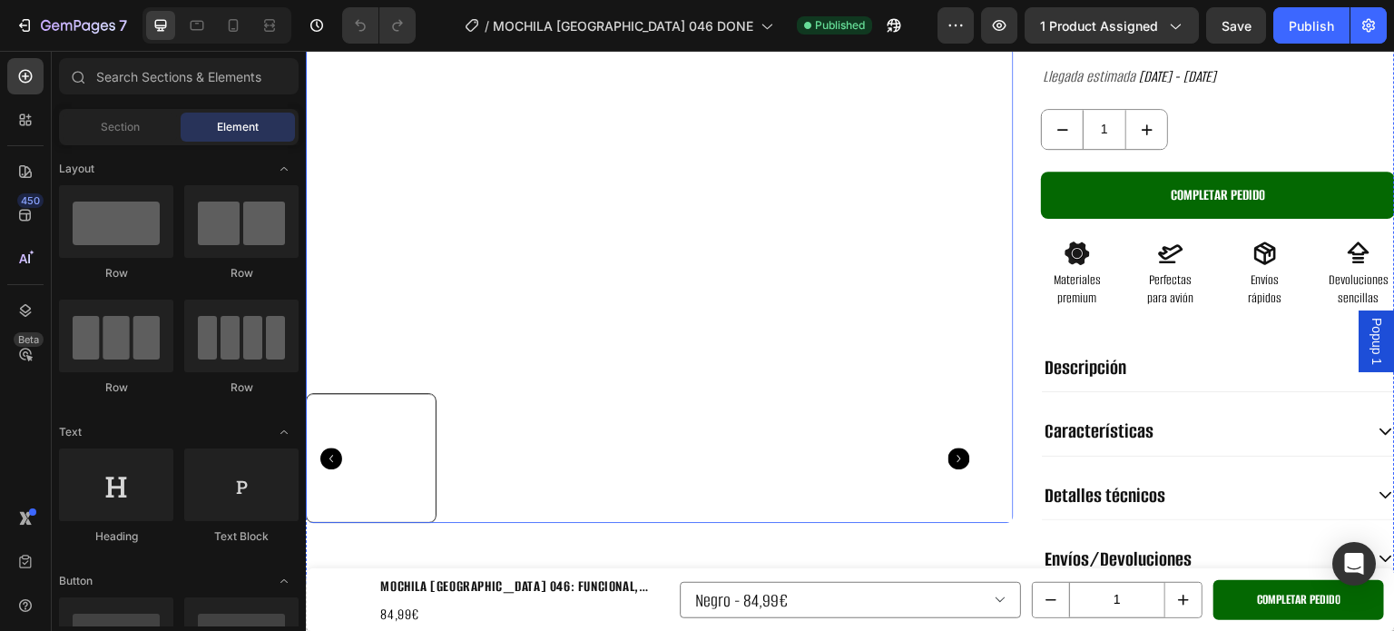
scroll to position [454, 0]
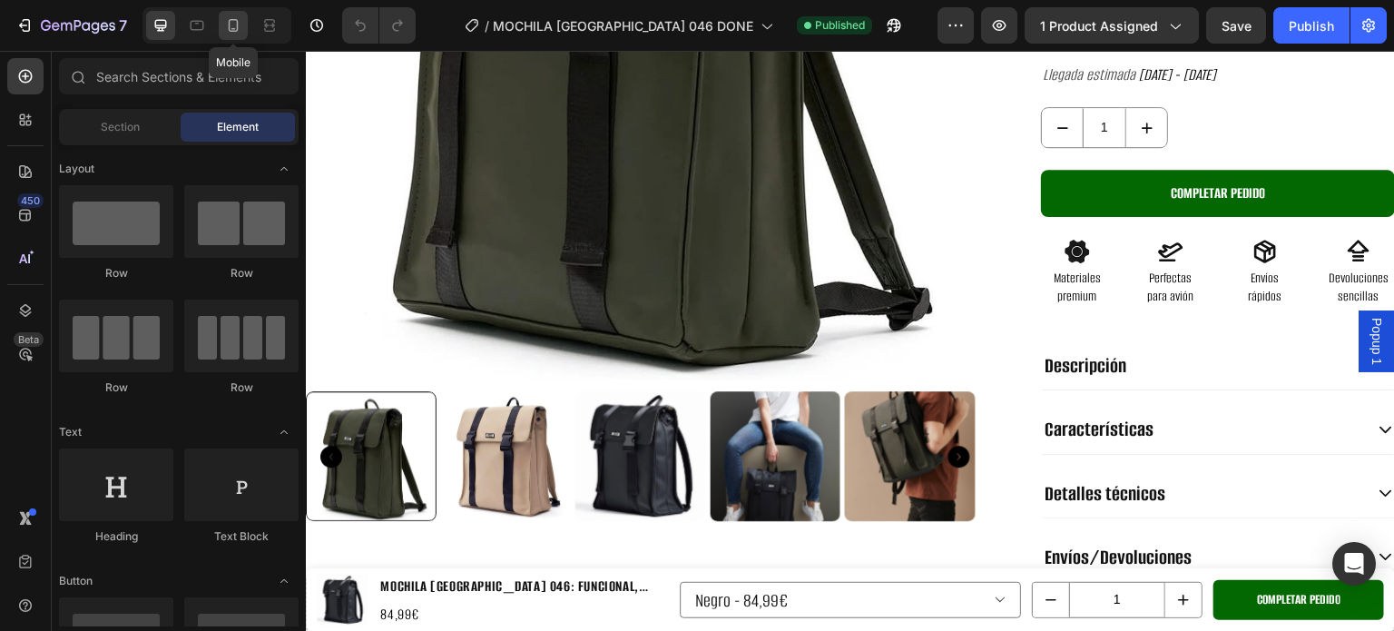
click at [229, 25] on icon at bounding box center [234, 25] width 10 height 13
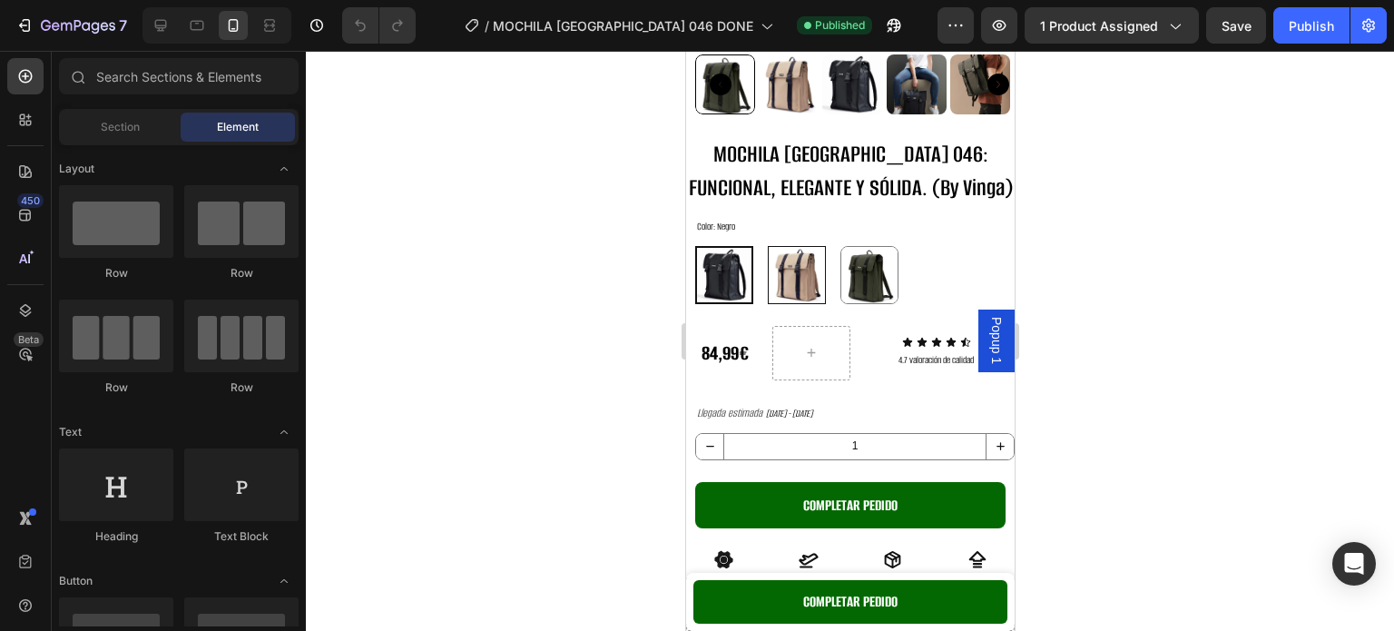
scroll to position [436, 0]
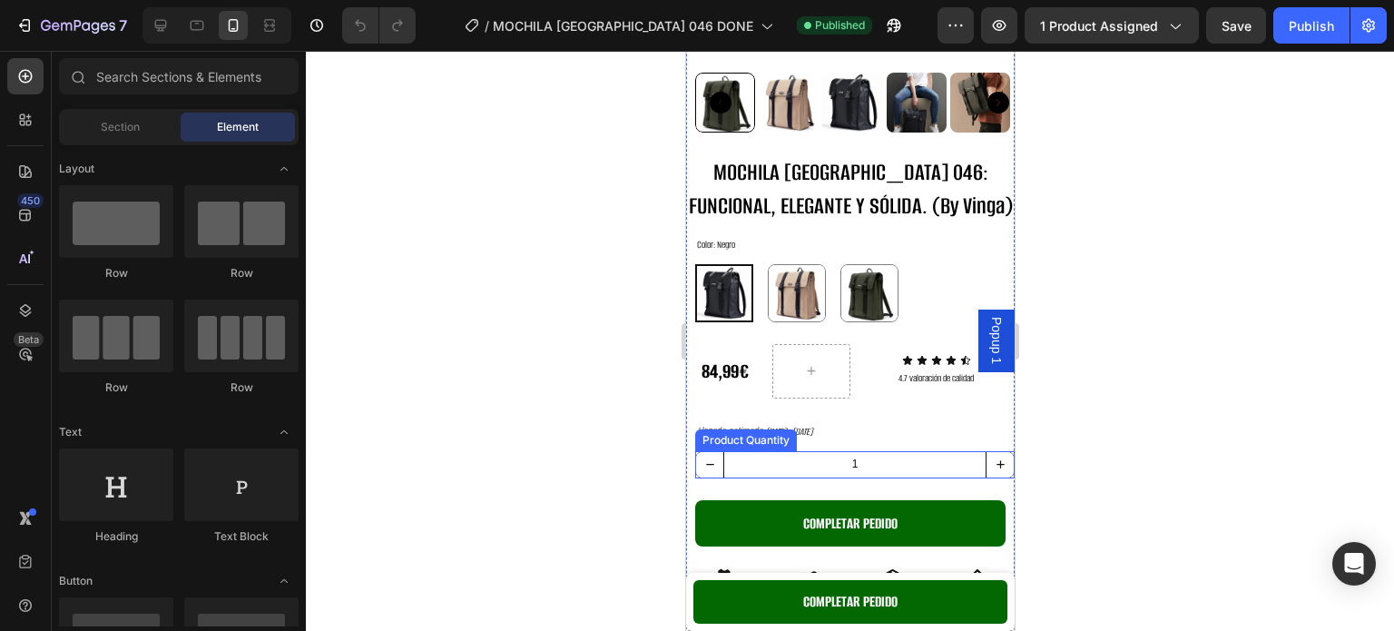
click at [810, 452] on input "1" at bounding box center [853, 464] width 263 height 25
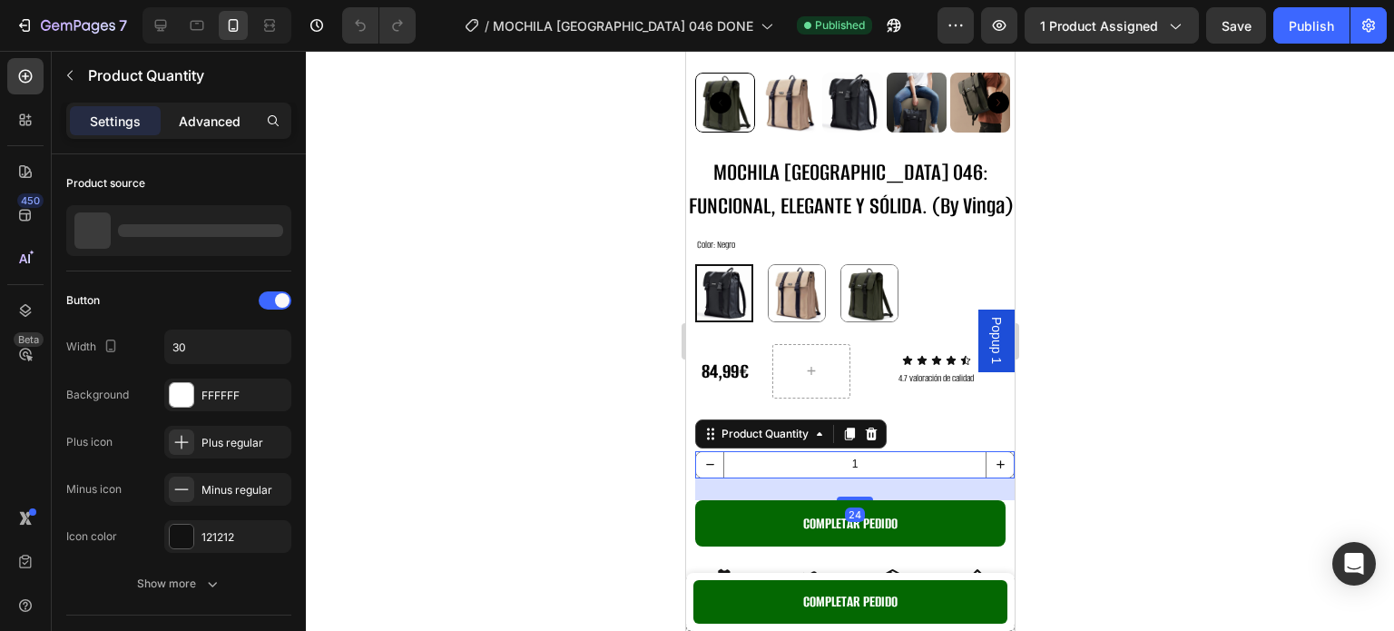
click at [227, 128] on p "Advanced" at bounding box center [210, 121] width 62 height 19
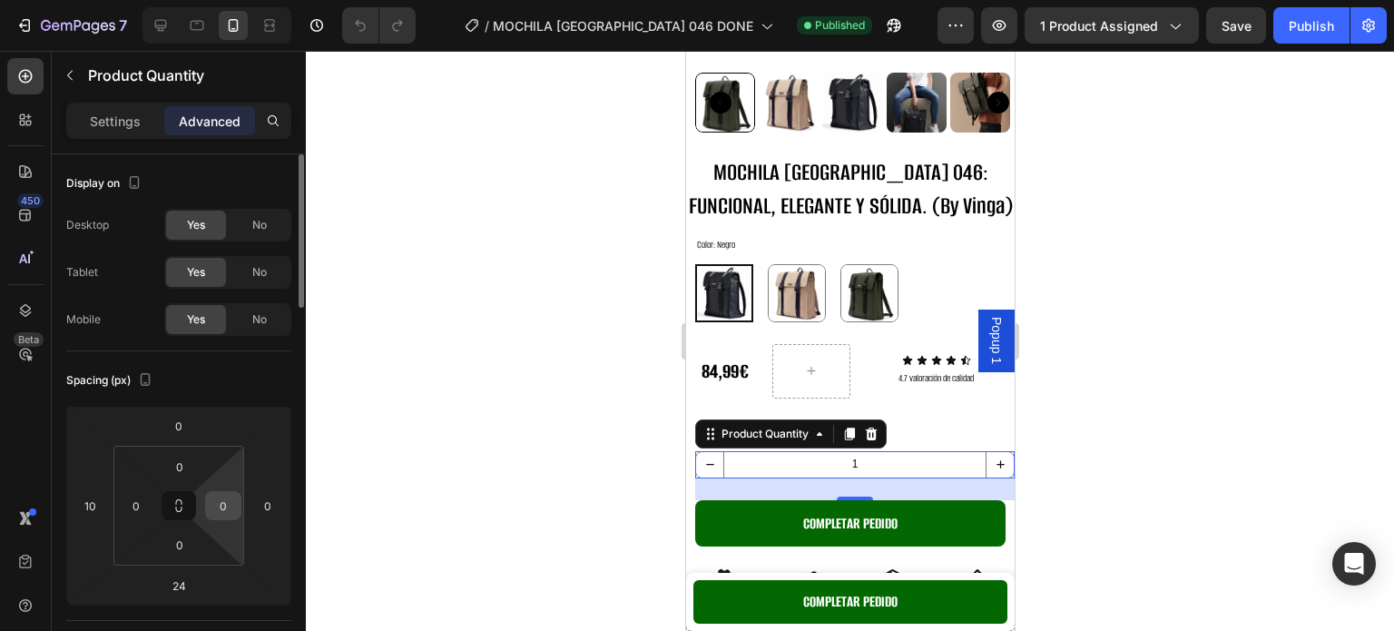
click at [224, 507] on input "0" at bounding box center [223, 505] width 27 height 27
type input "230"
click at [1205, 347] on div at bounding box center [850, 341] width 1088 height 580
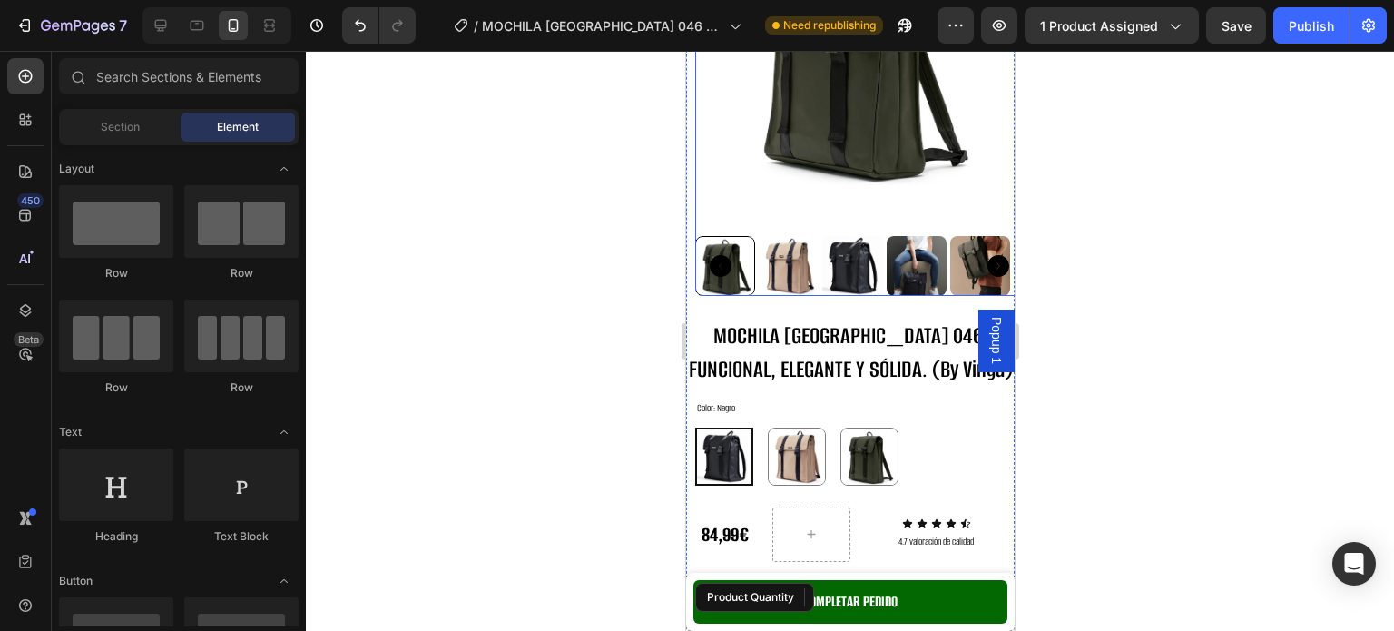
scroll to position [635, 0]
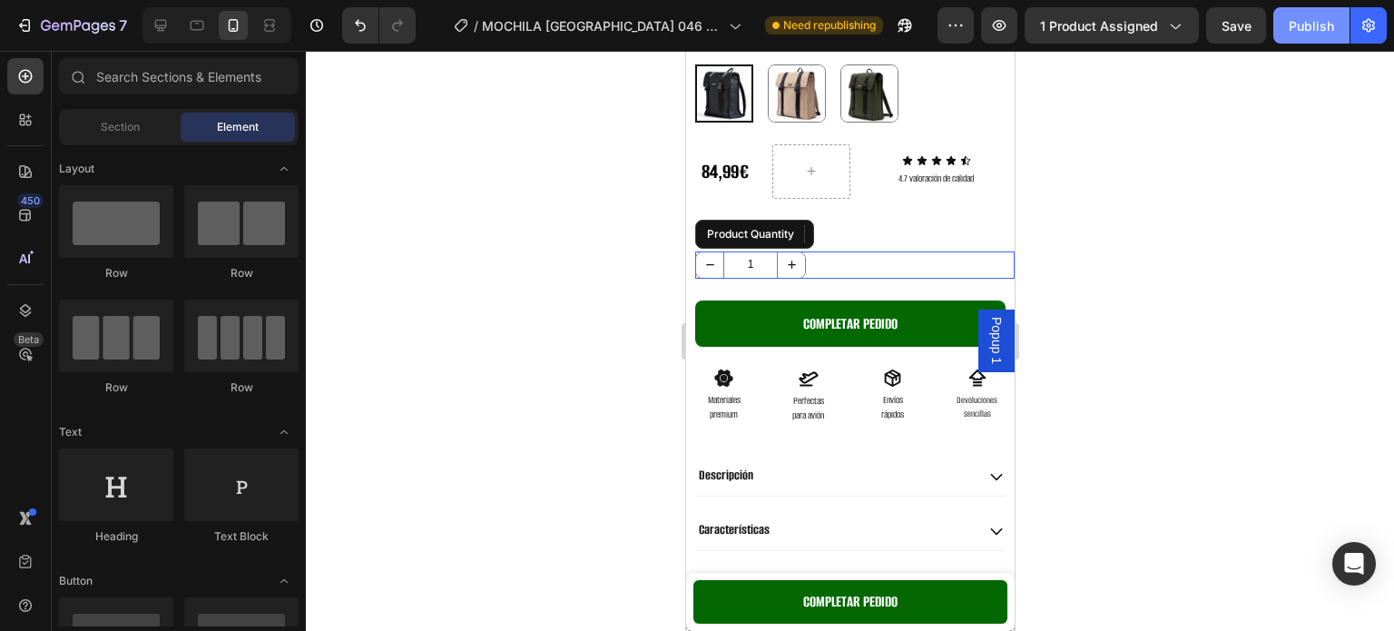
click at [1299, 25] on div "Publish" at bounding box center [1311, 25] width 45 height 19
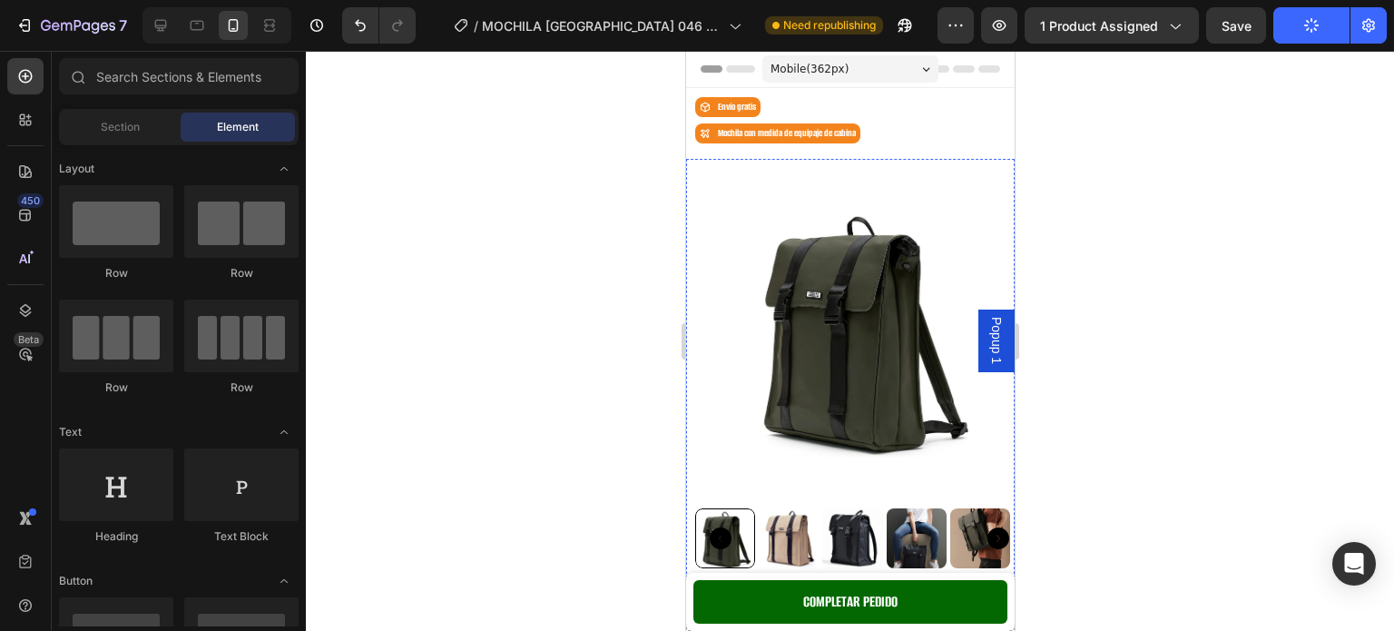
scroll to position [0, 0]
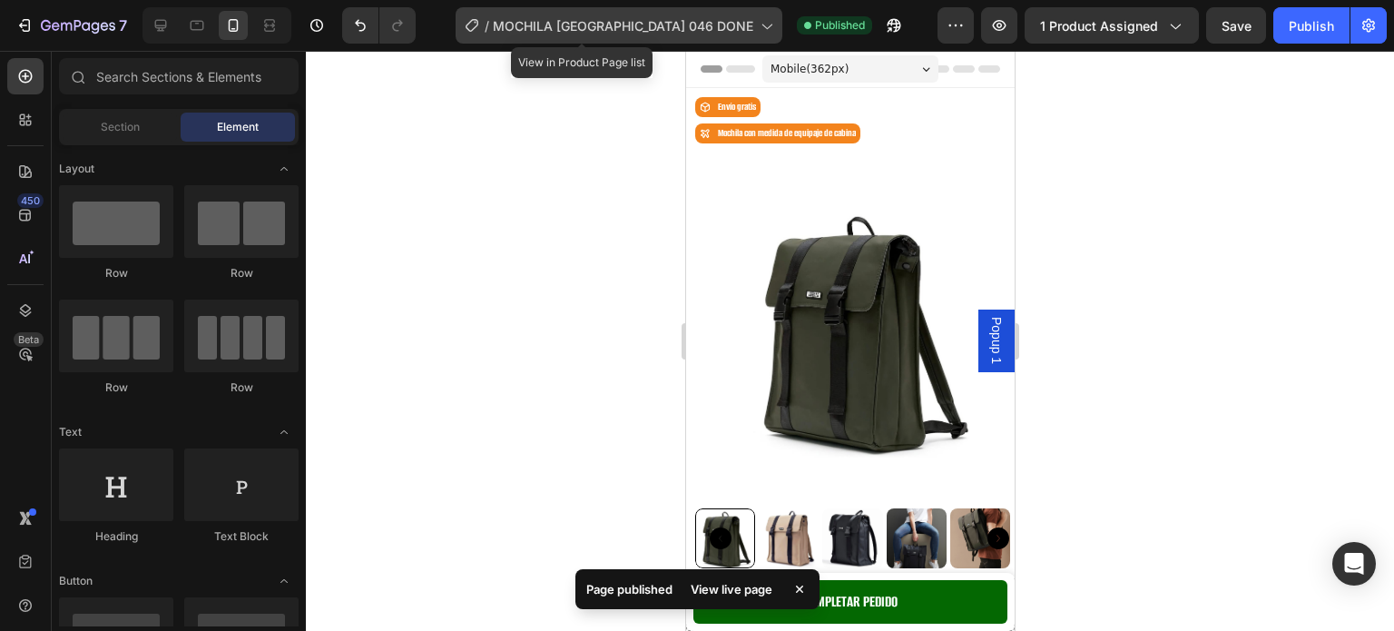
click at [671, 34] on span "MOCHILA [GEOGRAPHIC_DATA] 046 DONE" at bounding box center [623, 25] width 260 height 19
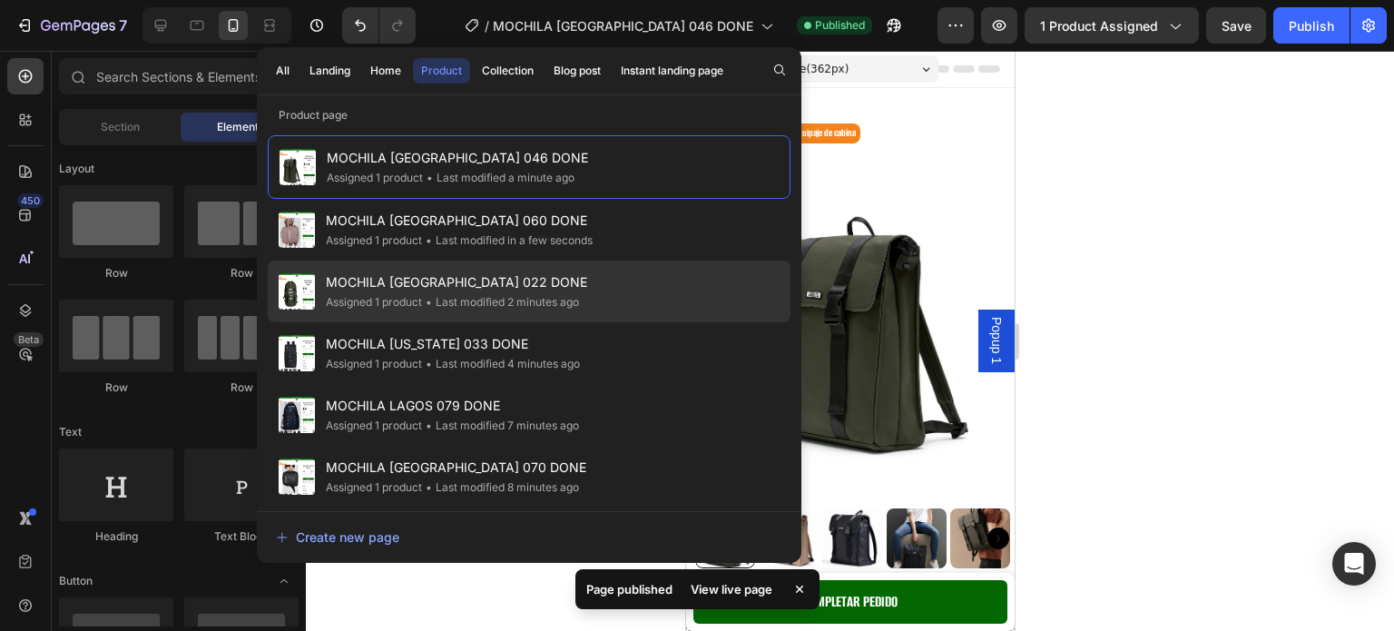
click at [604, 322] on div "MOCHILA [GEOGRAPHIC_DATA] 022 DONE Assigned 1 product • Last modified 2 minutes…" at bounding box center [529, 353] width 523 height 62
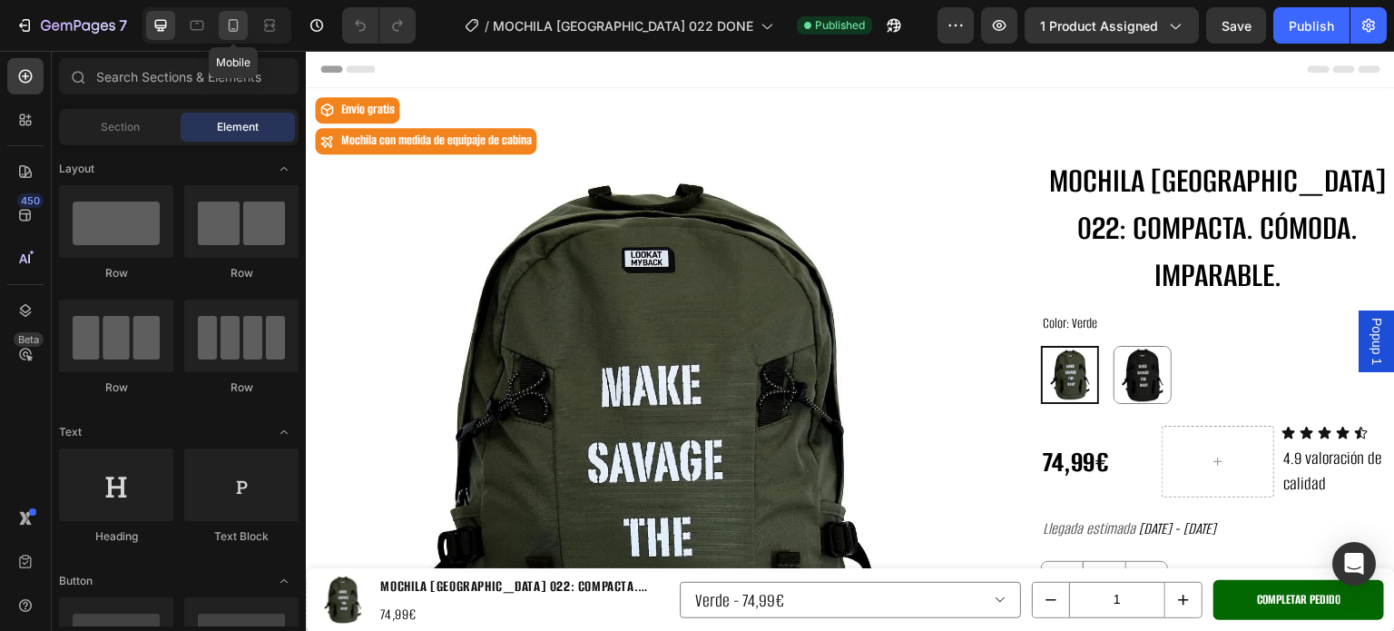
click at [240, 24] on icon at bounding box center [233, 25] width 18 height 18
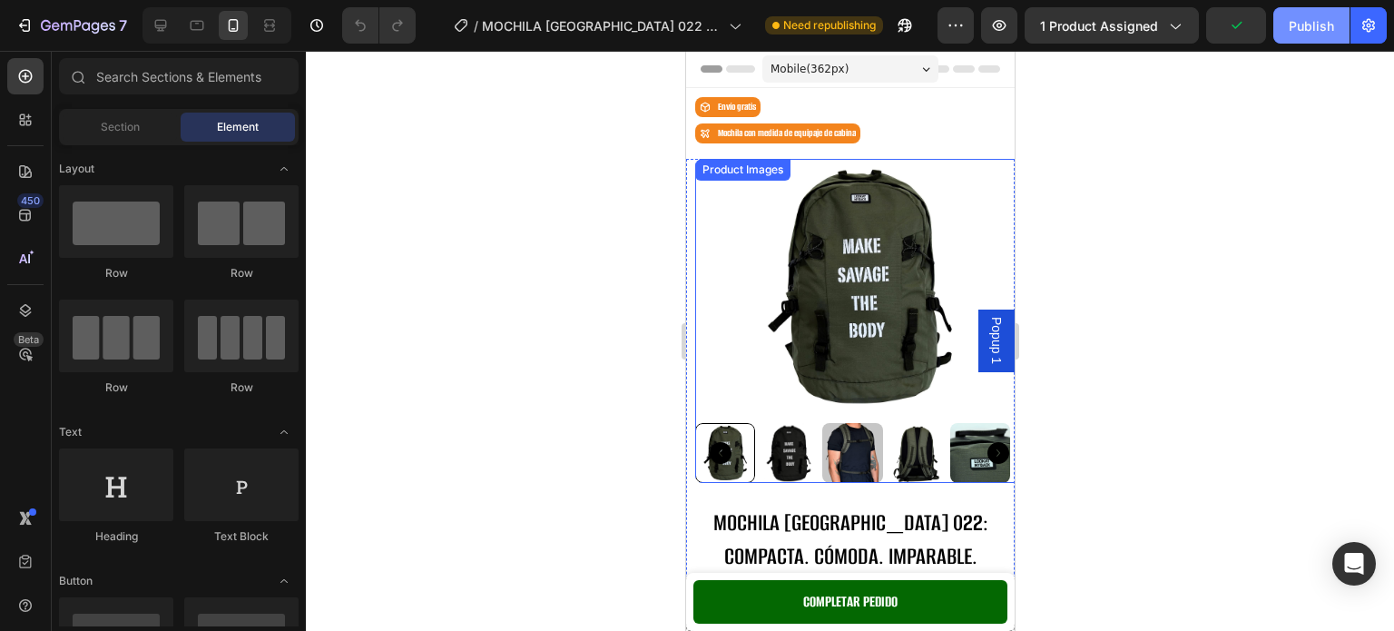
click at [1307, 26] on div "Publish" at bounding box center [1311, 25] width 45 height 19
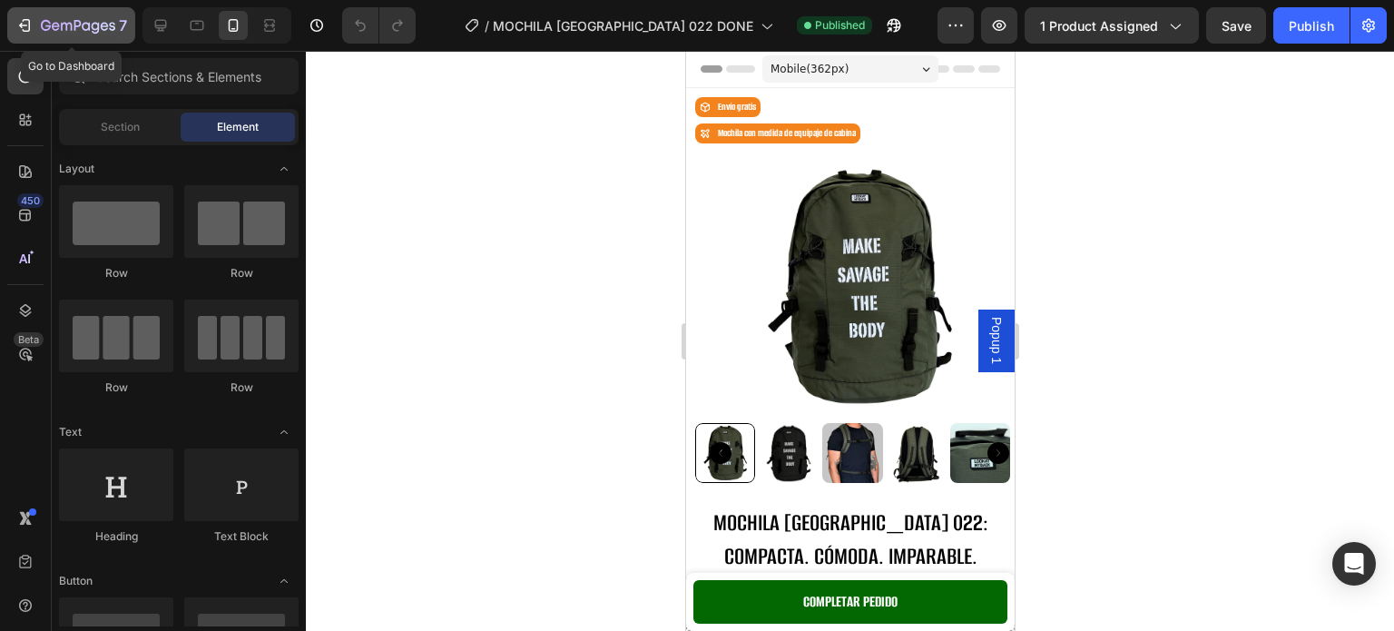
click at [14, 26] on button "7" at bounding box center [71, 25] width 128 height 36
